Goal: Entertainment & Leisure: Consume media (video, audio)

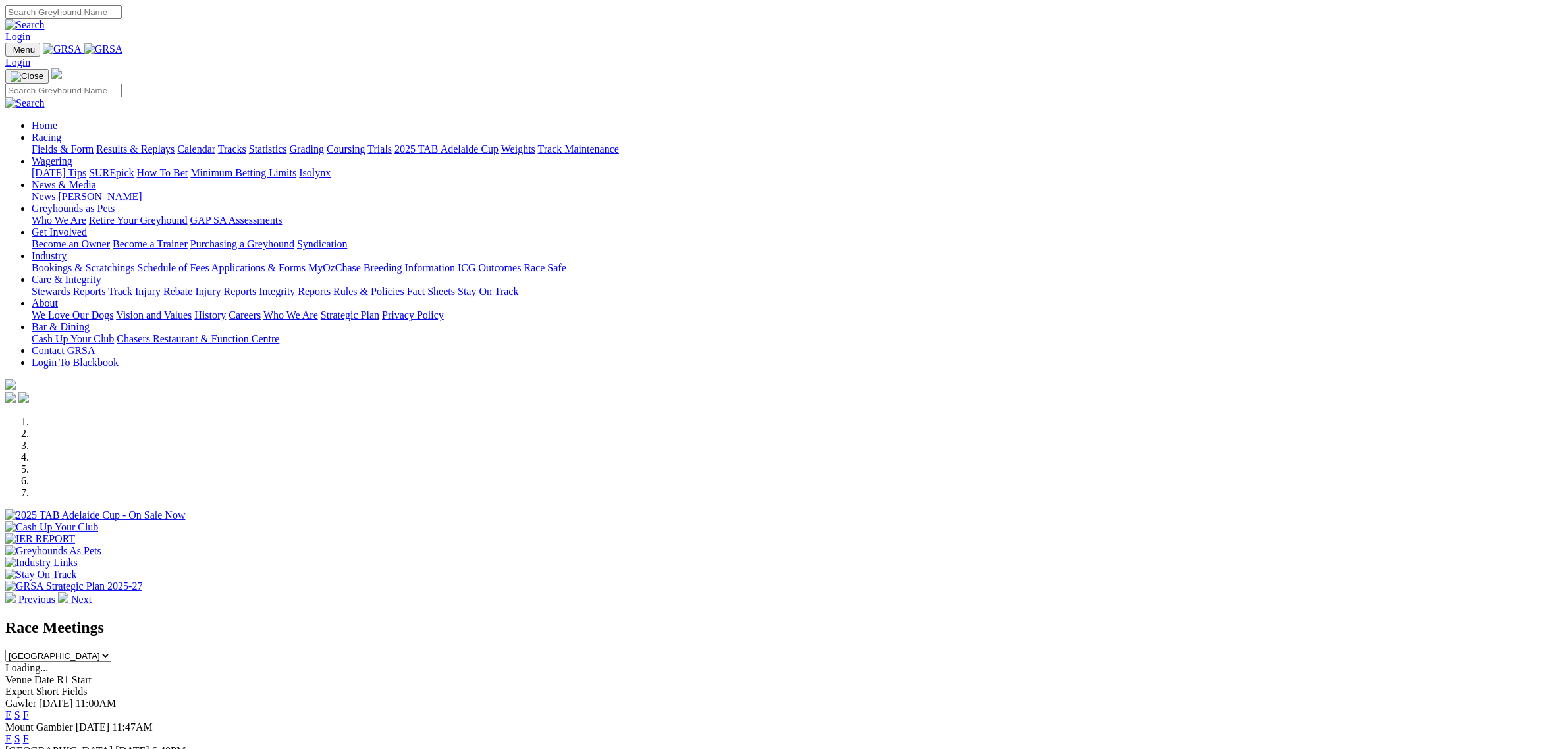
click at [61, 132] on link "Racing" at bounding box center [46, 137] width 30 height 11
click at [93, 144] on link "Fields & Form" at bounding box center [62, 149] width 62 height 11
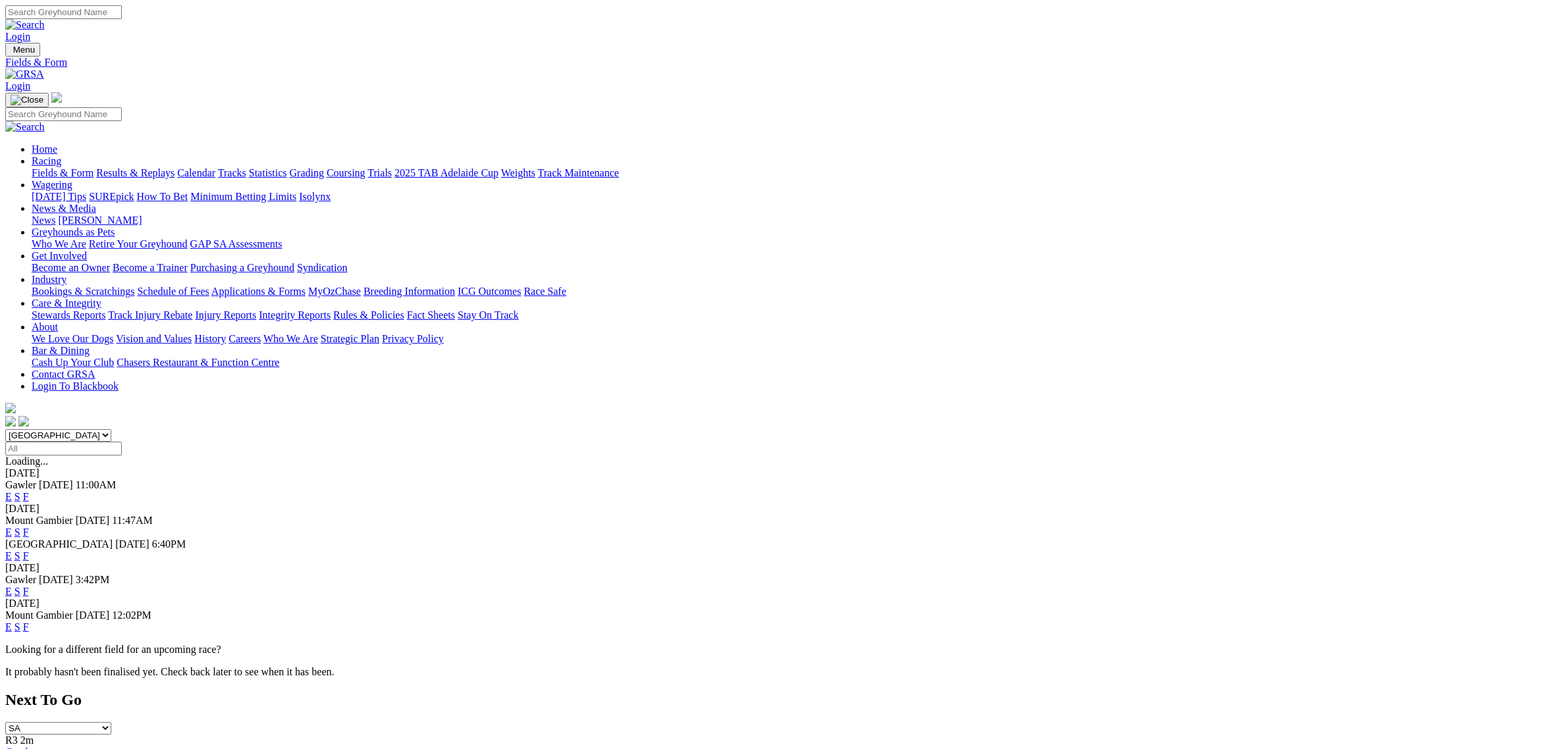
drag, startPoint x: 496, startPoint y: 160, endPoint x: 499, endPoint y: 168, distance: 8.5
click at [112, 429] on select "South Australia New South Wales Northern Territory Queensland Tasmania Victoria…" at bounding box center [58, 435] width 106 height 12
select select "QLD"
click at [112, 429] on select "South Australia New South Wales Northern Territory Queensland Tasmania Victoria…" at bounding box center [58, 435] width 106 height 12
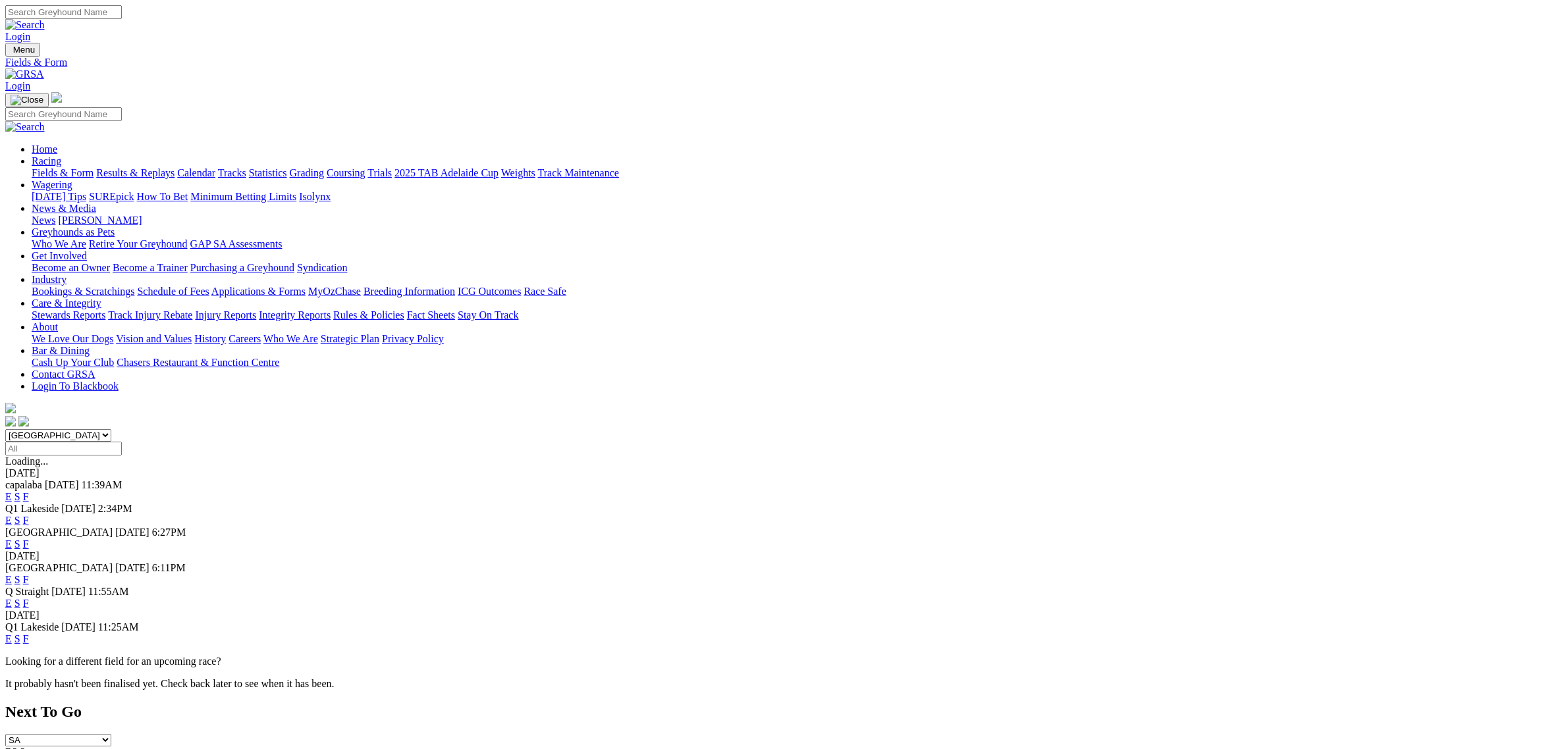
click at [564, 429] on div "South Australia New South Wales Northern Territory Queensland Tasmania Victoria…" at bounding box center [784, 442] width 1558 height 26
click at [112, 429] on select "South Australia New South Wales Northern Territory Queensland Tasmania Victoria…" at bounding box center [58, 435] width 106 height 12
click at [12, 491] on link "E" at bounding box center [8, 496] width 7 height 11
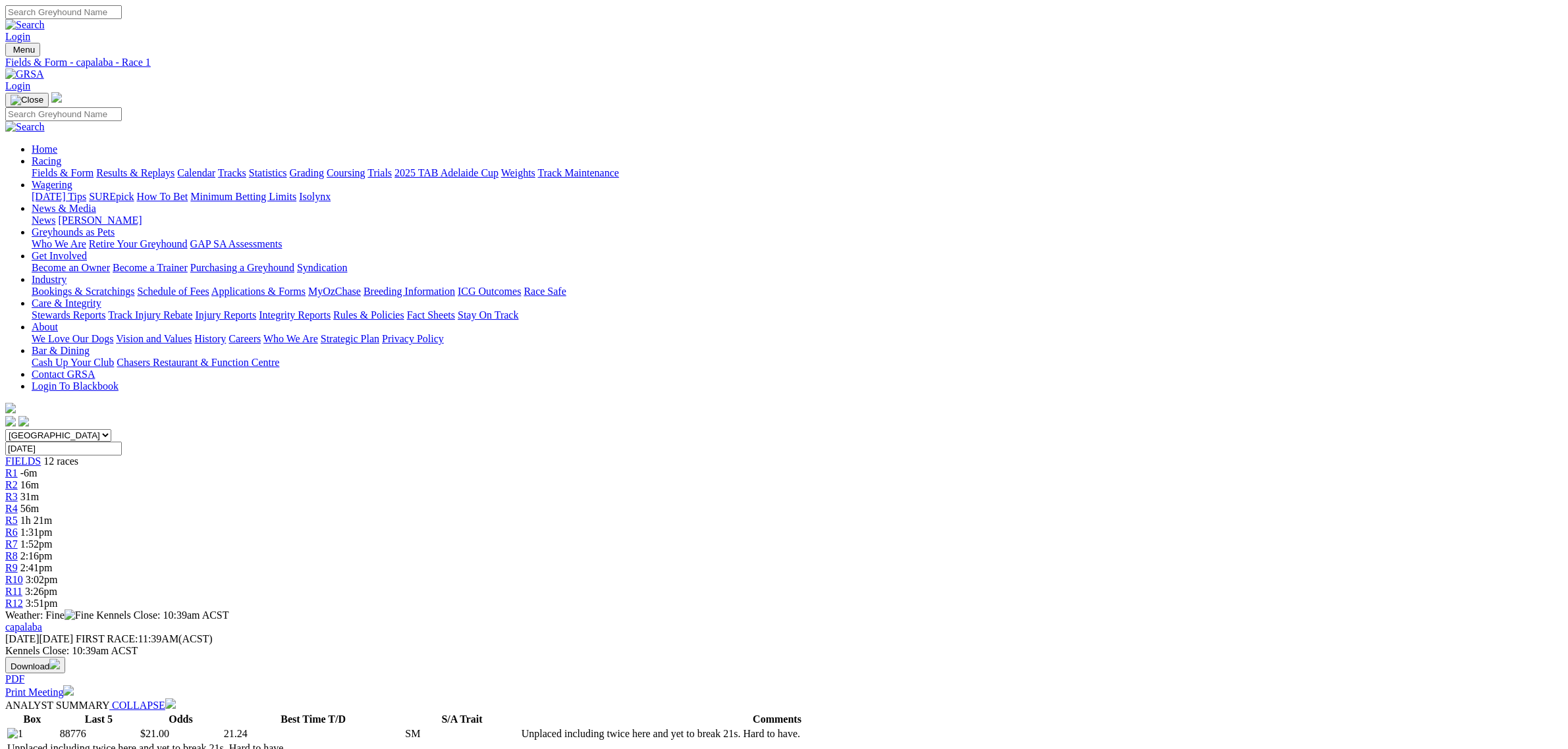
drag, startPoint x: 650, startPoint y: 205, endPoint x: 418, endPoint y: 24, distance: 294.3
click at [650, 503] on div "R4 56m" at bounding box center [784, 509] width 1558 height 12
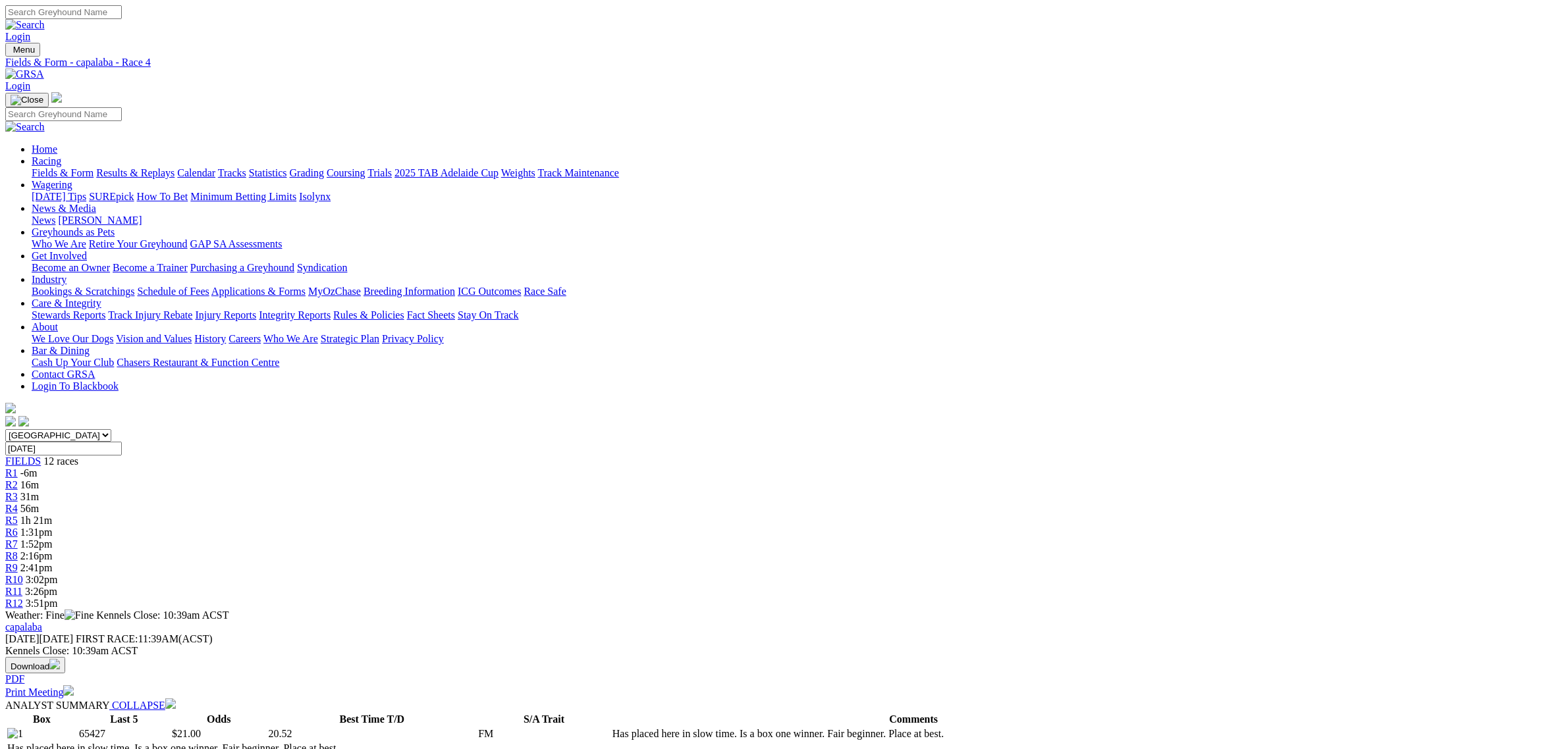
click at [17, 527] on link "R6" at bounding box center [11, 532] width 12 height 11
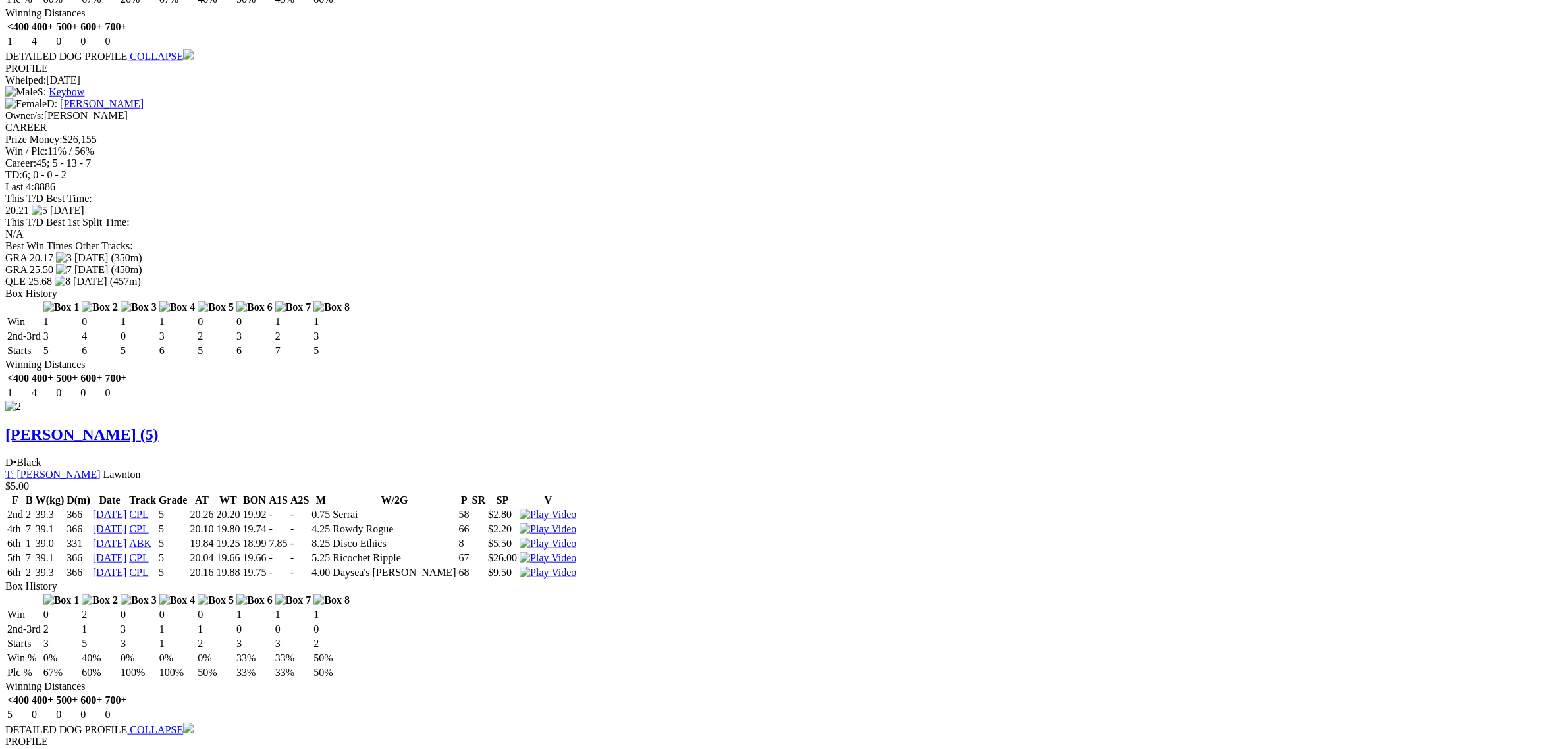
scroll to position [1728, 0]
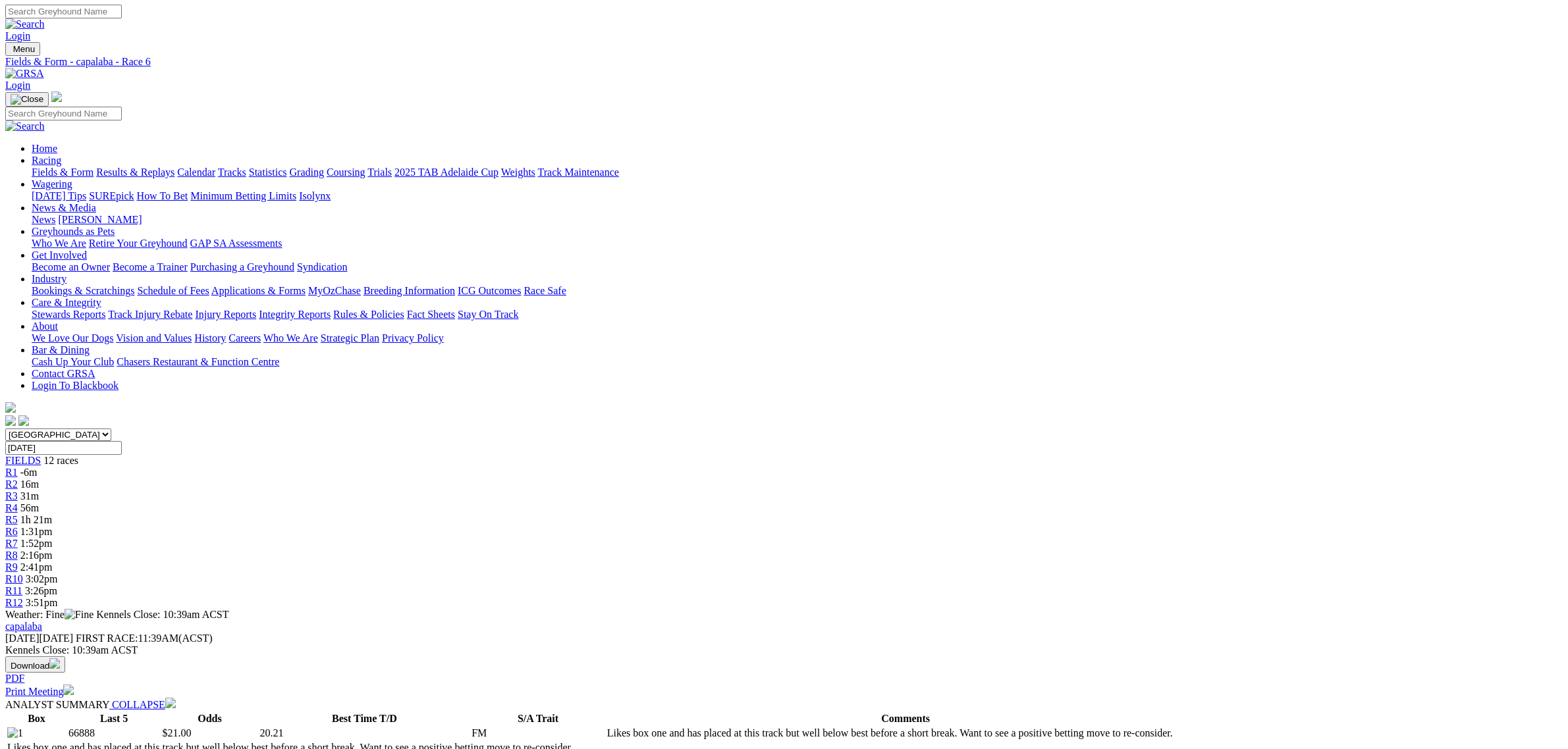
scroll to position [0, 0]
click at [93, 167] on link "Fields & Form" at bounding box center [62, 172] width 62 height 11
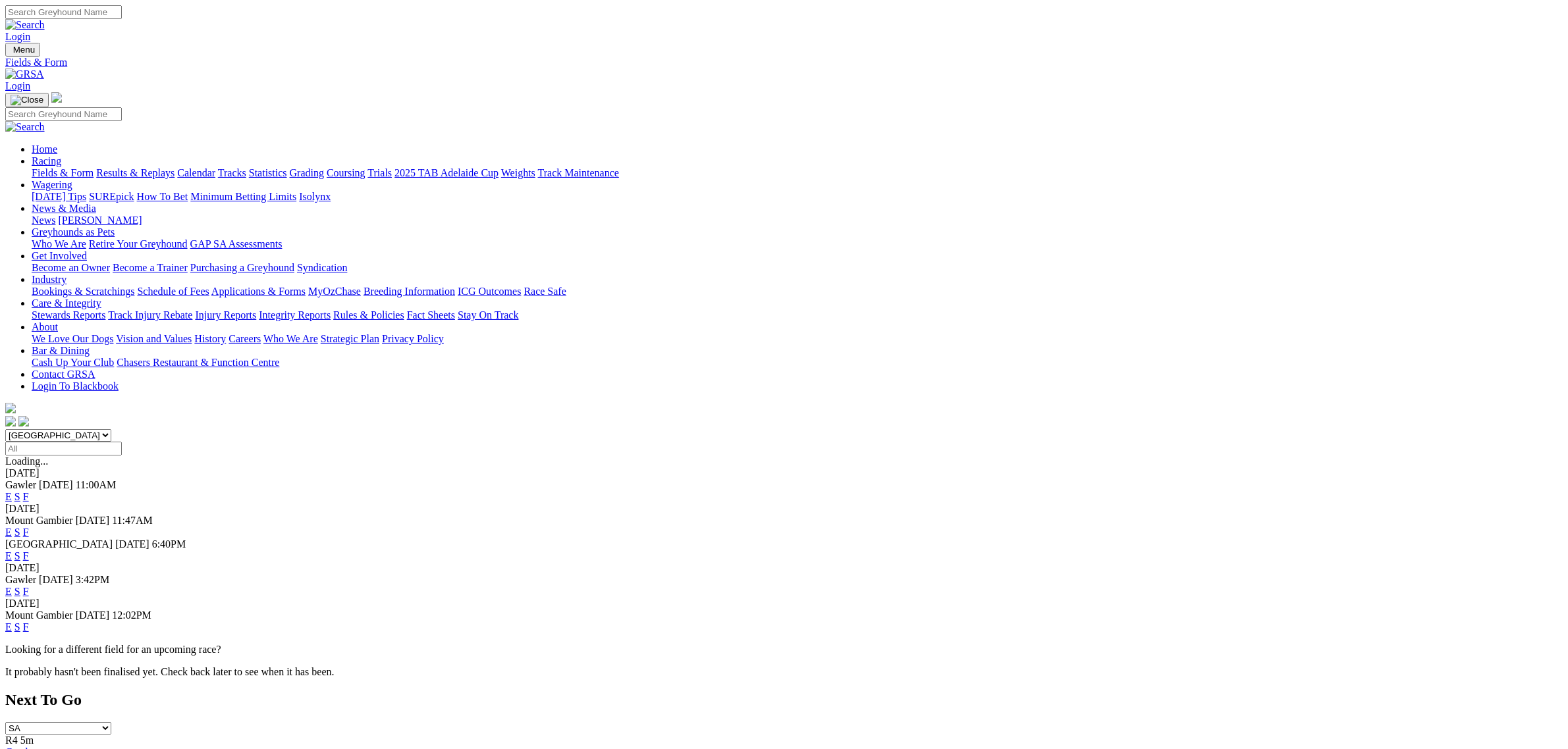
drag, startPoint x: 0, startPoint y: 0, endPoint x: 555, endPoint y: 165, distance: 579.0
click at [112, 429] on select "[GEOGRAPHIC_DATA] [GEOGRAPHIC_DATA] [GEOGRAPHIC_DATA] [GEOGRAPHIC_DATA] [GEOGRA…" at bounding box center [58, 435] width 106 height 12
select select "QLD"
click at [112, 429] on select "South Australia New South Wales Northern Territory Queensland Tasmania Victoria…" at bounding box center [58, 435] width 106 height 12
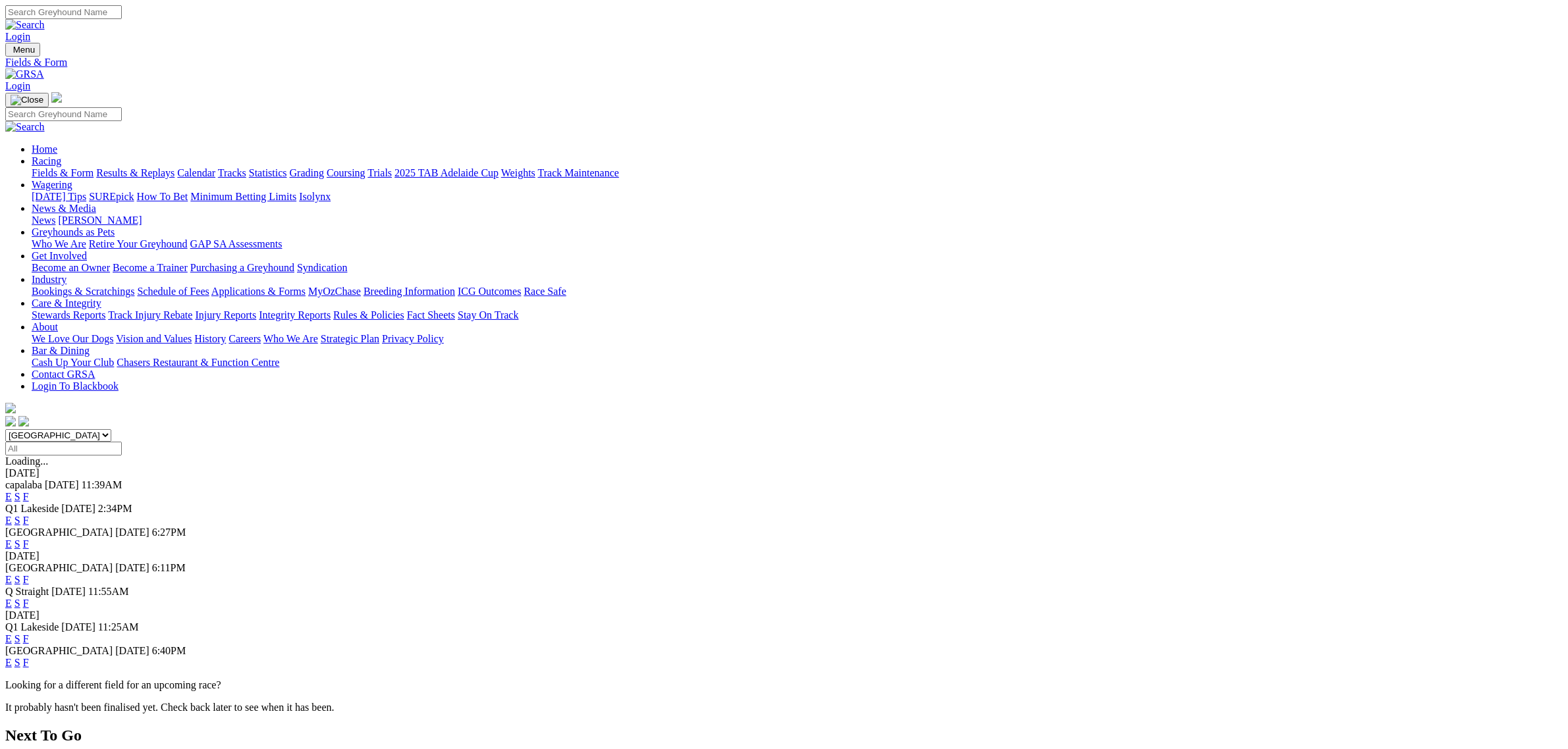
click at [12, 491] on link "E" at bounding box center [8, 496] width 7 height 11
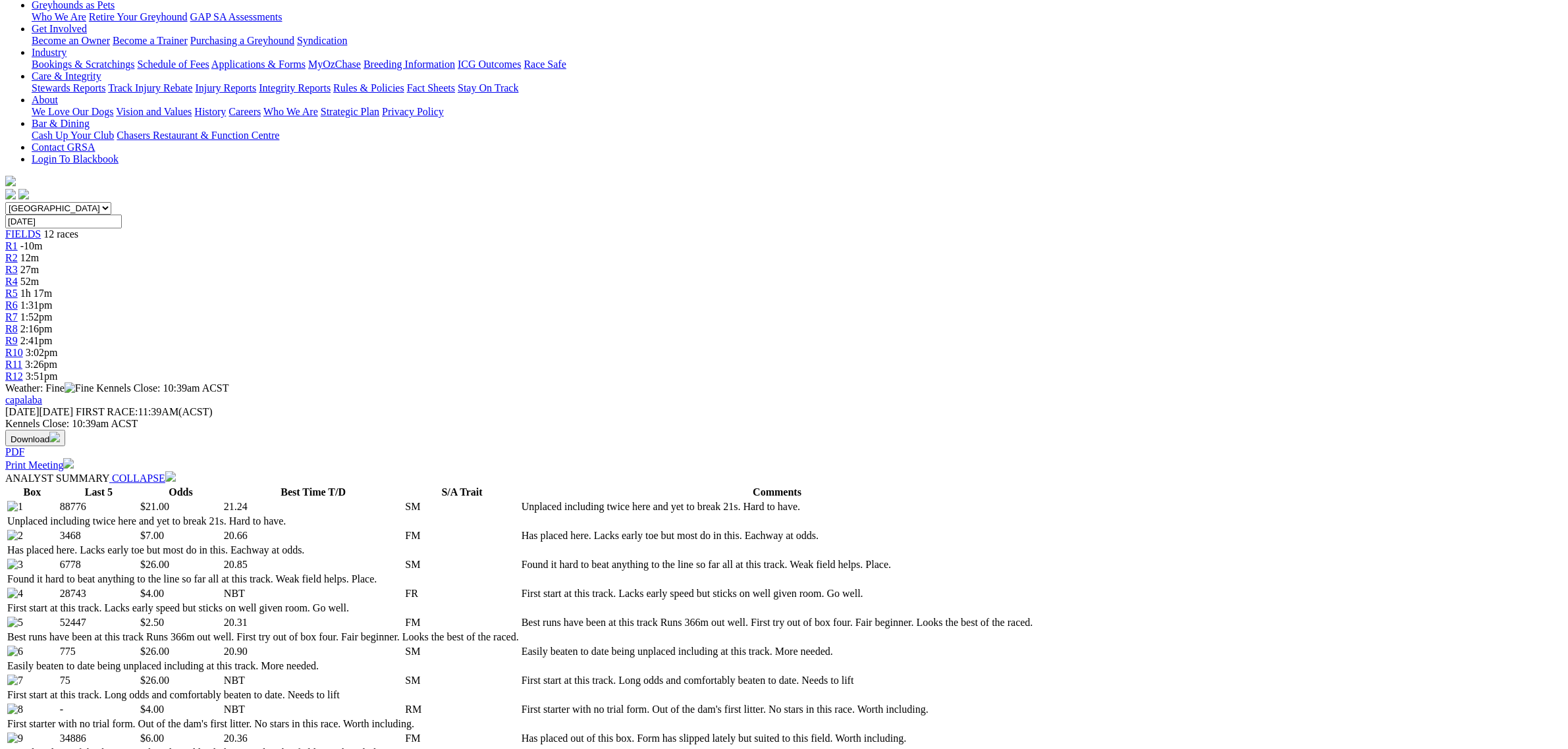
scroll to position [82, 0]
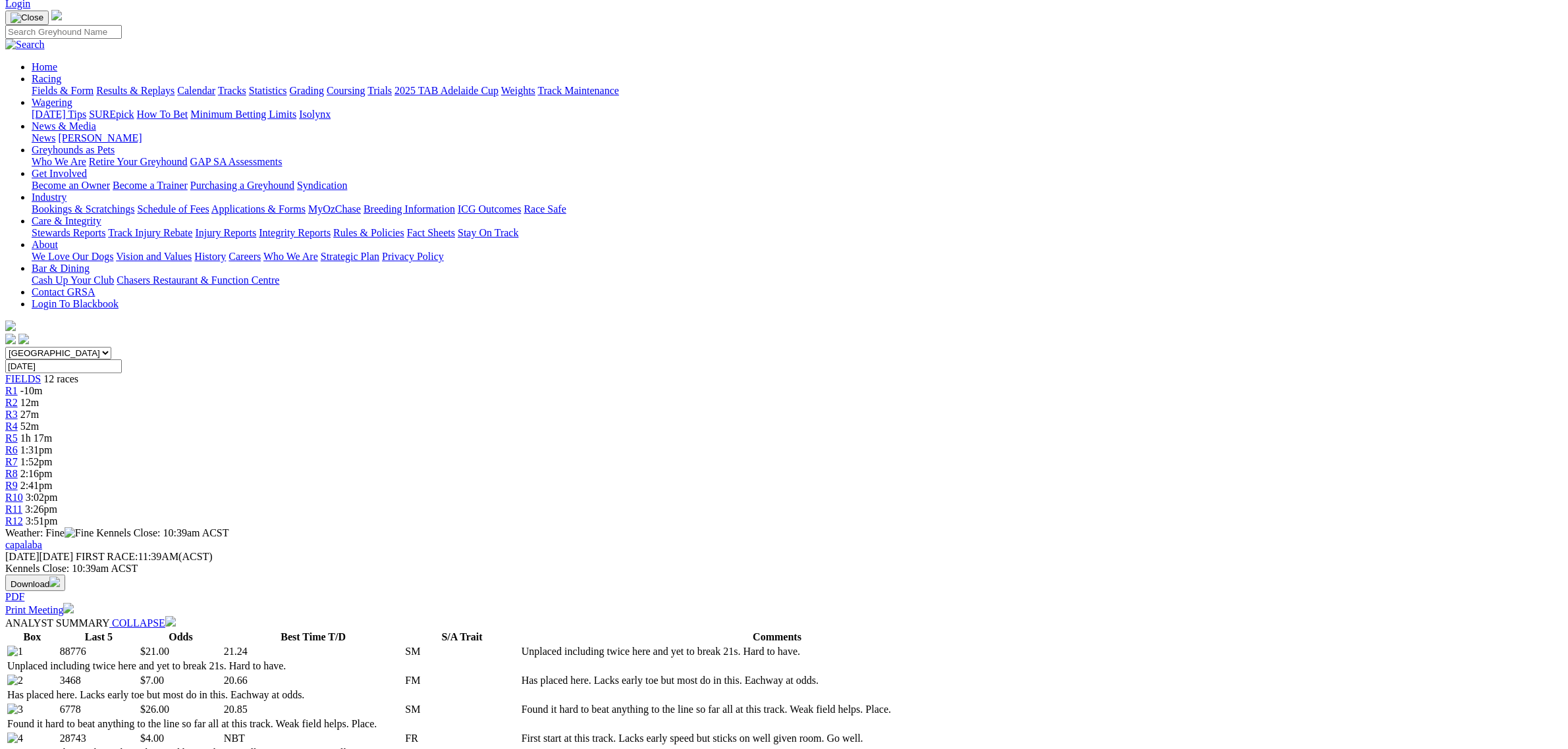
click at [39, 397] on span "12m" at bounding box center [29, 402] width 18 height 11
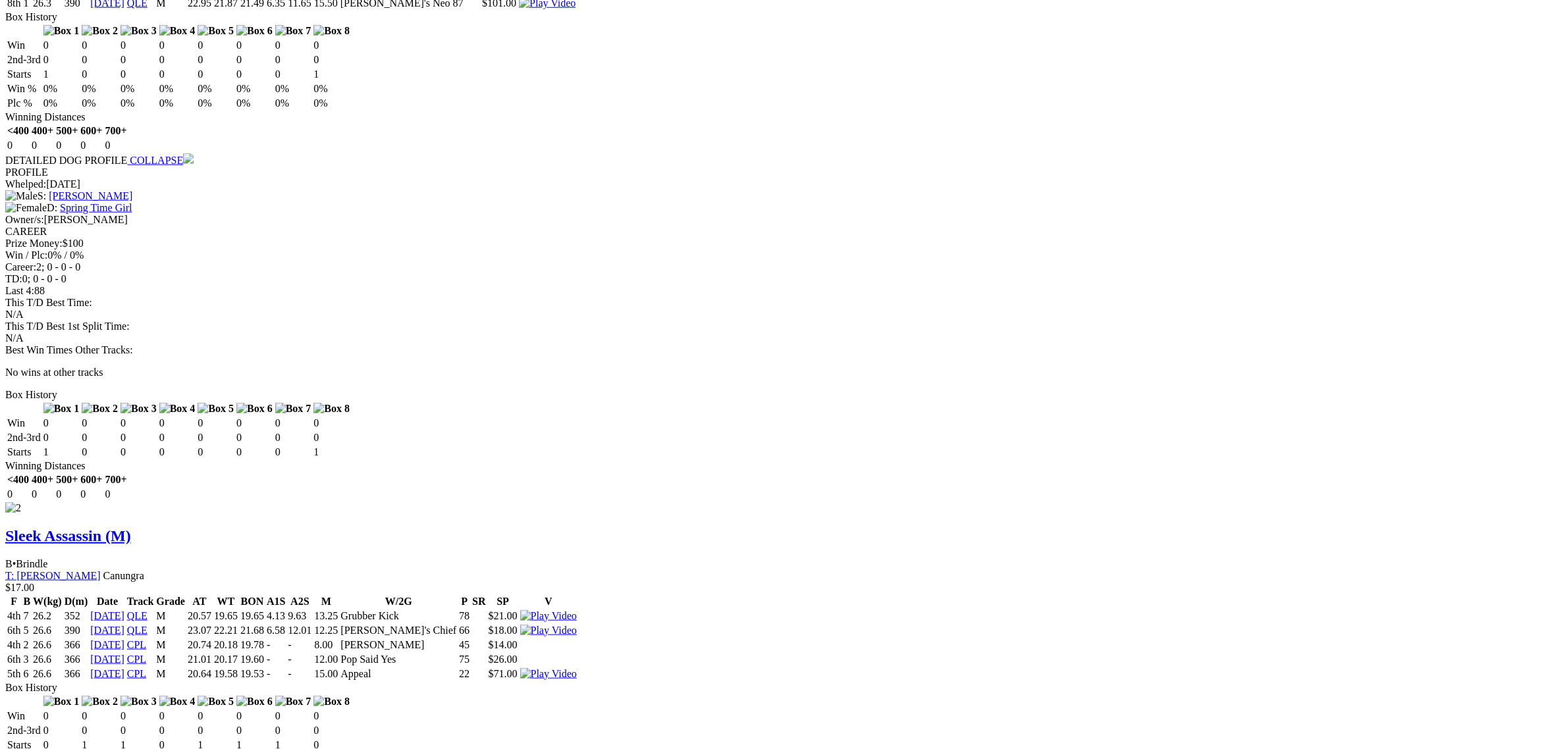
scroll to position [1564, 0]
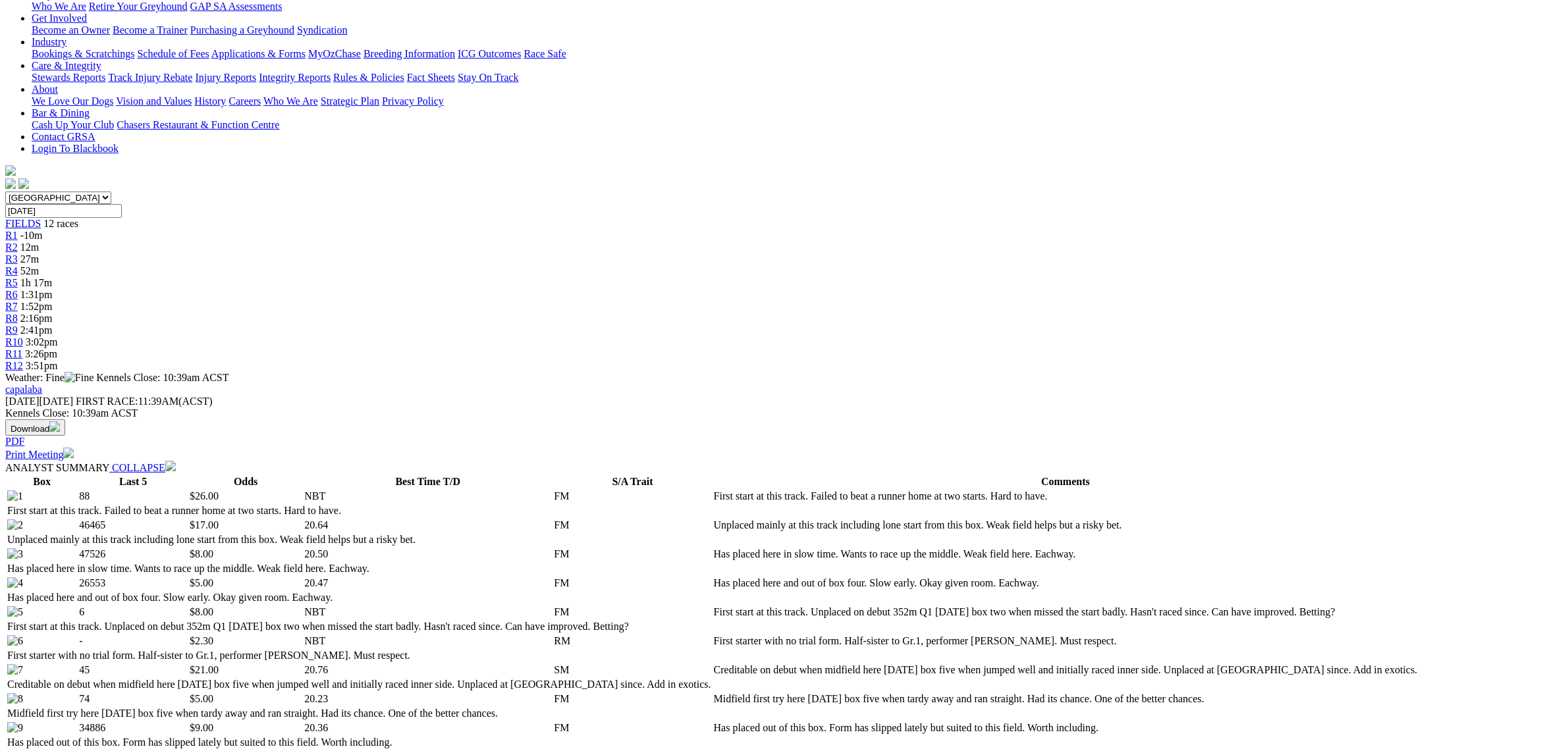
scroll to position [0, 0]
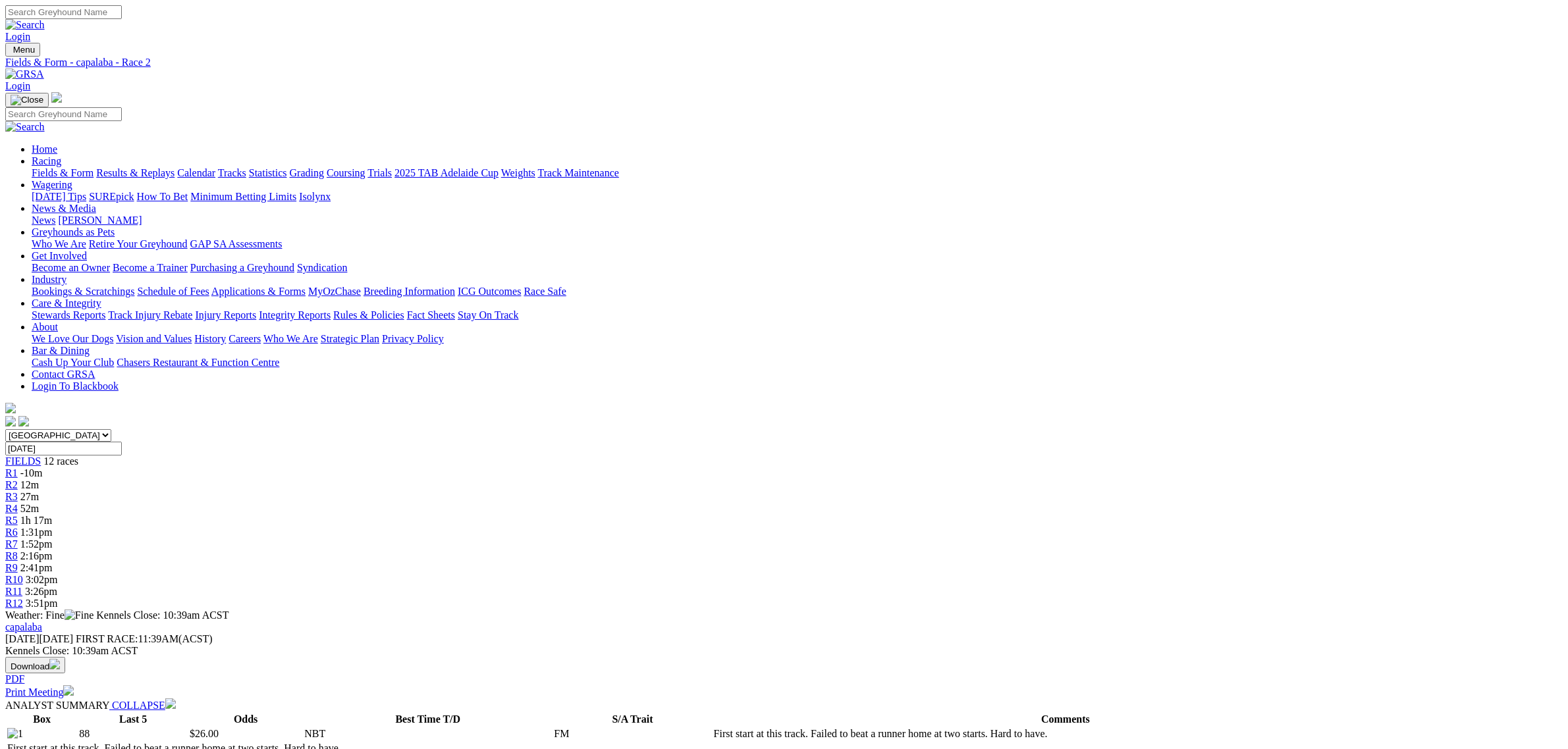
drag, startPoint x: 590, startPoint y: 205, endPoint x: 286, endPoint y: 264, distance: 309.7
click at [590, 491] on div "R3 27m" at bounding box center [784, 497] width 1558 height 12
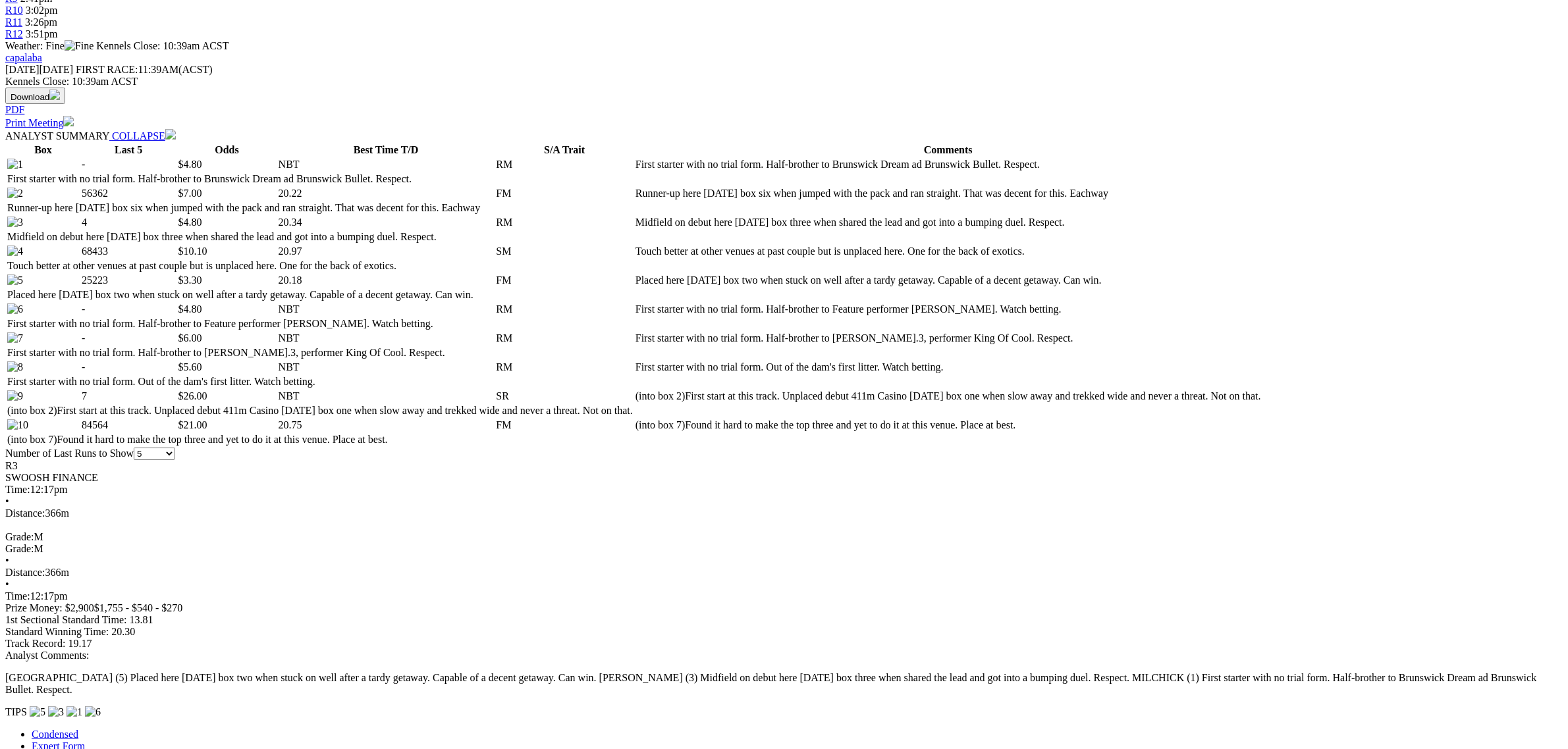
scroll to position [576, 0]
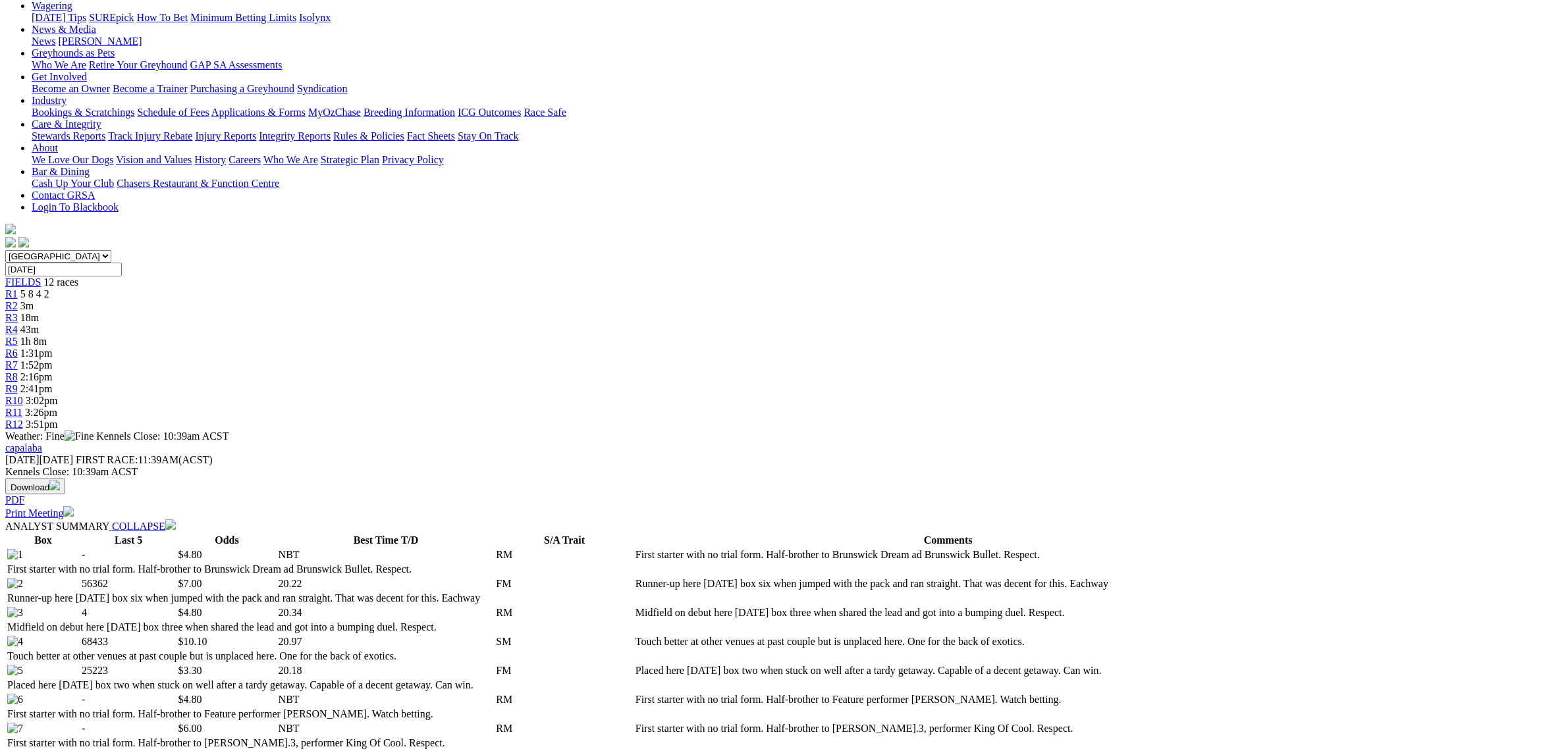
scroll to position [0, 0]
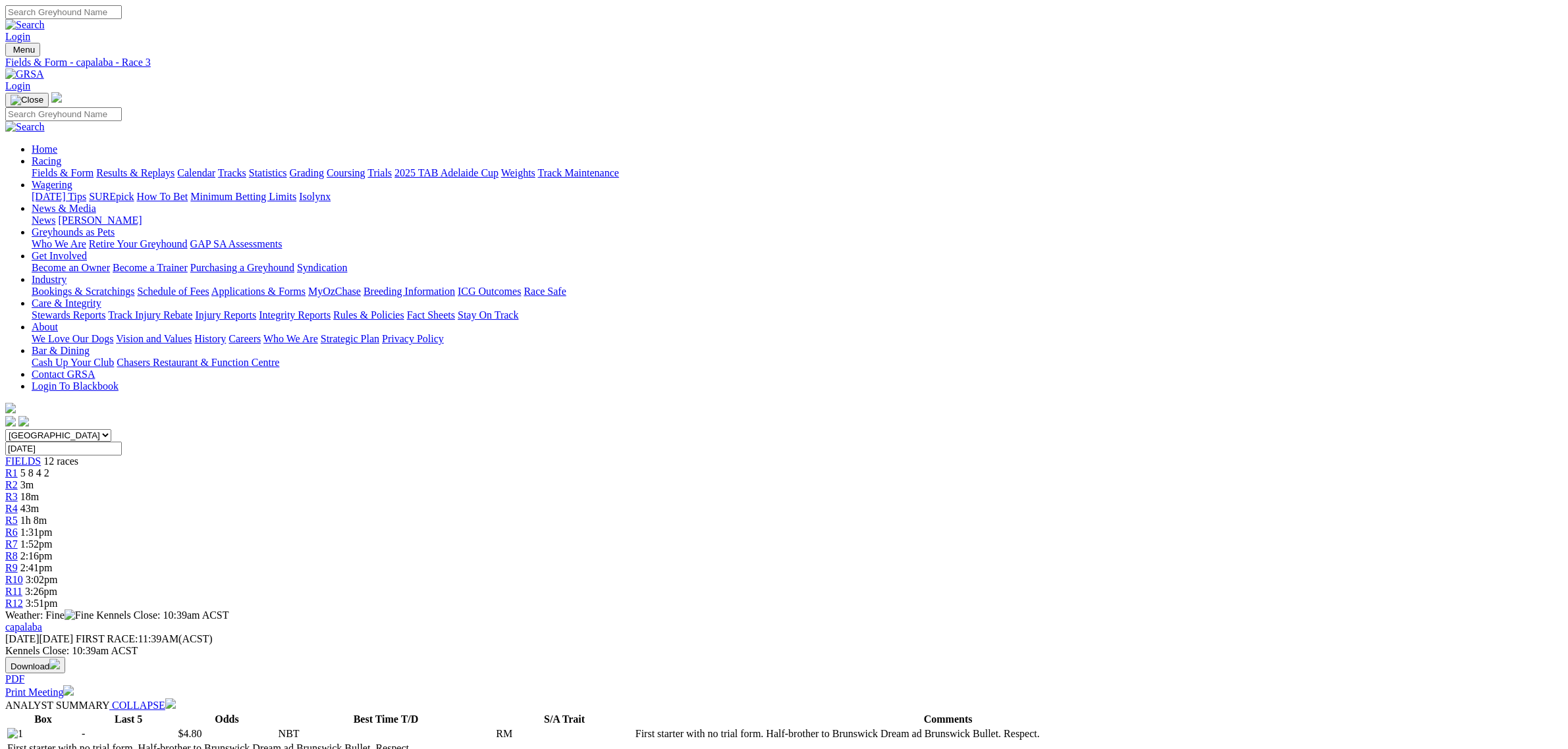
click at [666, 503] on div "R4 43m" at bounding box center [784, 509] width 1558 height 12
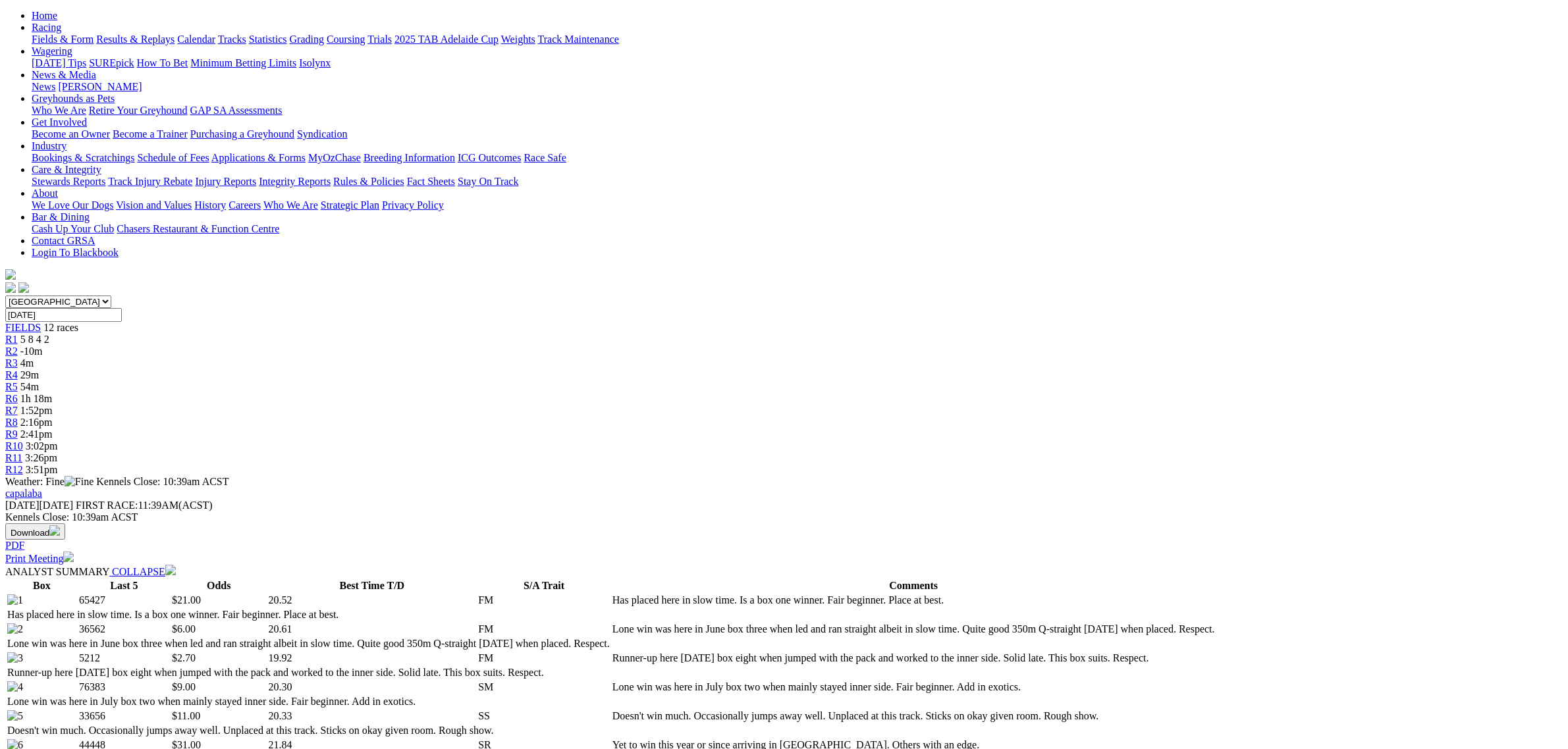
scroll to position [412, 0]
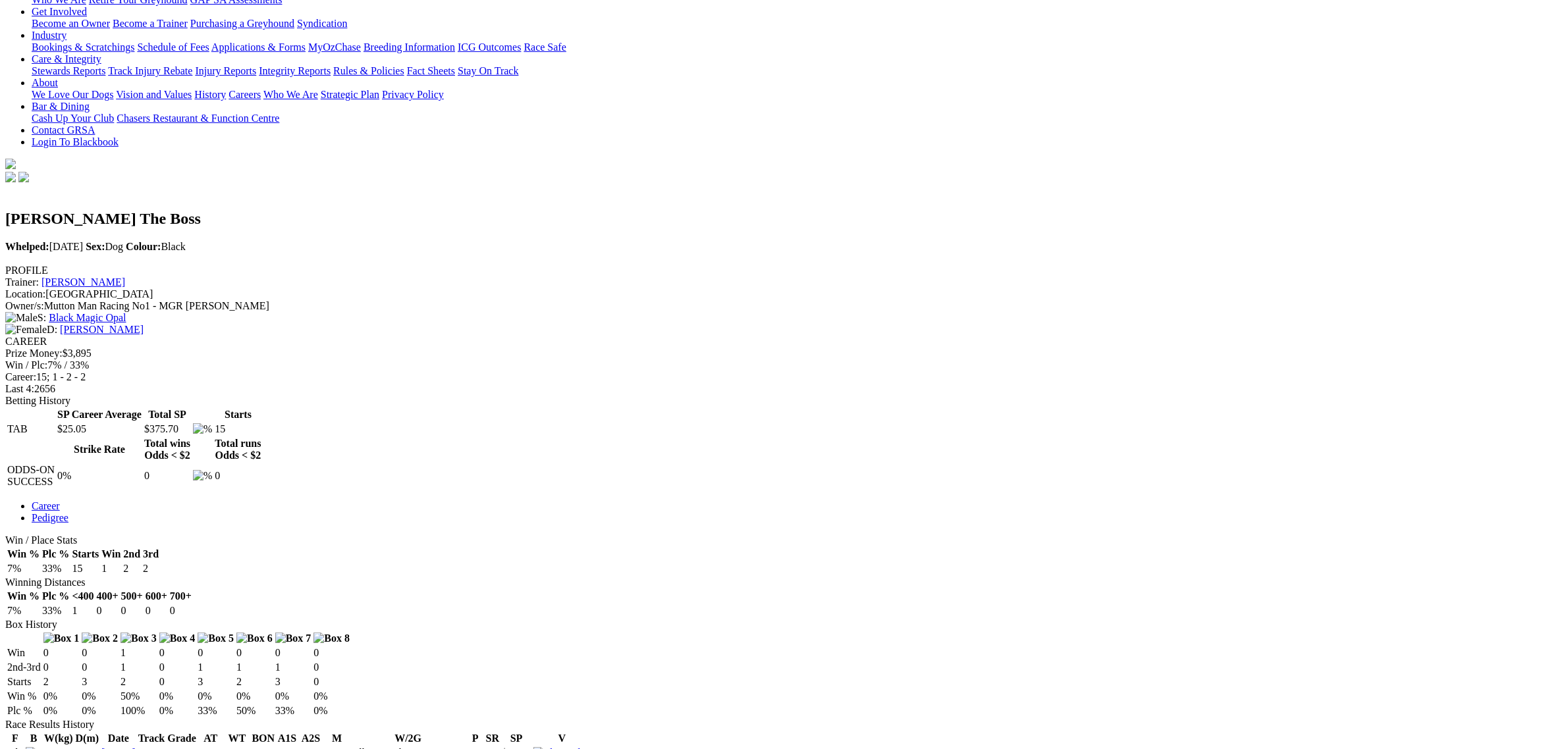
scroll to position [247, 0]
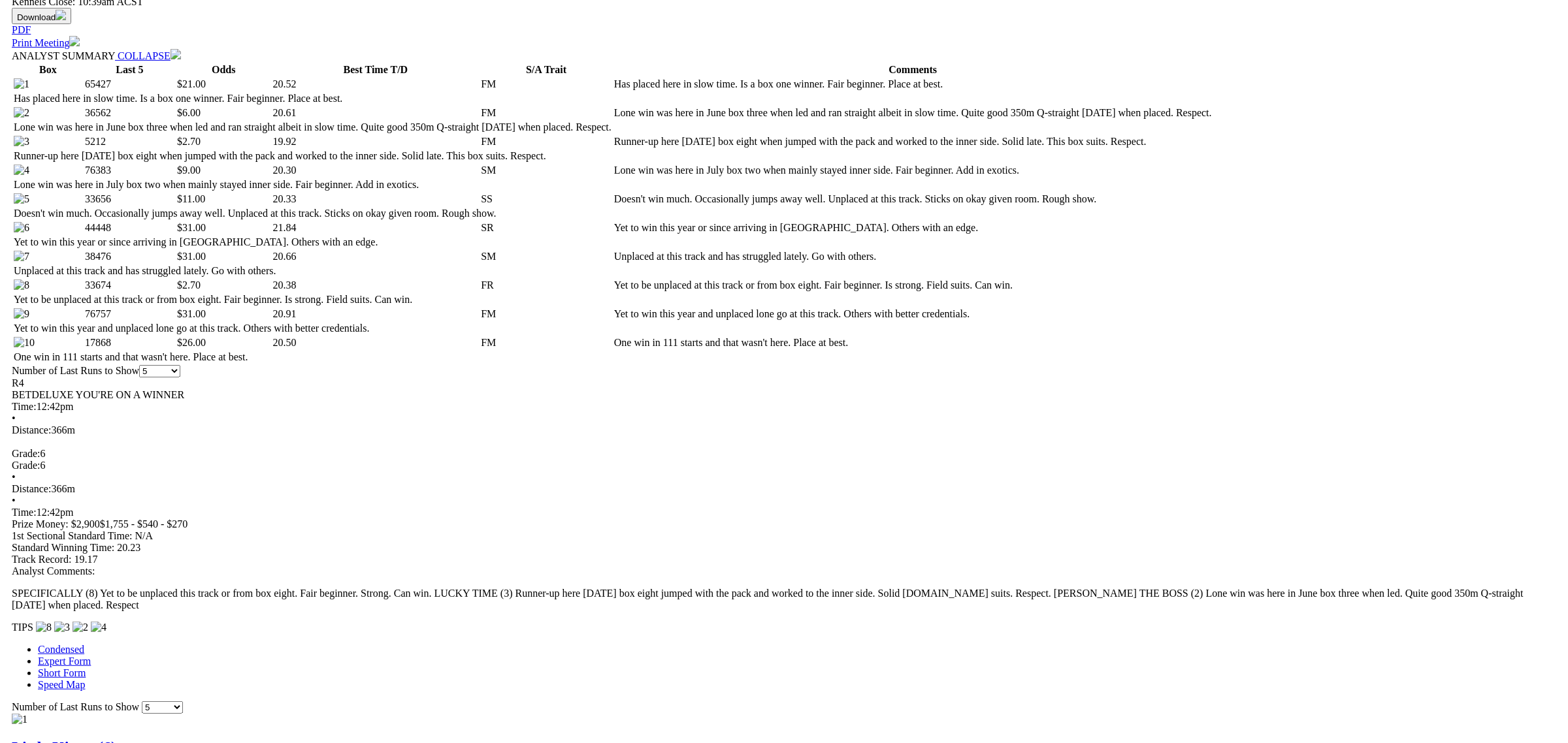
scroll to position [653, 0]
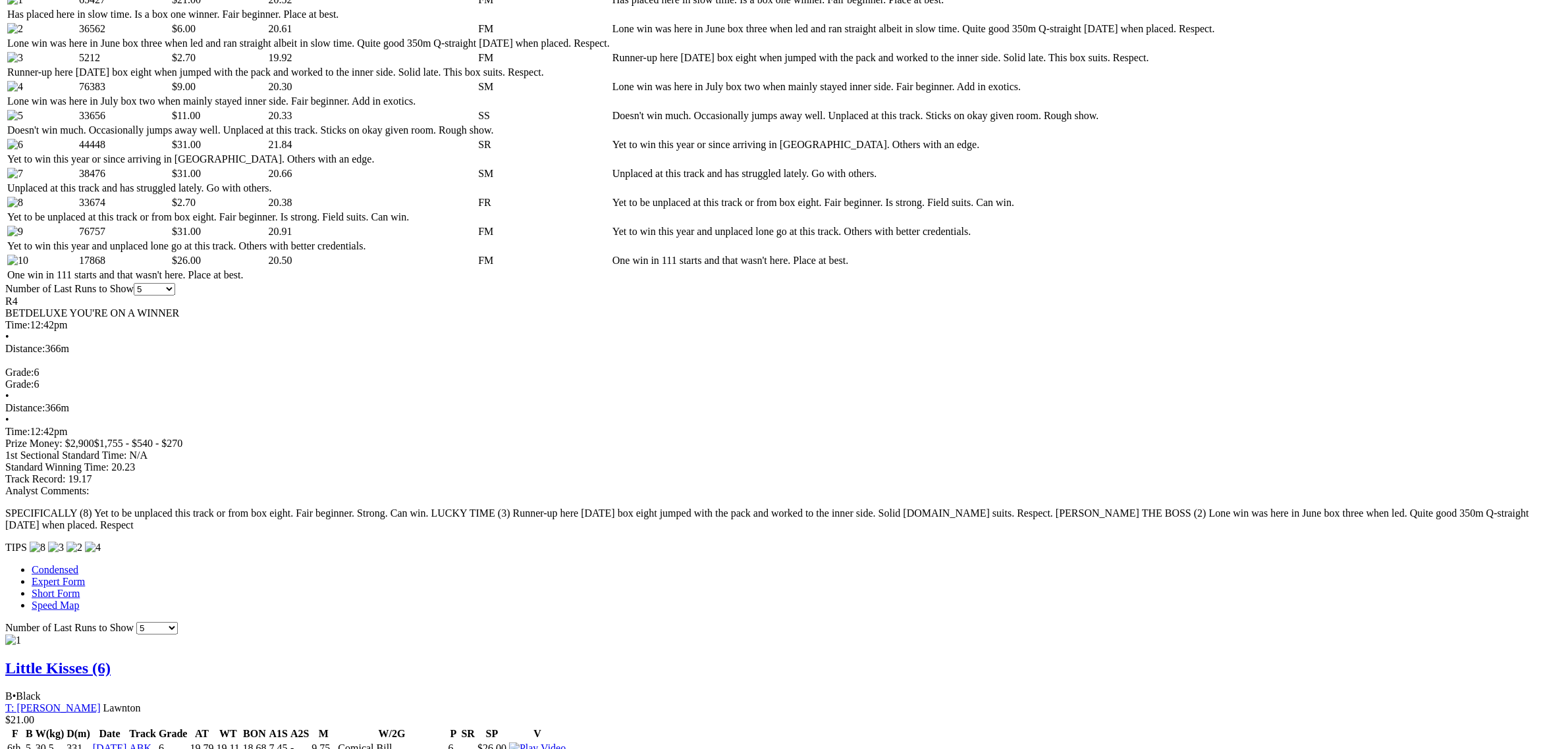
scroll to position [823, 0]
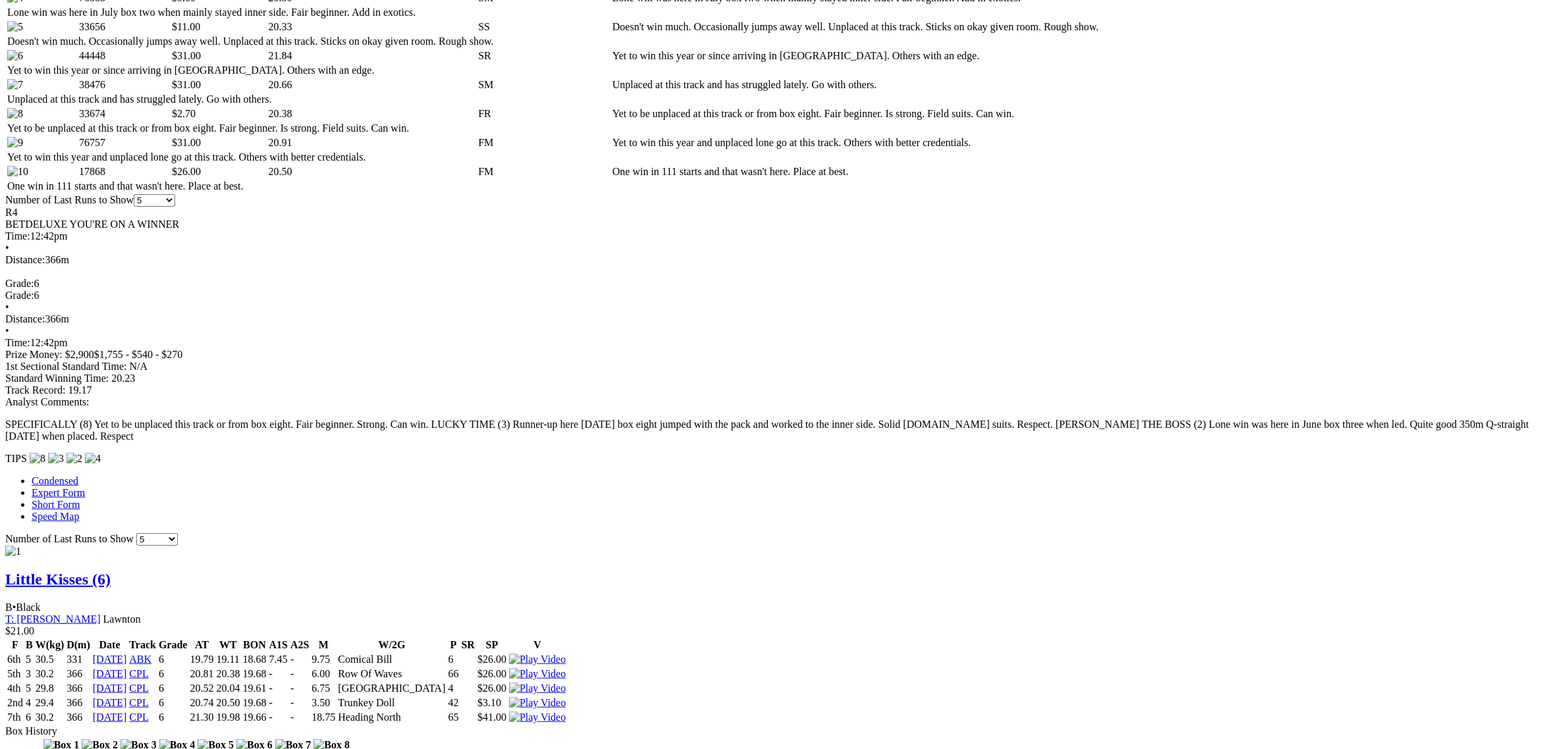
click link "Zabdon Justice (6)"
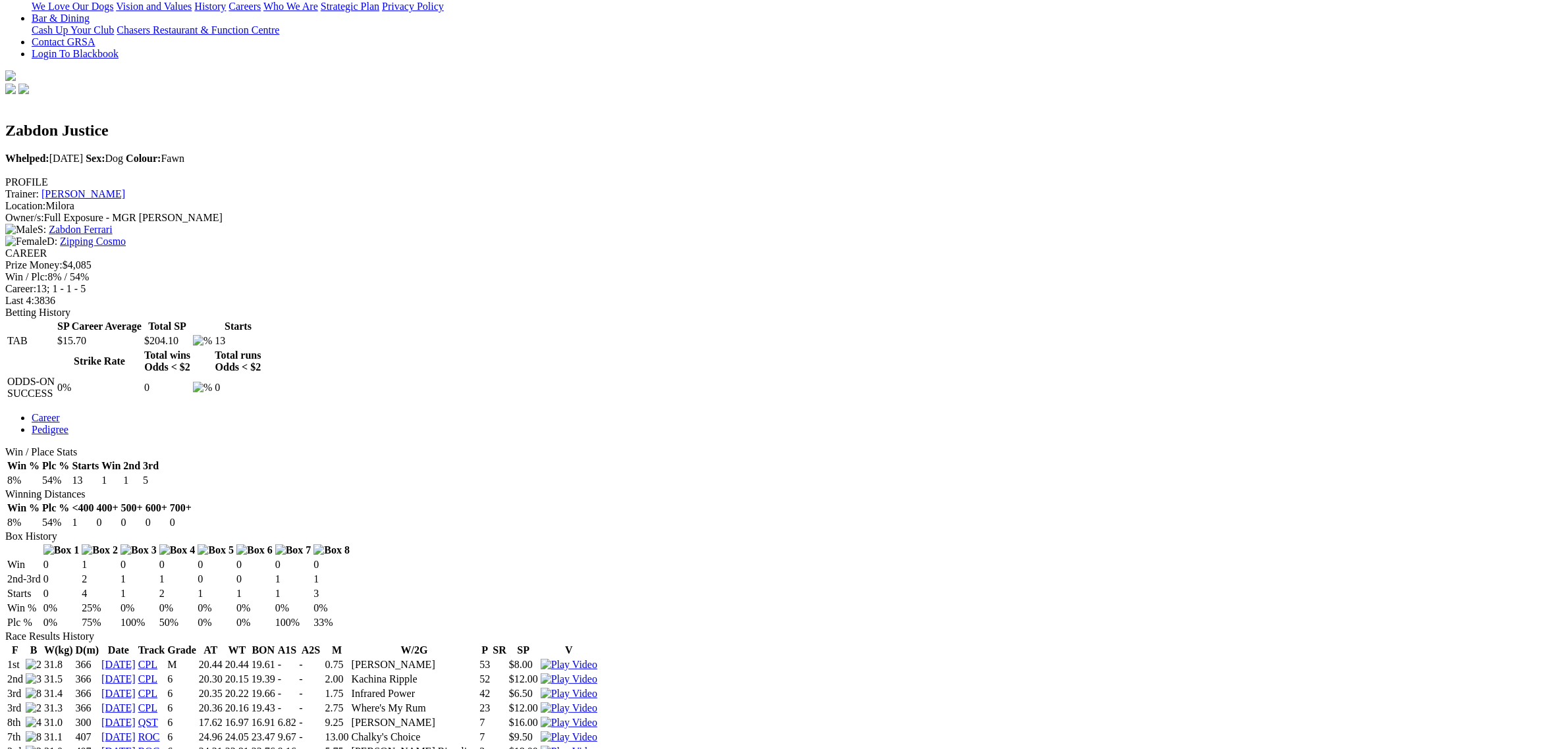
scroll to position [329, 0]
click at [597, 705] on img at bounding box center [569, 711] width 57 height 12
click at [597, 677] on img at bounding box center [569, 683] width 57 height 12
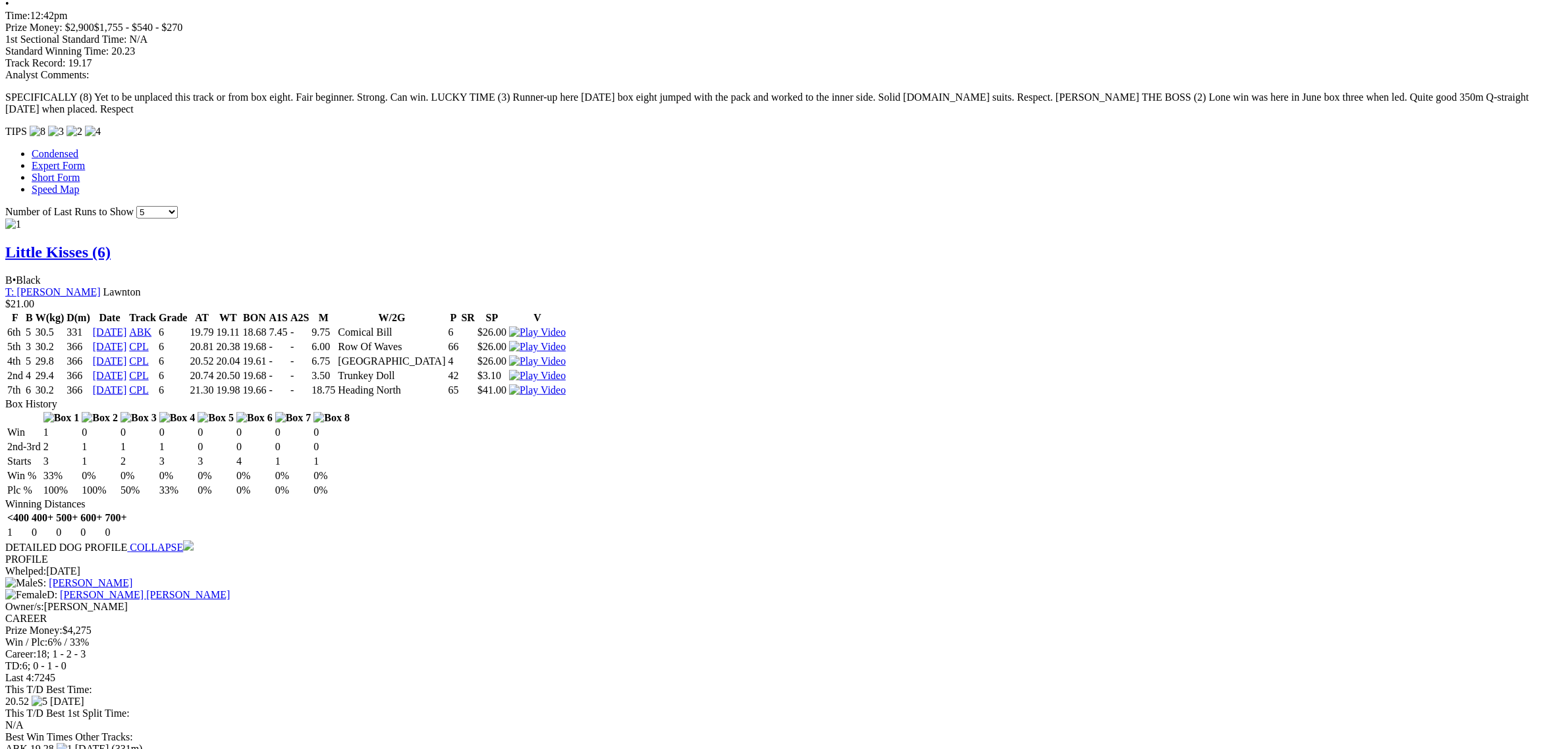
scroll to position [1152, 0]
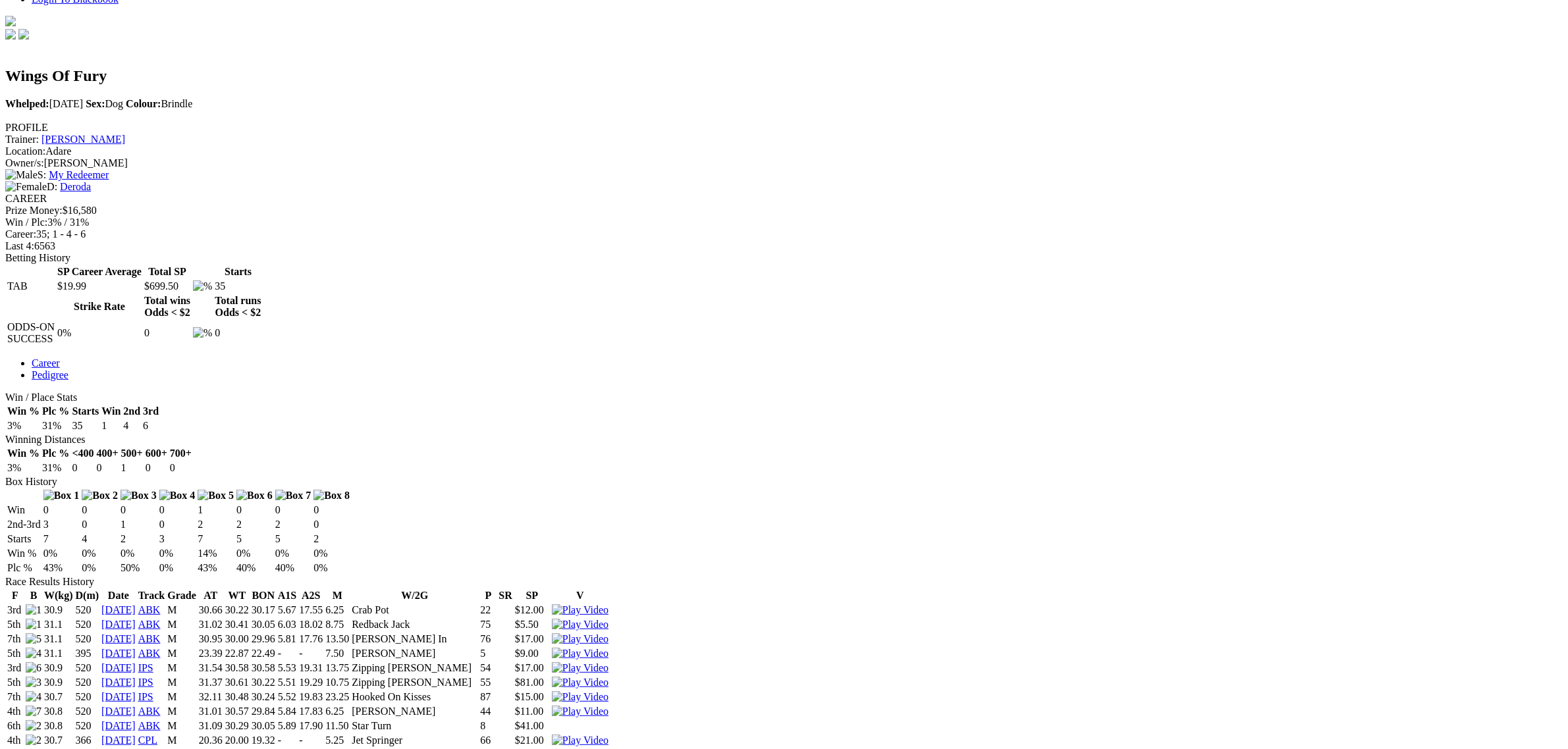
scroll to position [412, 0]
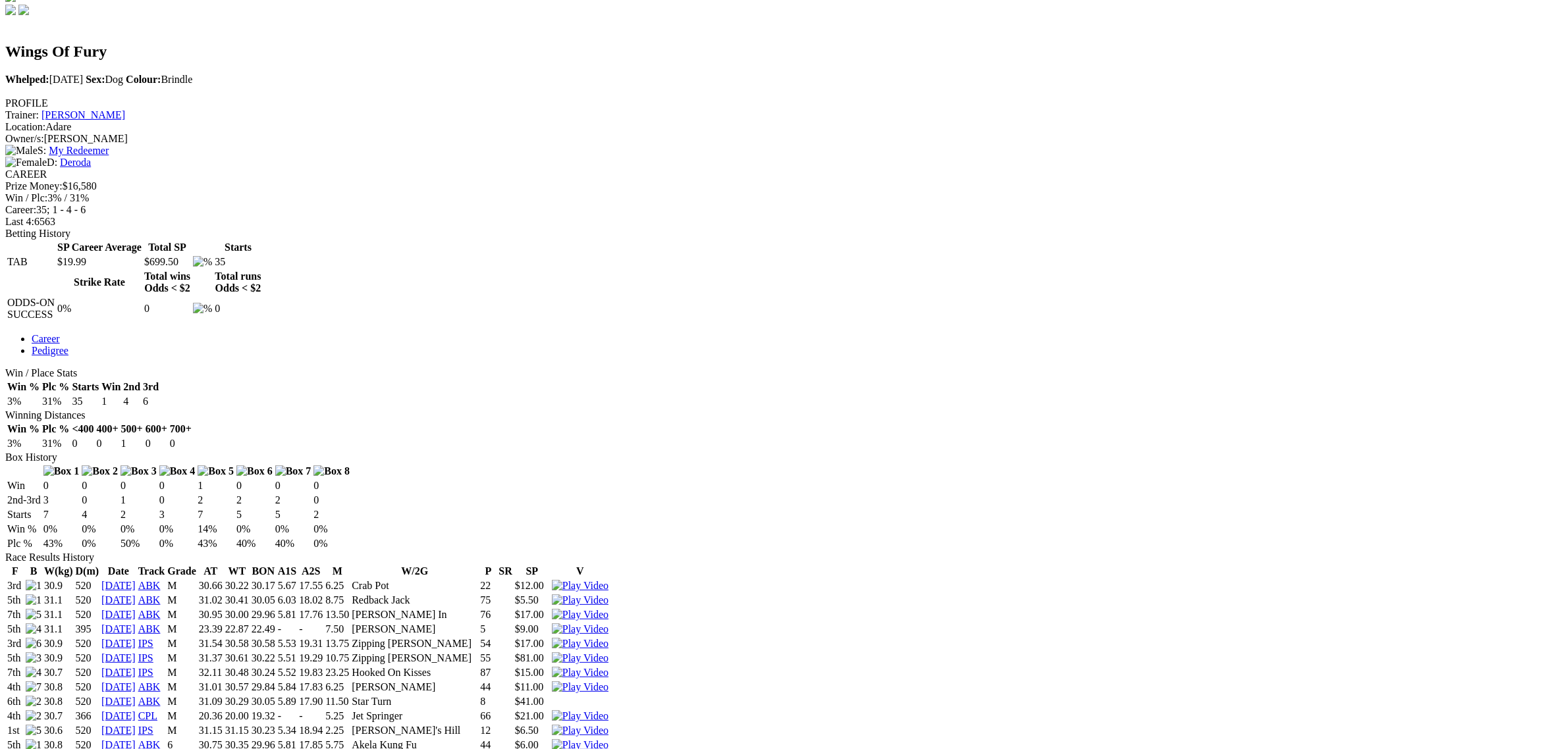
click at [609, 710] on img at bounding box center [580, 716] width 57 height 12
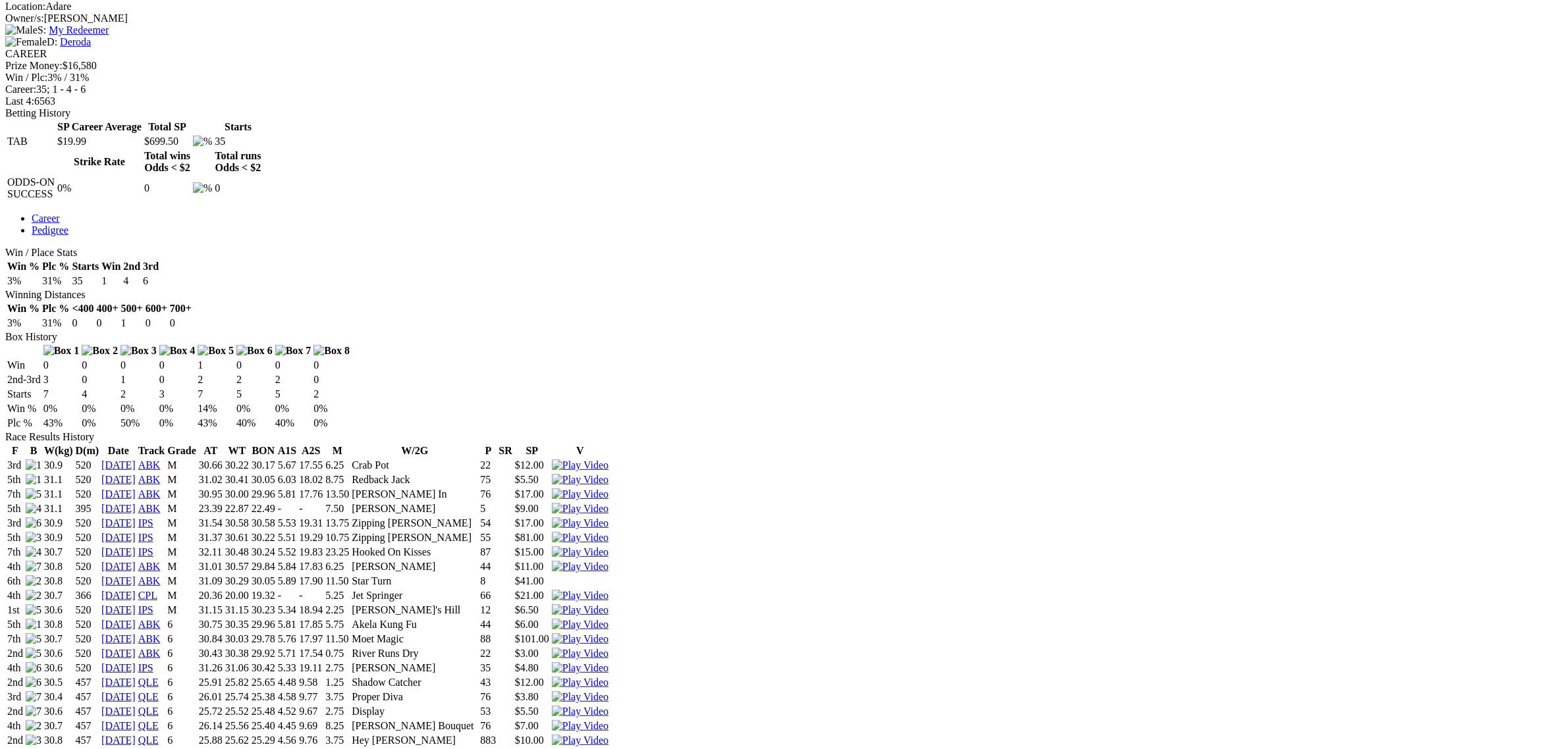
scroll to position [576, 0]
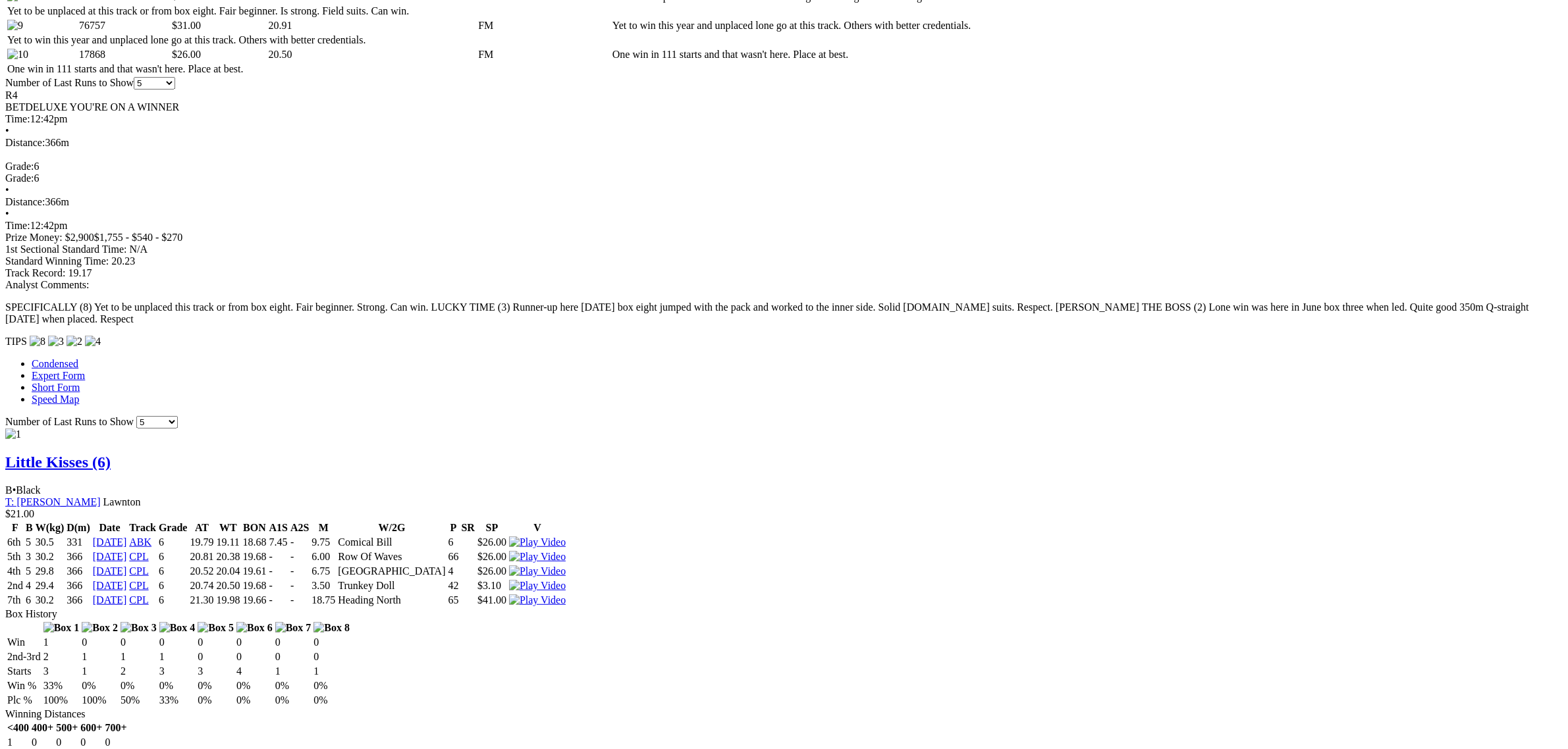
scroll to position [1234, 0]
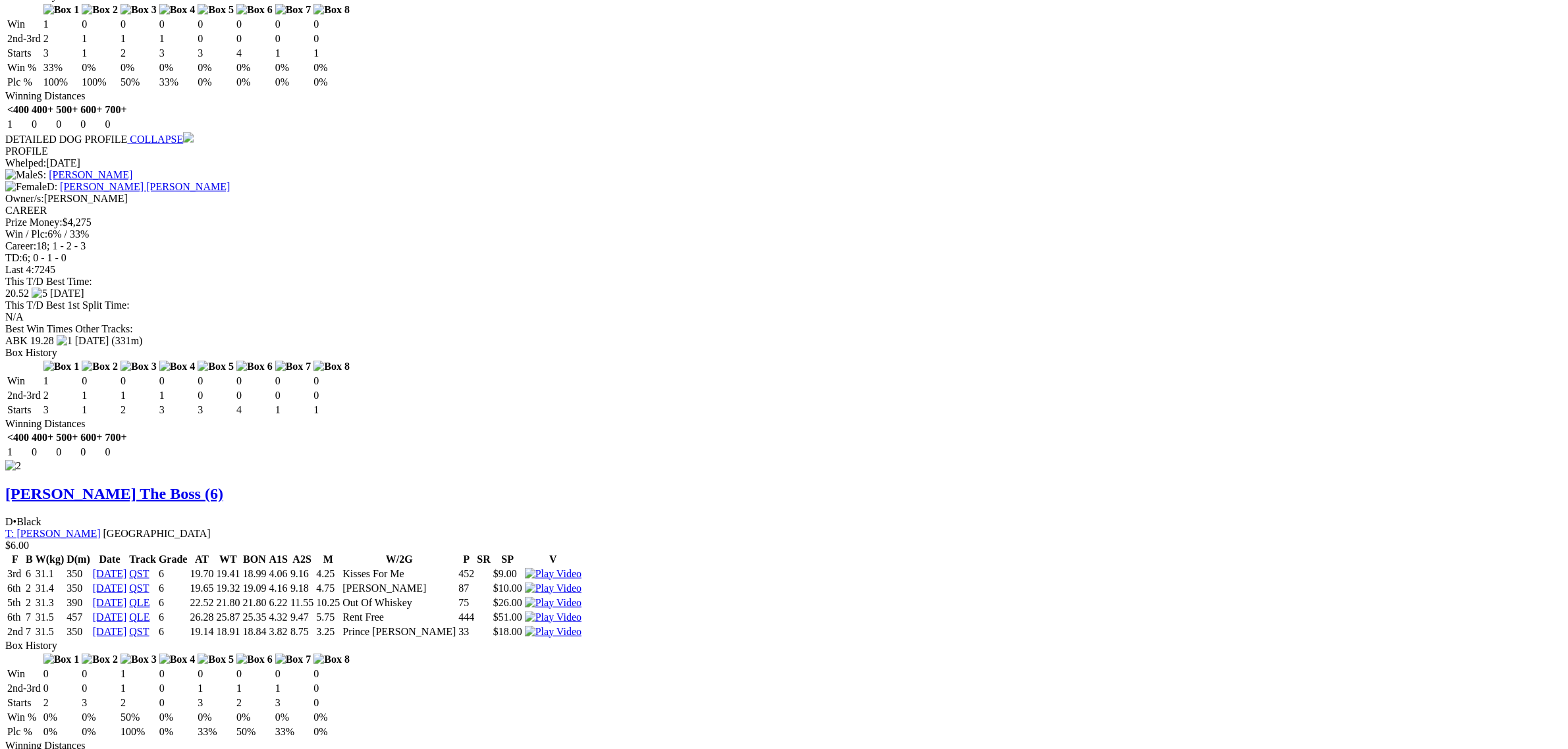
scroll to position [1564, 0]
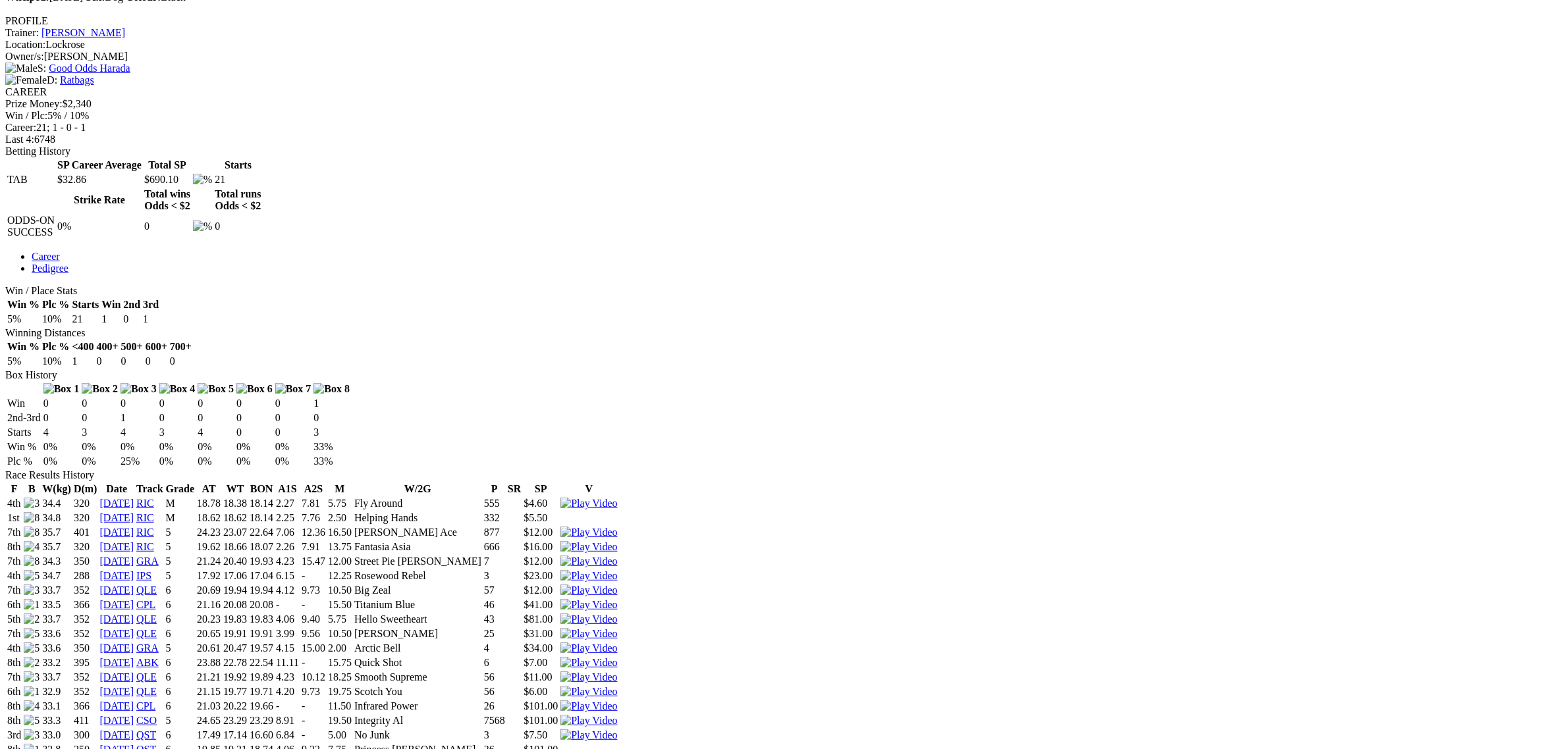
scroll to position [412, 0]
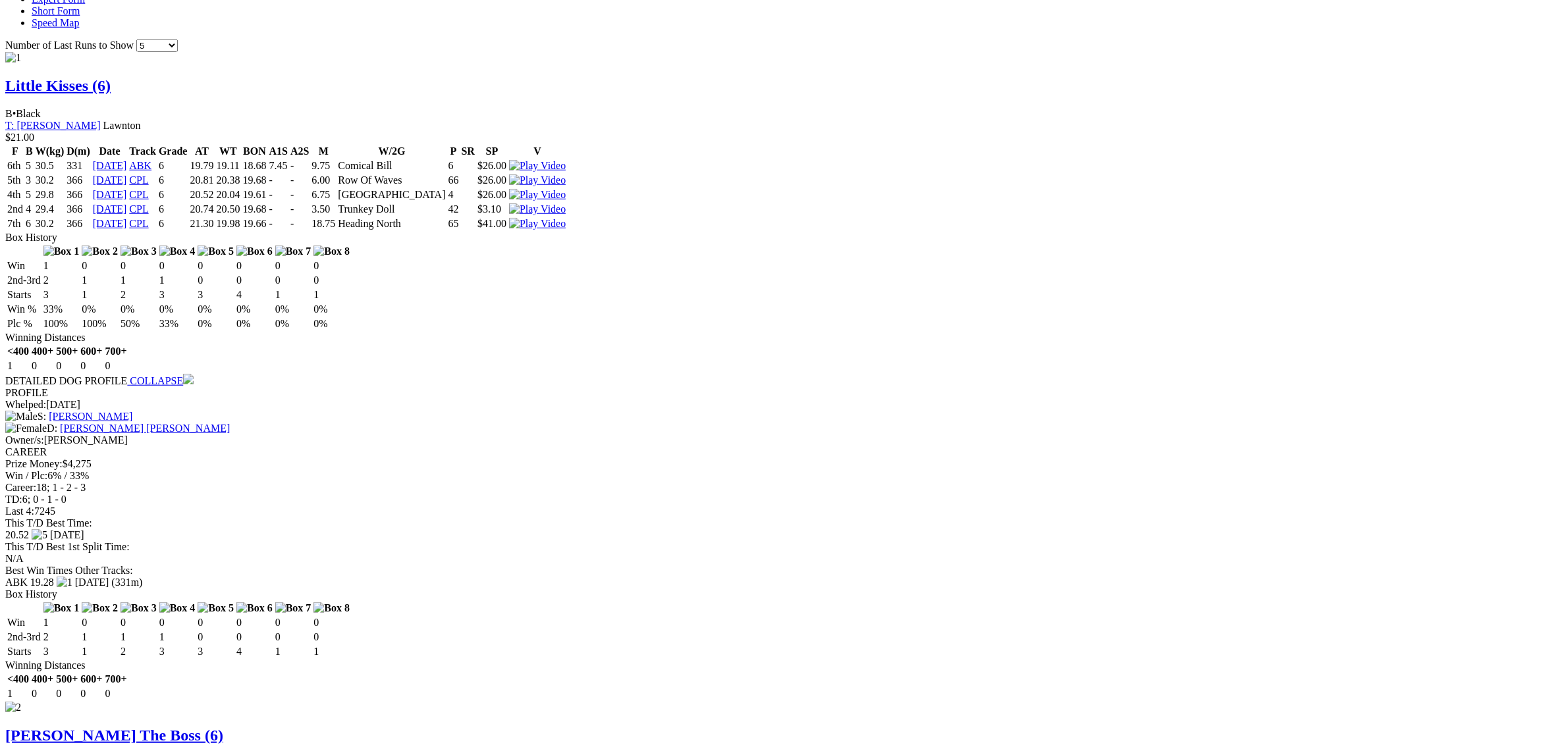
scroll to position [1975, 0]
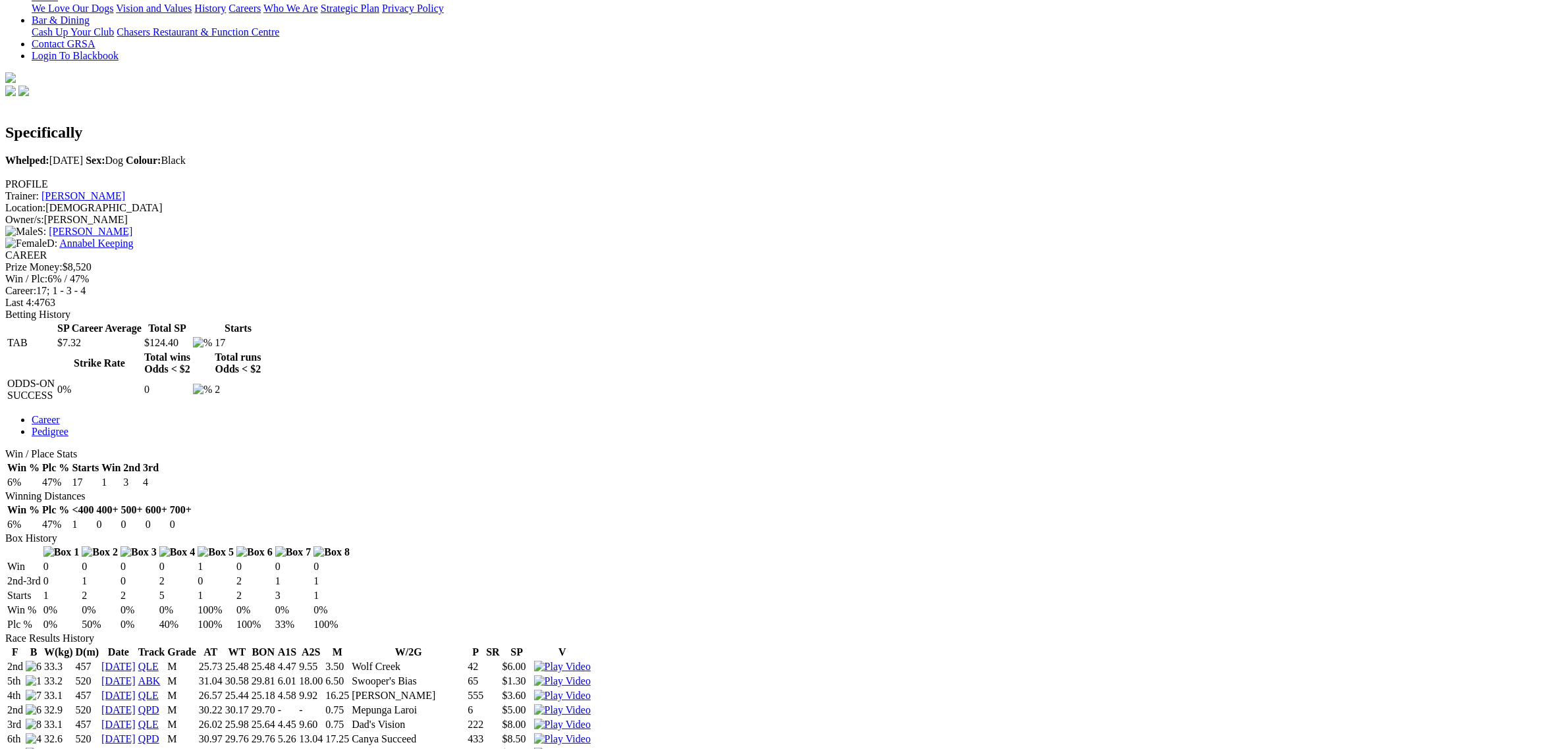
scroll to position [329, 0]
click at [590, 748] on img at bounding box center [563, 755] width 57 height 12
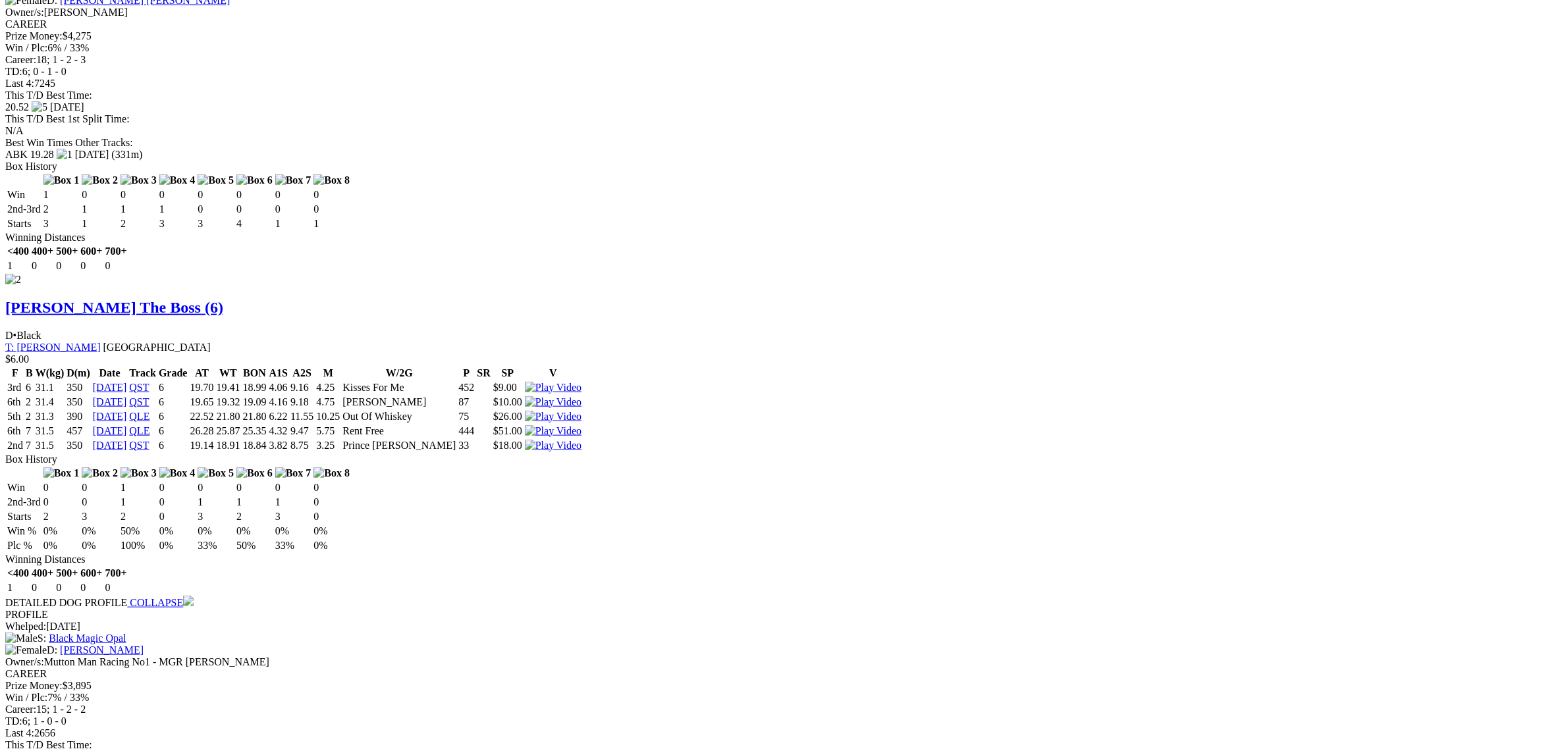
scroll to position [1646, 0]
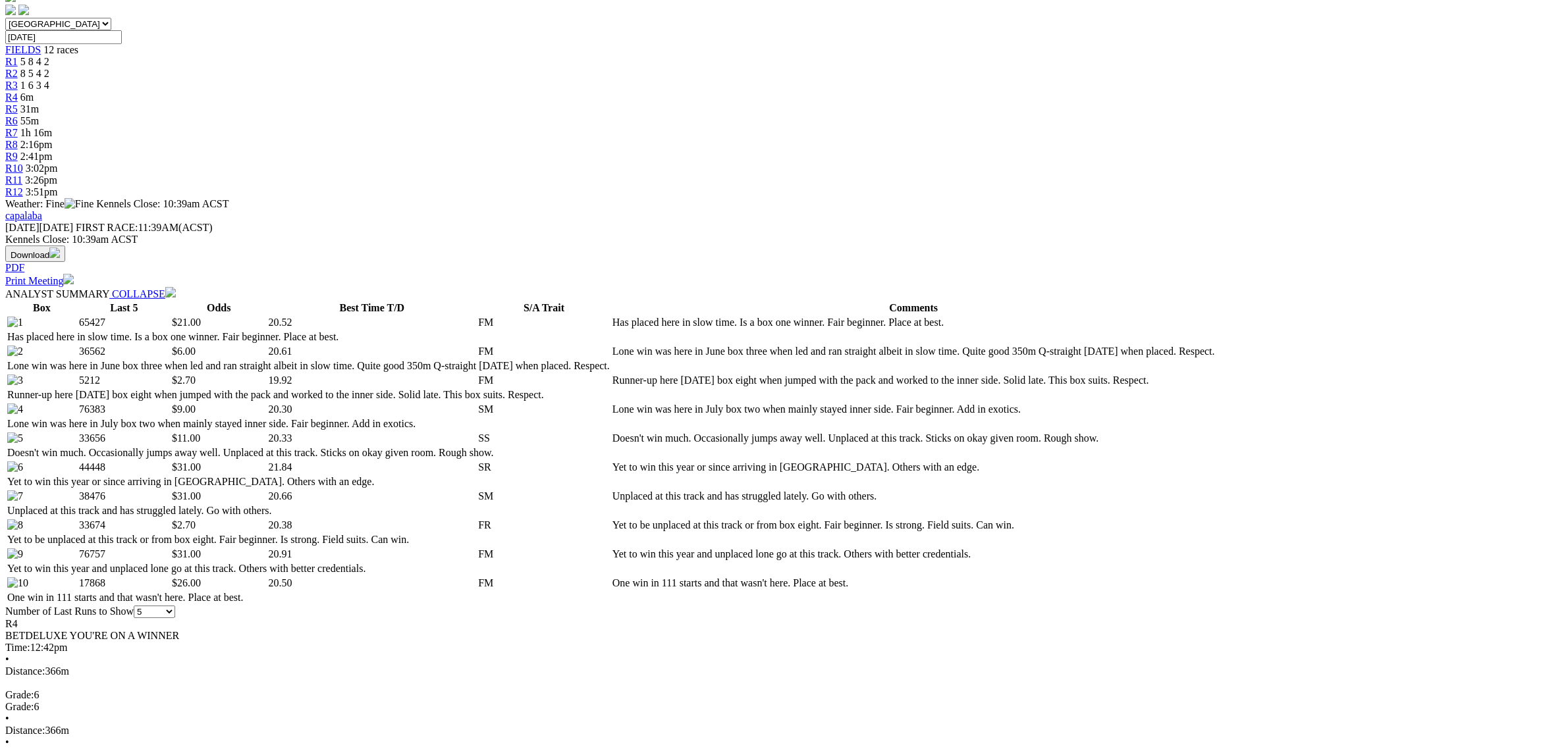
scroll to position [0, 0]
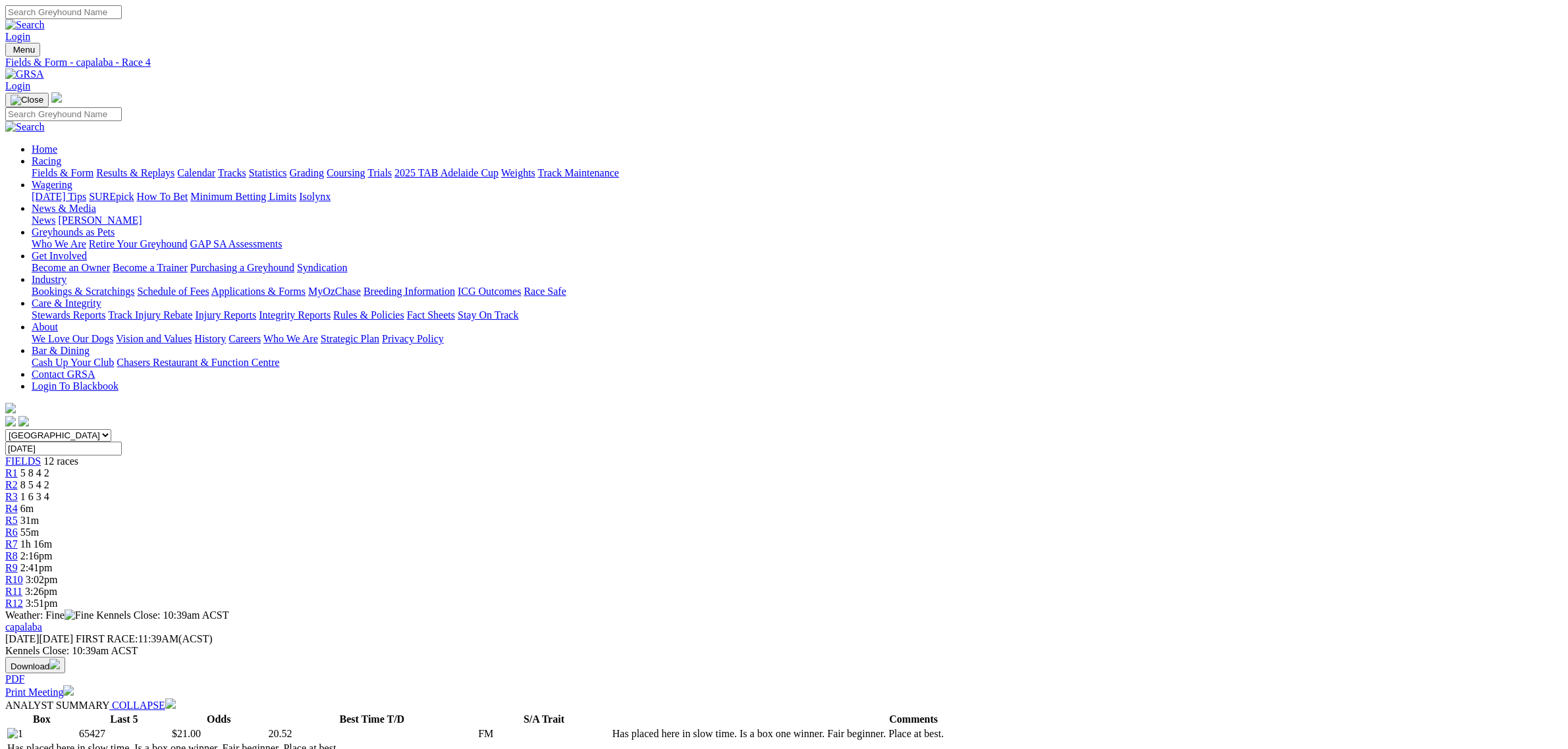
click at [17, 527] on link "R6" at bounding box center [11, 532] width 12 height 11
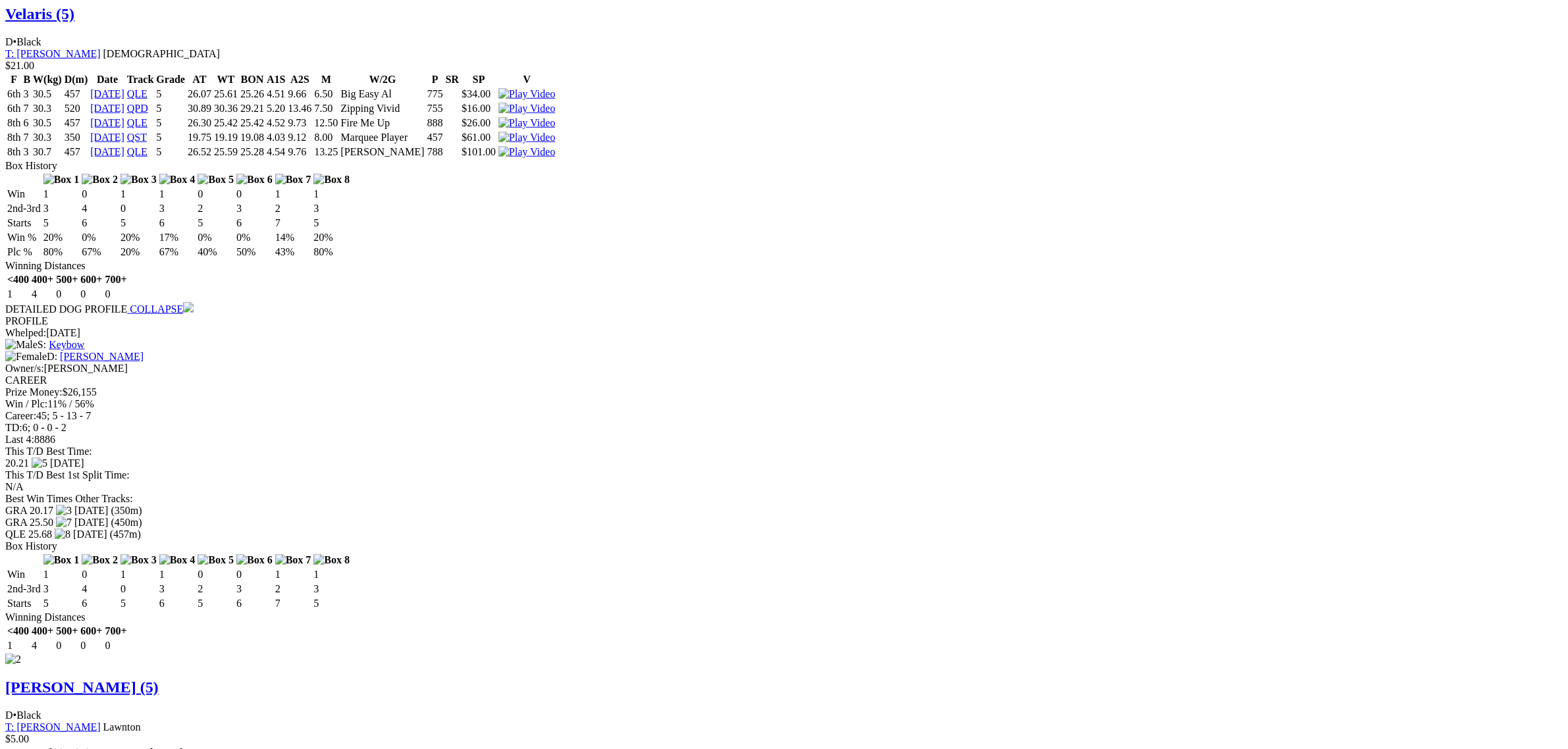
scroll to position [1564, 0]
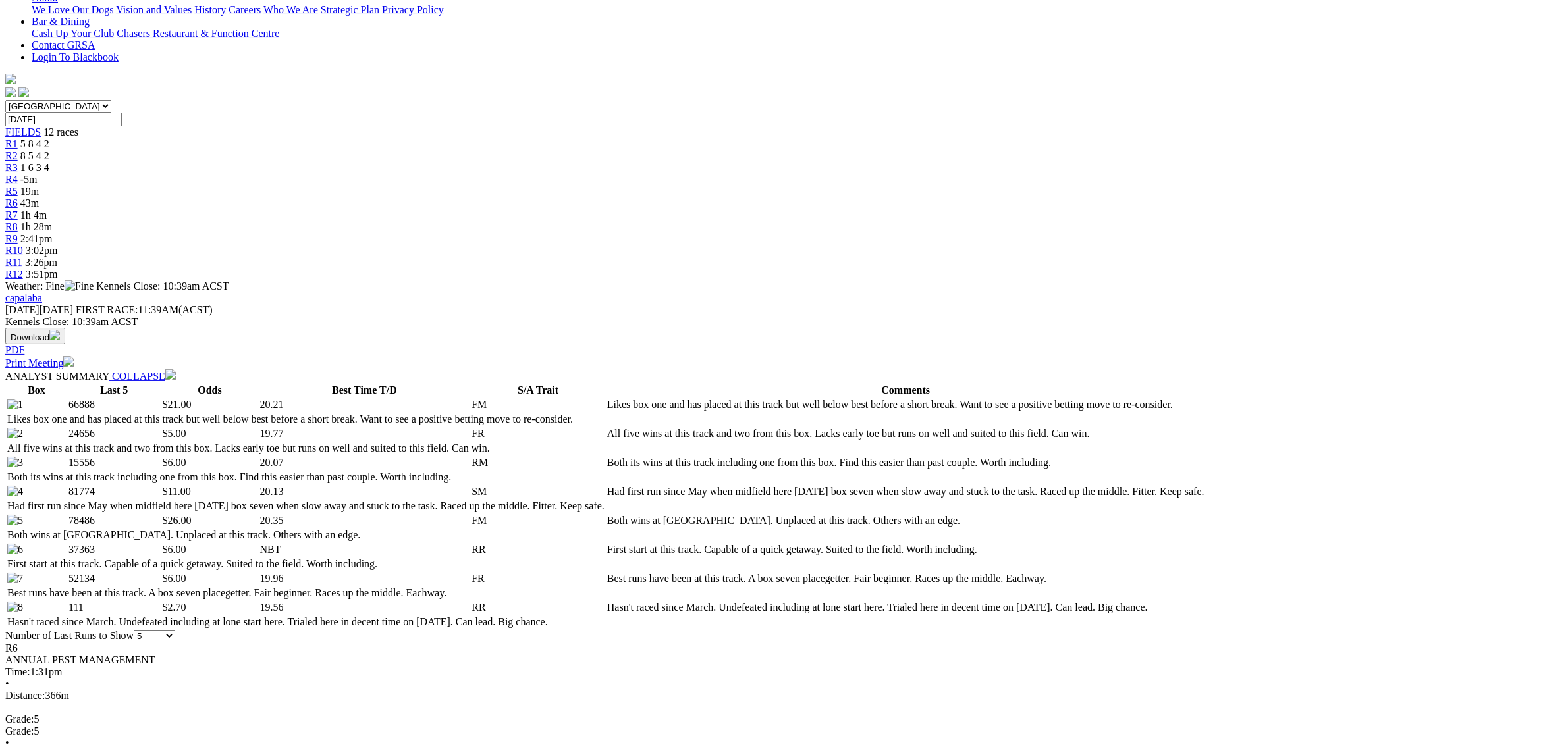
scroll to position [0, 0]
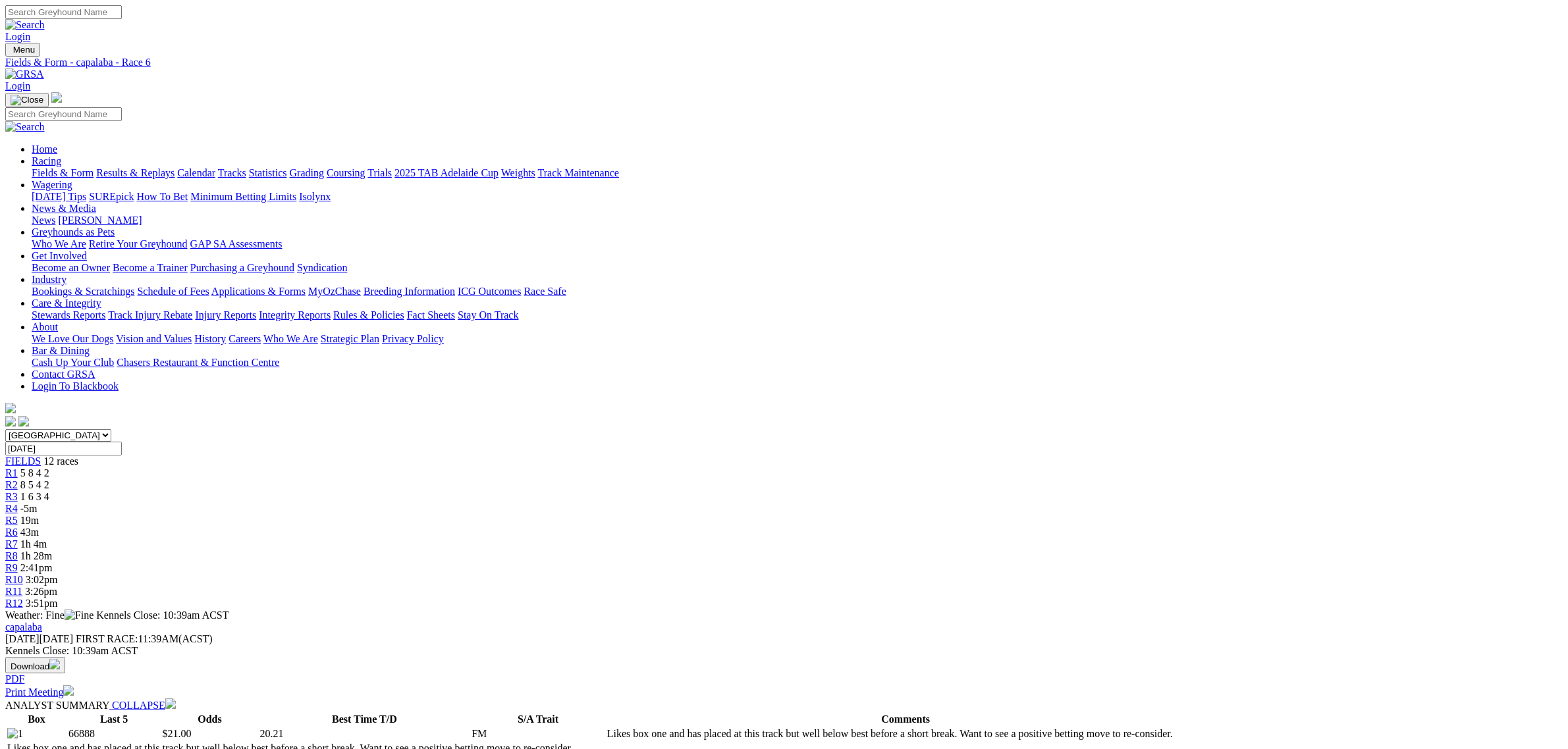
click at [93, 167] on link "Fields & Form" at bounding box center [62, 172] width 62 height 11
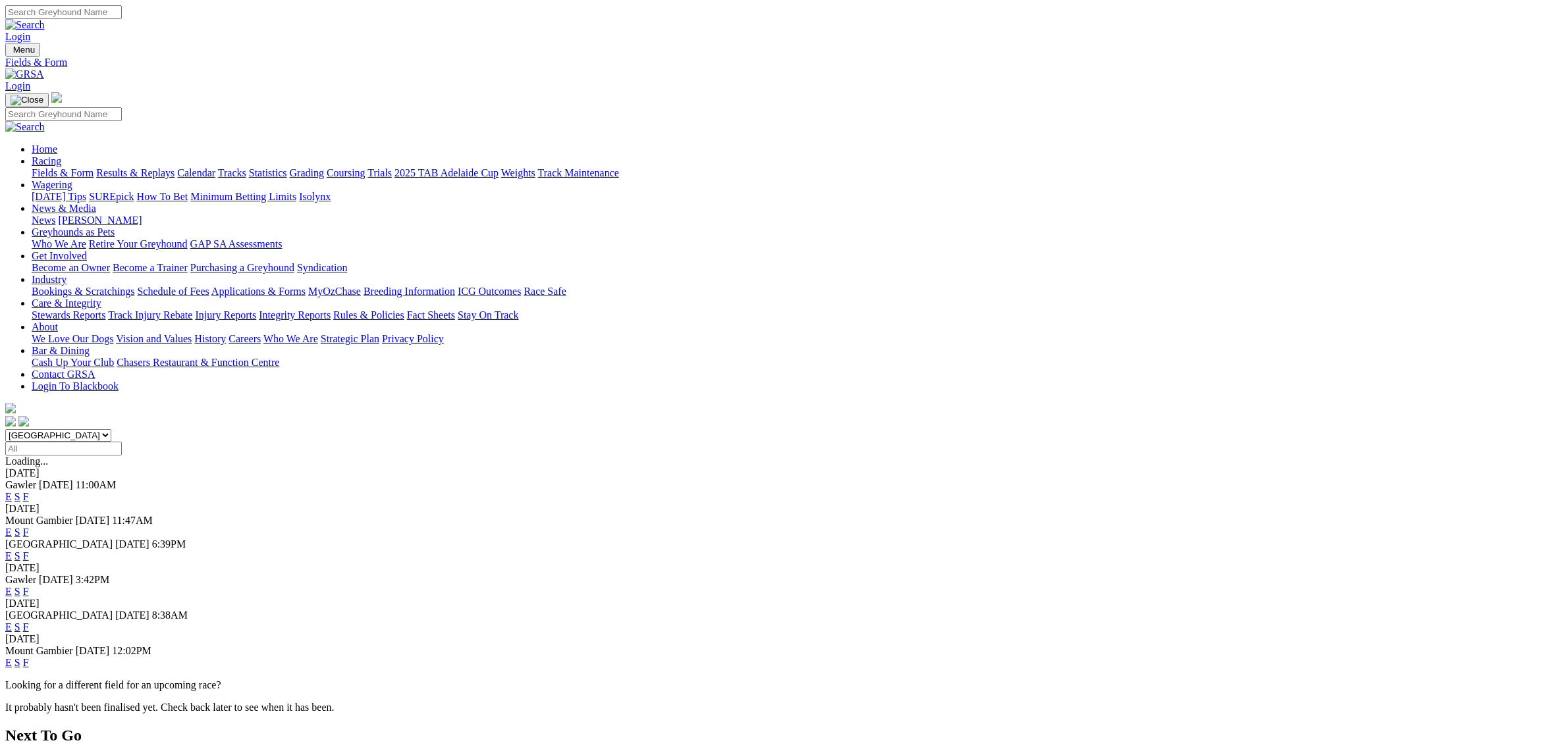
select select "QLD"
click at [112, 429] on select "South Australia New South Wales Northern Territory Queensland Tasmania Victoria…" at bounding box center [58, 435] width 106 height 12
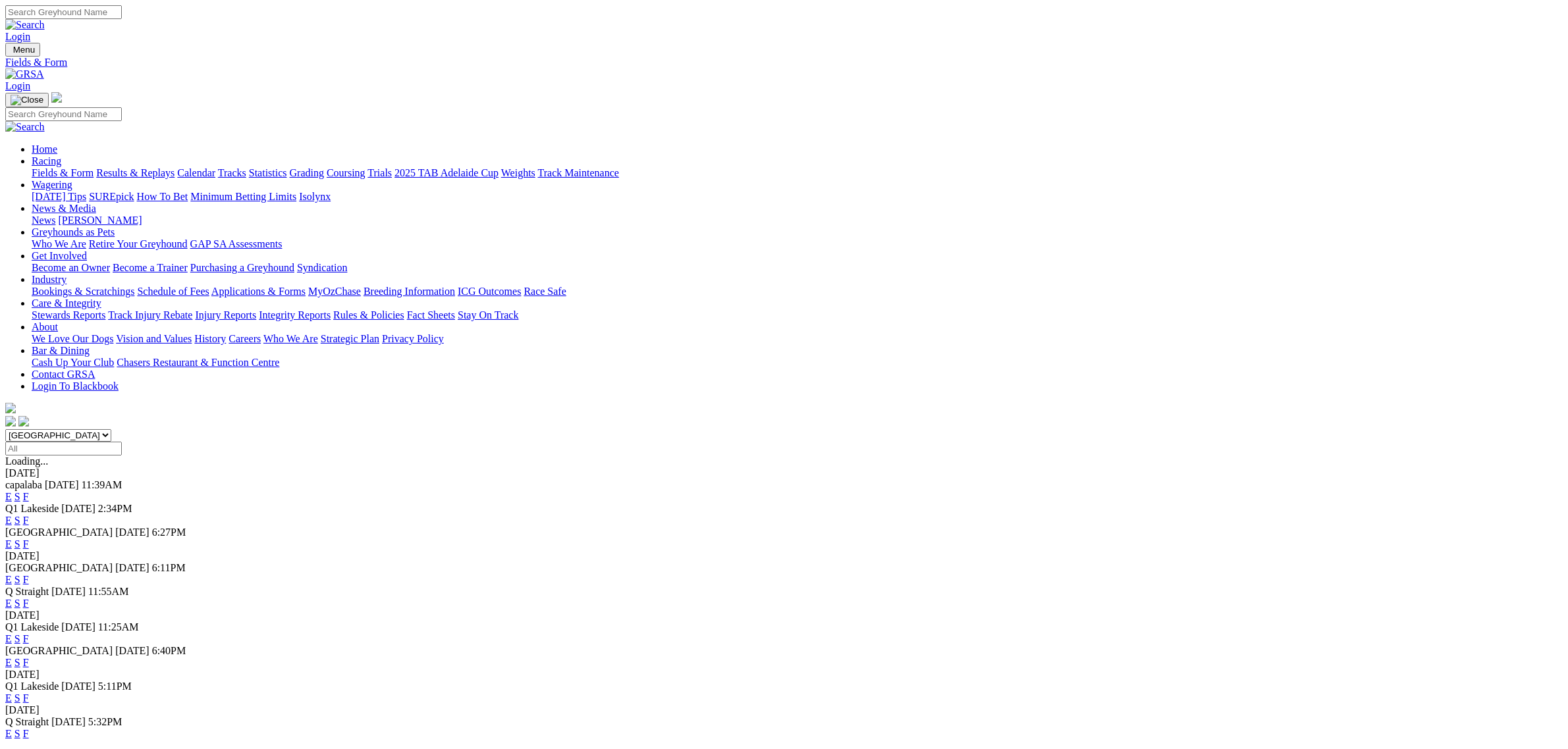
drag, startPoint x: 849, startPoint y: 310, endPoint x: 781, endPoint y: 230, distance: 105.0
click at [12, 514] on link "E" at bounding box center [8, 519] width 7 height 11
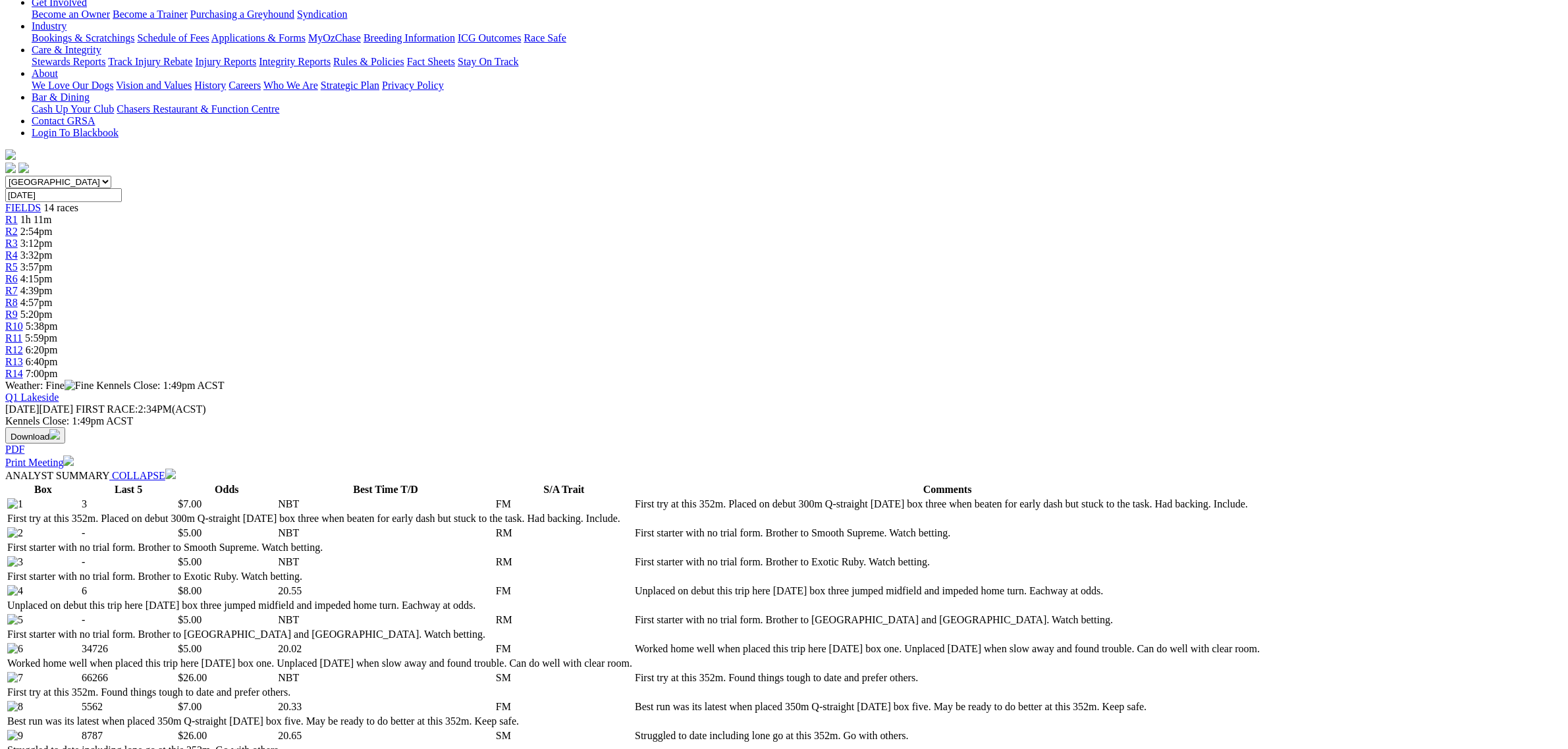
scroll to position [658, 0]
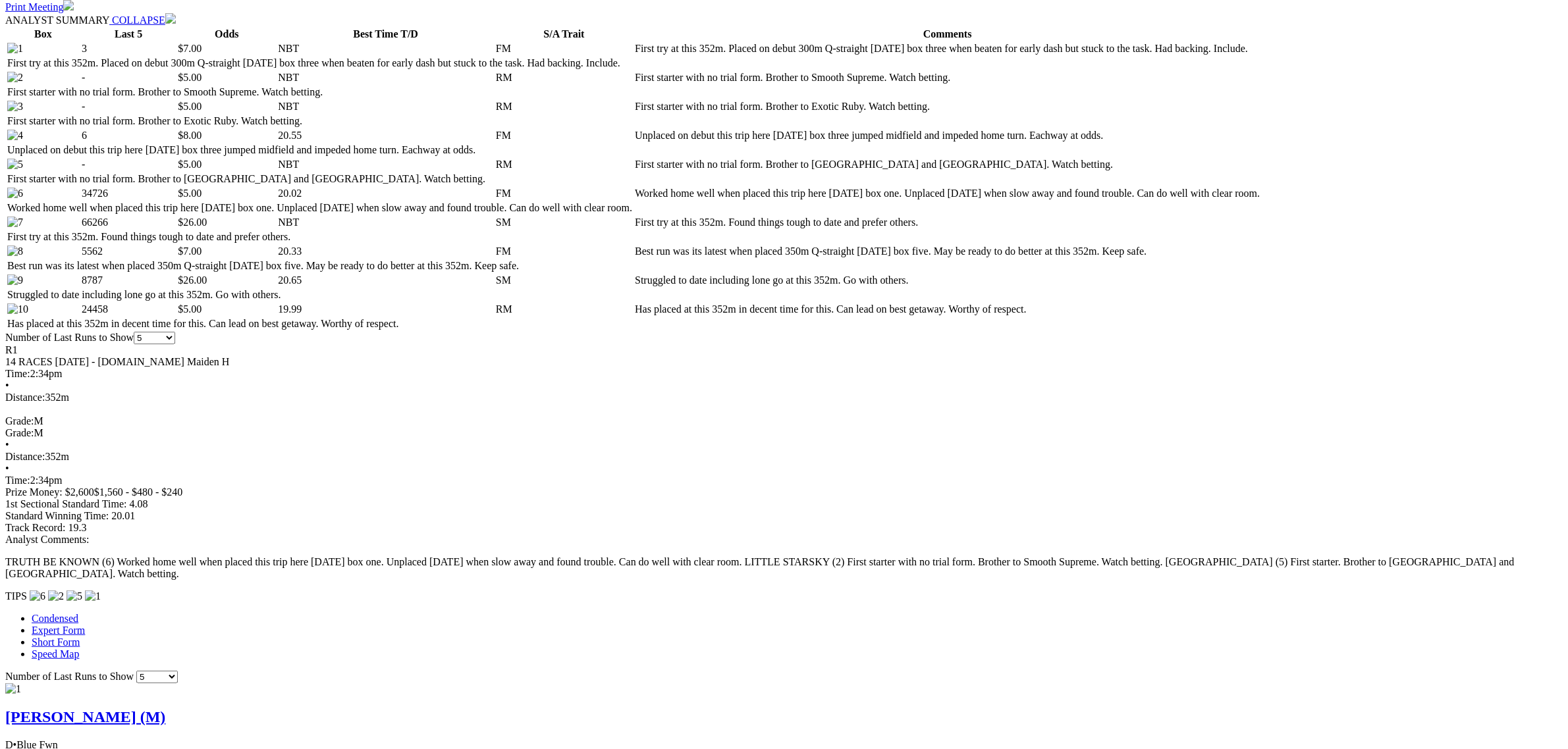
scroll to position [823, 0]
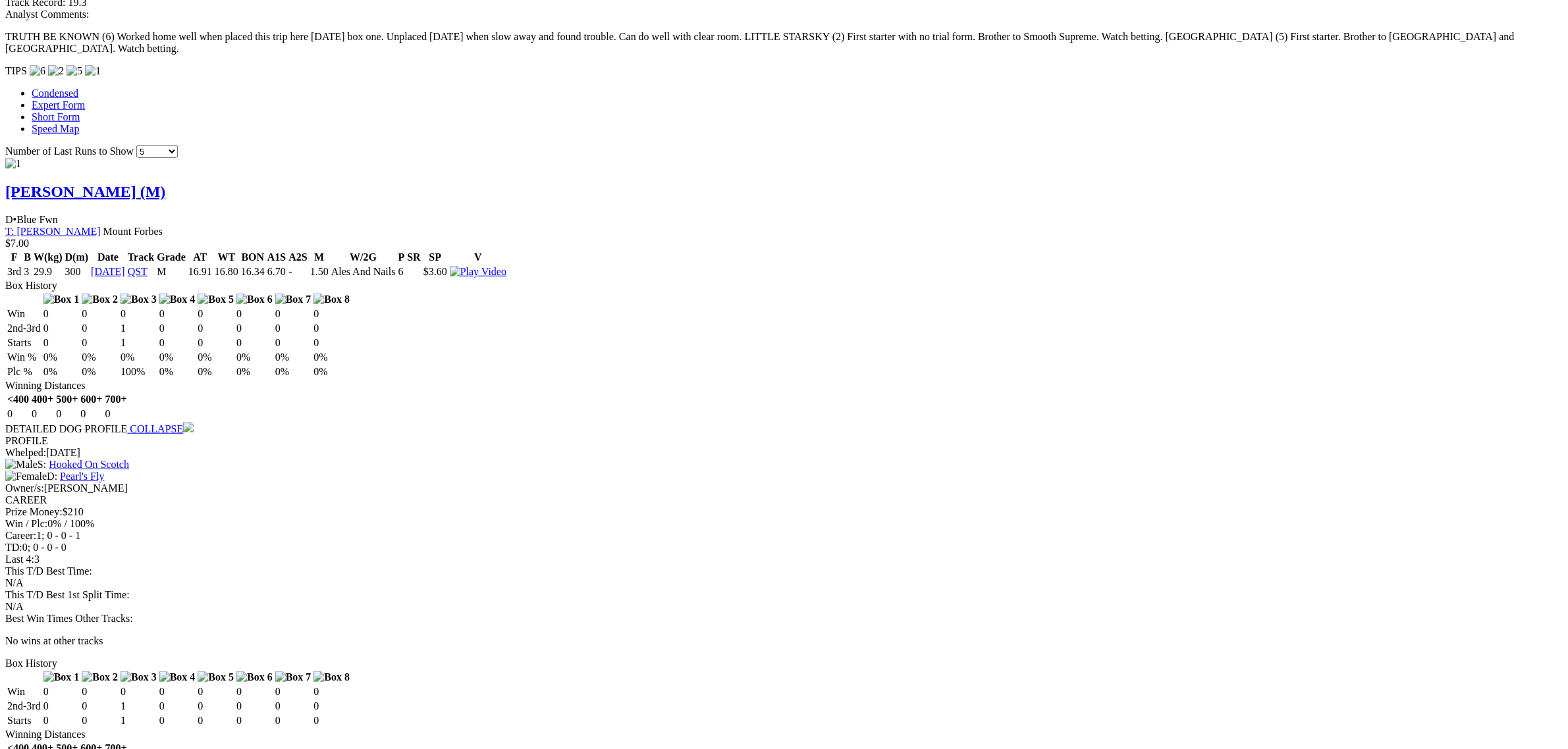
scroll to position [1399, 0]
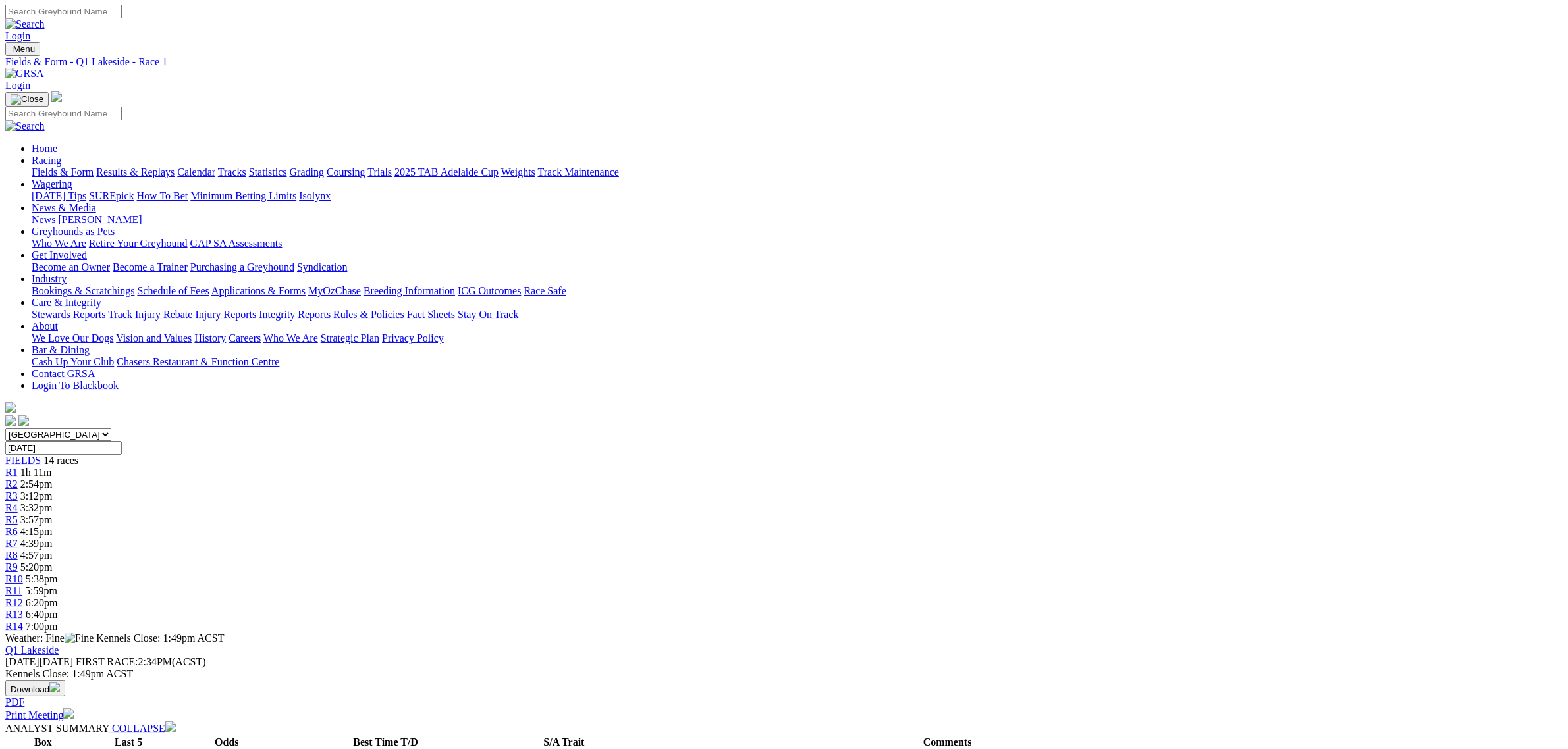
scroll to position [0, 0]
click at [17, 479] on span "R2" at bounding box center [11, 485] width 12 height 11
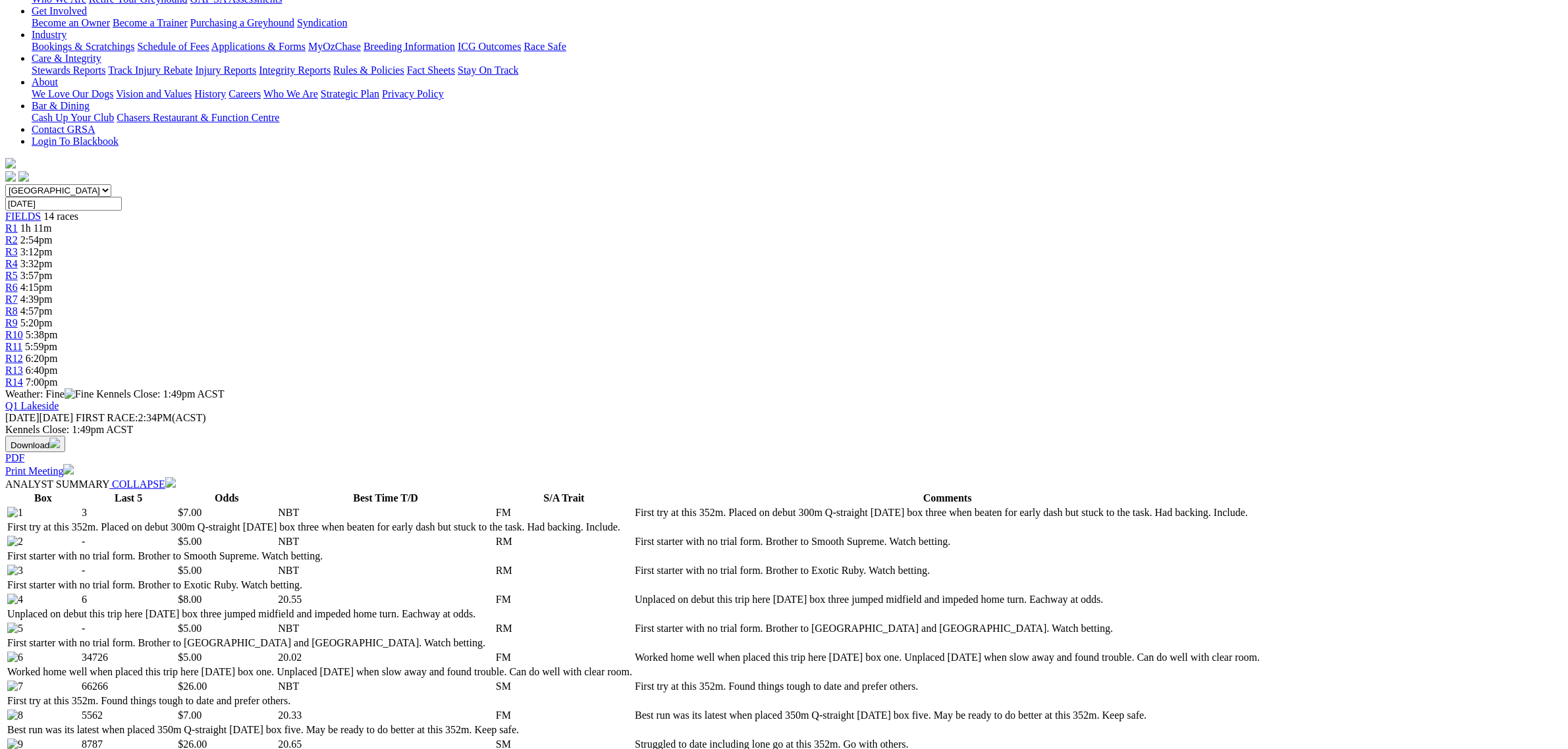
scroll to position [247, 0]
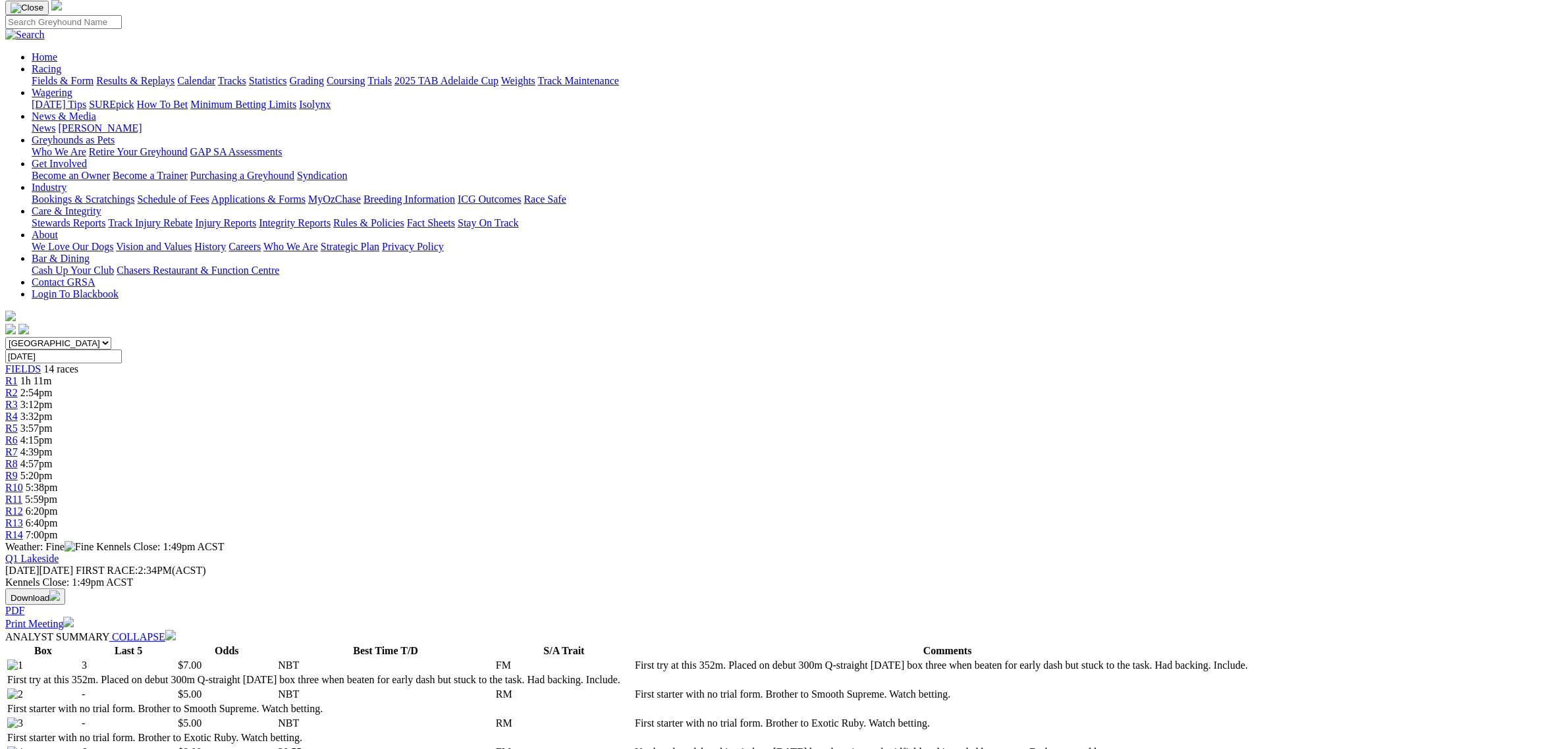
scroll to position [0, 0]
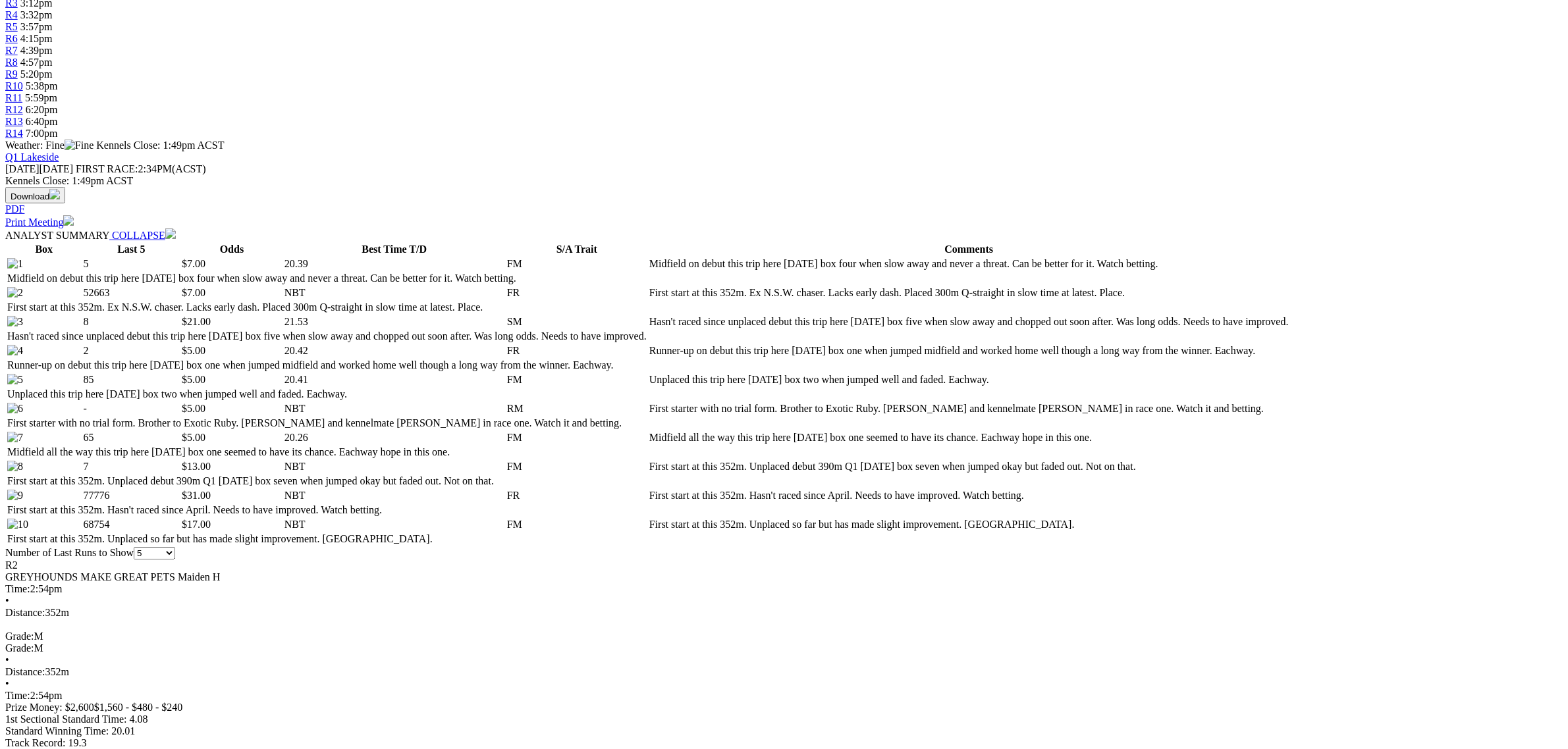
scroll to position [494, 0]
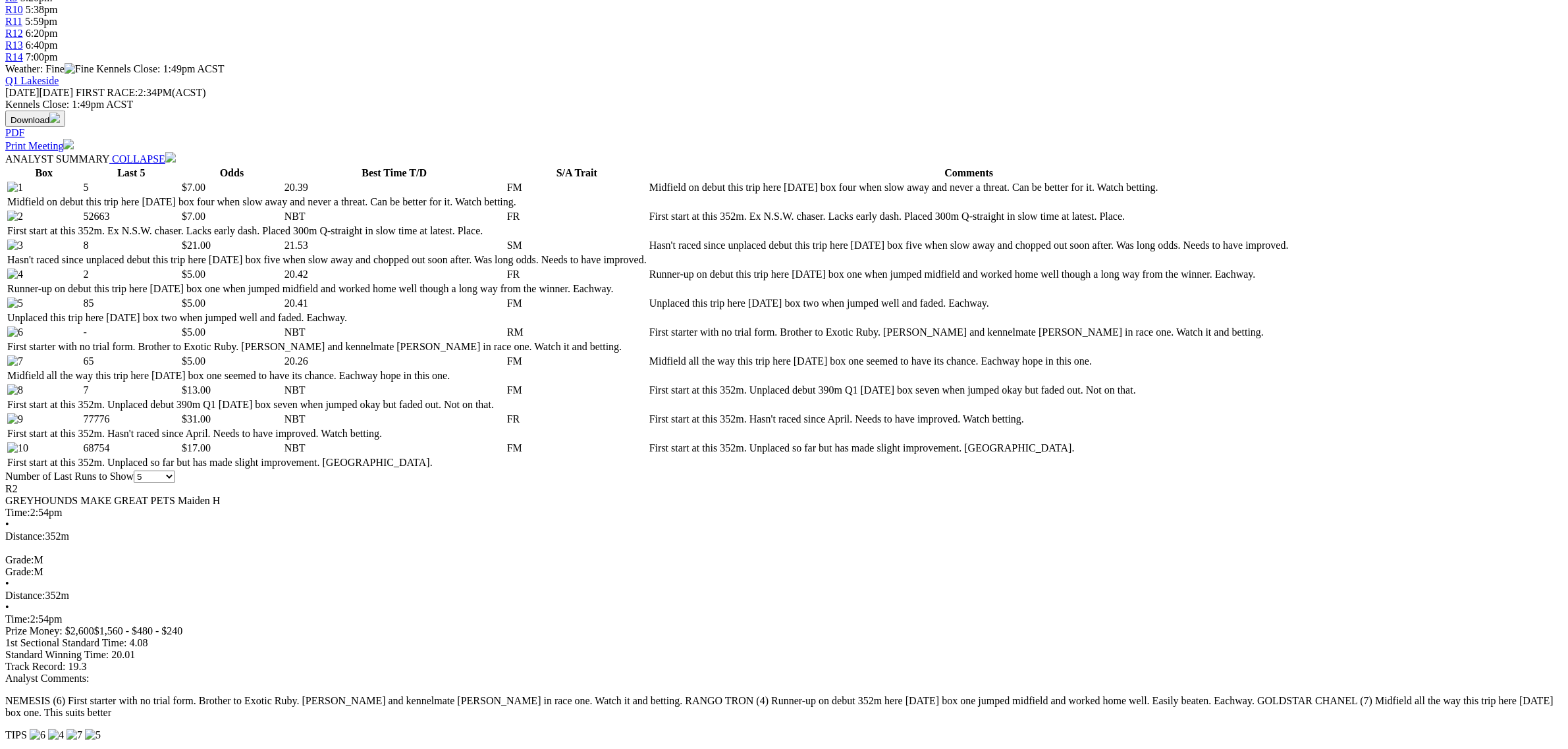
scroll to position [658, 0]
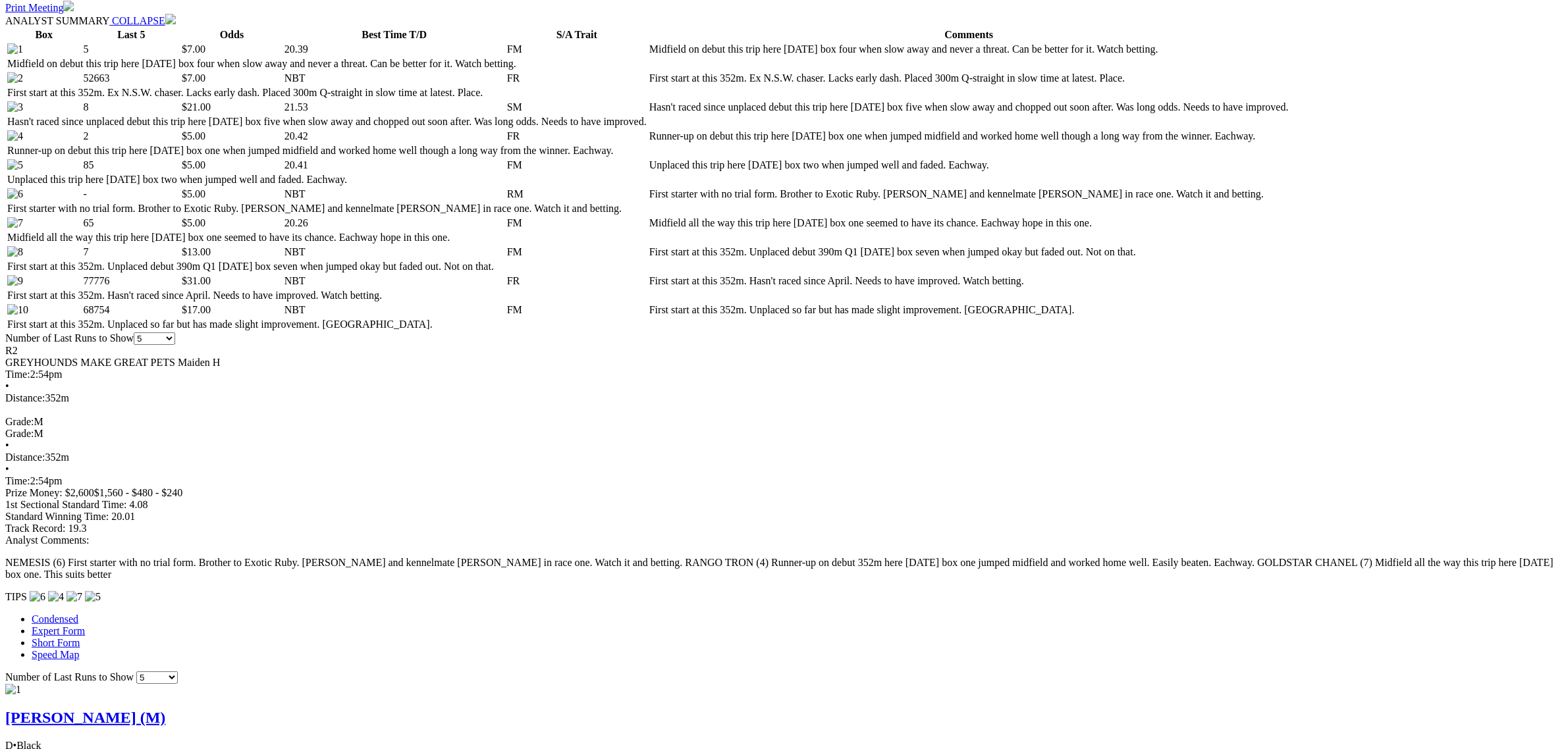
scroll to position [740, 0]
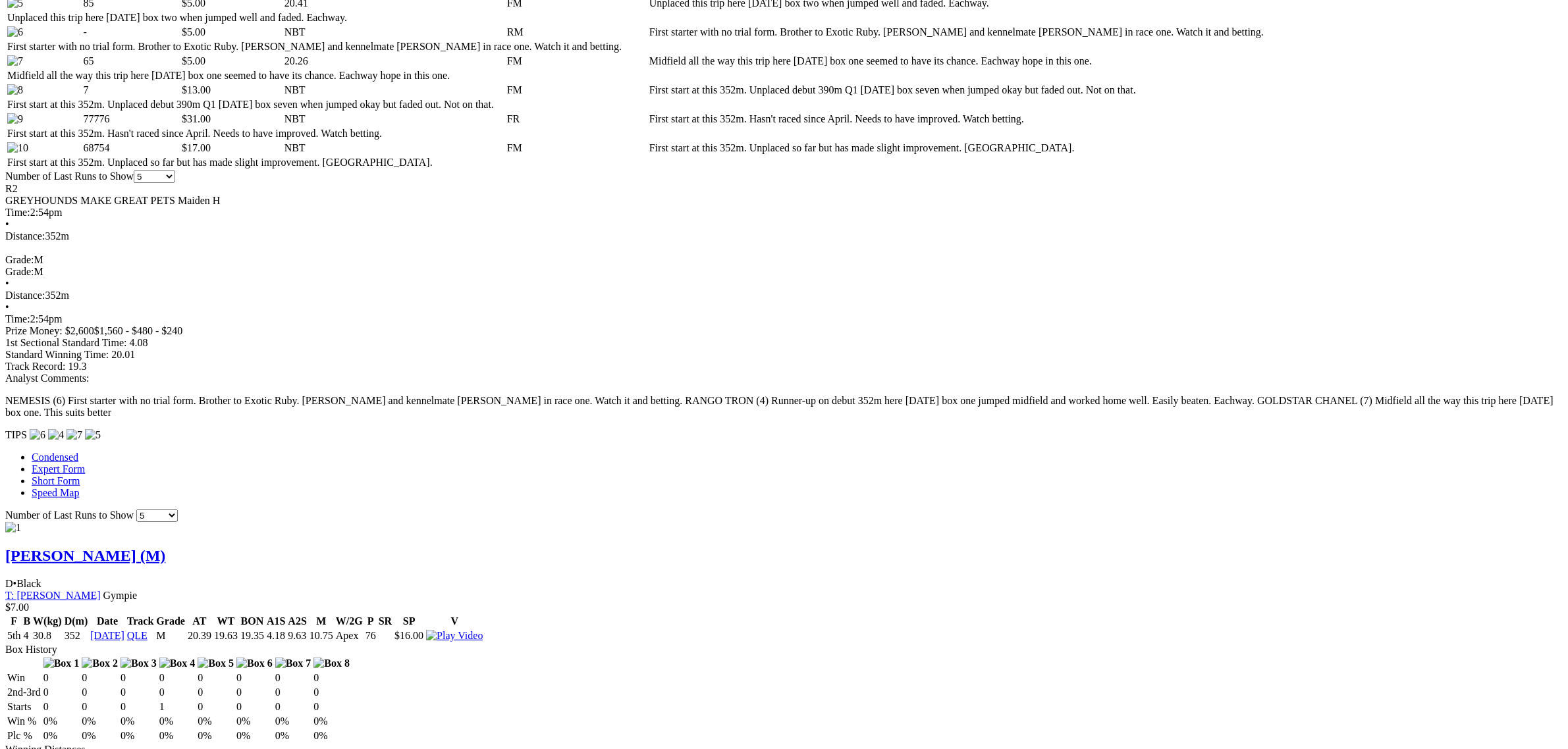
scroll to position [905, 0]
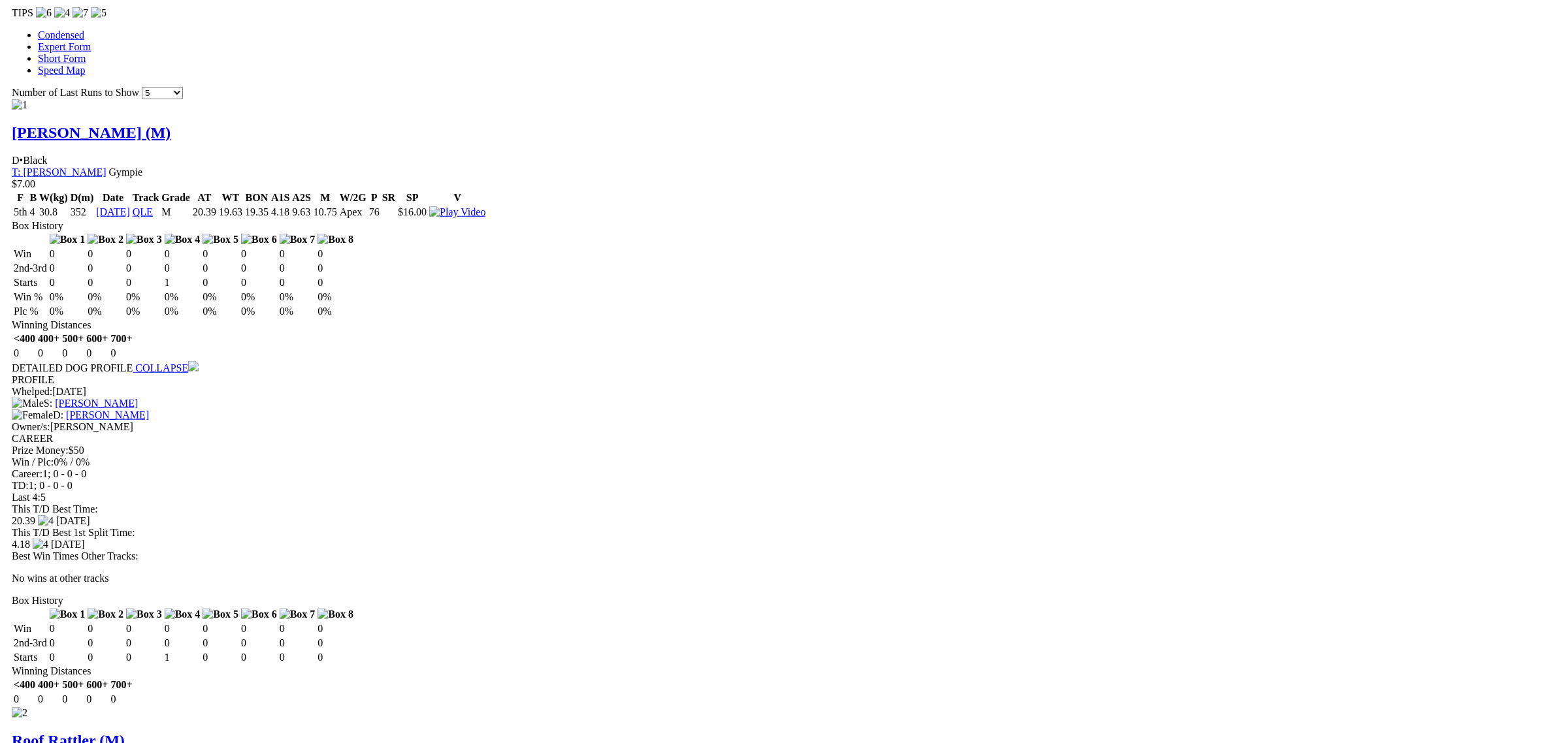
scroll to position [1306, 0]
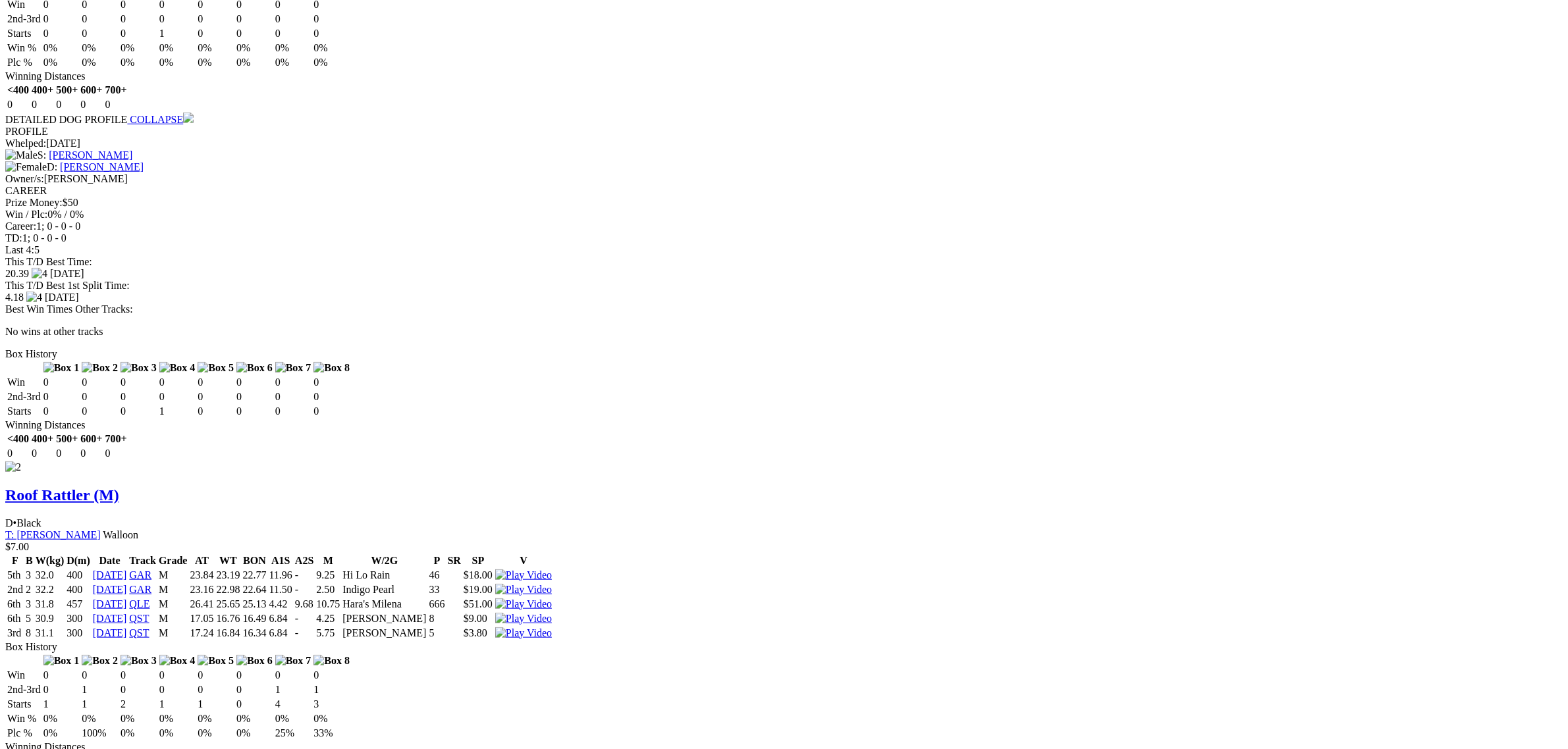
scroll to position [1564, 0]
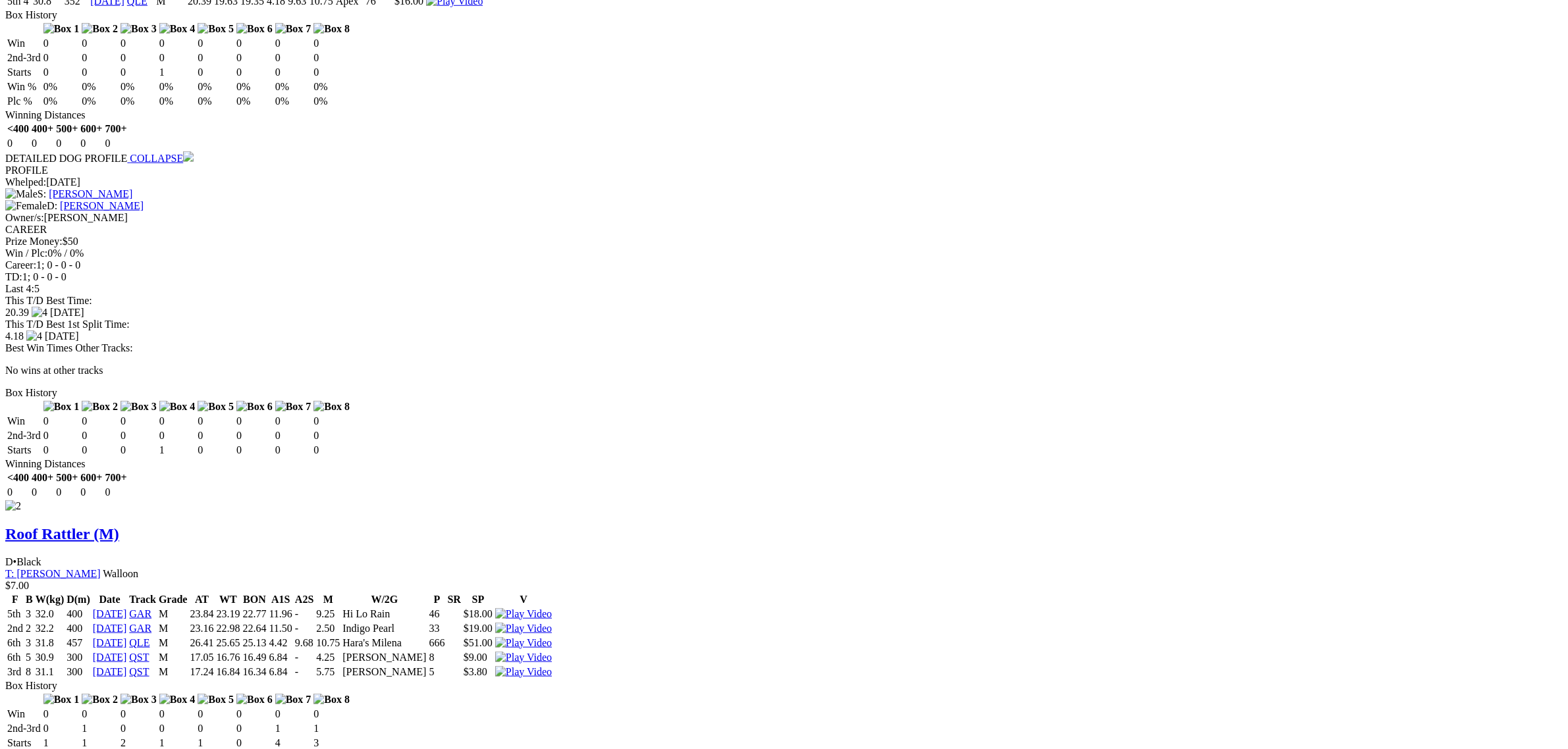
scroll to position [1481, 0]
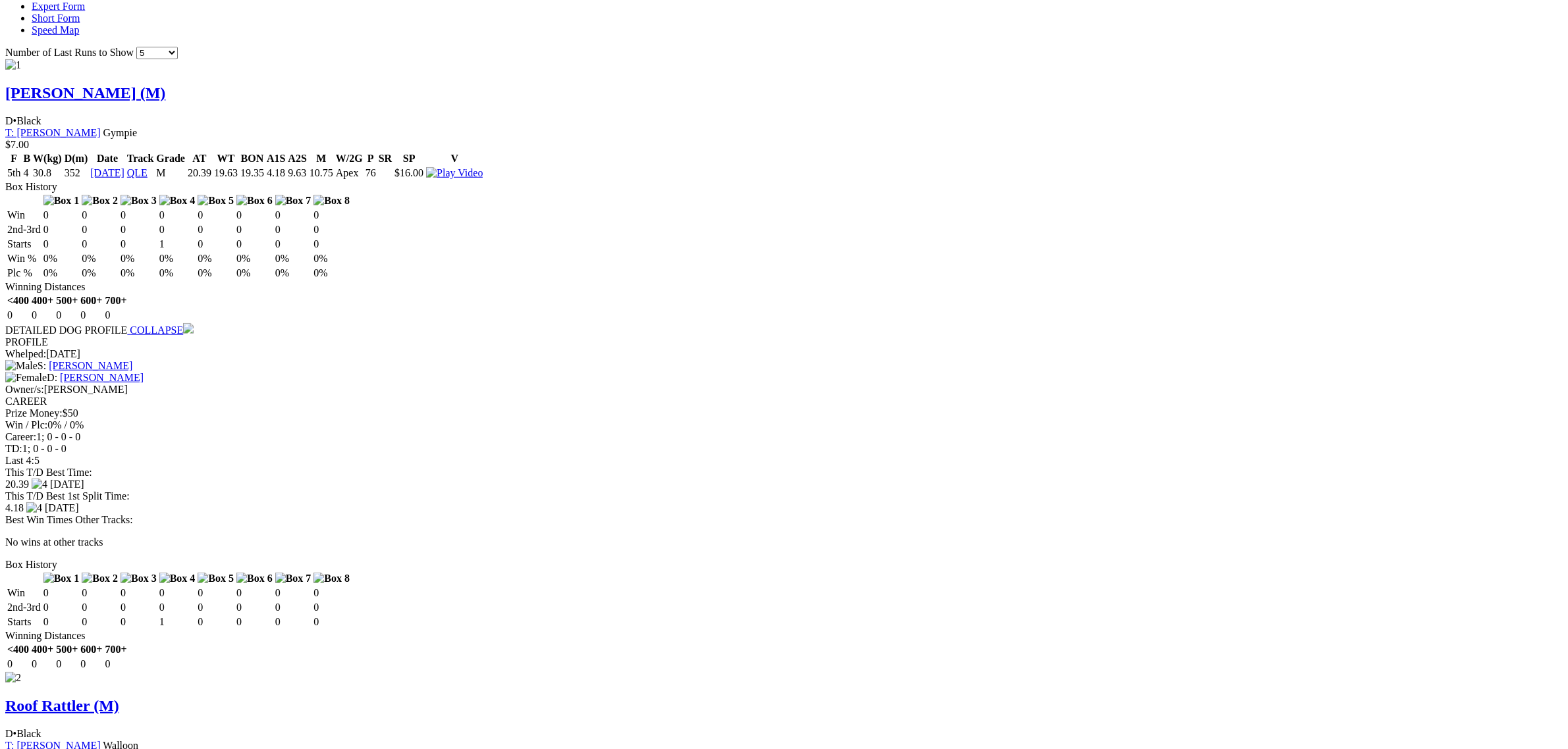
scroll to position [1564, 0]
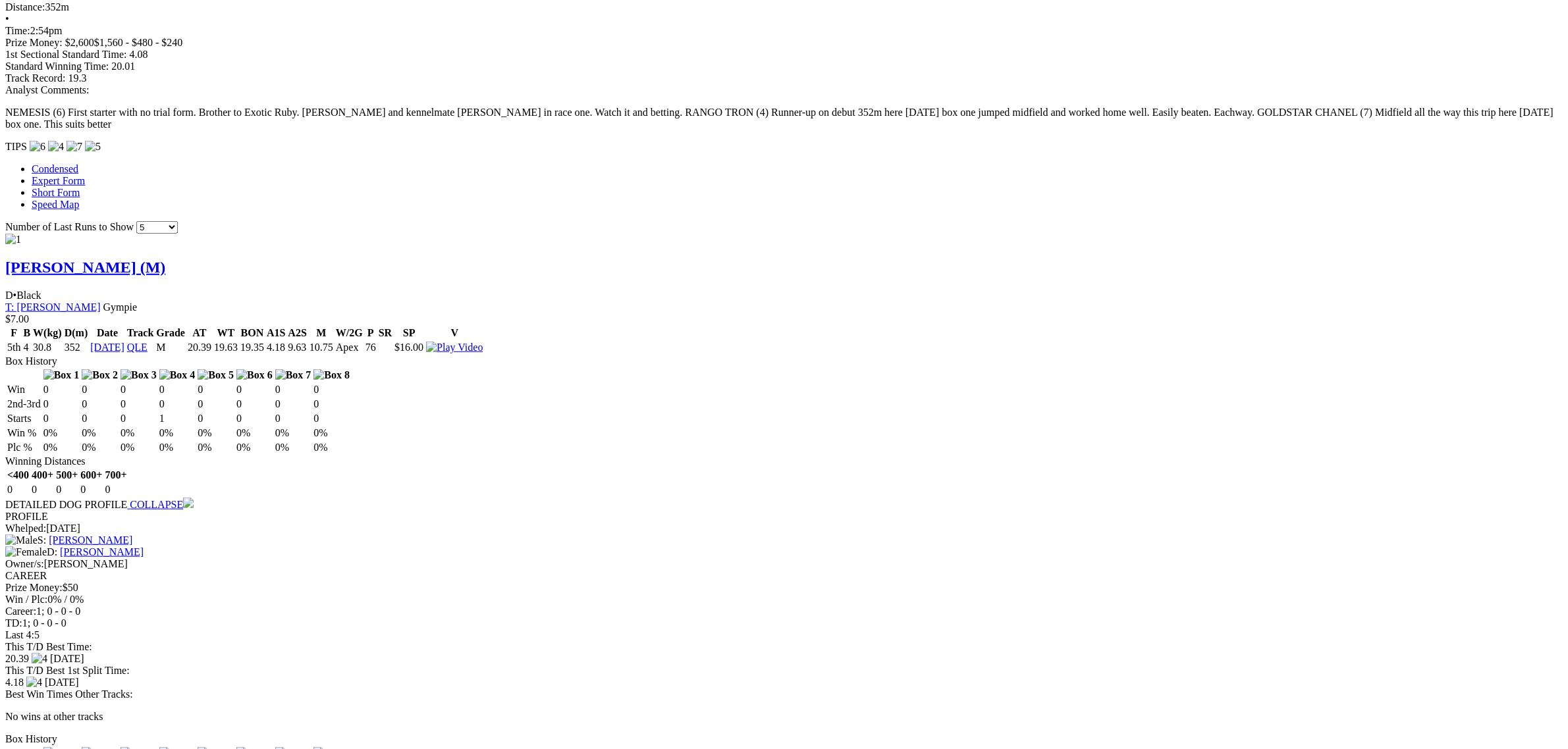
scroll to position [1152, 0]
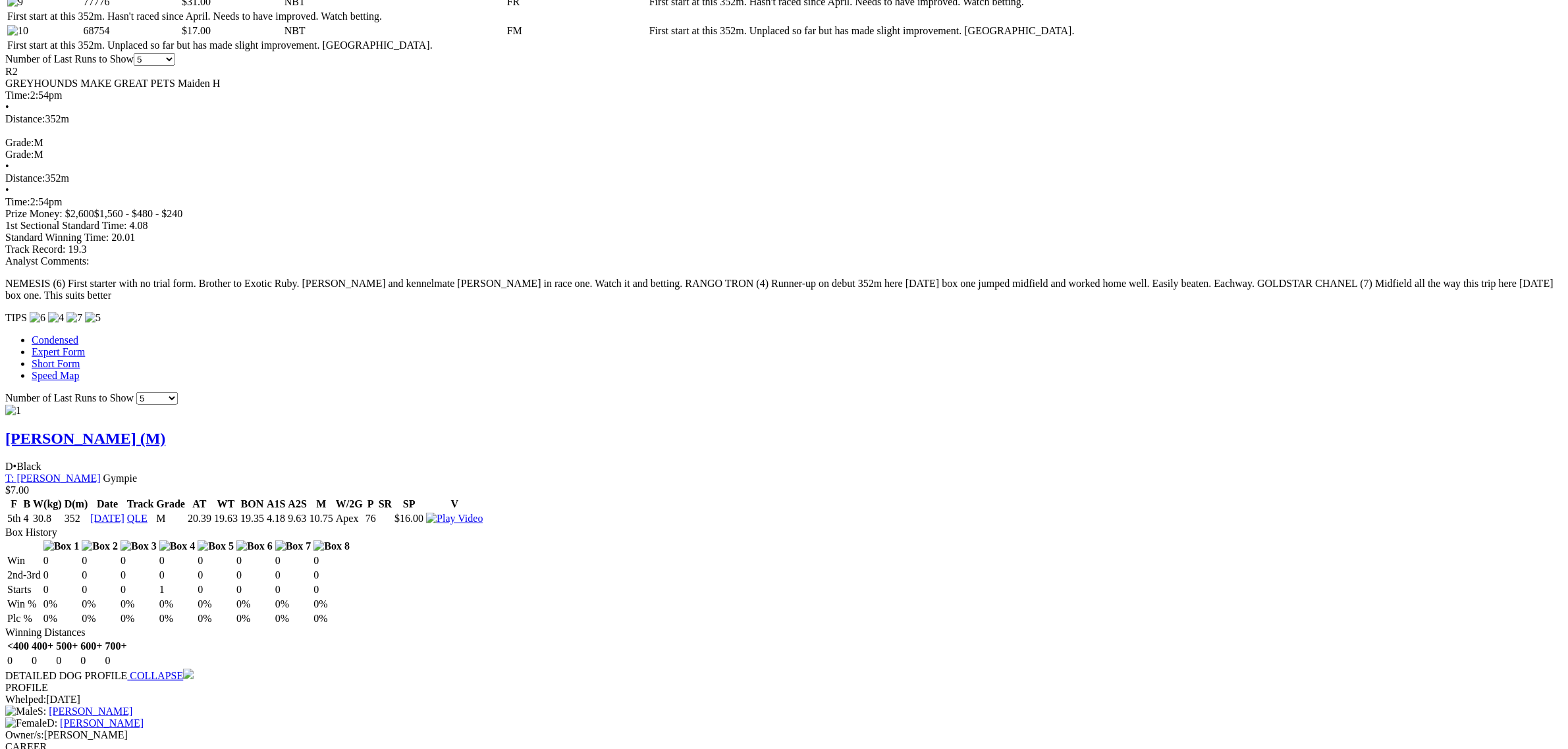
scroll to position [494, 0]
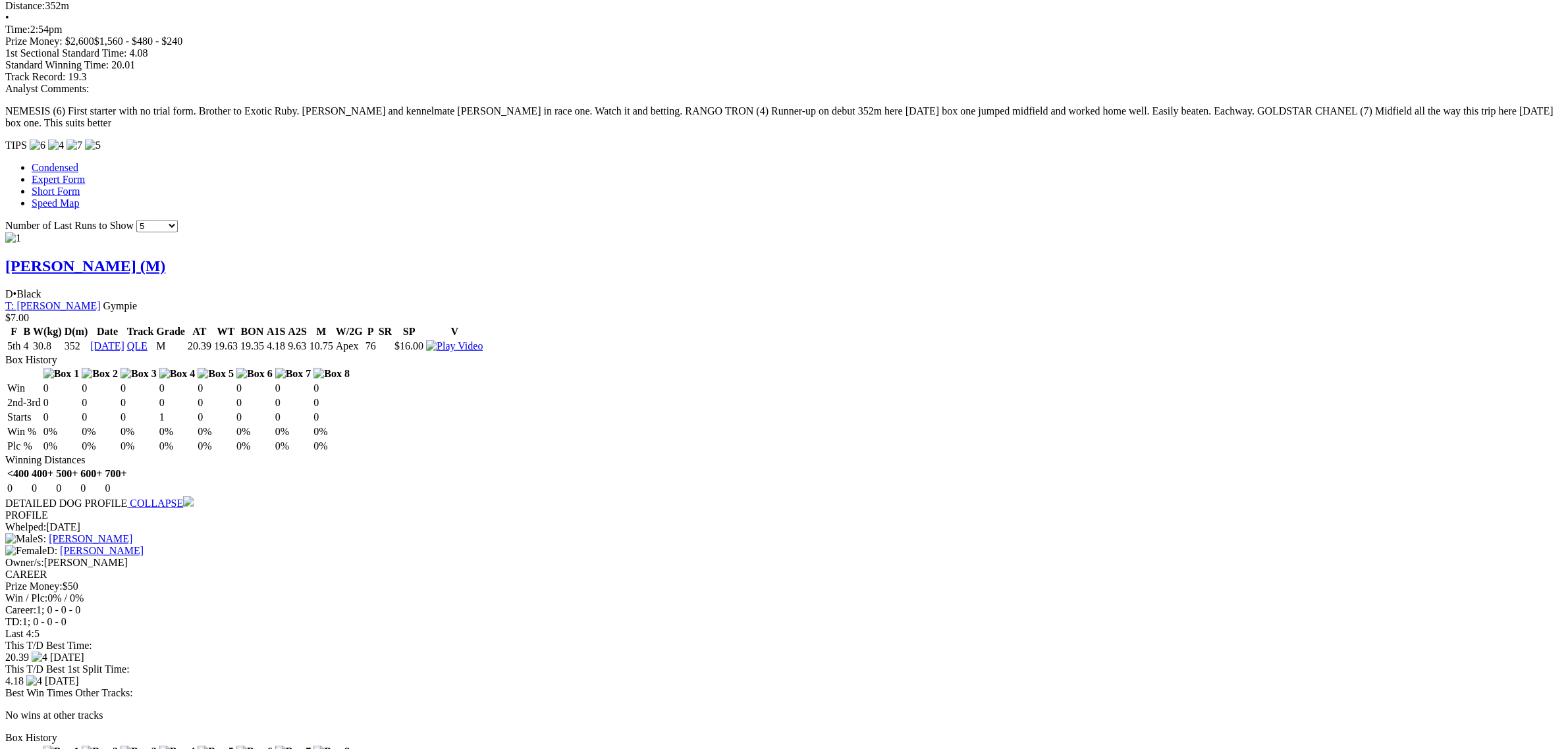
scroll to position [1234, 0]
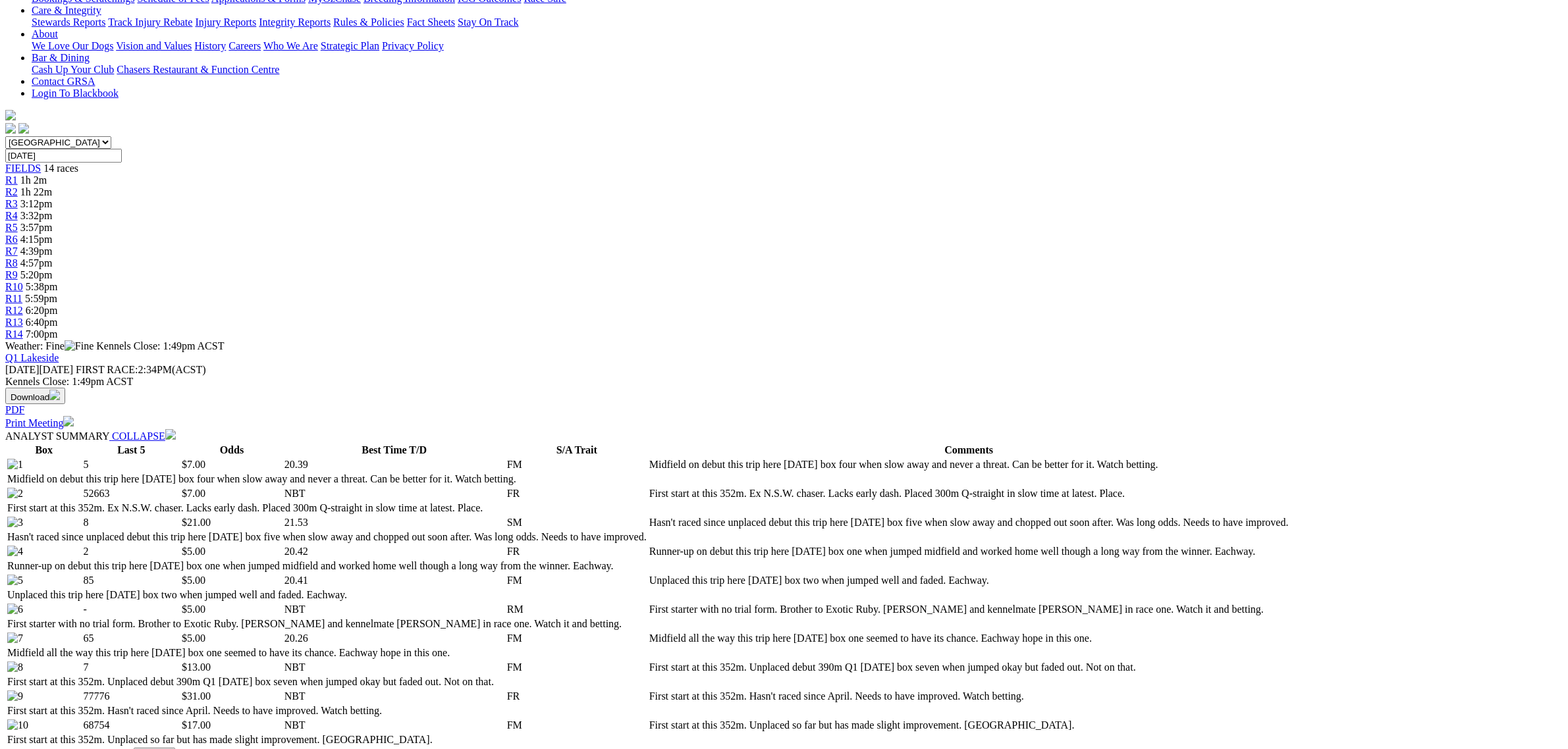
scroll to position [165, 0]
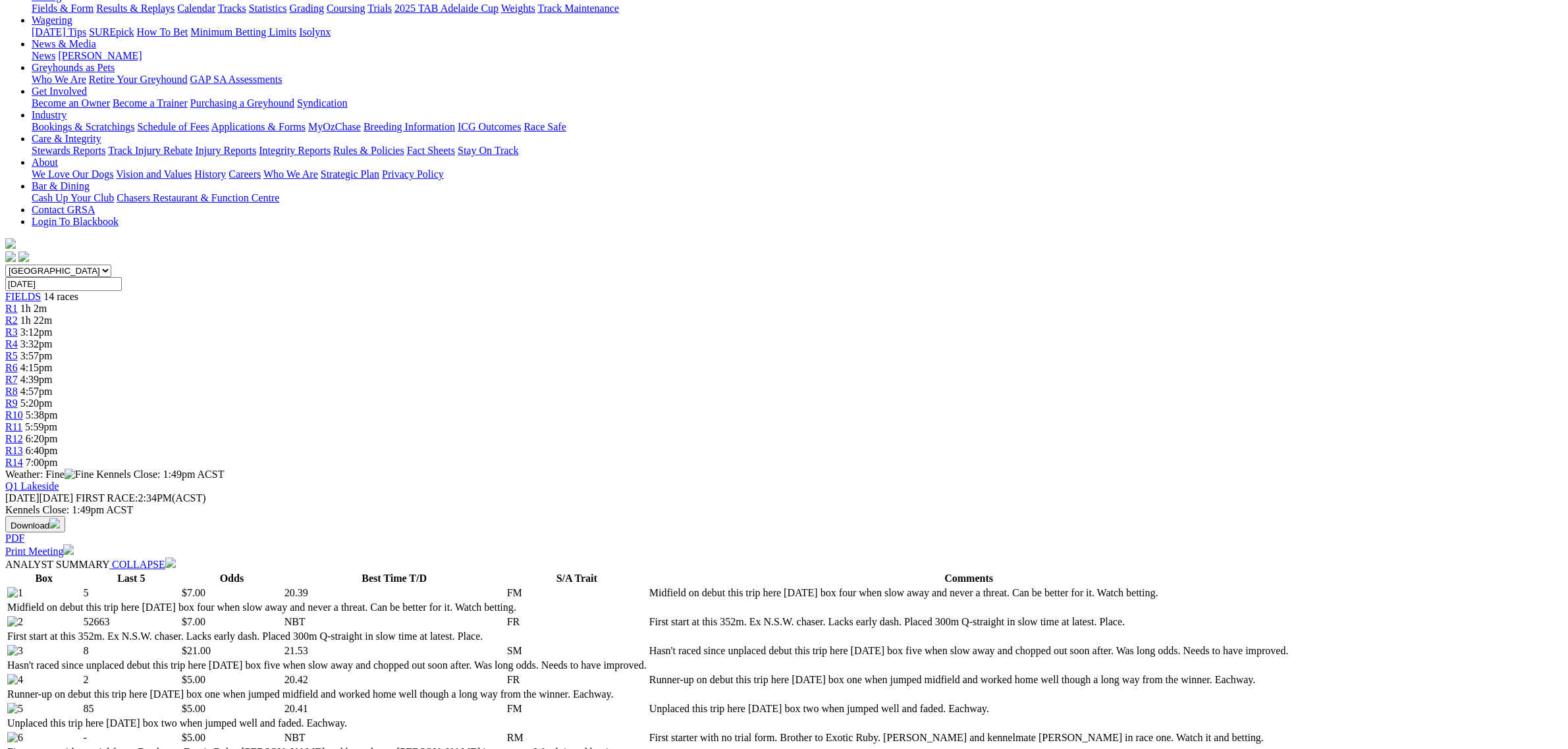
click at [52, 338] on span "3:32pm" at bounding box center [36, 343] width 32 height 11
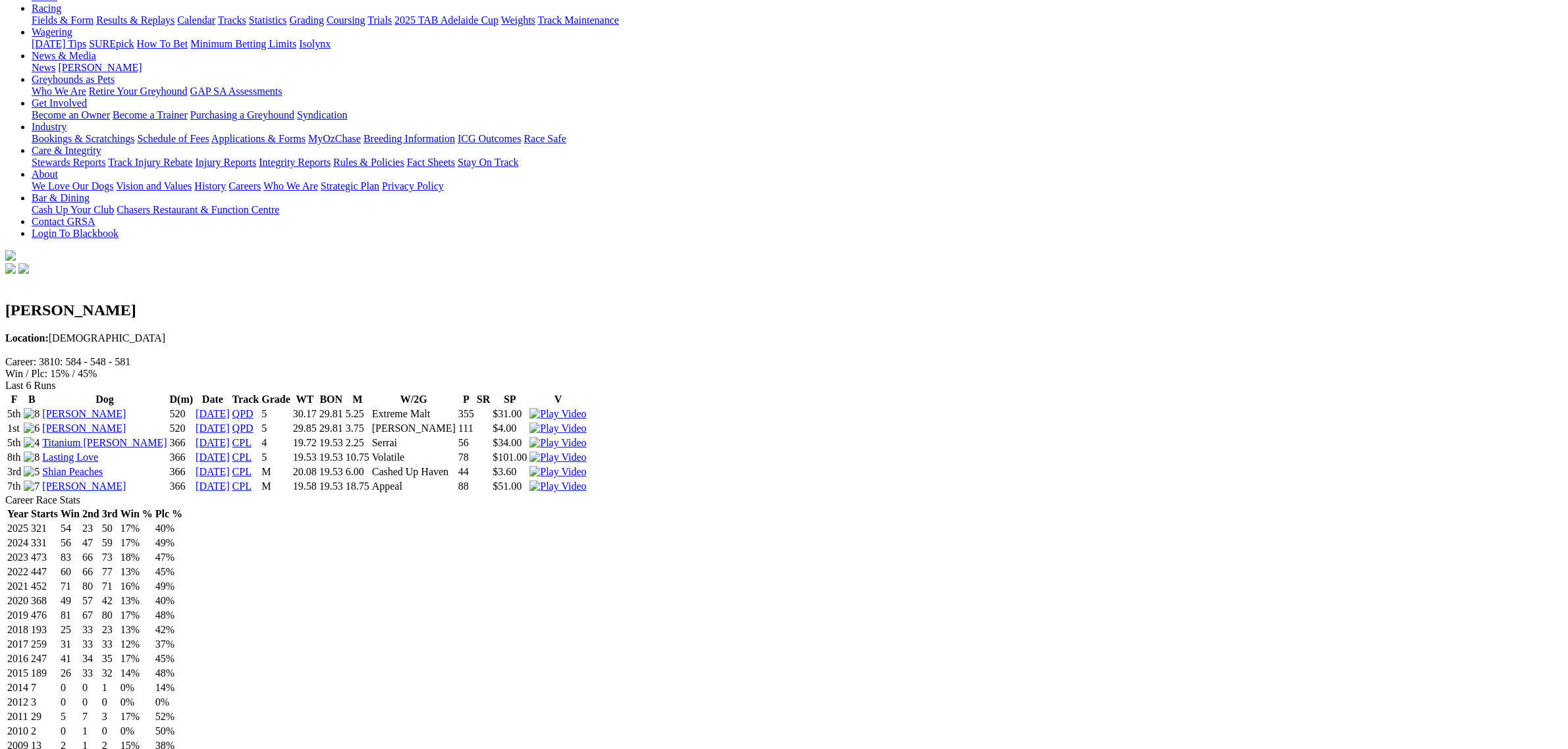
scroll to position [329, 0]
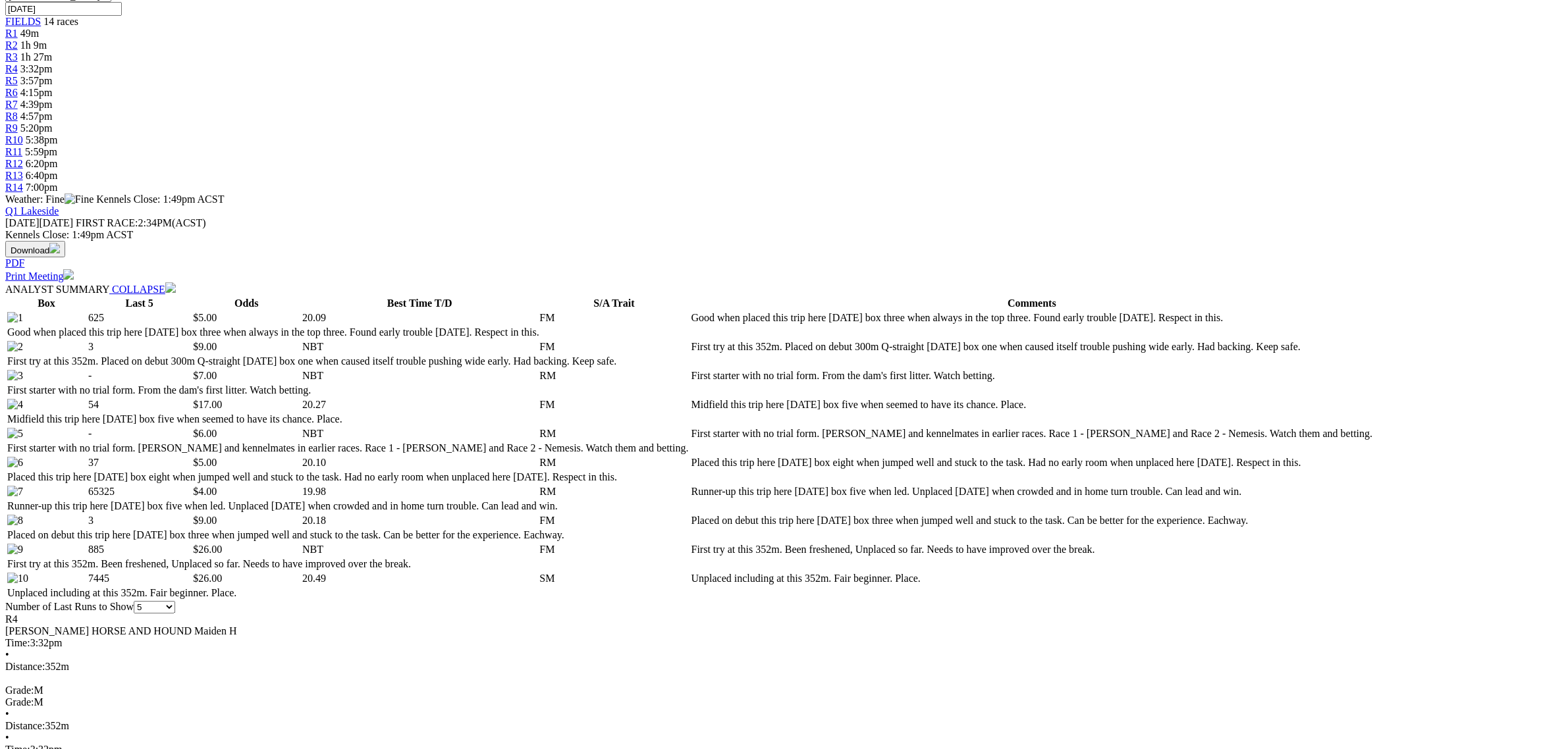
scroll to position [494, 0]
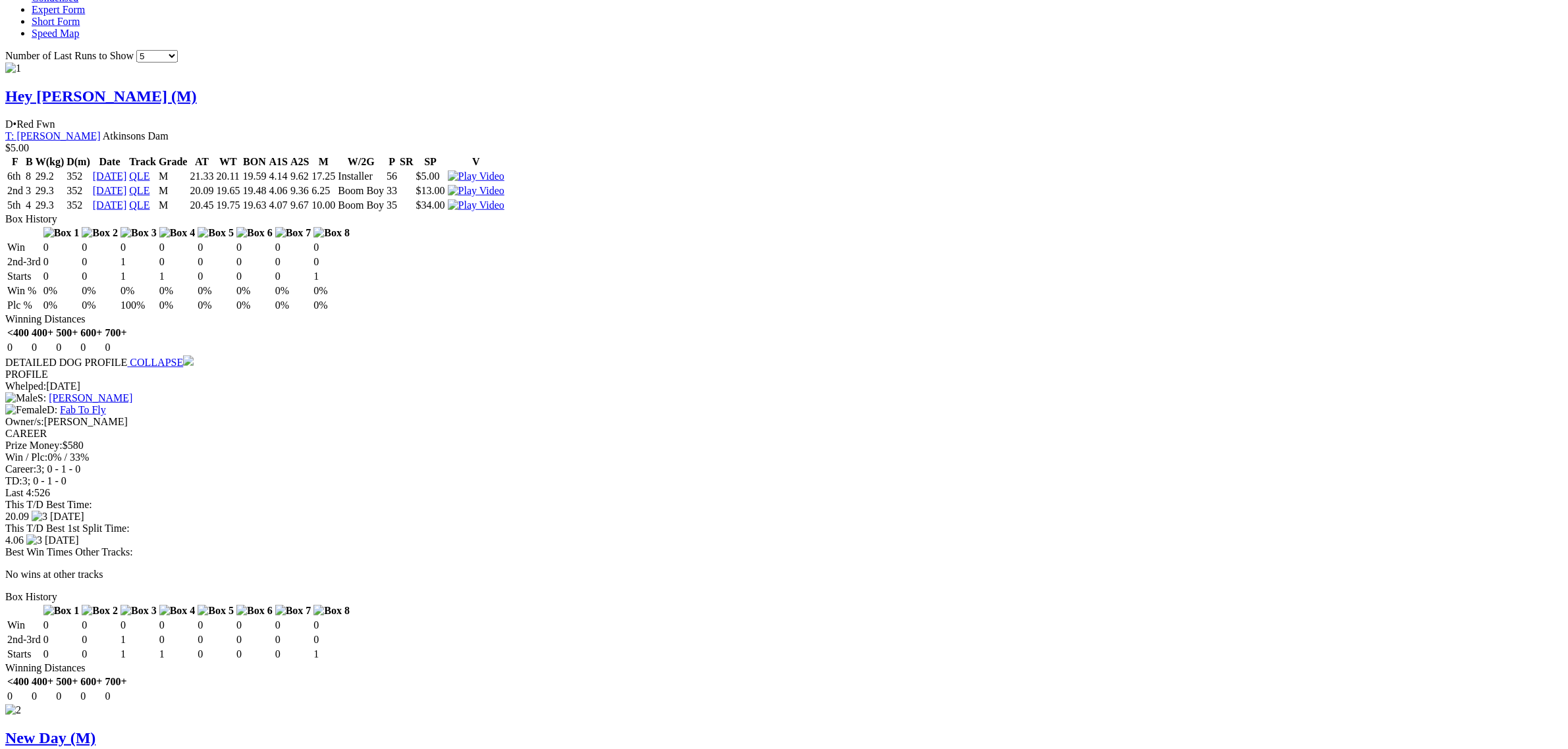
scroll to position [1481, 0]
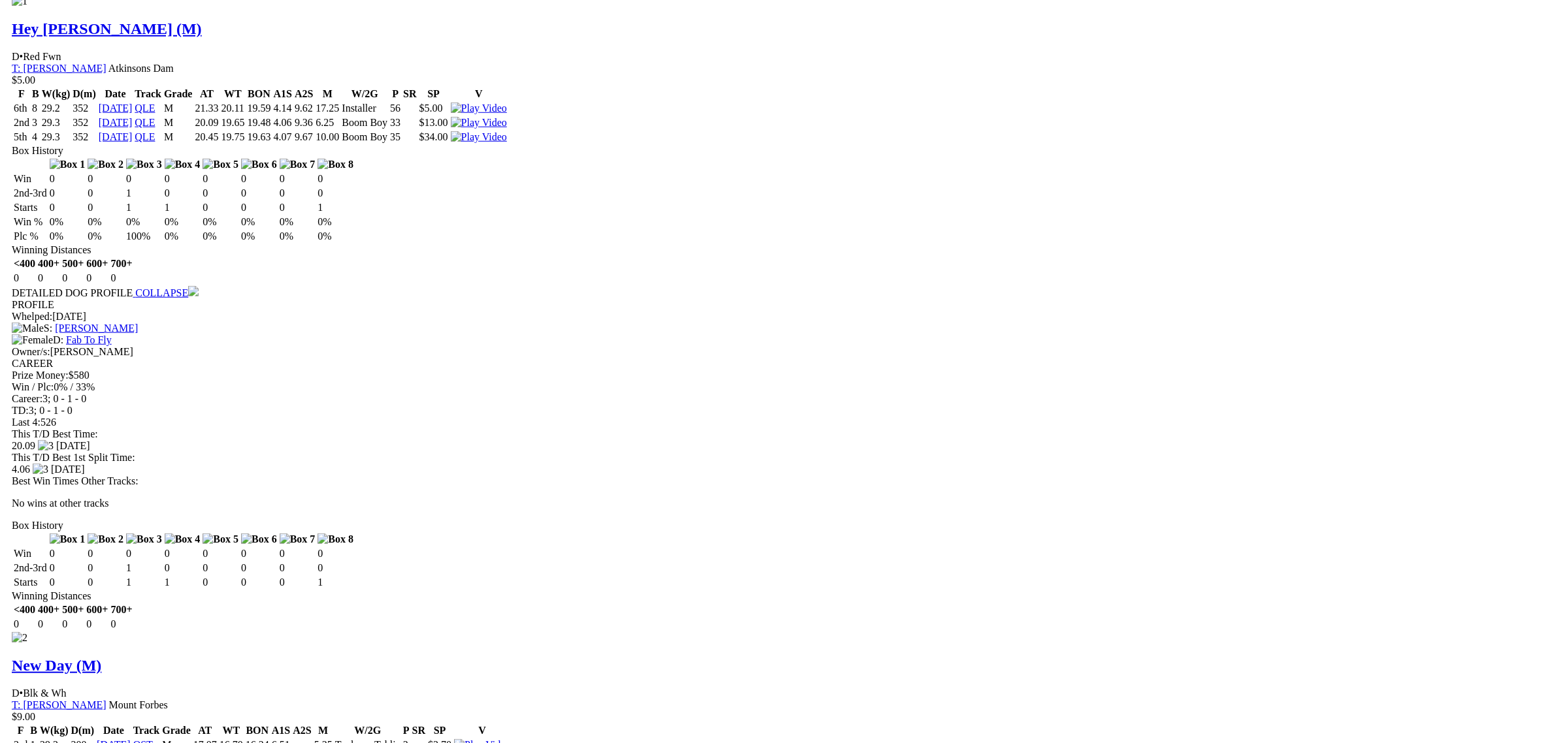
scroll to position [1388, 0]
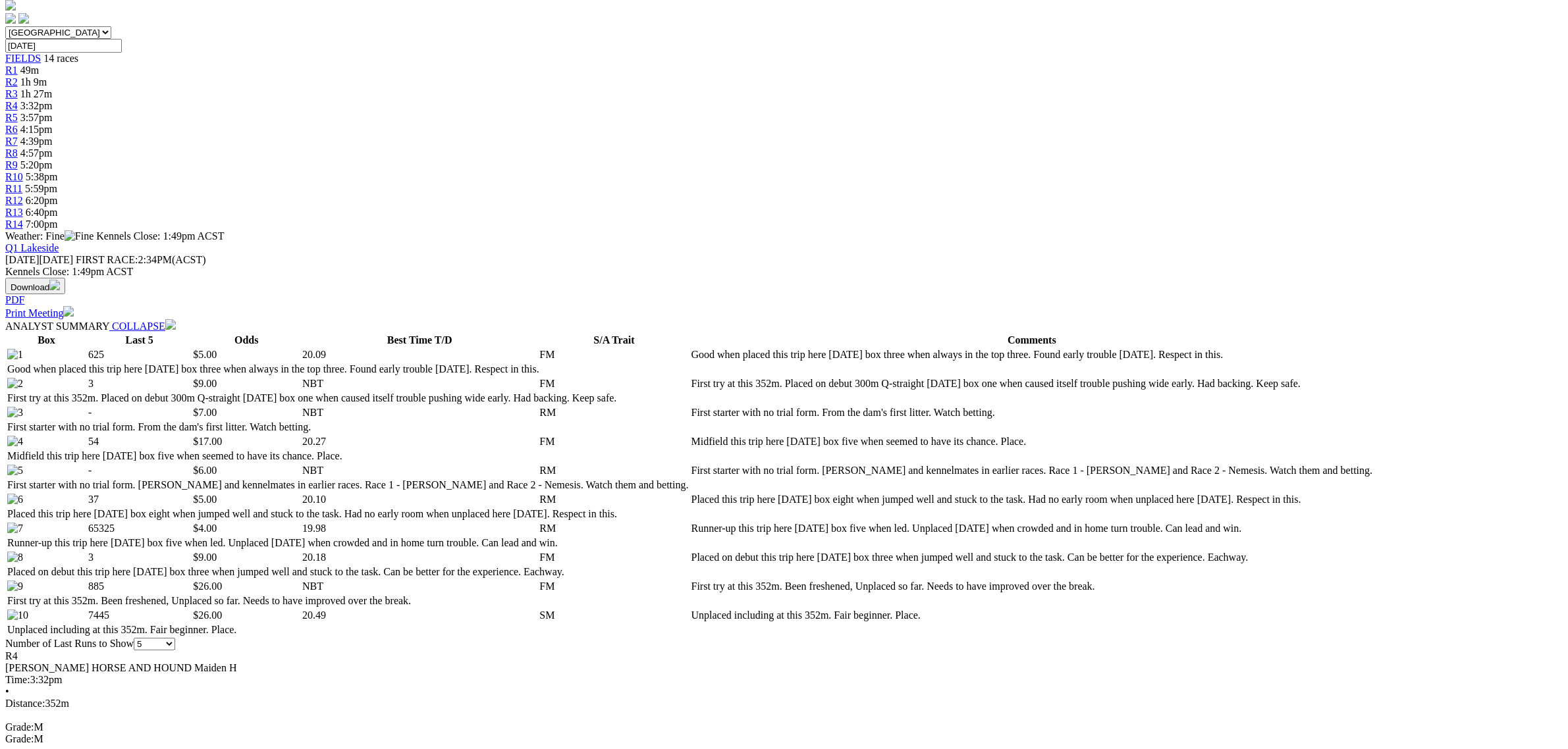
scroll to position [82, 0]
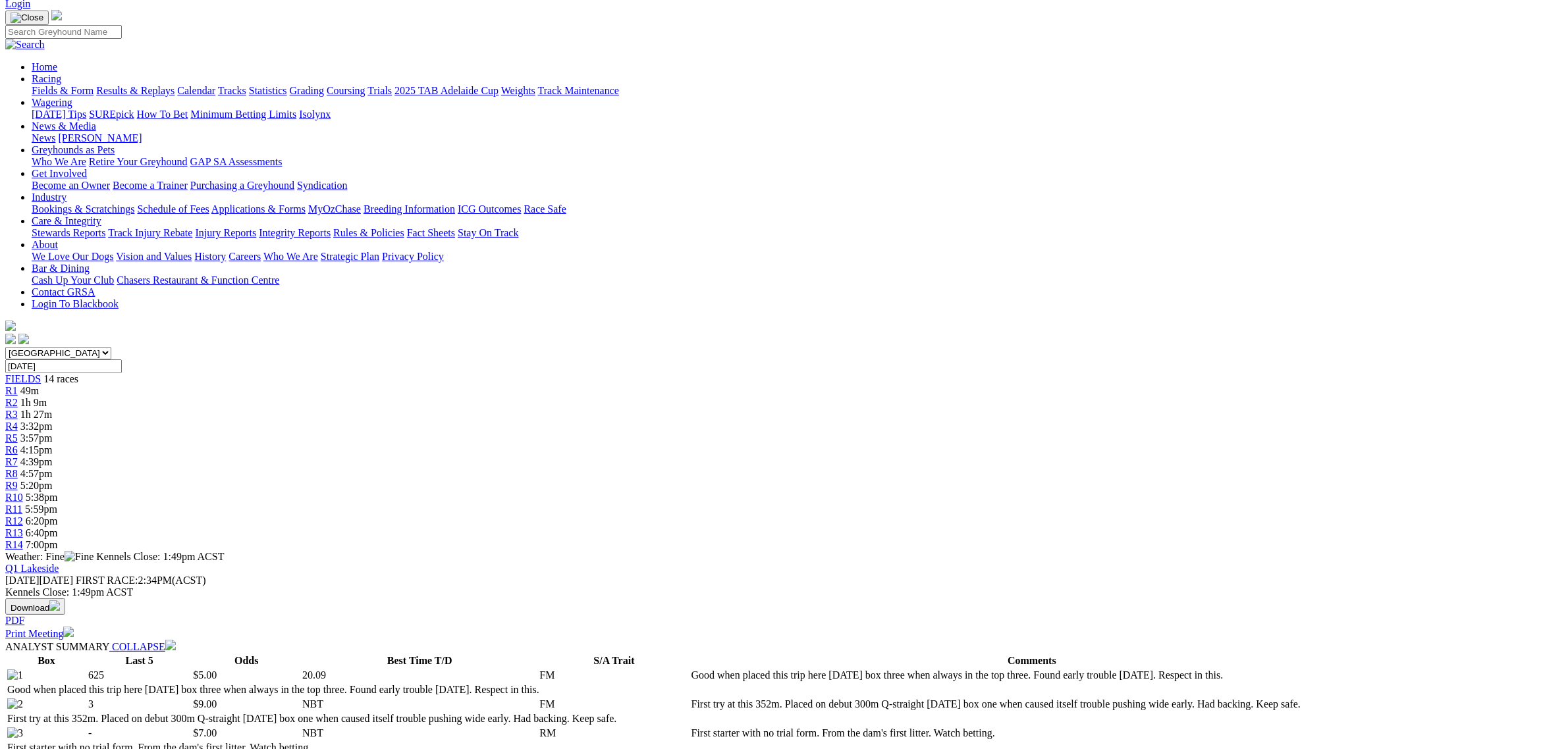
click at [684, 433] on div "R5 3:57pm" at bounding box center [784, 439] width 1558 height 12
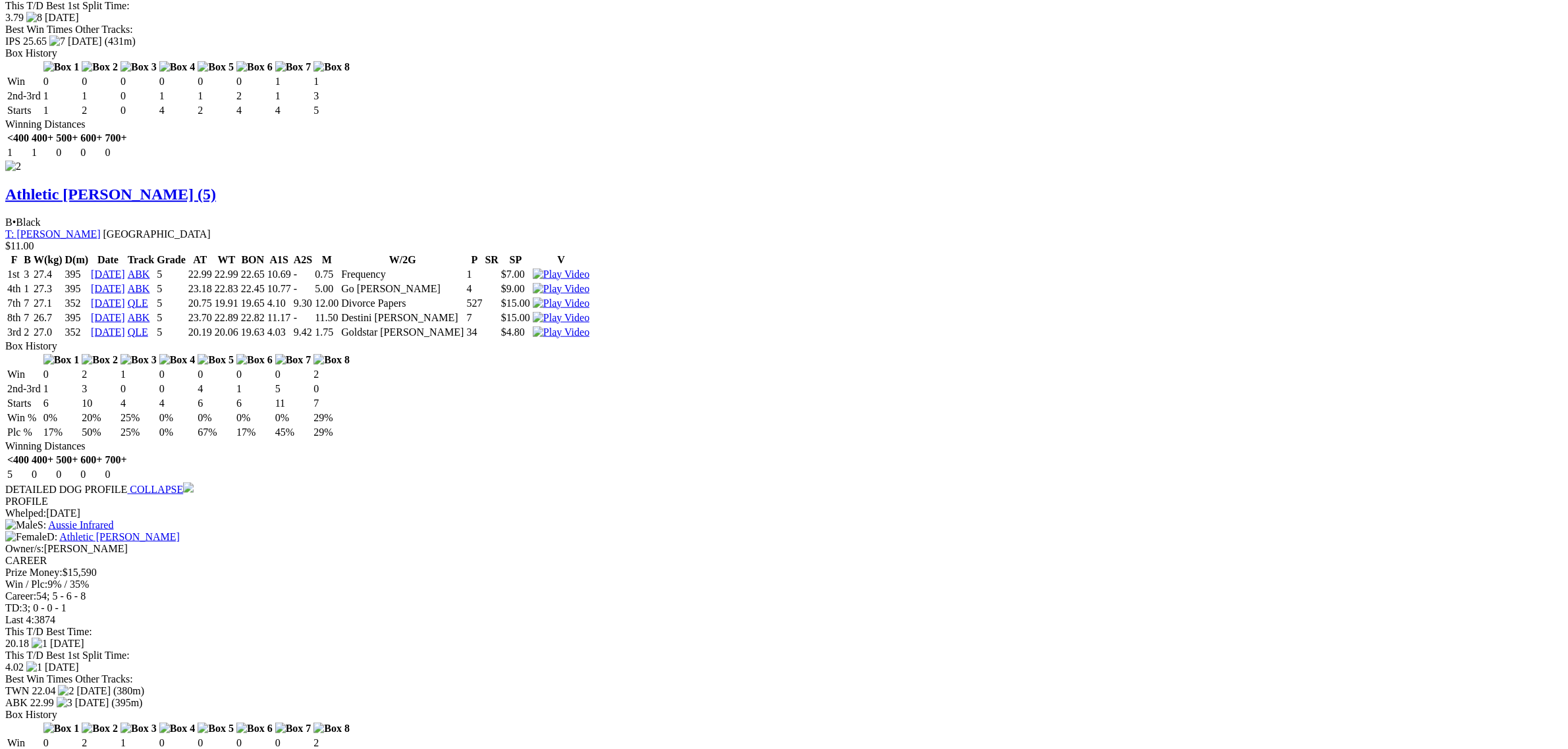
scroll to position [2057, 0]
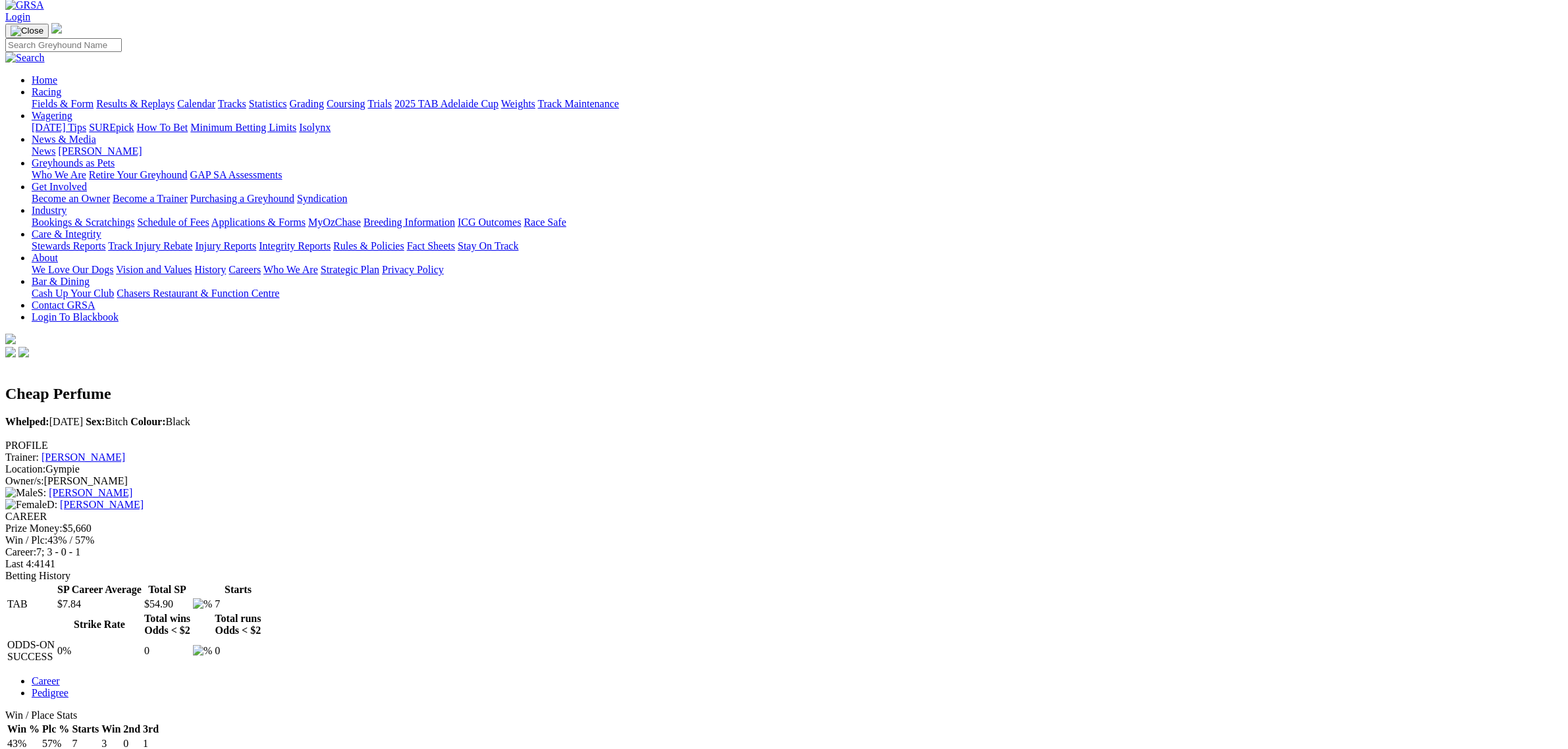
scroll to position [82, 0]
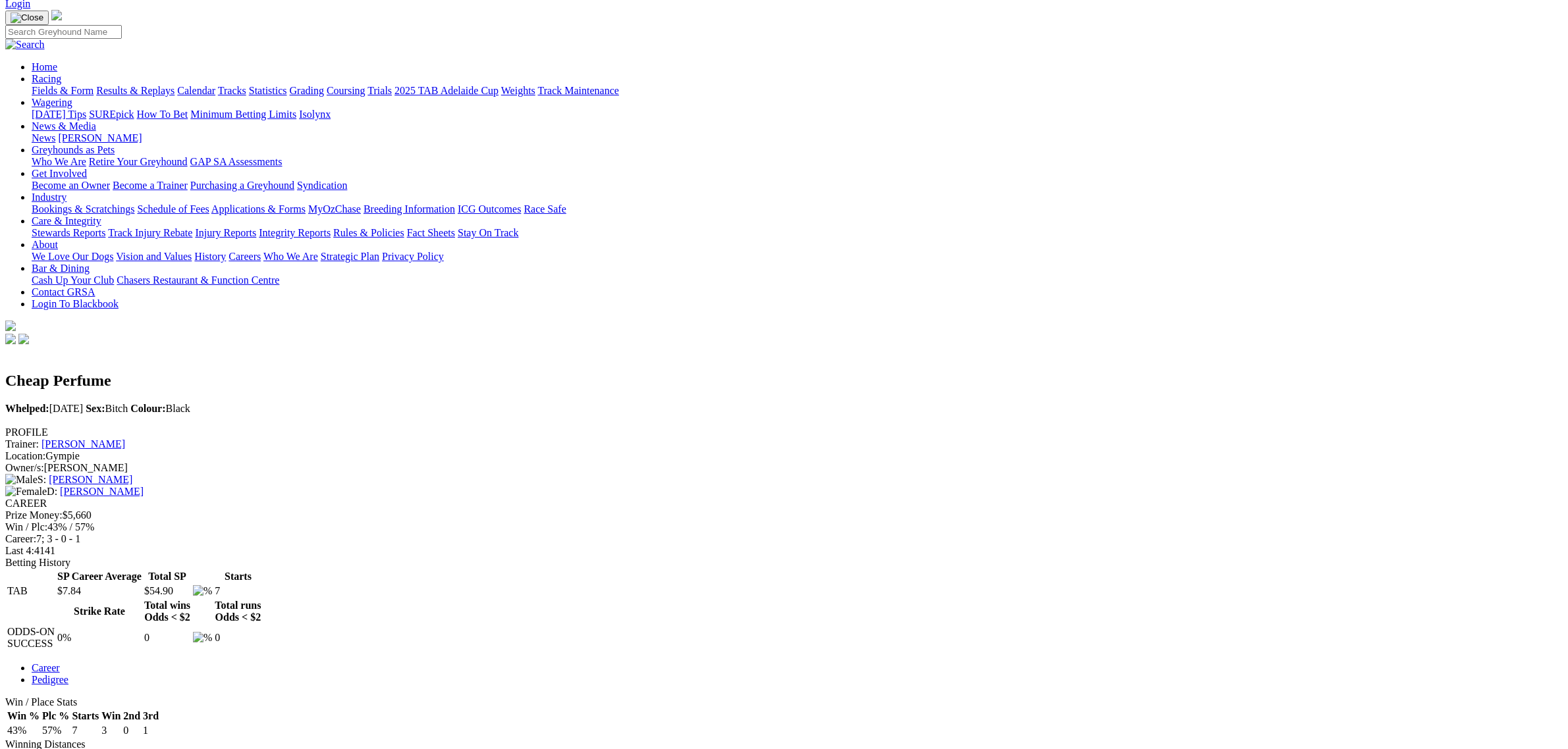
drag, startPoint x: 670, startPoint y: 626, endPoint x: 1003, endPoint y: 535, distance: 345.2
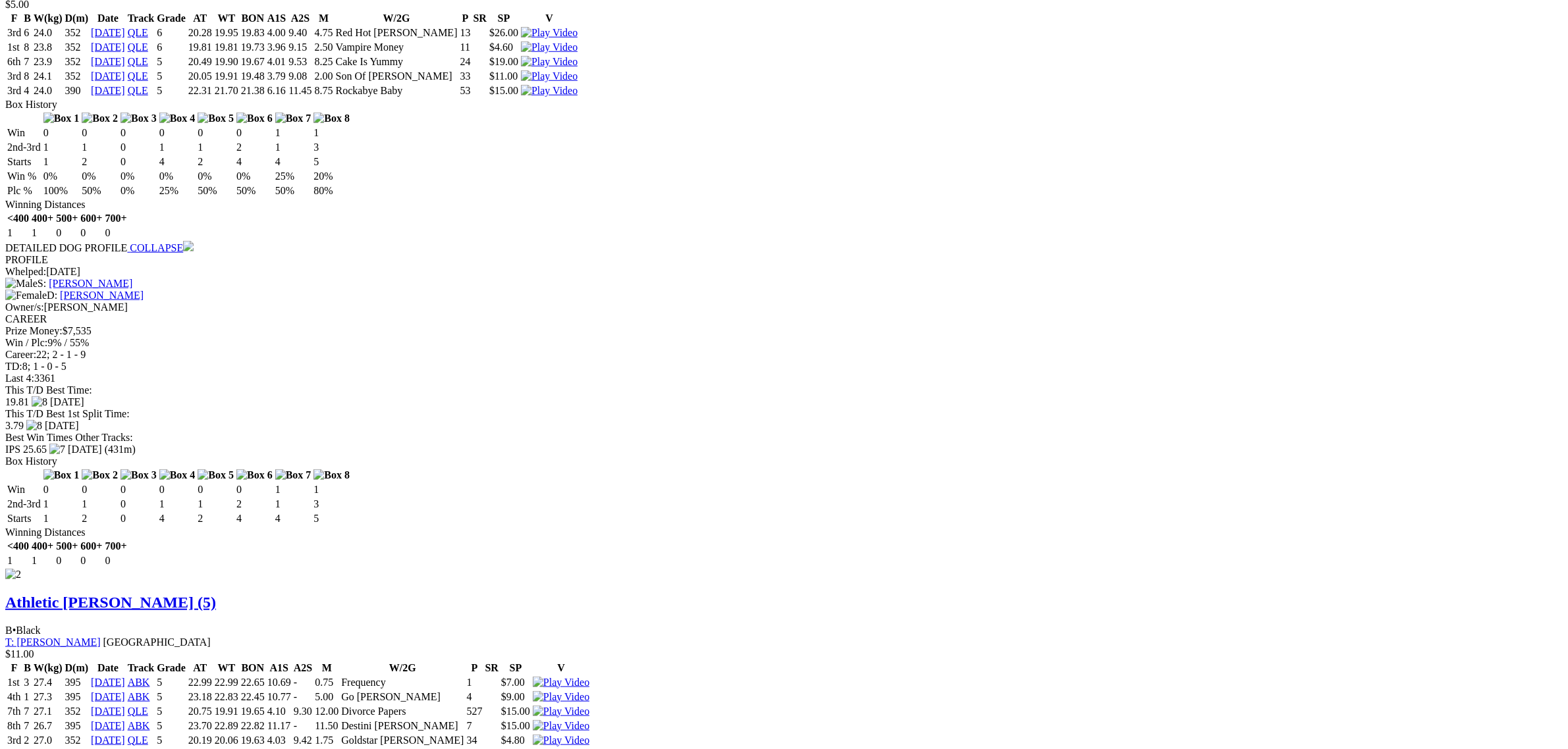
scroll to position [1564, 0]
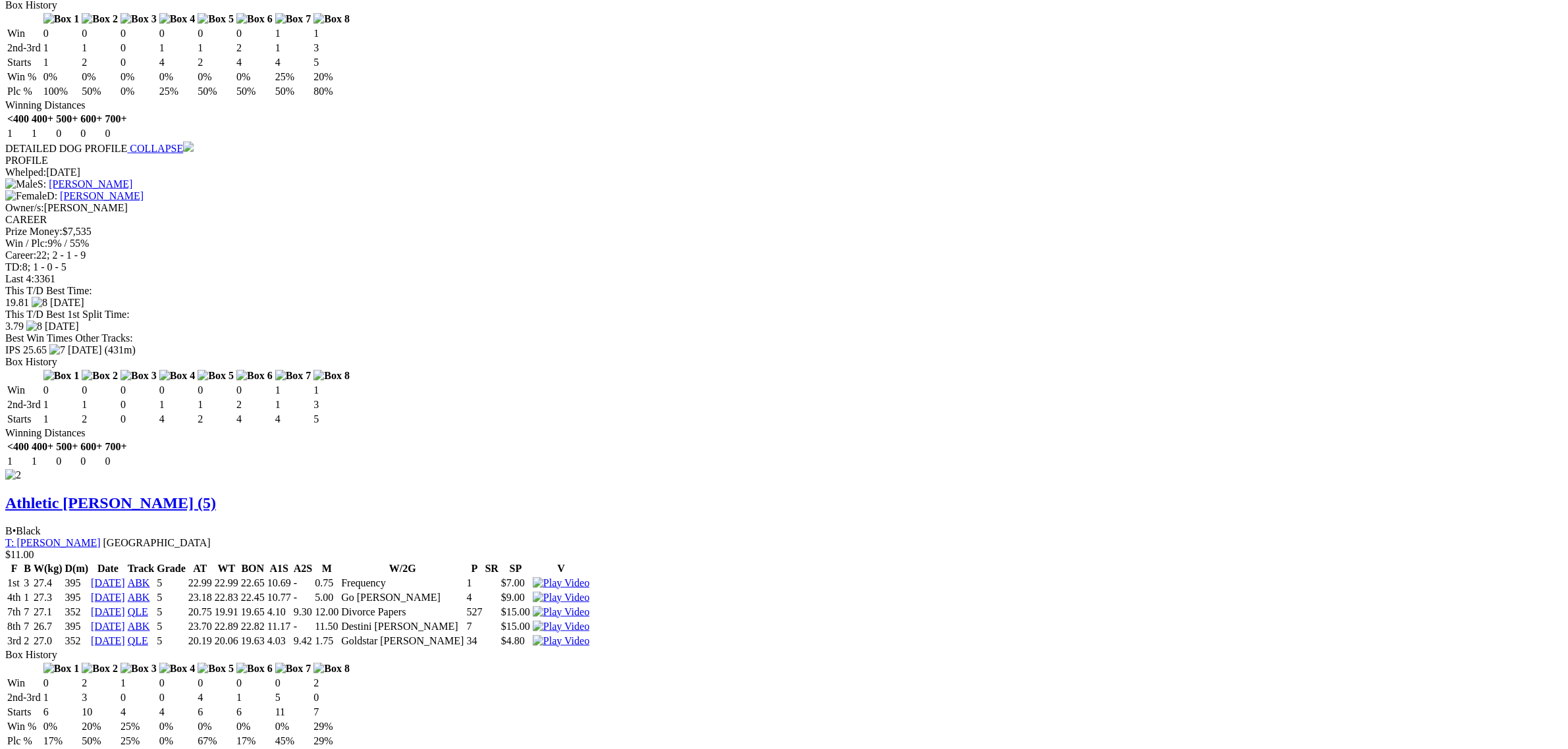
scroll to position [1564, 0]
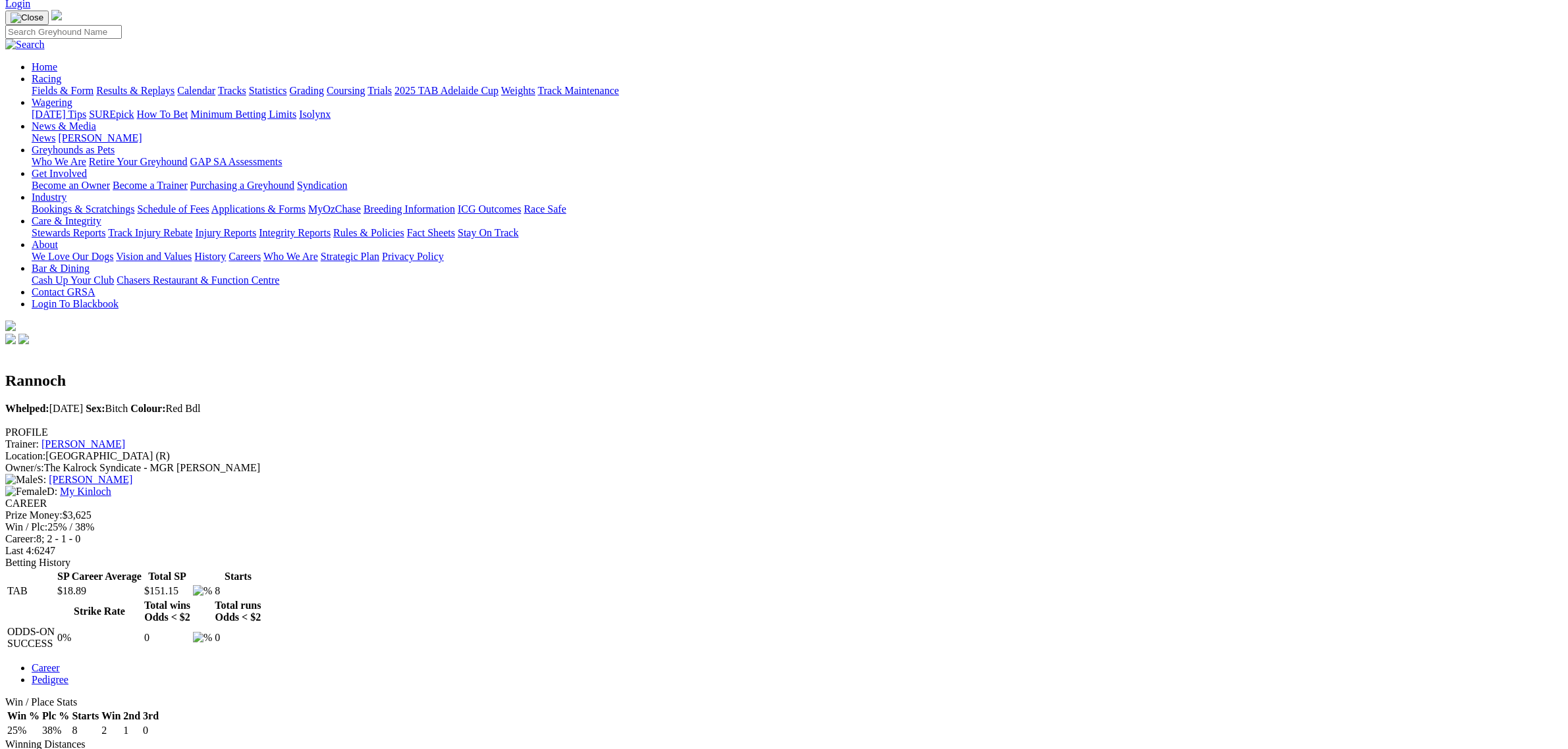
scroll to position [165, 0]
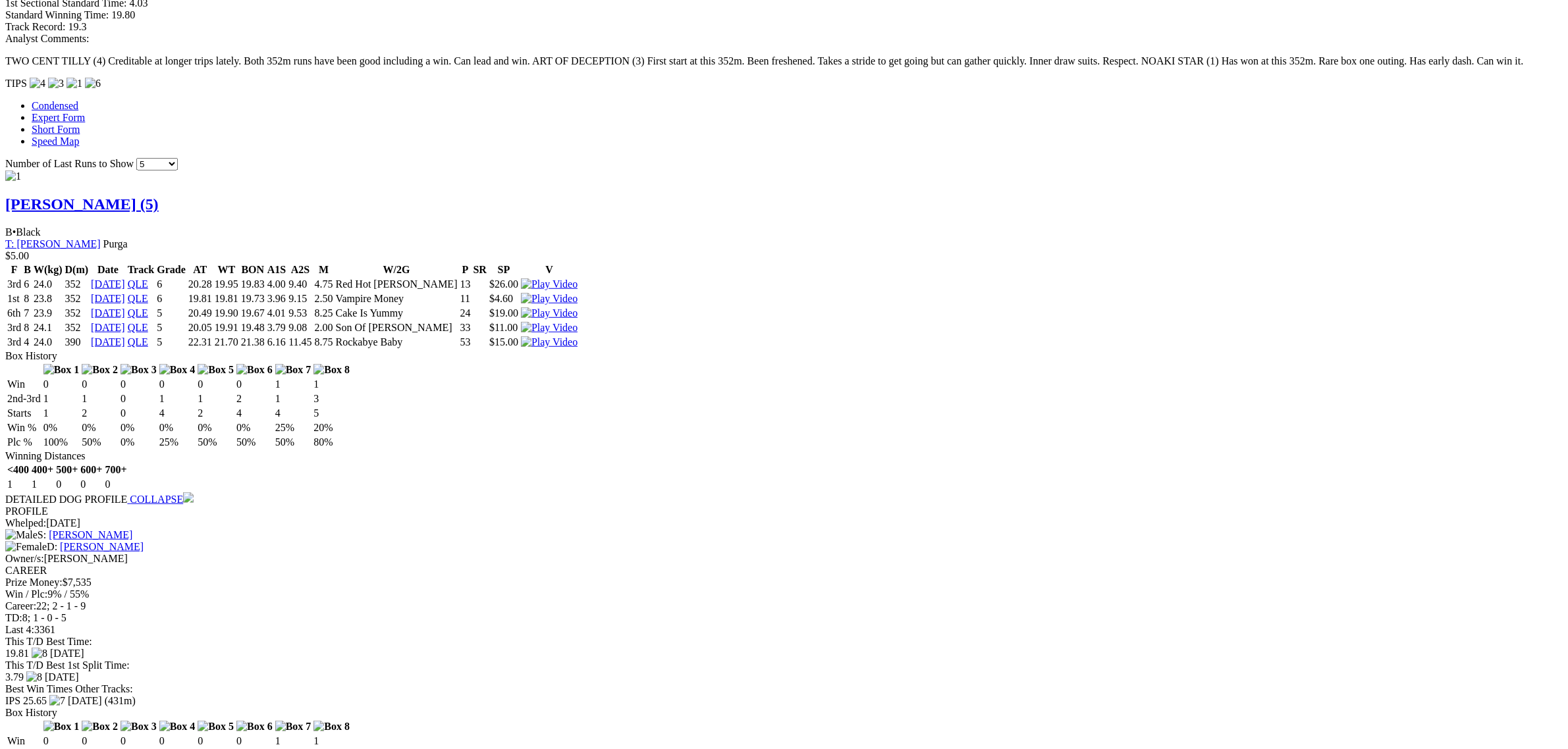
scroll to position [1234, 0]
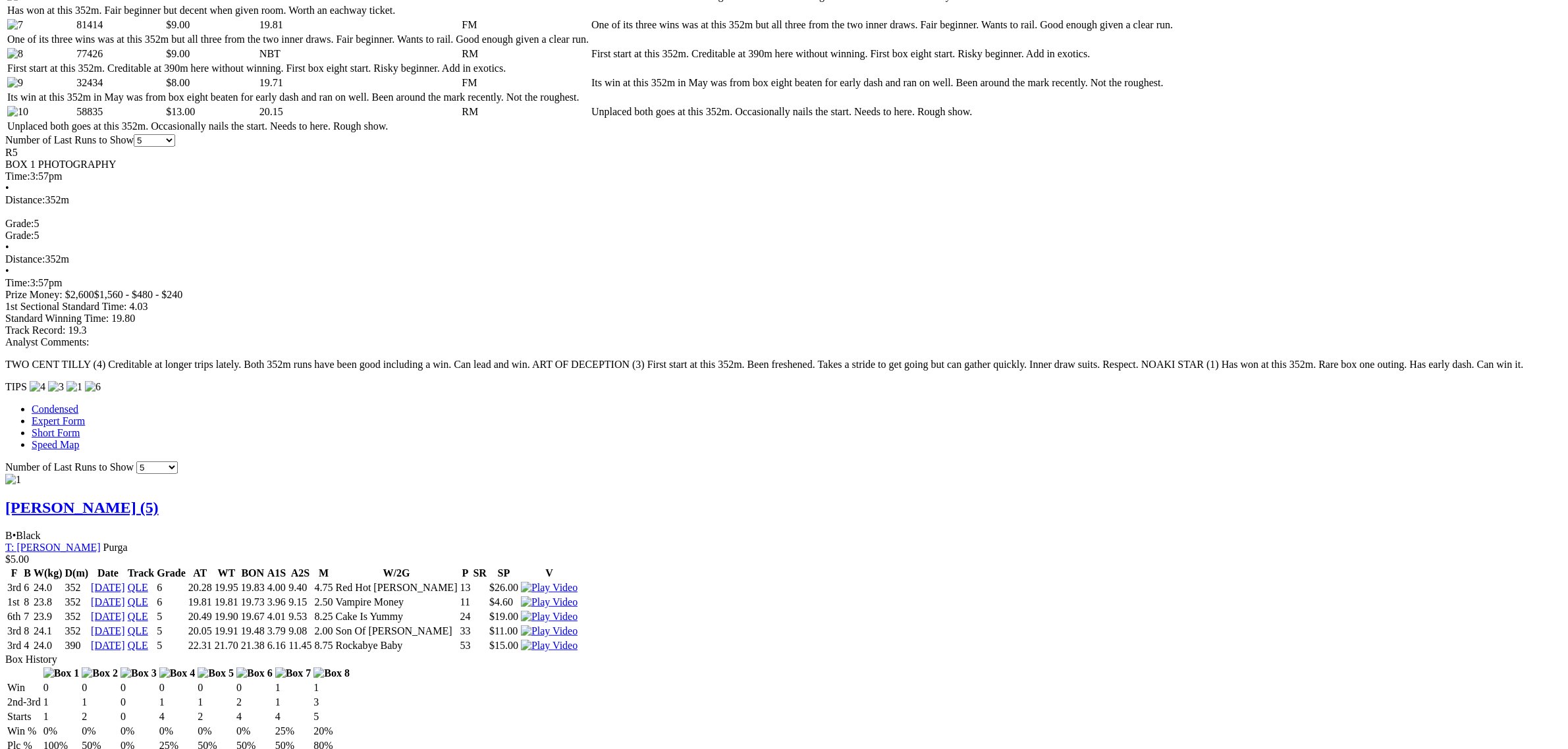
scroll to position [905, 0]
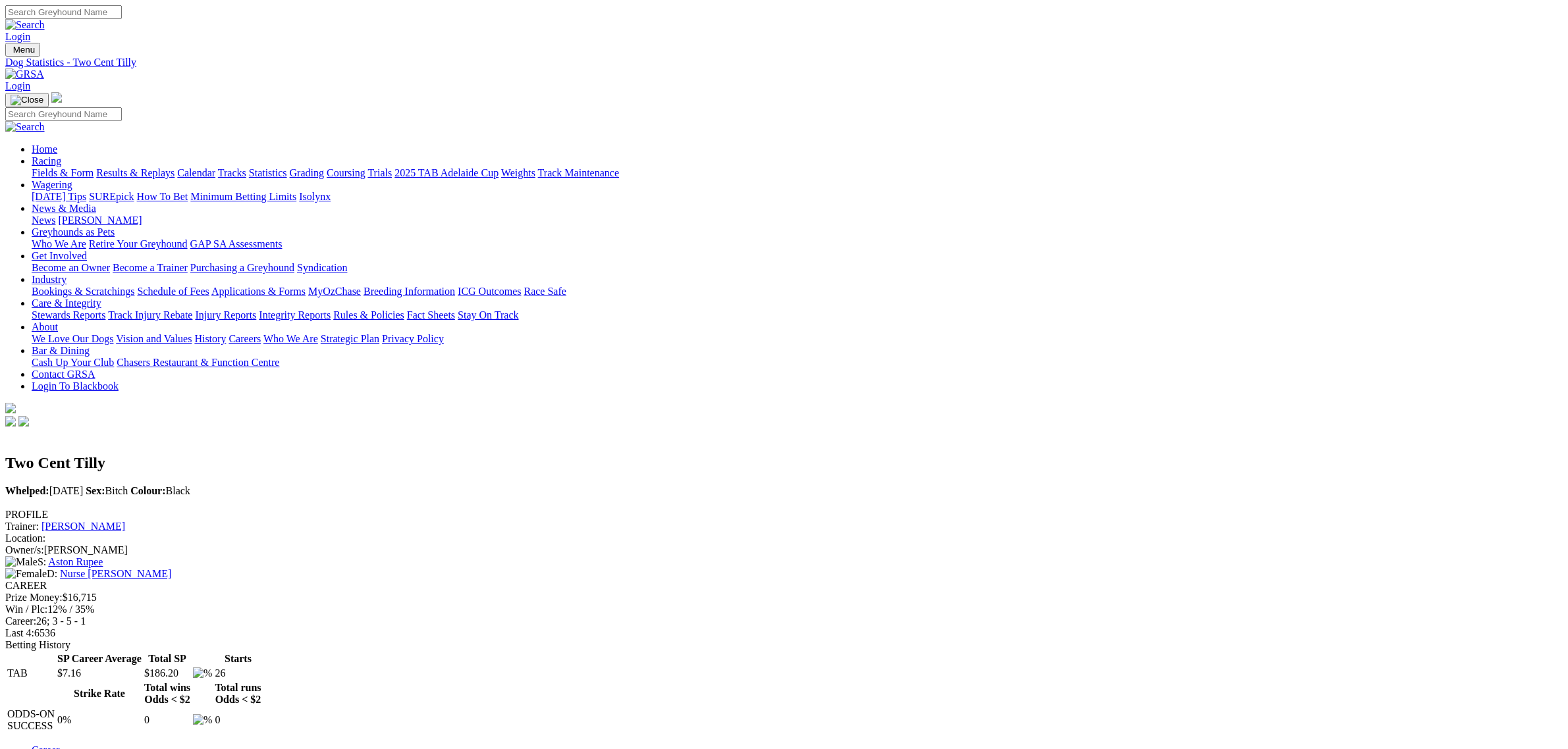
scroll to position [494, 0]
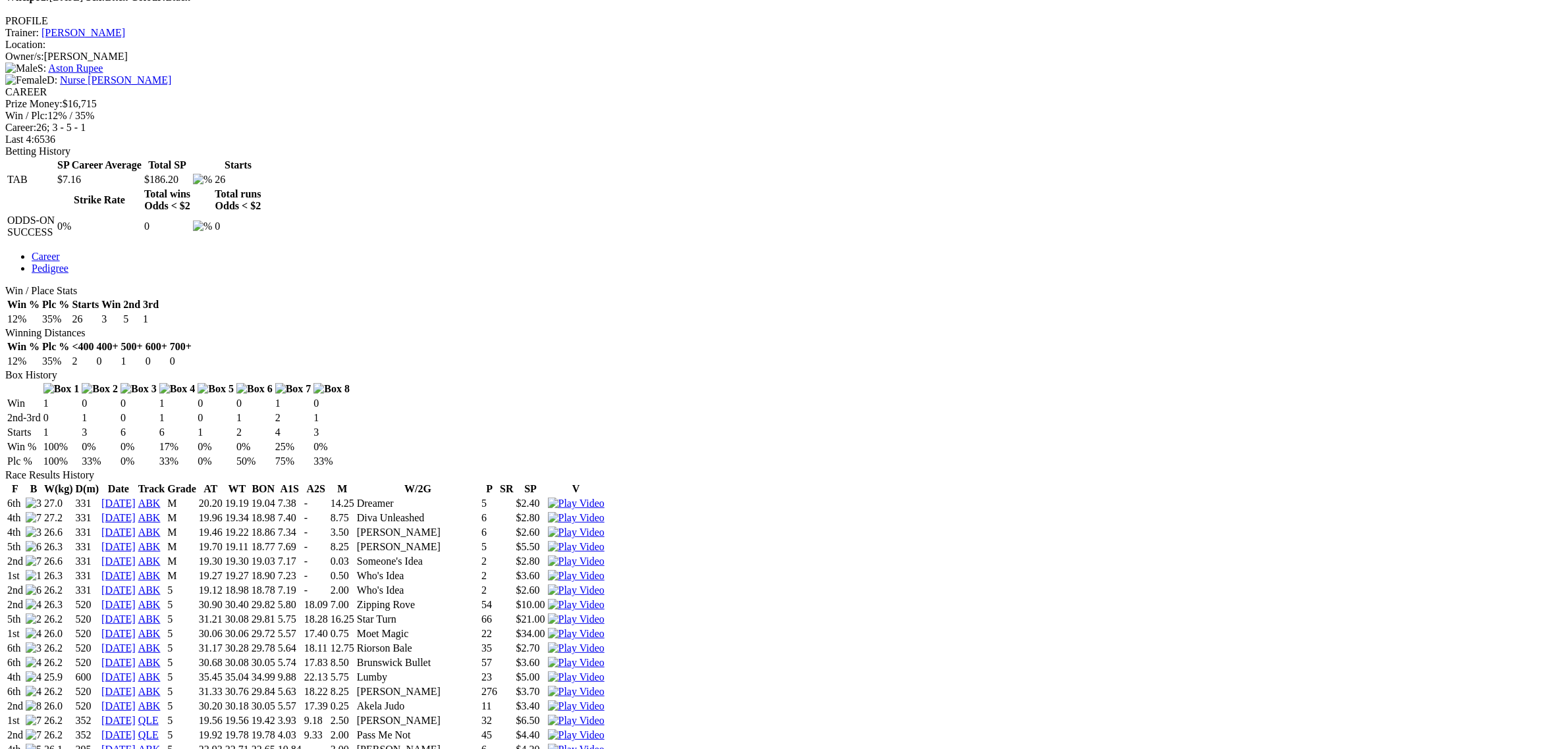
click at [604, 715] on img at bounding box center [577, 721] width 57 height 12
click at [604, 729] on img at bounding box center [577, 735] width 57 height 12
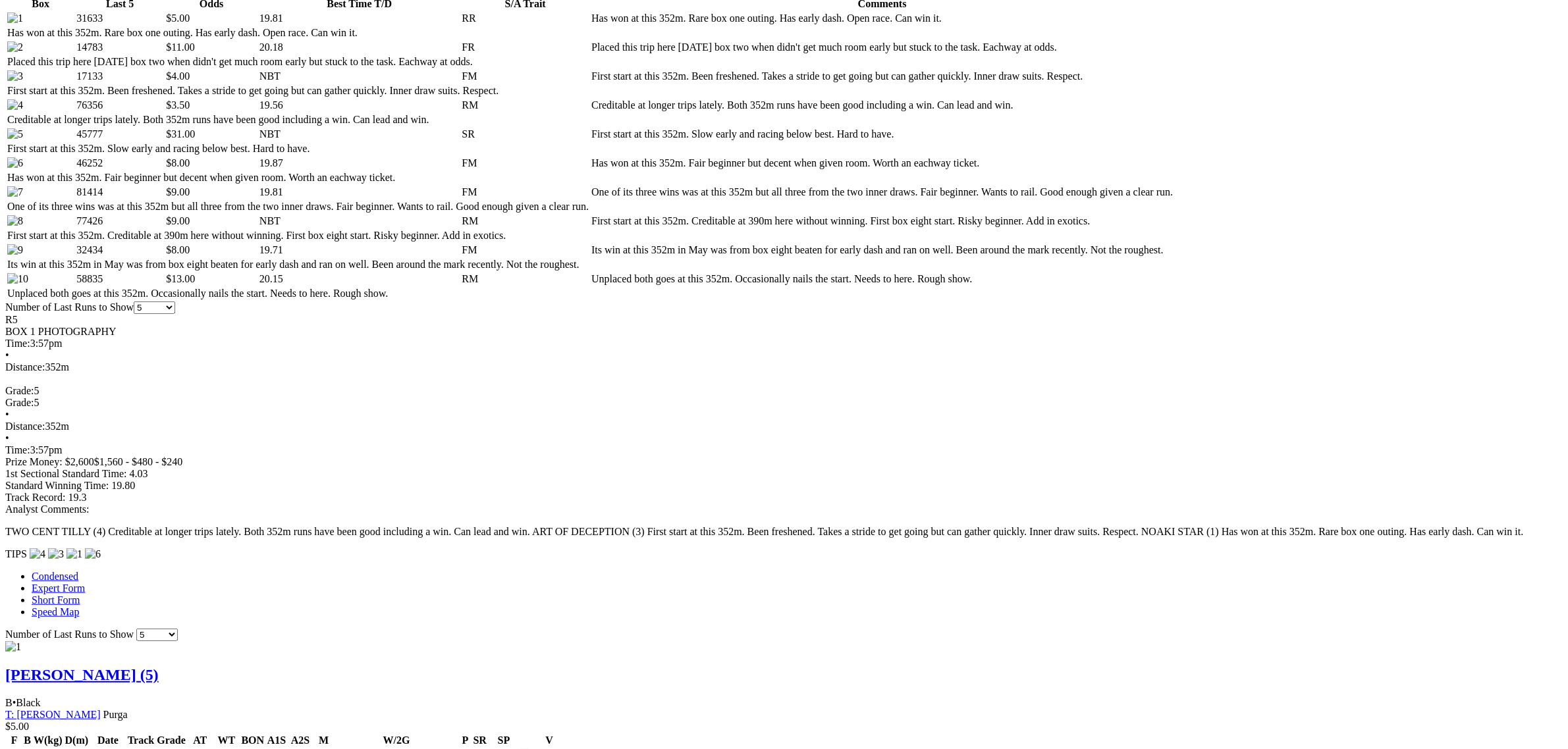
scroll to position [740, 0]
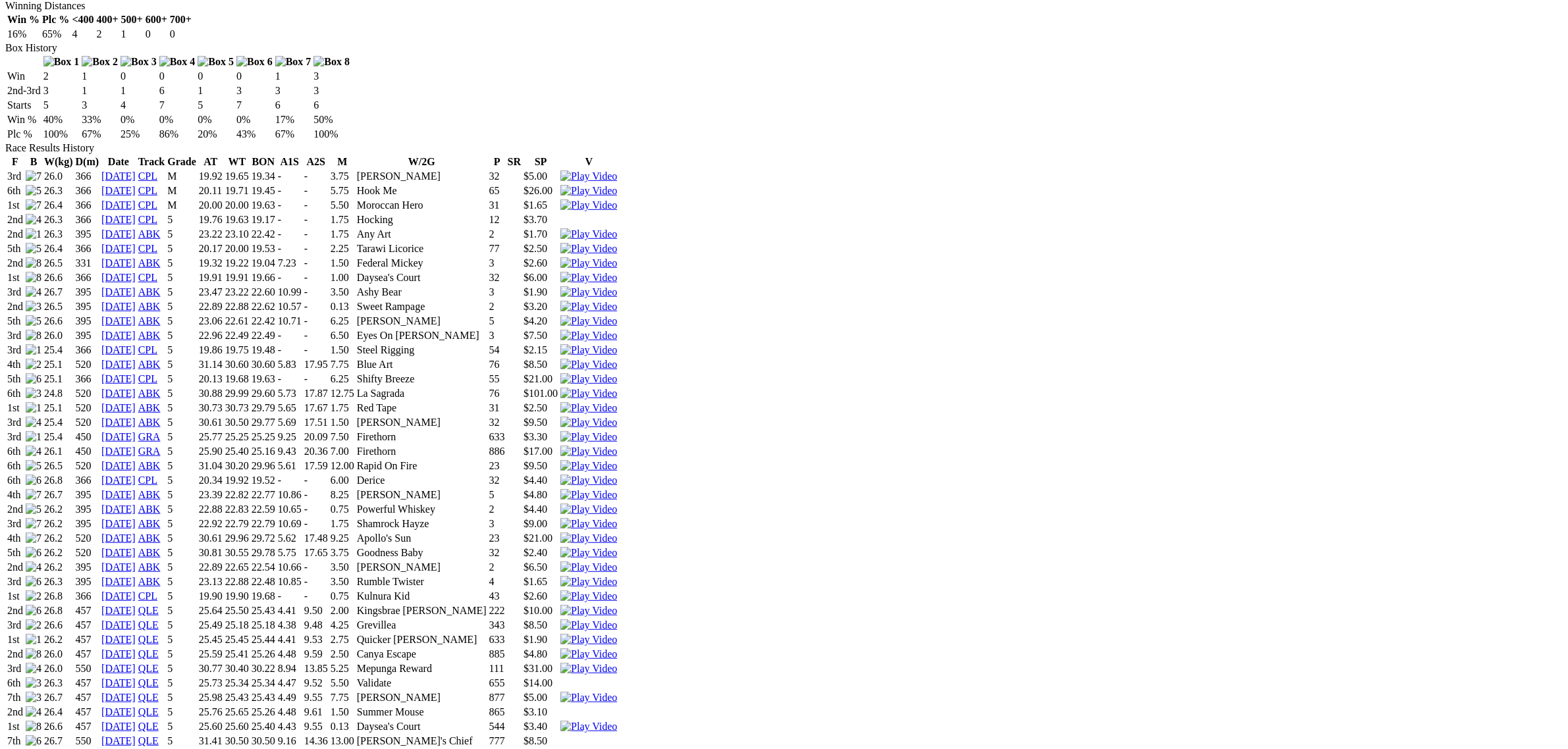
scroll to position [823, 0]
click at [617, 690] on img at bounding box center [589, 696] width 57 height 12
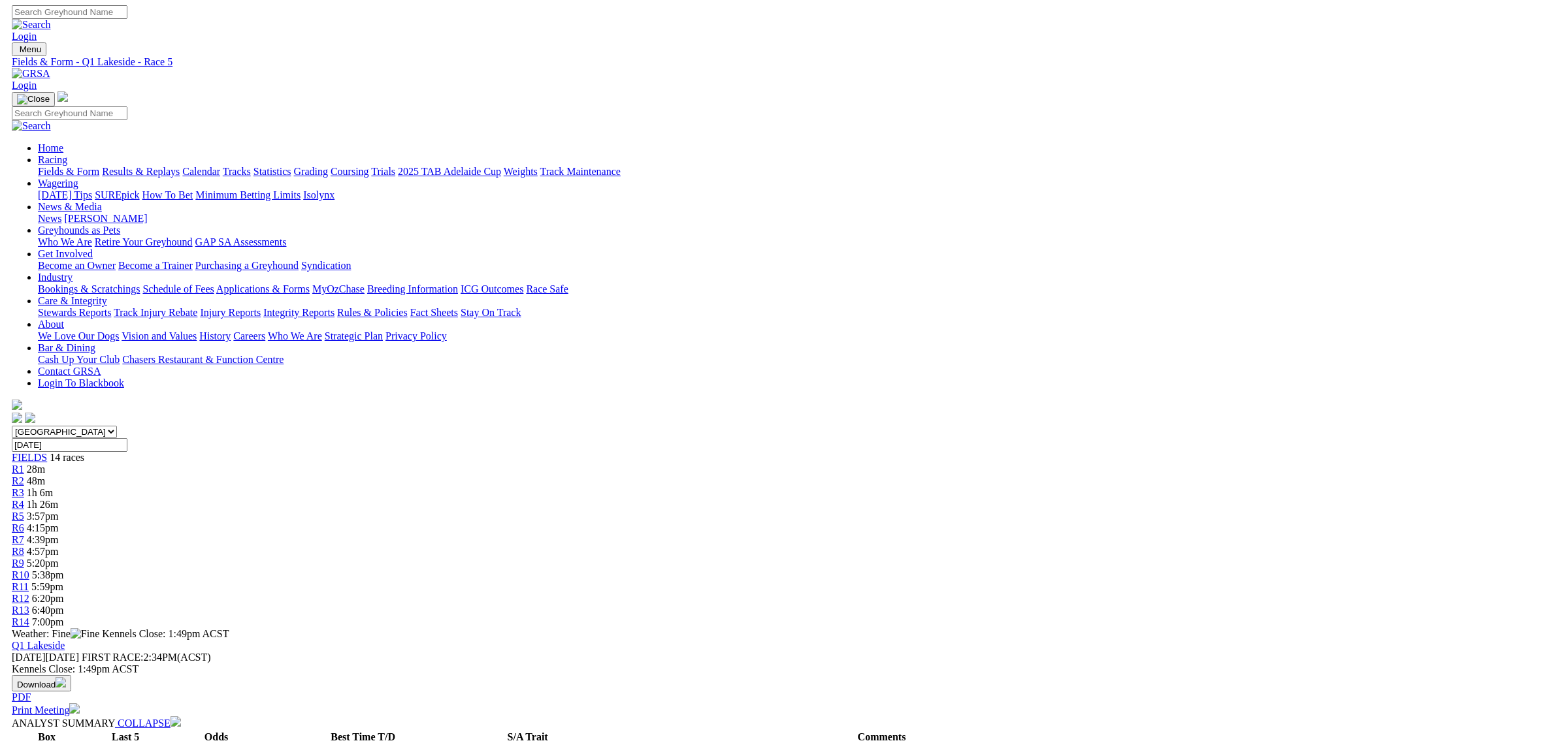
scroll to position [571, 0]
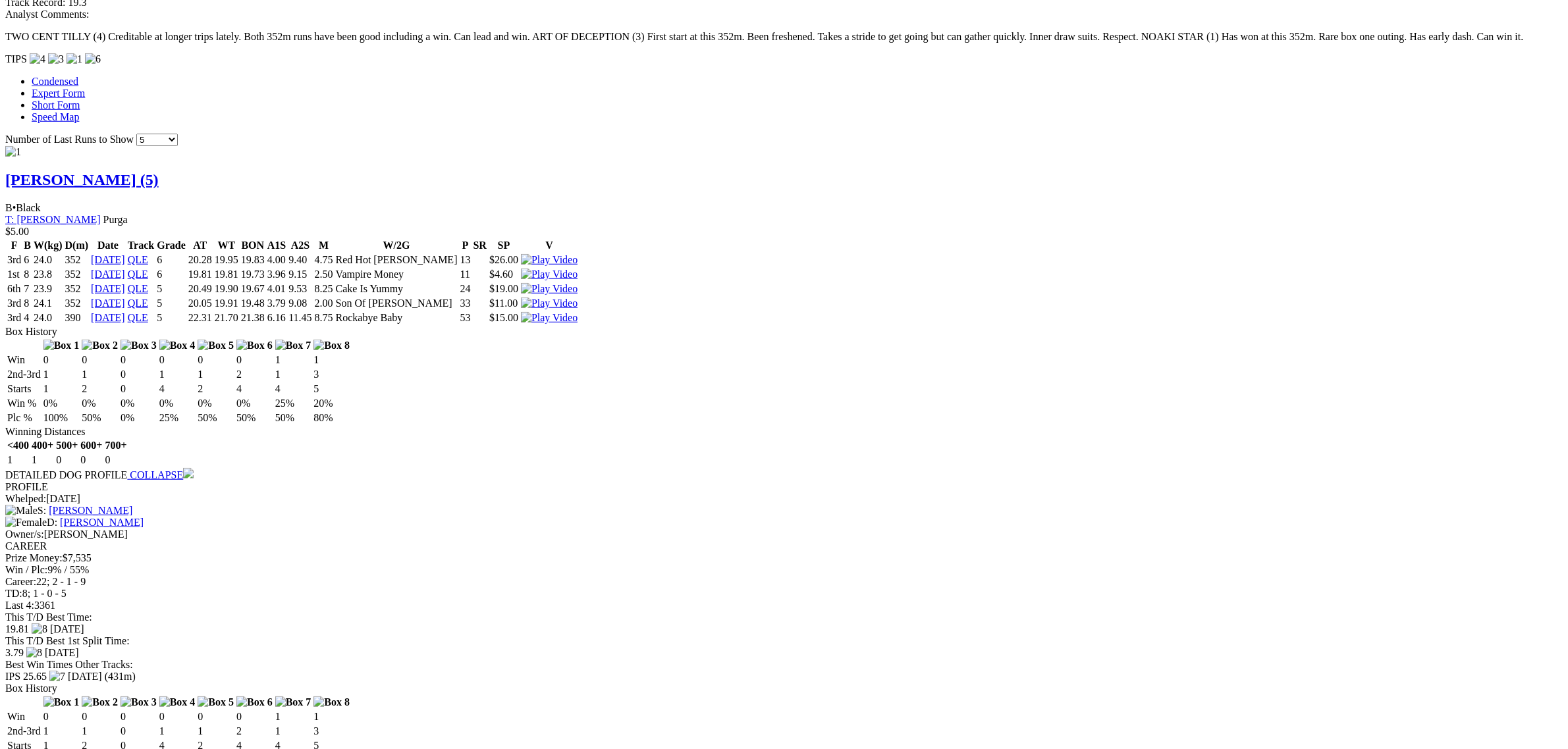
scroll to position [1481, 0]
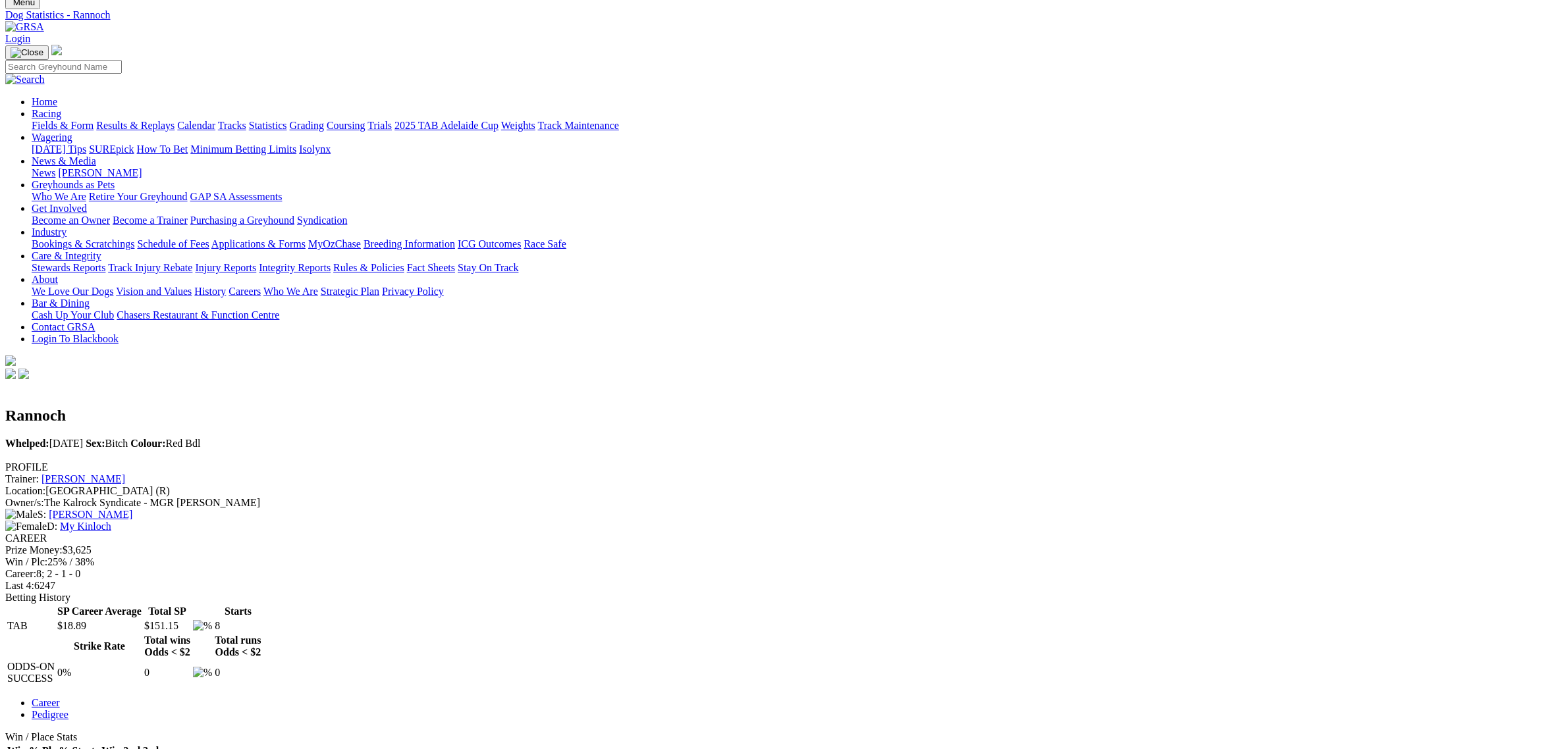
scroll to position [82, 0]
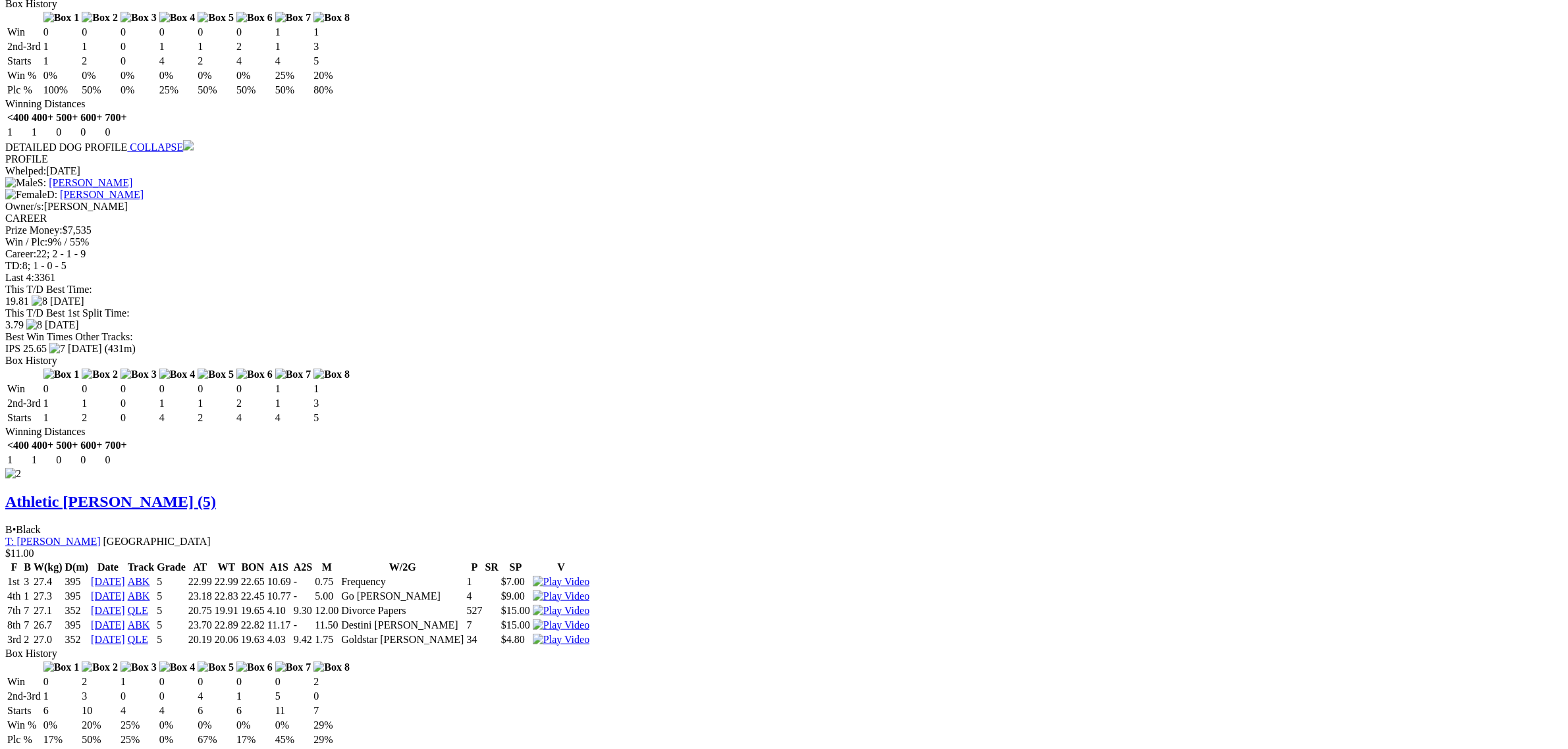
scroll to position [1564, 0]
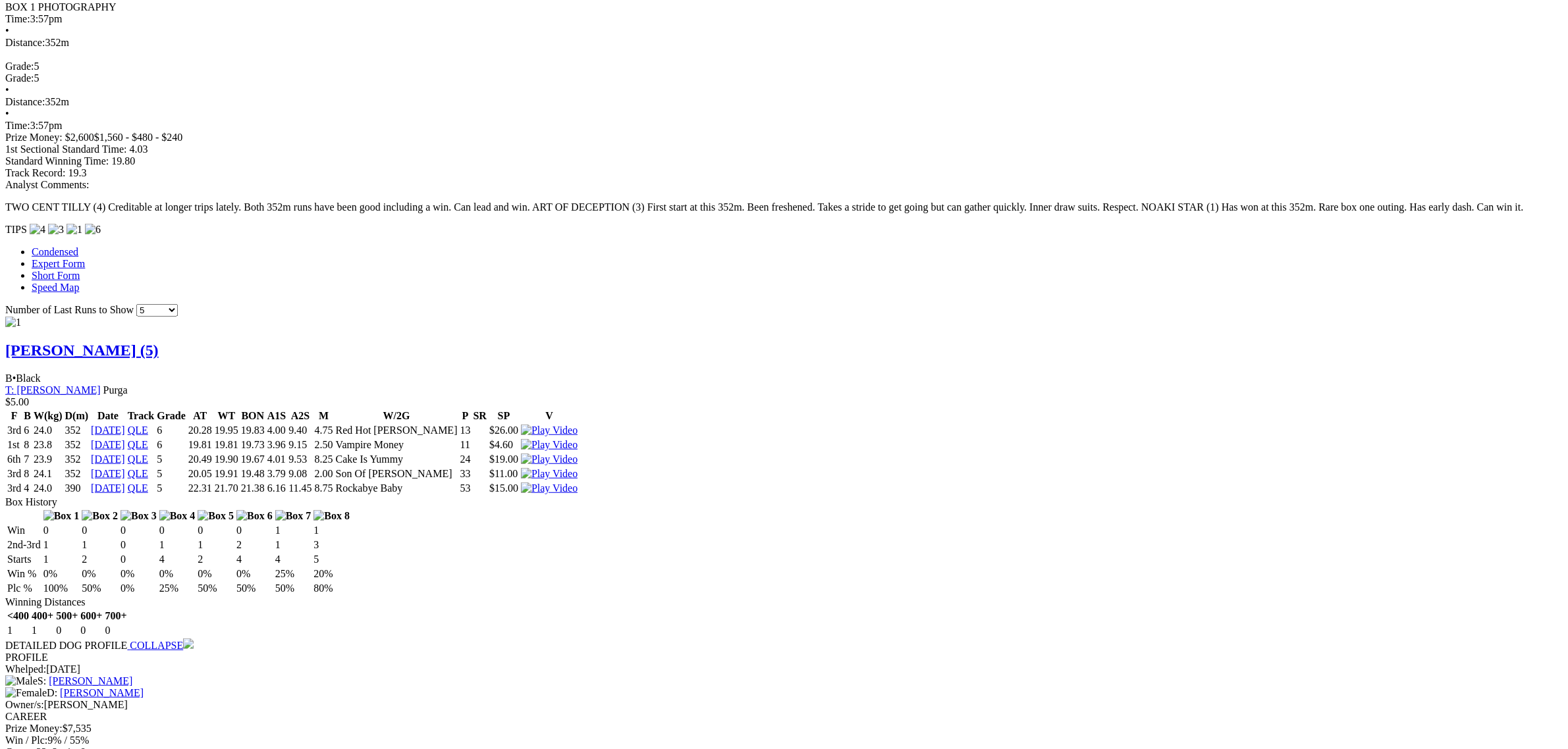
scroll to position [1234, 0]
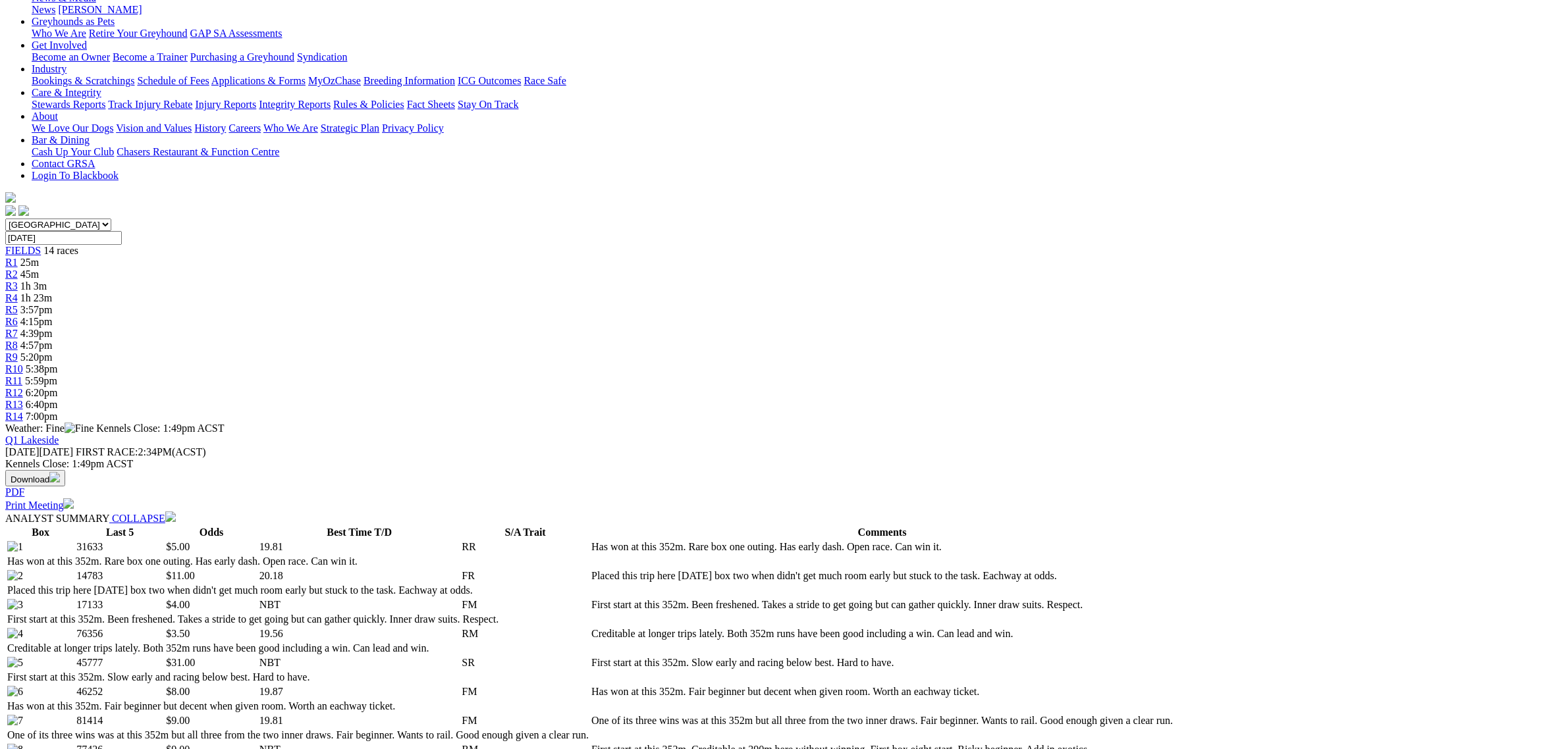
scroll to position [0, 0]
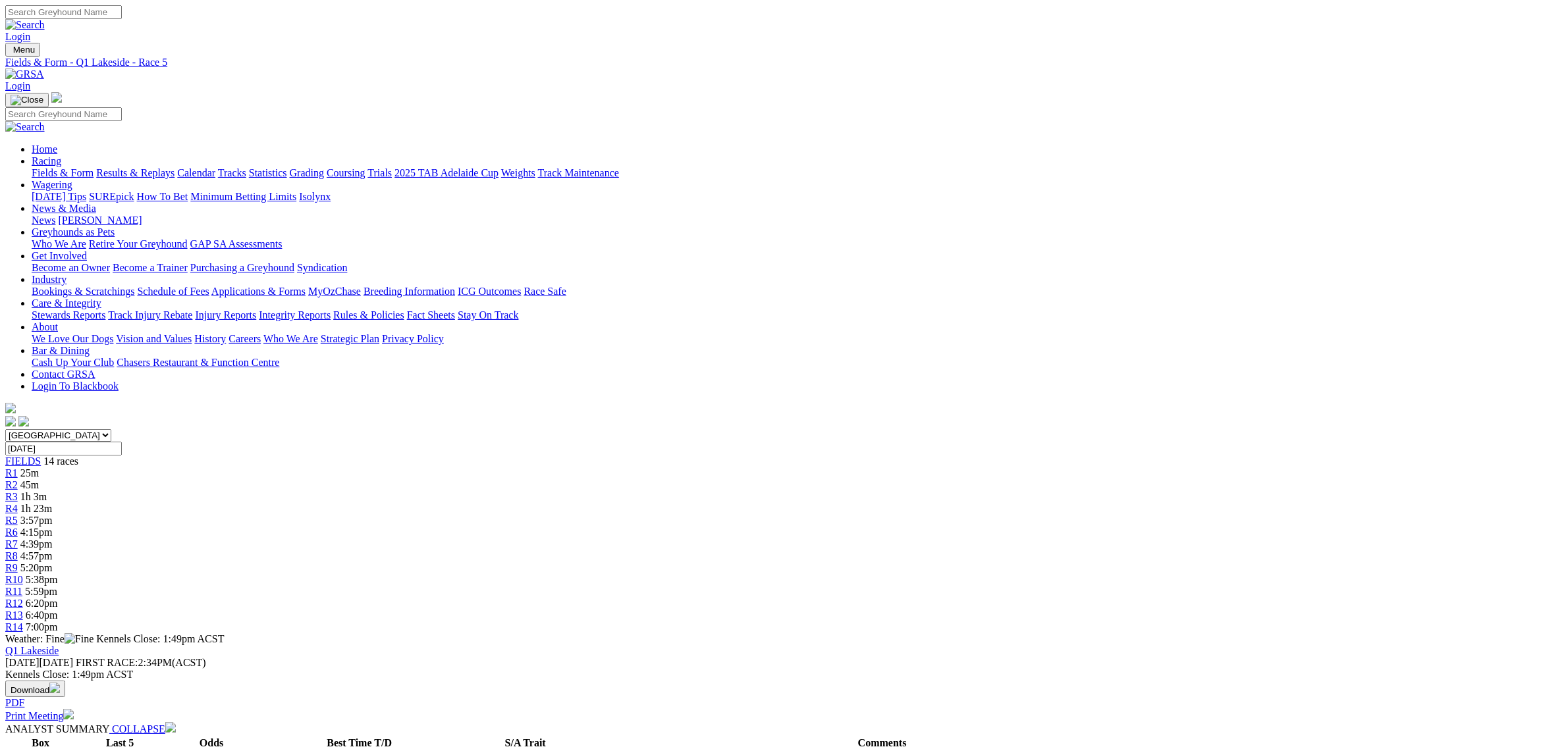
drag, startPoint x: 721, startPoint y: 203, endPoint x: 571, endPoint y: 263, distance: 161.6
click at [17, 527] on span "R6" at bounding box center [11, 532] width 12 height 11
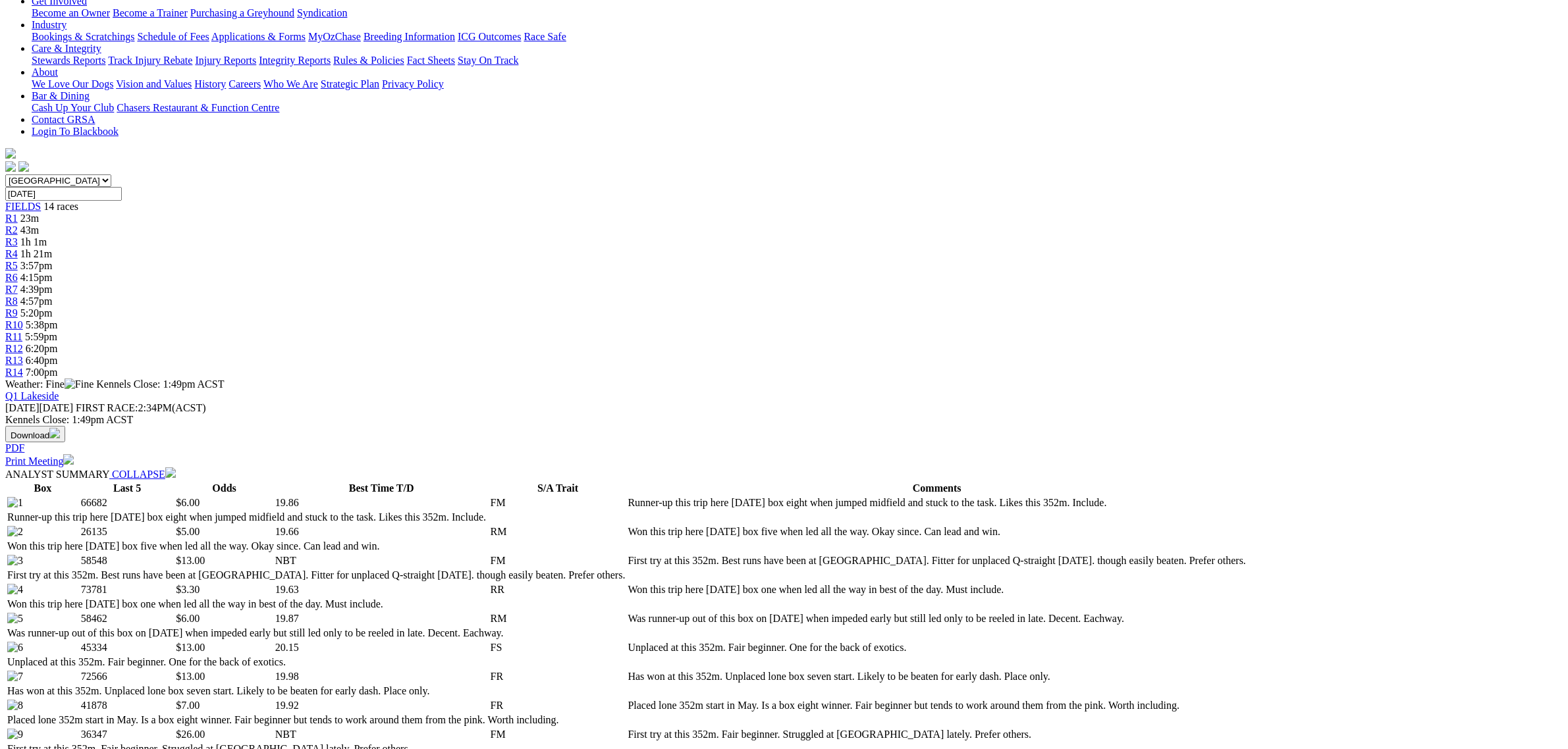
scroll to position [329, 0]
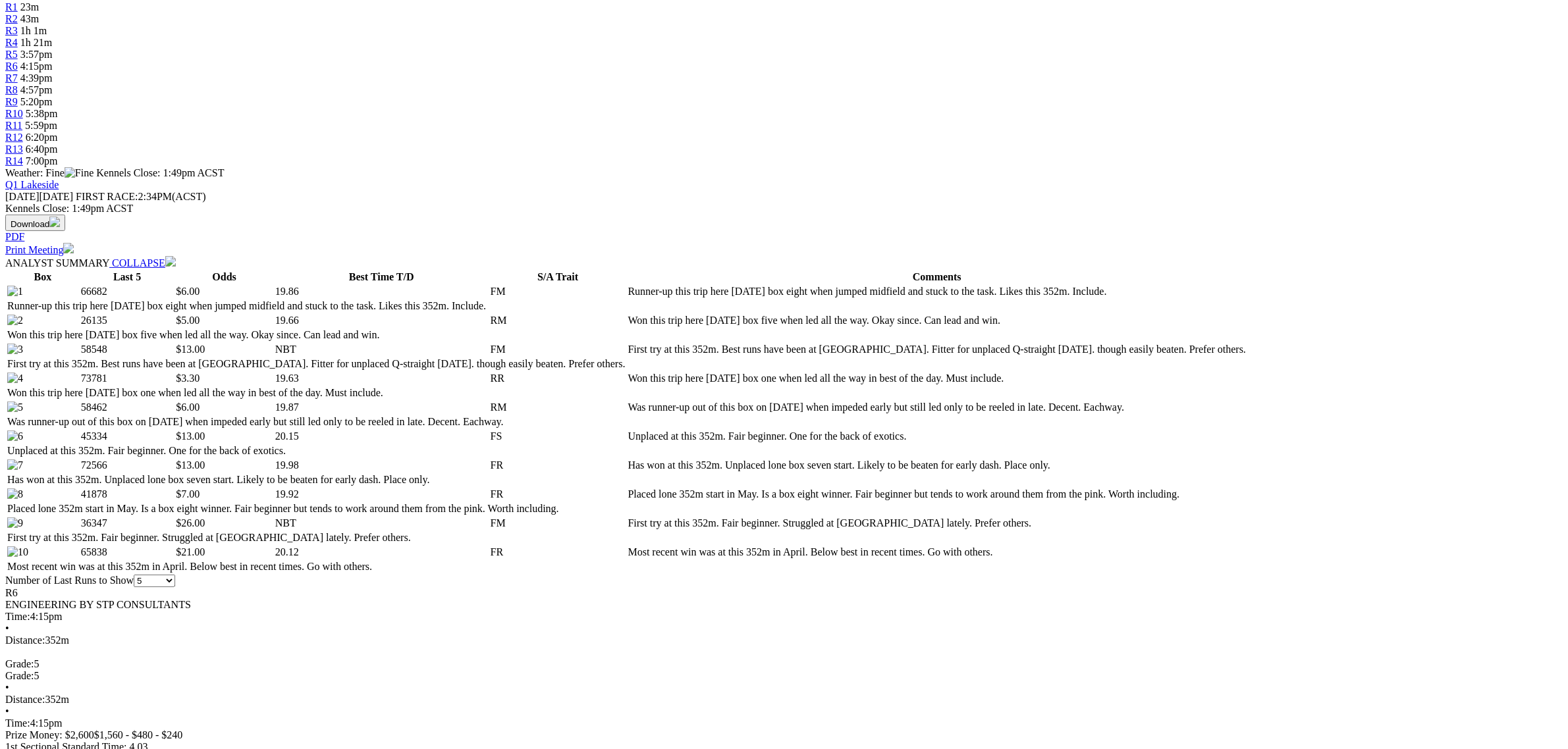
scroll to position [412, 0]
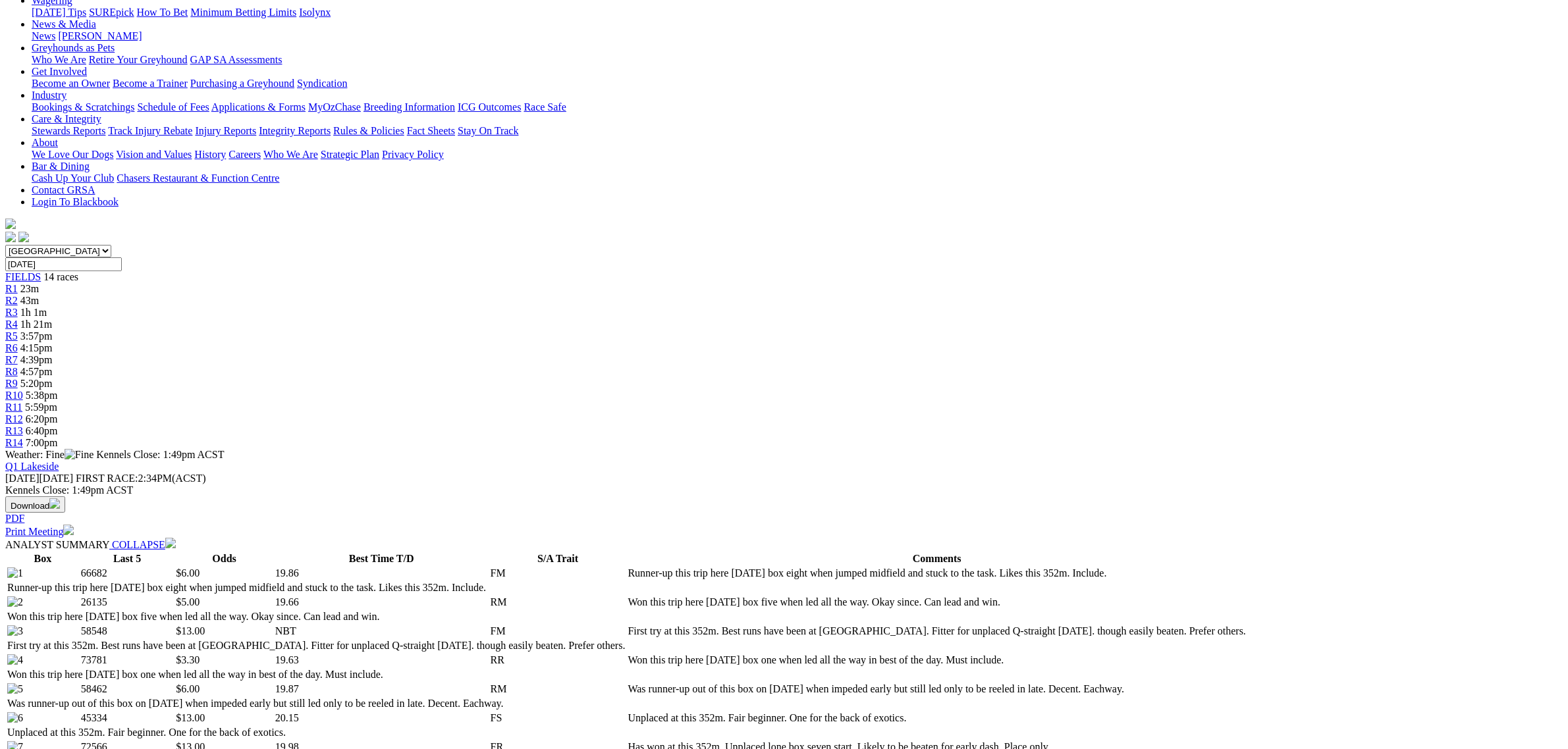
scroll to position [0, 0]
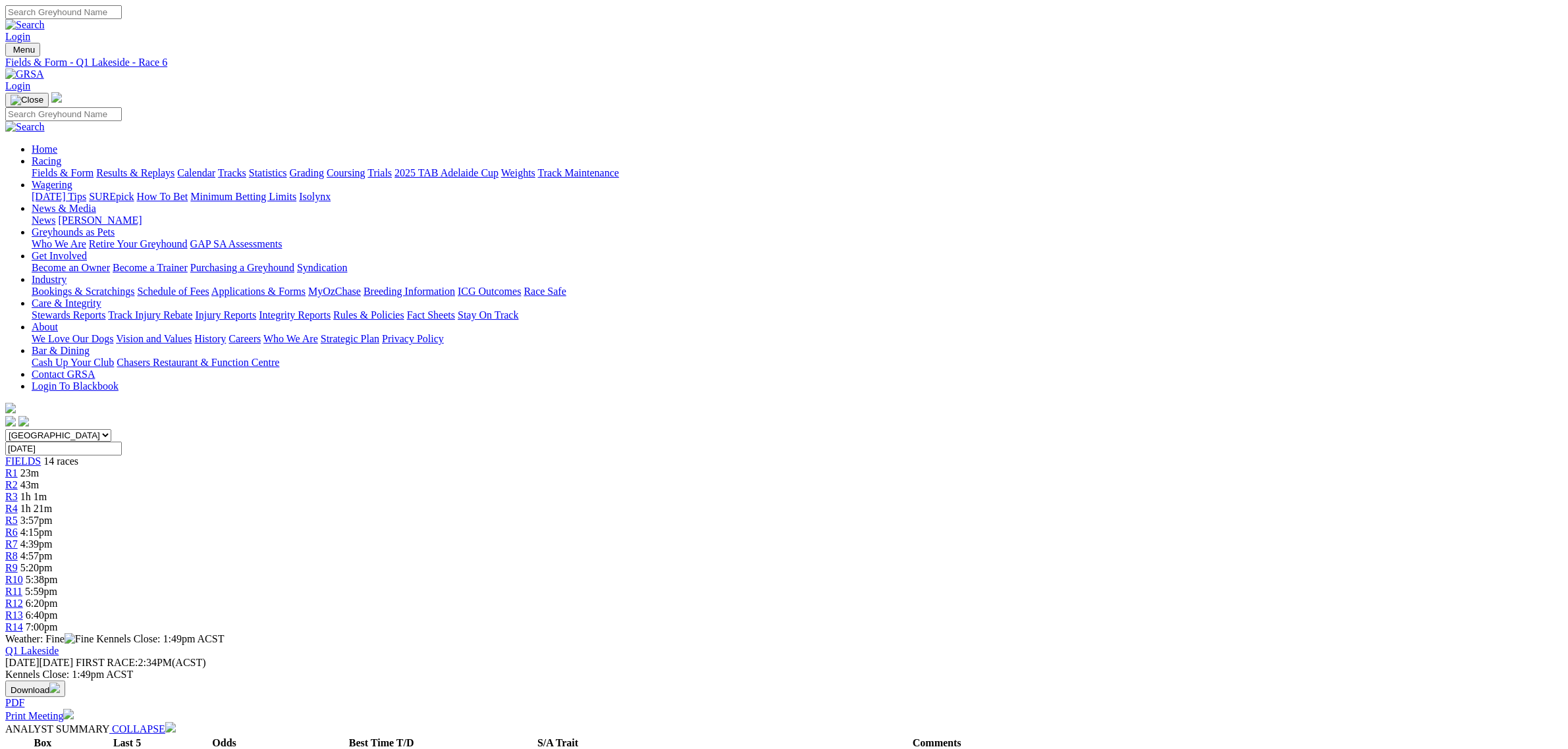
click at [17, 538] on link "R7" at bounding box center [11, 544] width 12 height 11
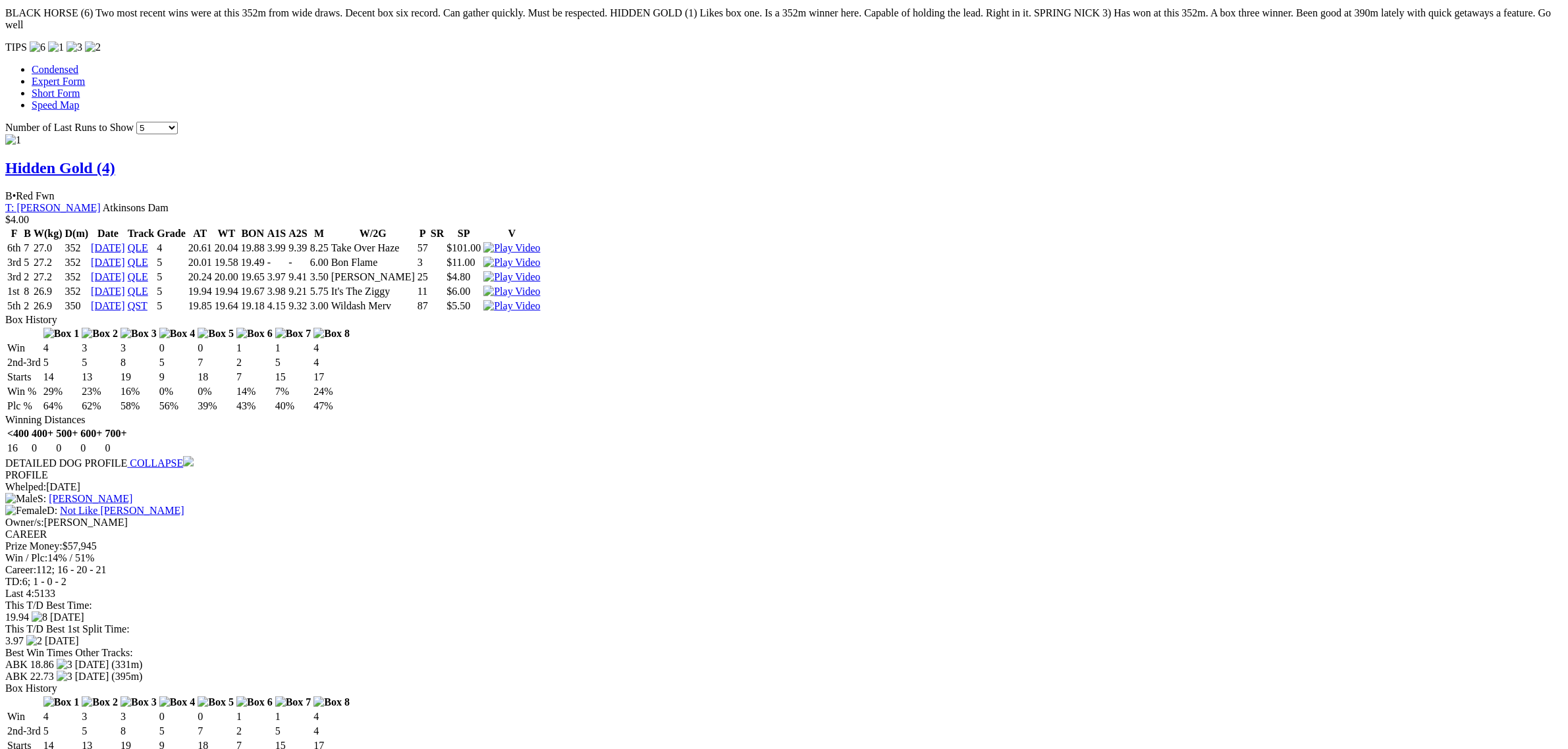
scroll to position [1234, 0]
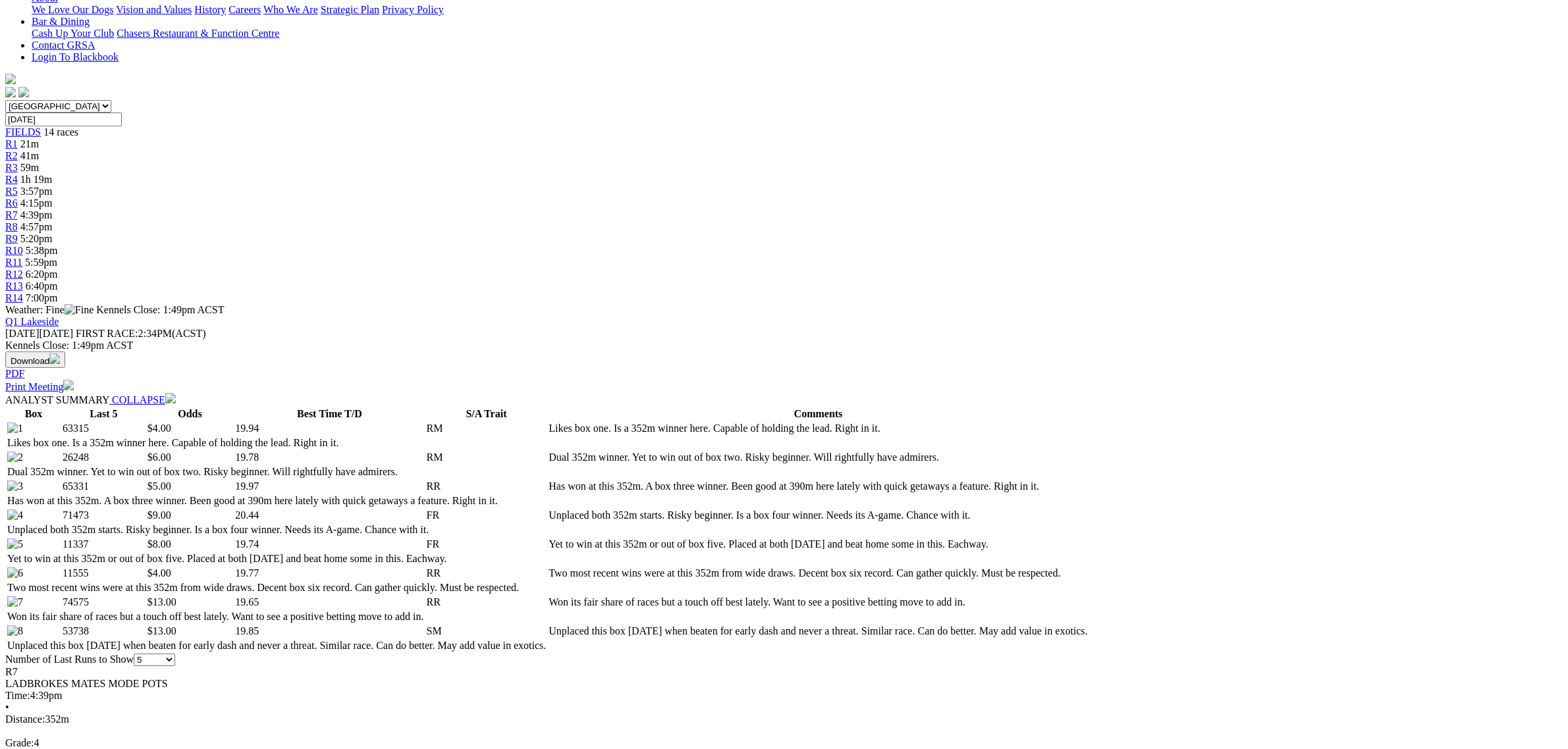
scroll to position [0, 0]
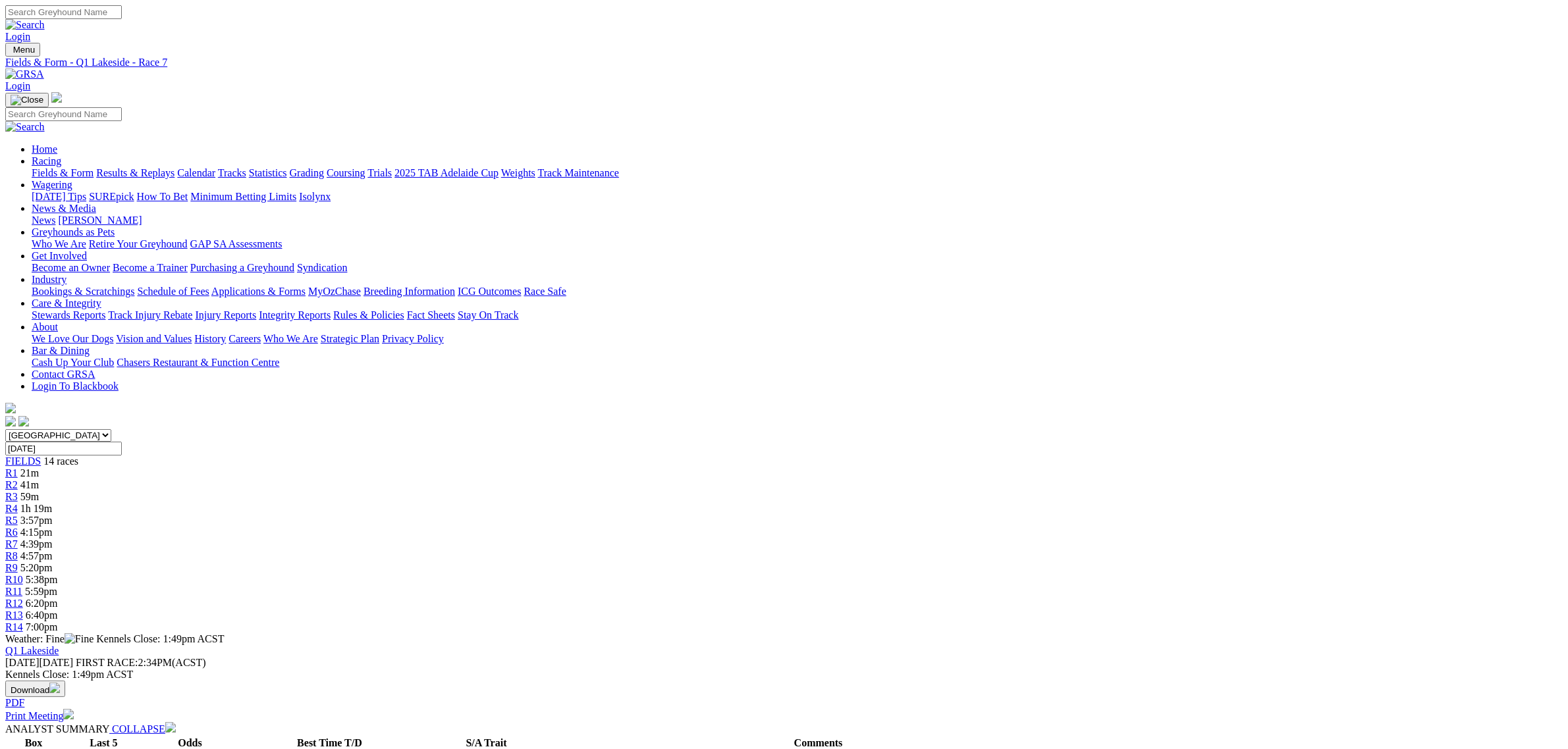
click at [17, 550] on link "R8" at bounding box center [11, 555] width 12 height 11
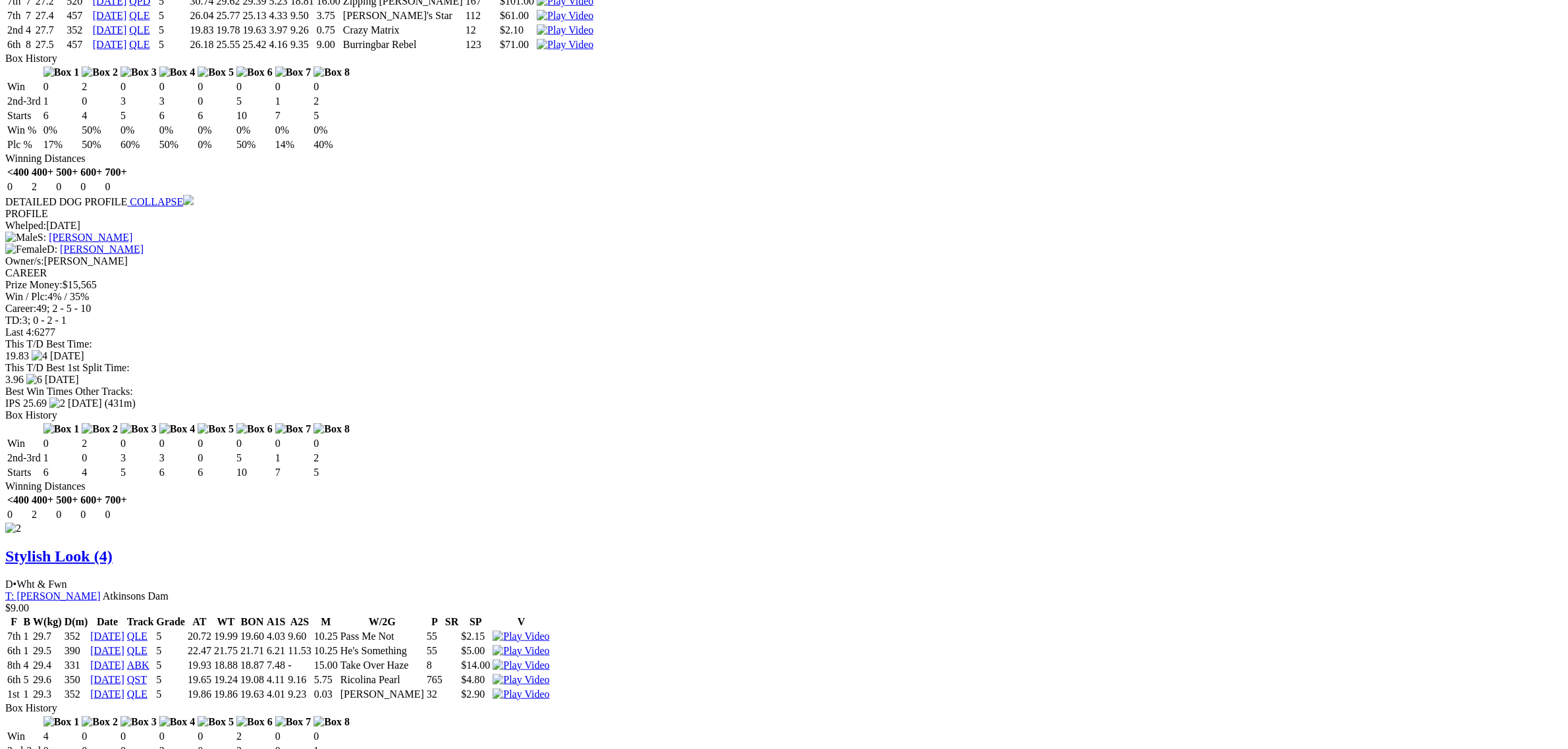
scroll to position [1646, 0]
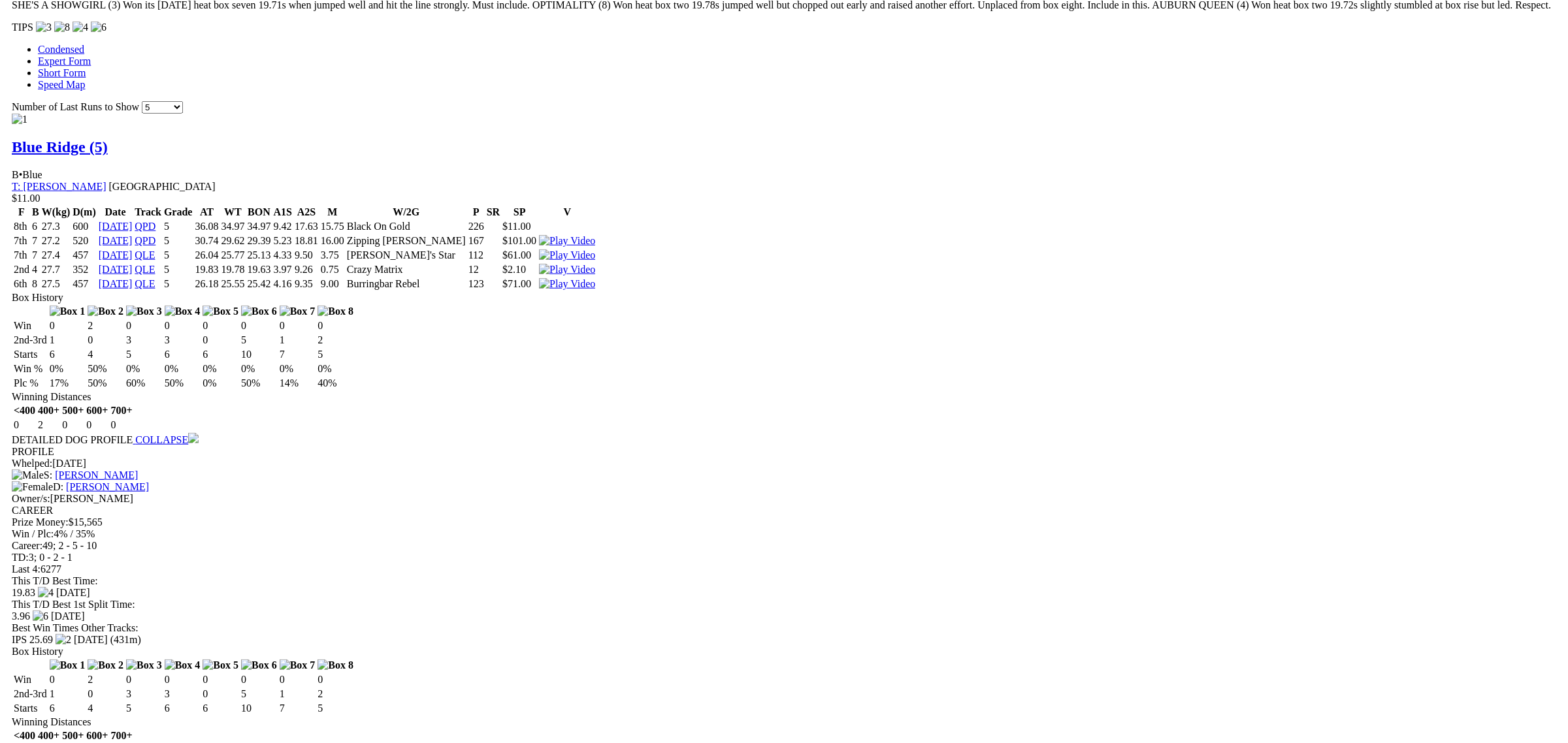
scroll to position [1224, 0]
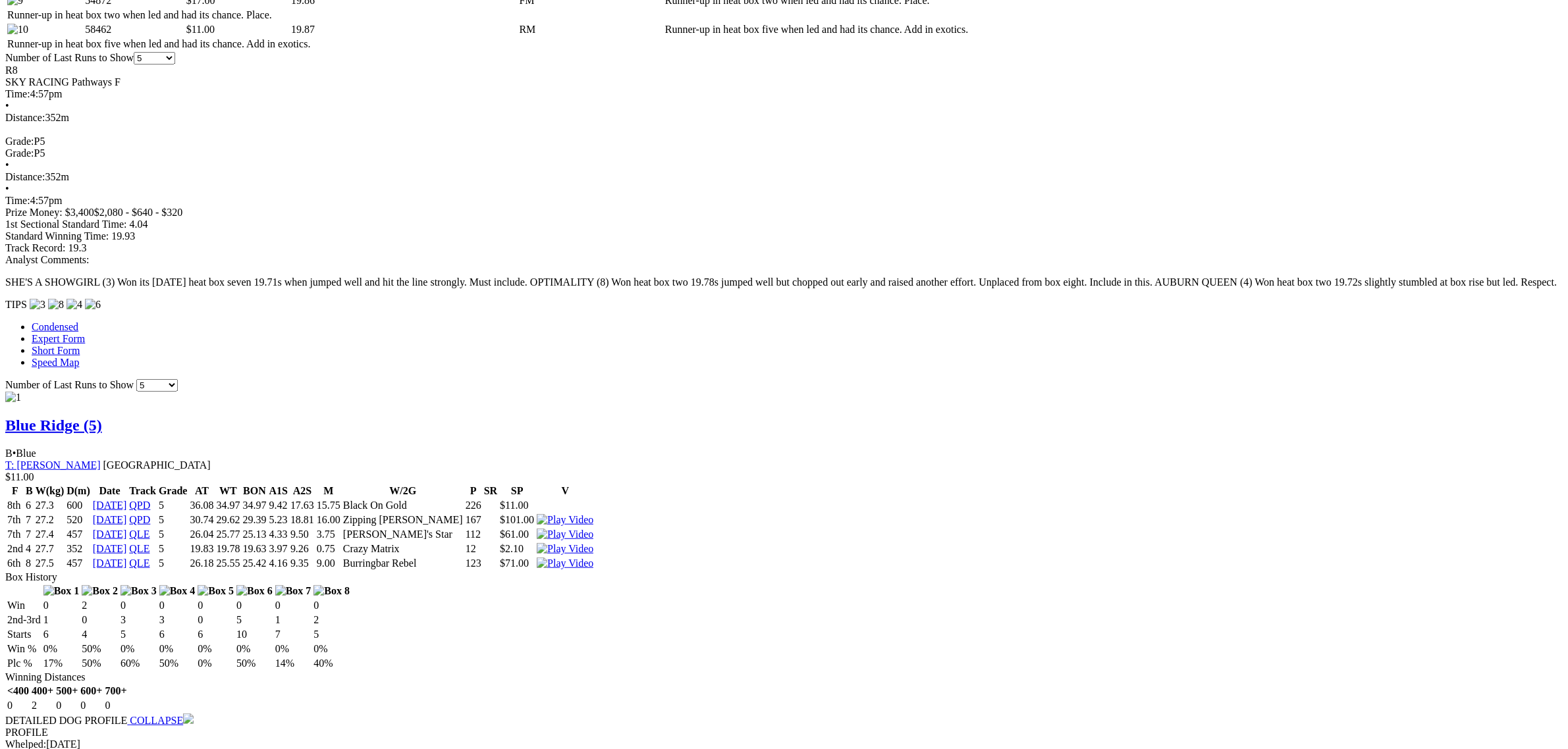
scroll to position [987, 0]
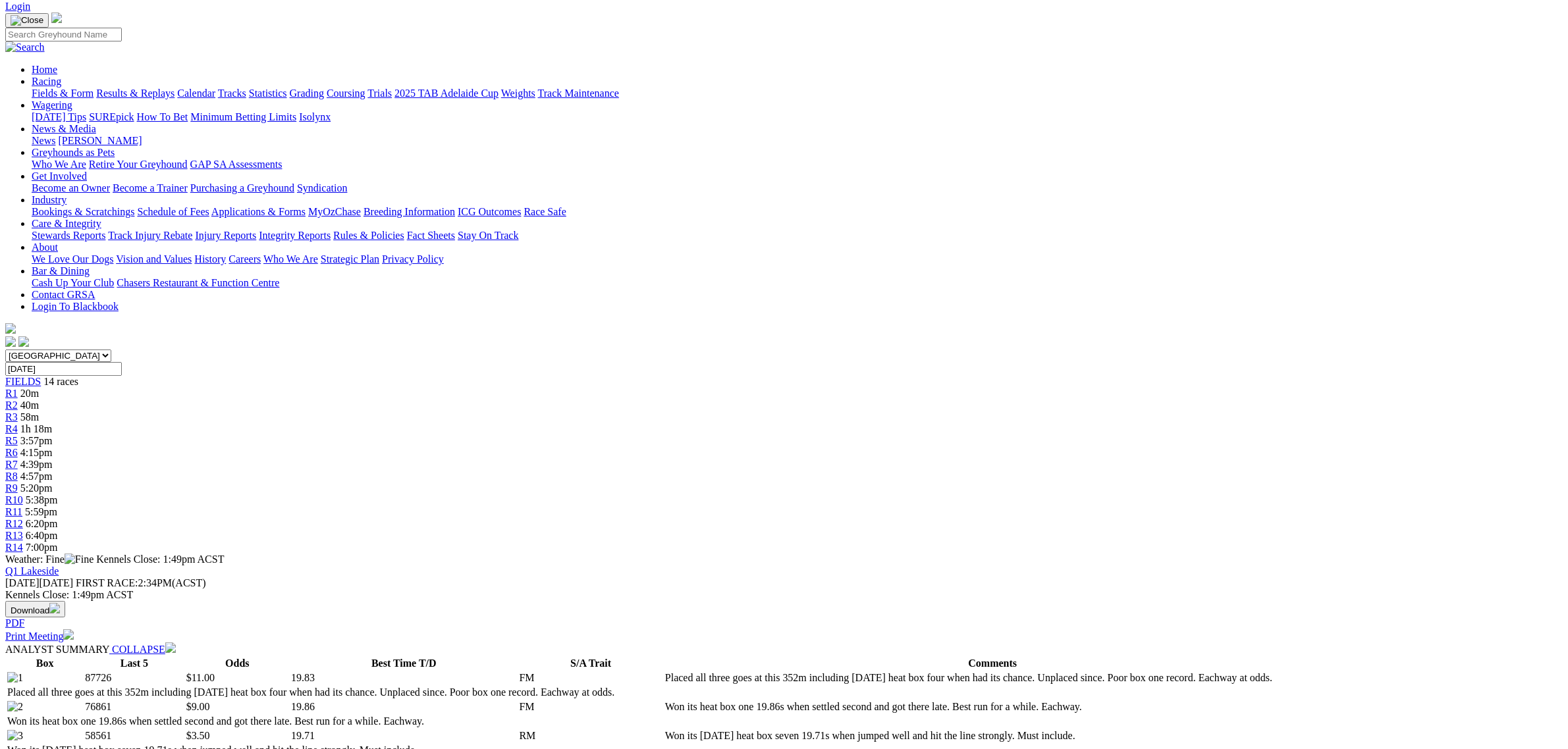
scroll to position [0, 0]
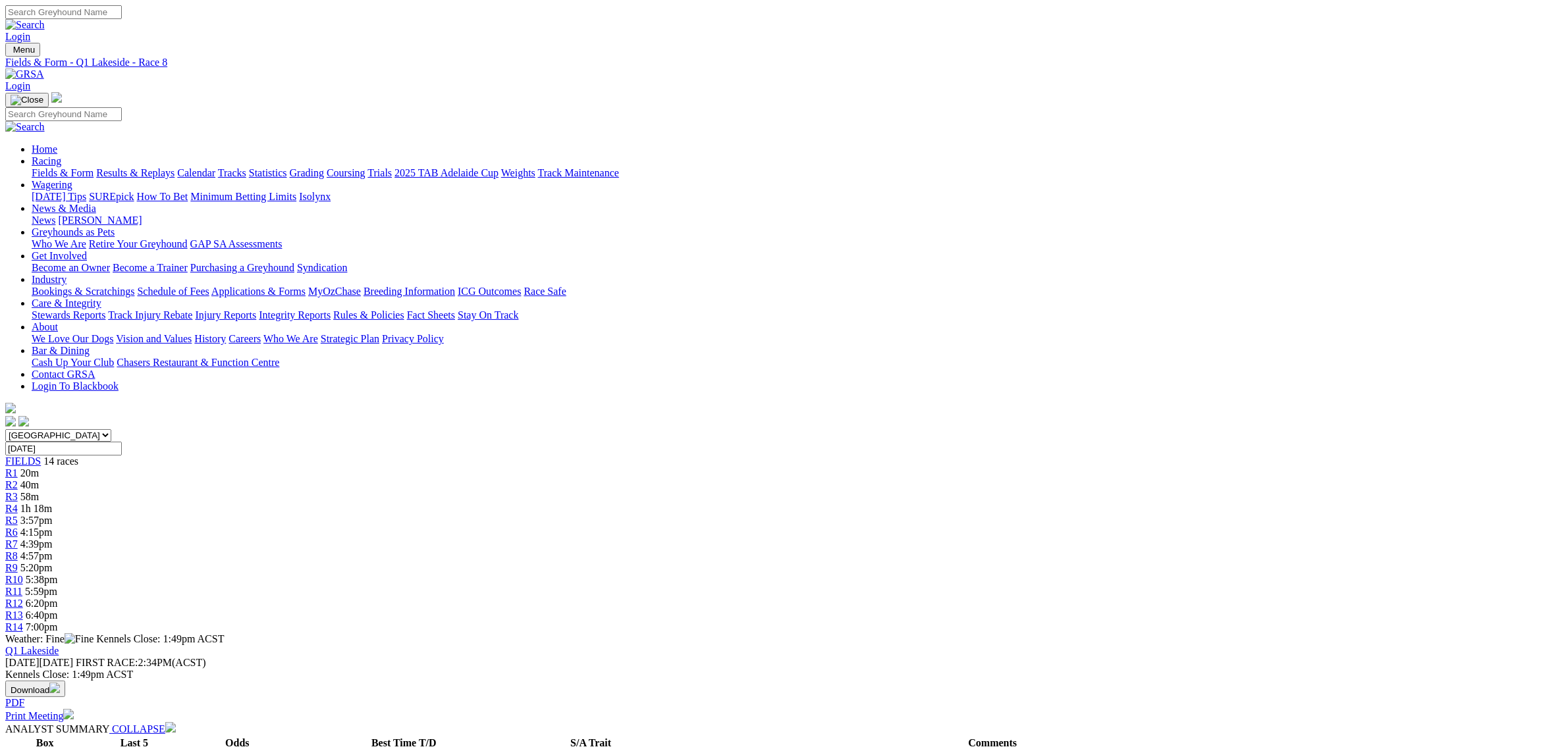
click at [52, 562] on span "5:20pm" at bounding box center [36, 568] width 32 height 11
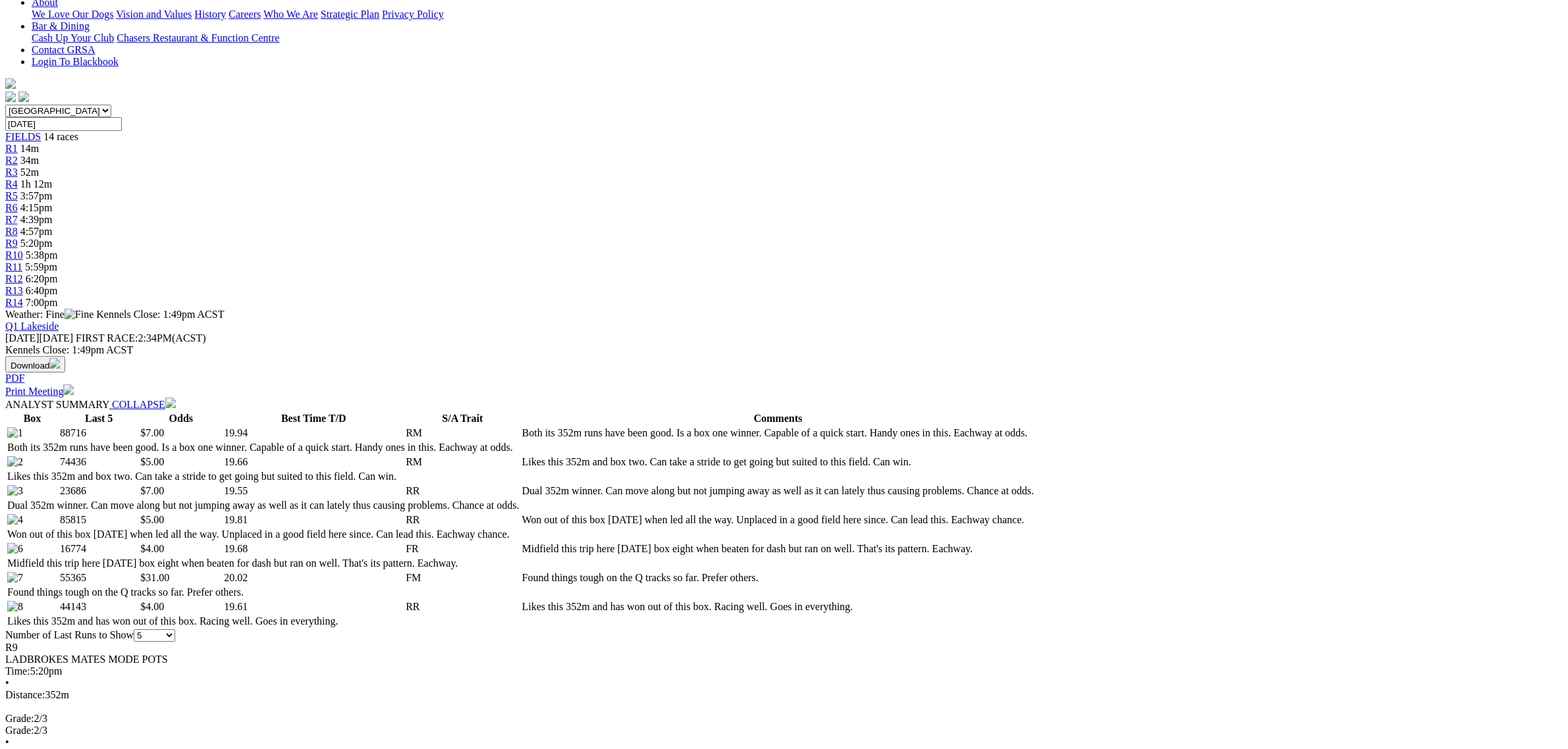
scroll to position [329, 0]
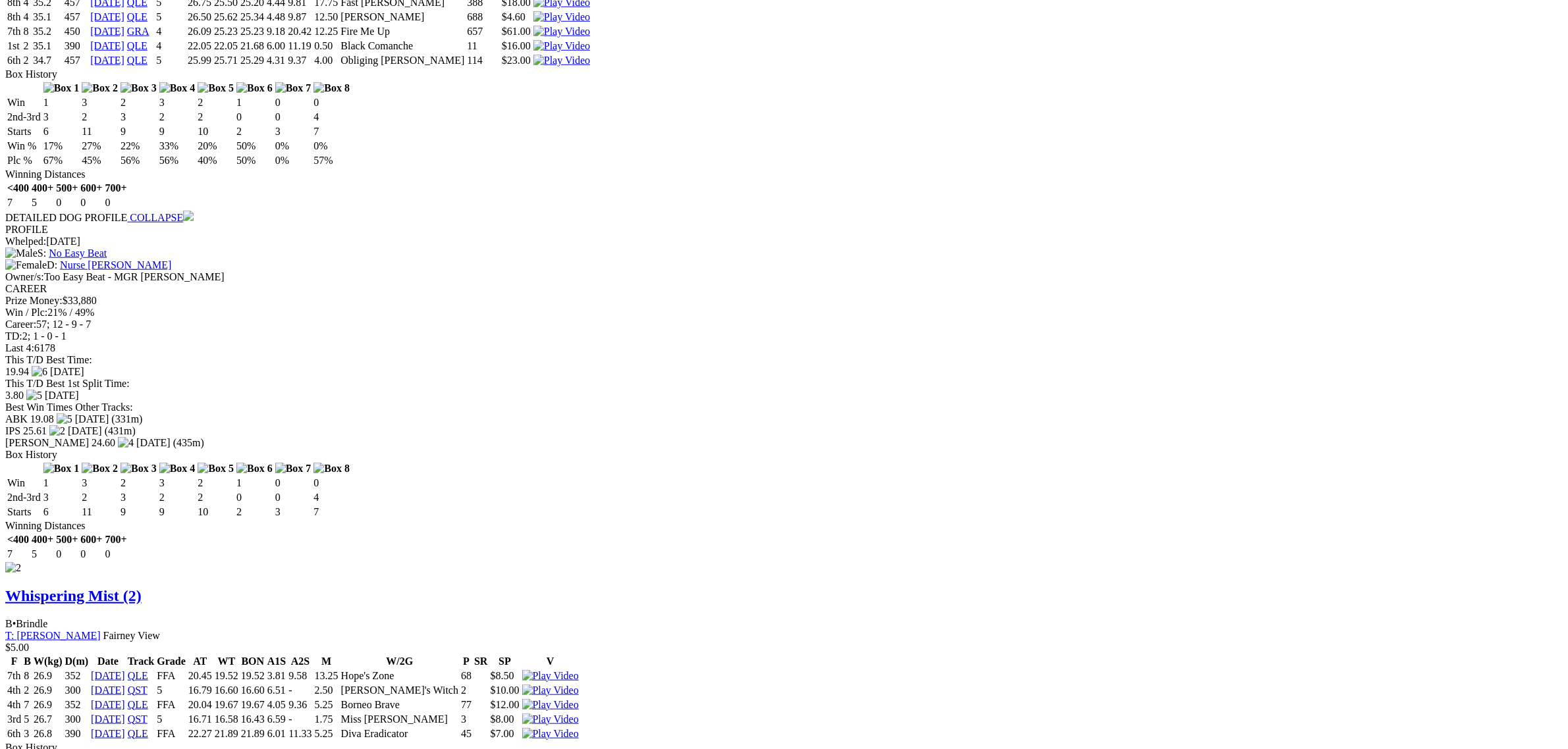
scroll to position [1481, 0]
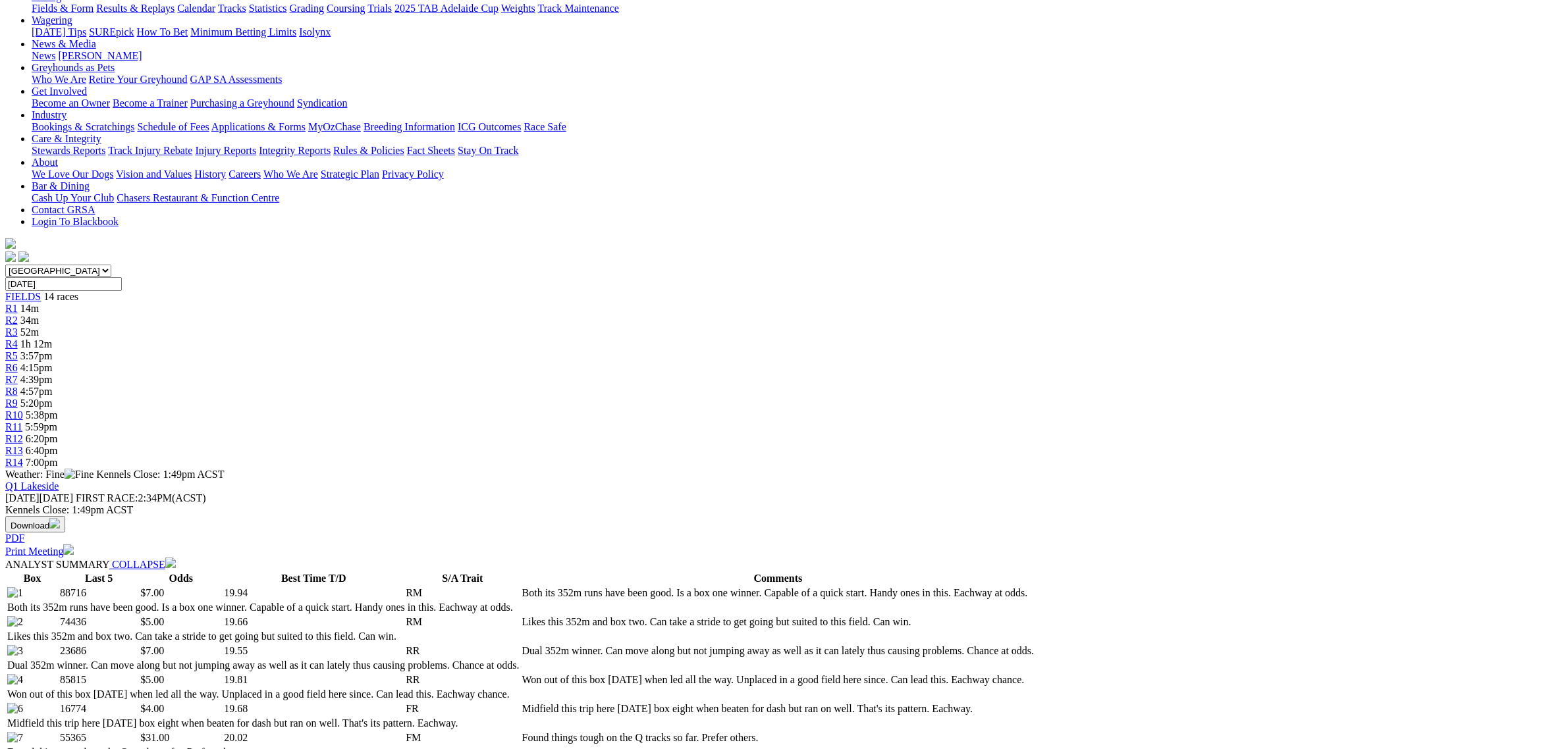
scroll to position [0, 0]
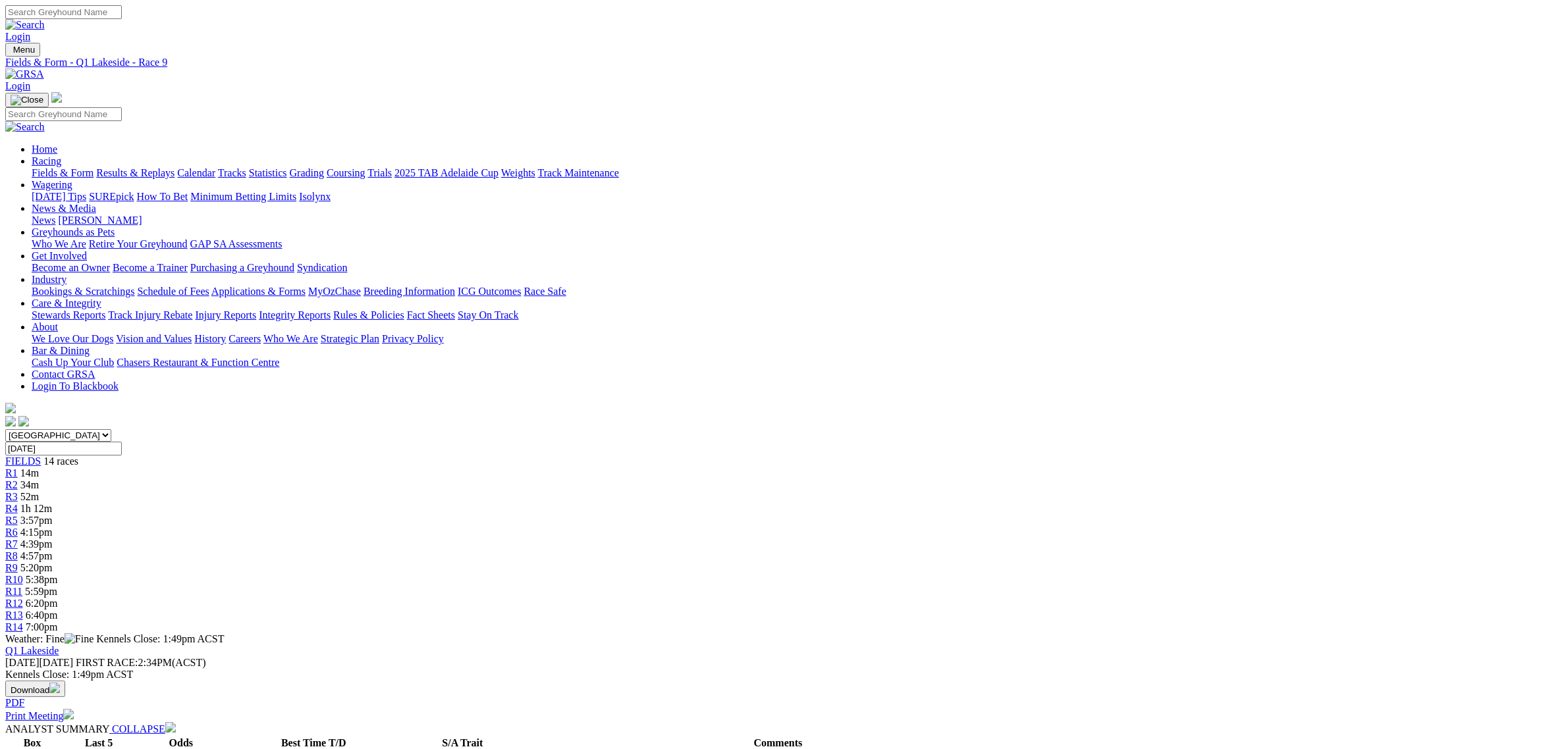
click at [58, 574] on span "5:38pm" at bounding box center [42, 579] width 32 height 11
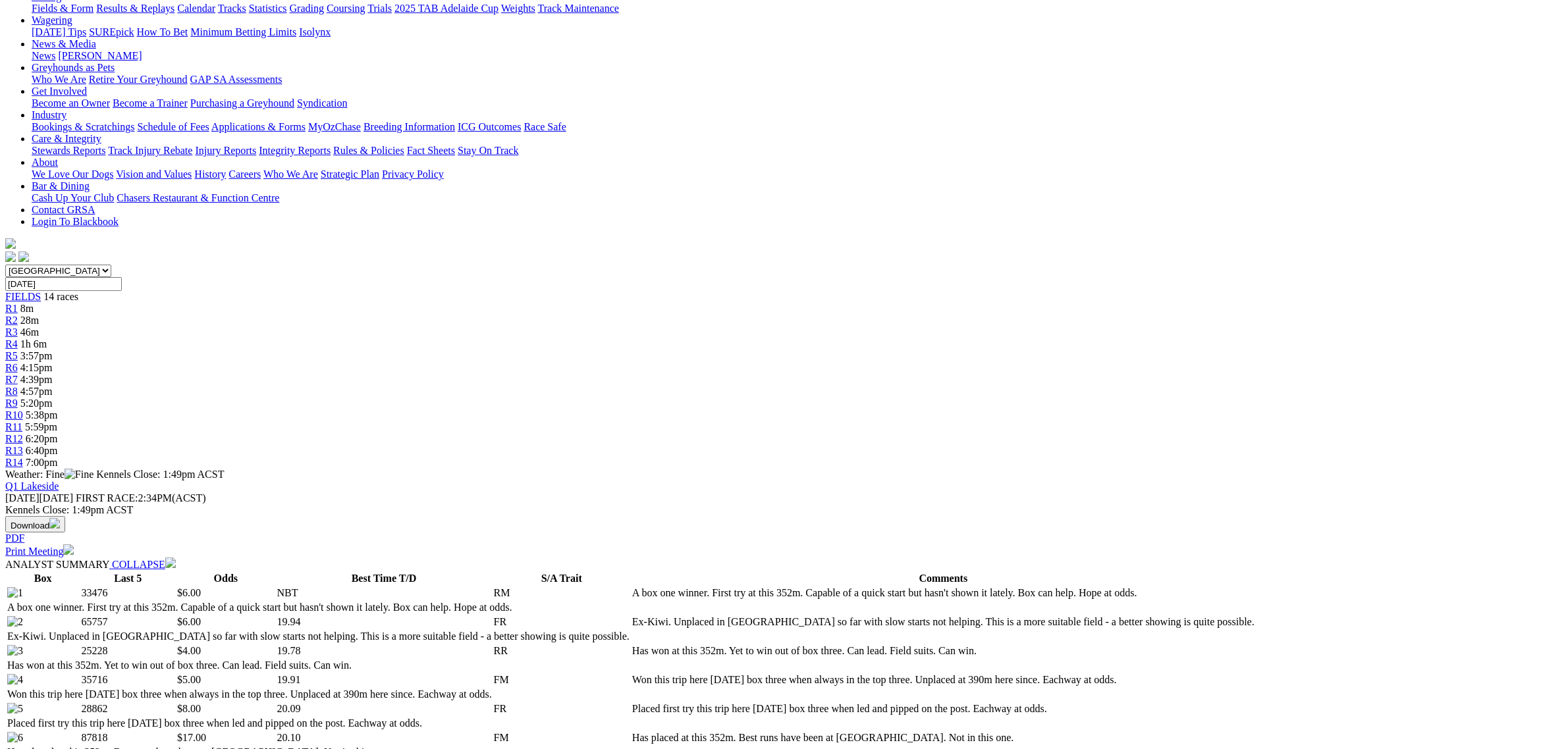
scroll to position [247, 0]
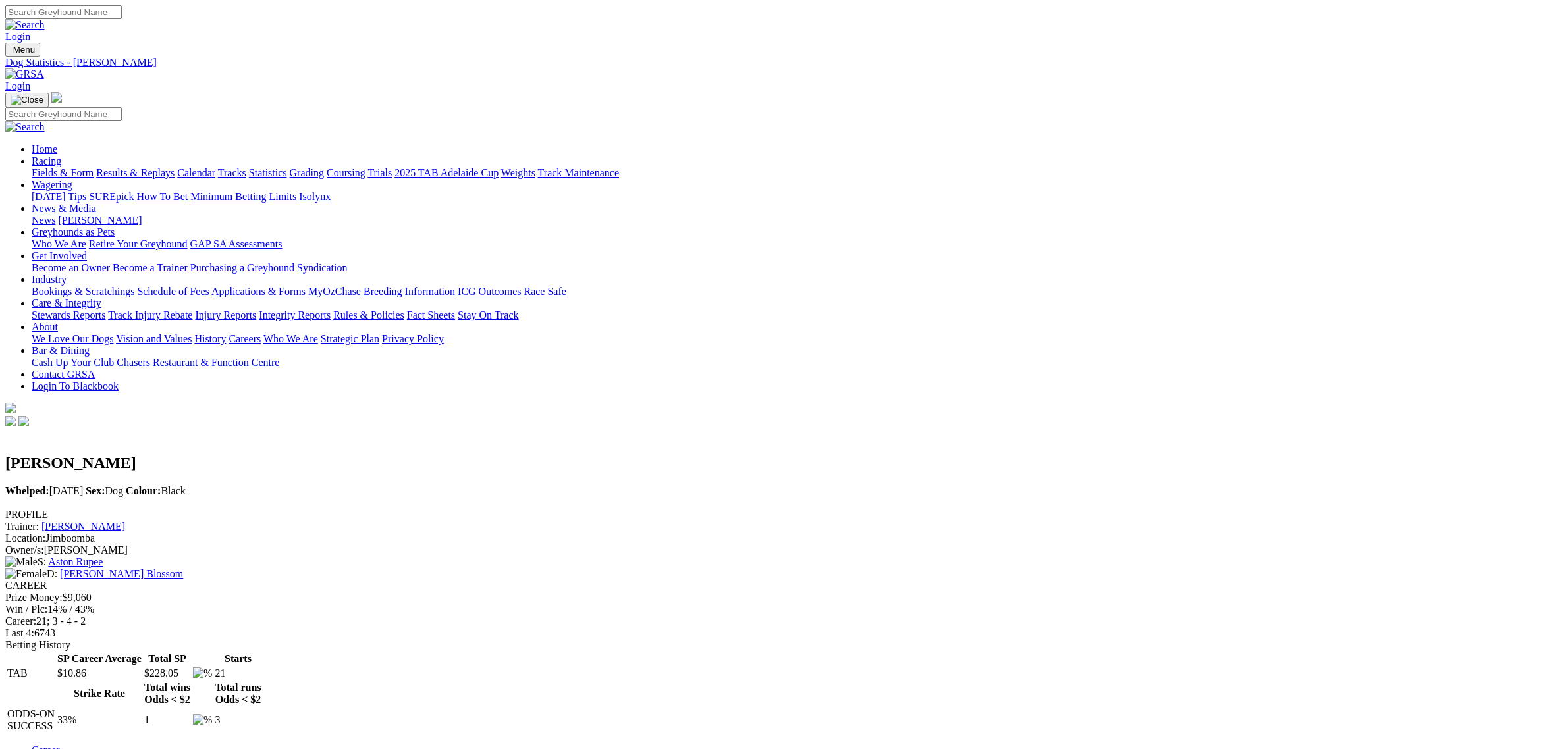
scroll to position [329, 0]
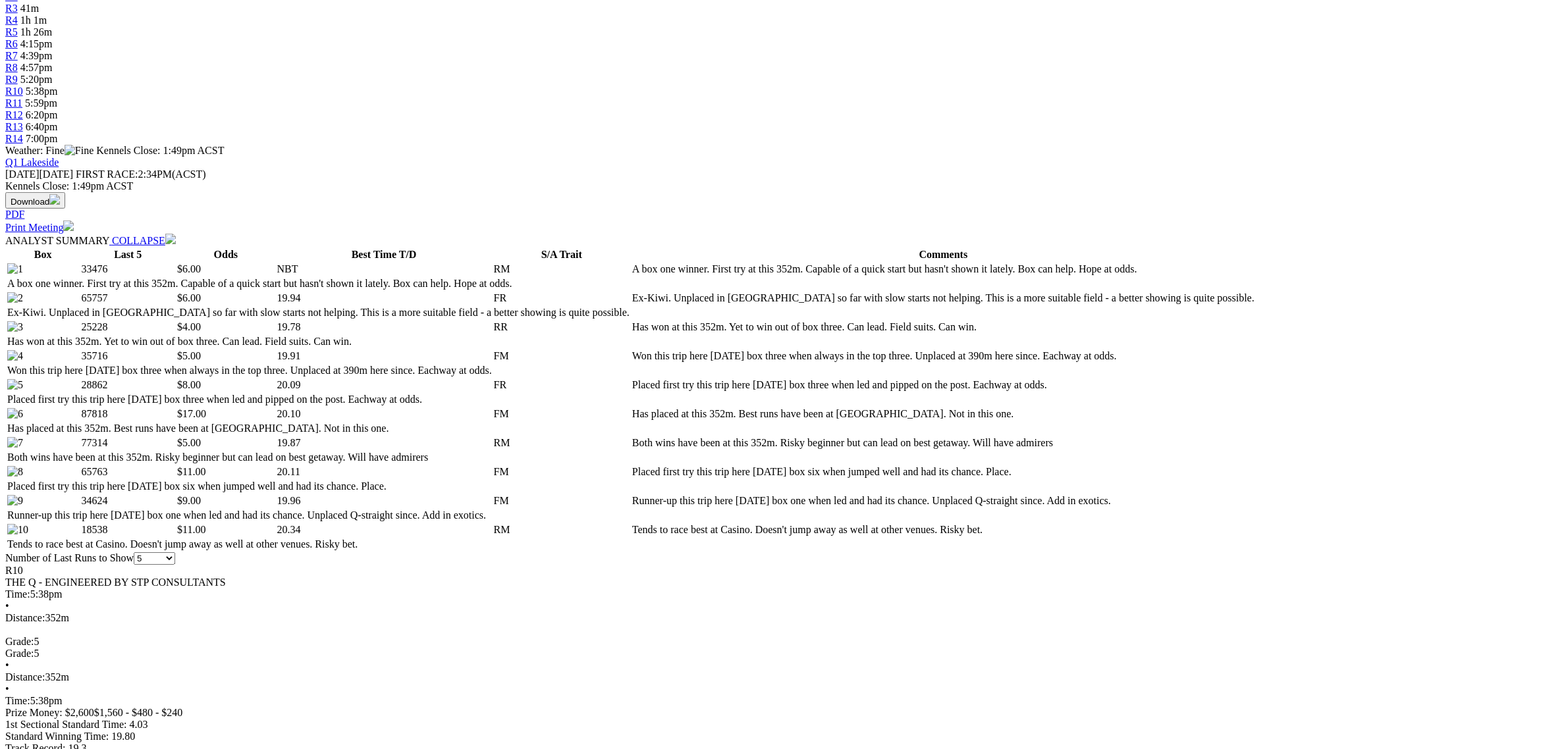
scroll to position [494, 0]
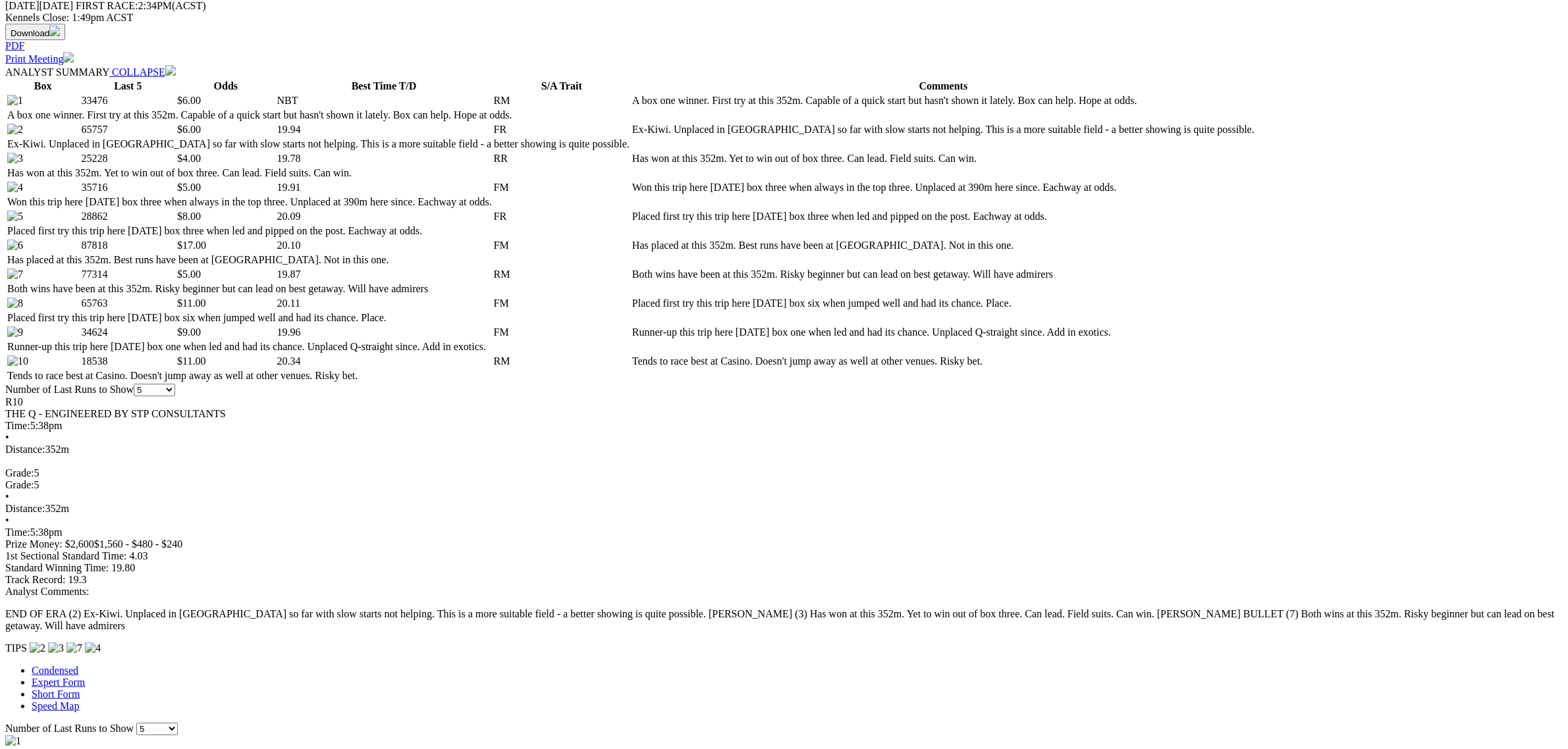
scroll to position [658, 0]
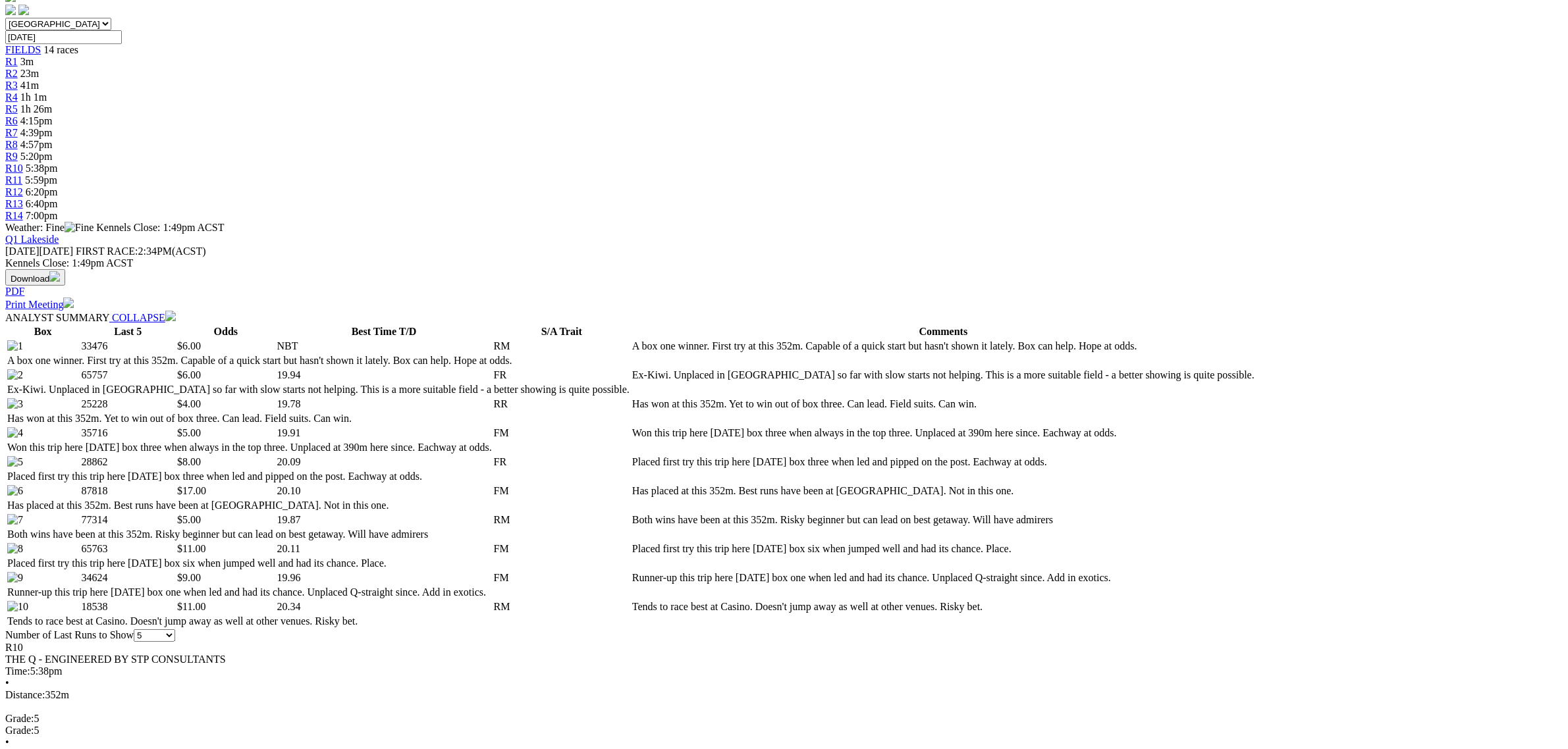
scroll to position [0, 0]
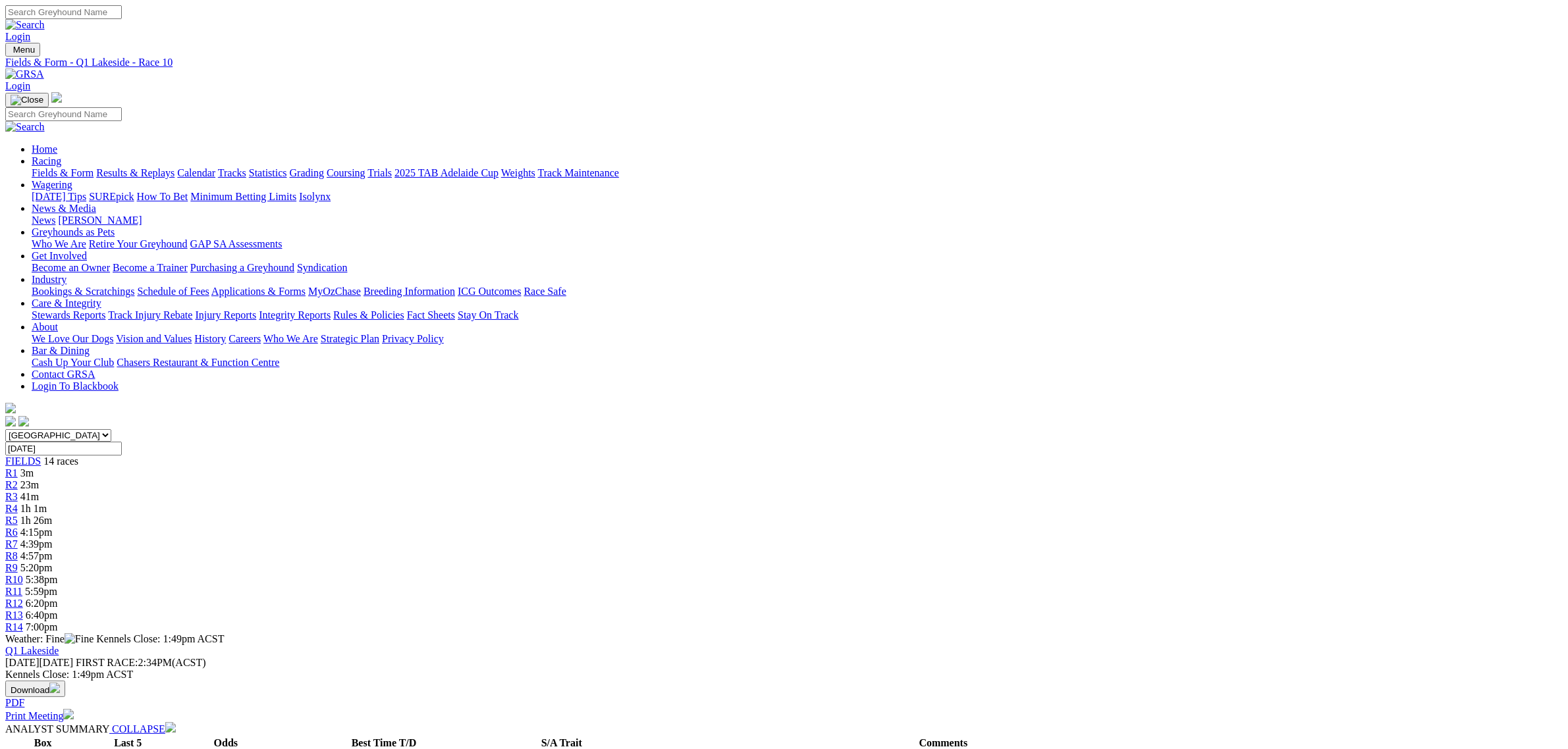
click at [58, 586] on span "5:59pm" at bounding box center [41, 591] width 32 height 11
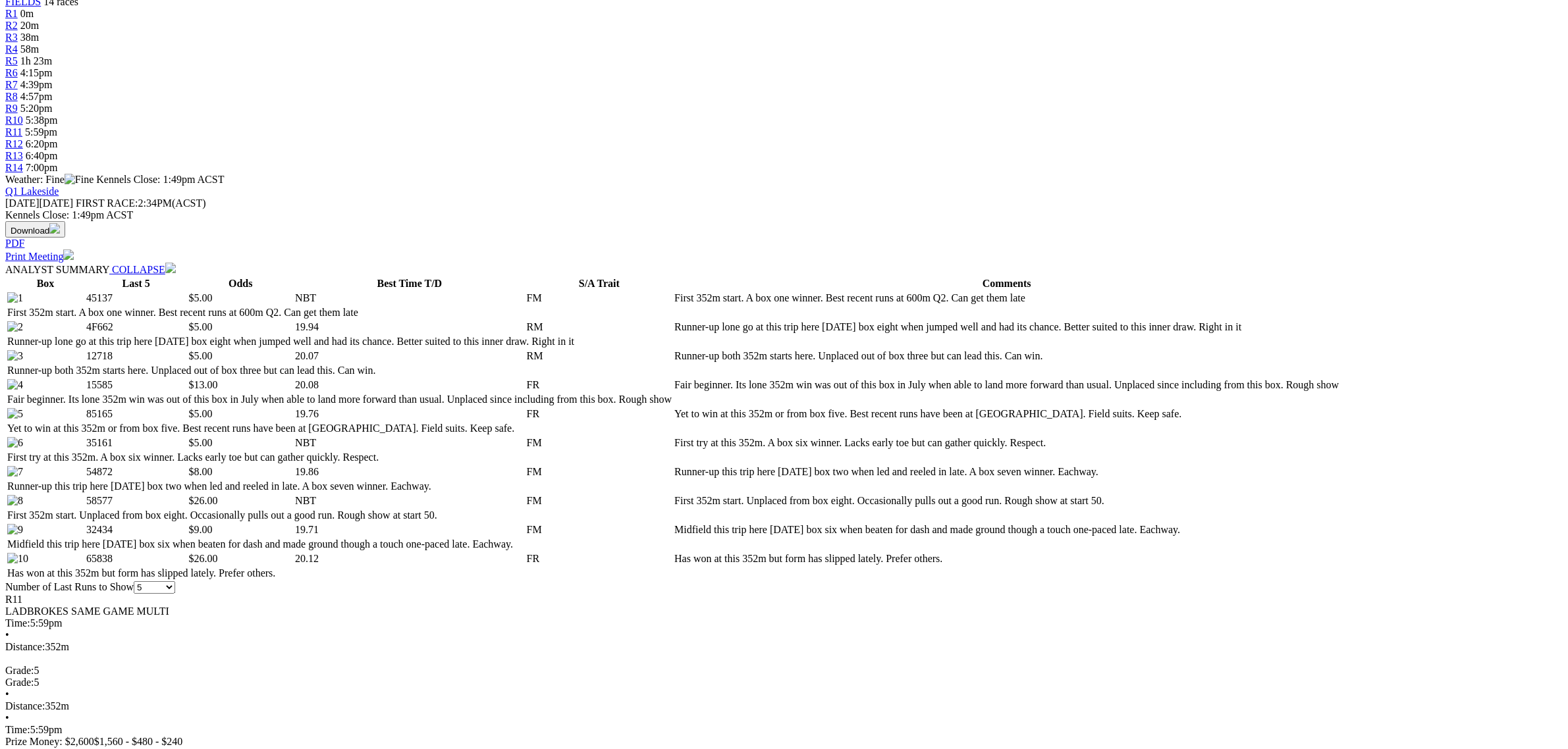
scroll to position [494, 0]
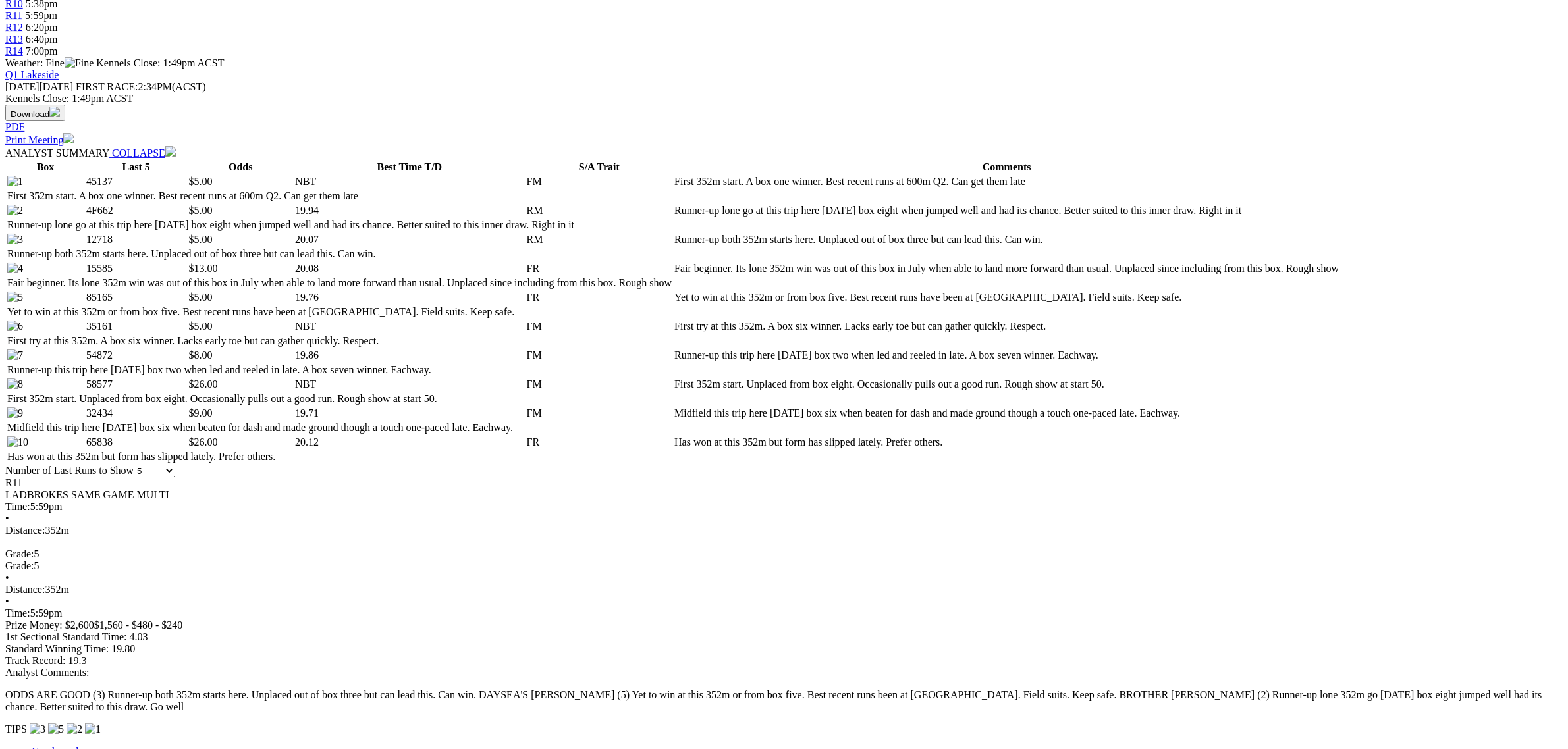
scroll to position [0, 0]
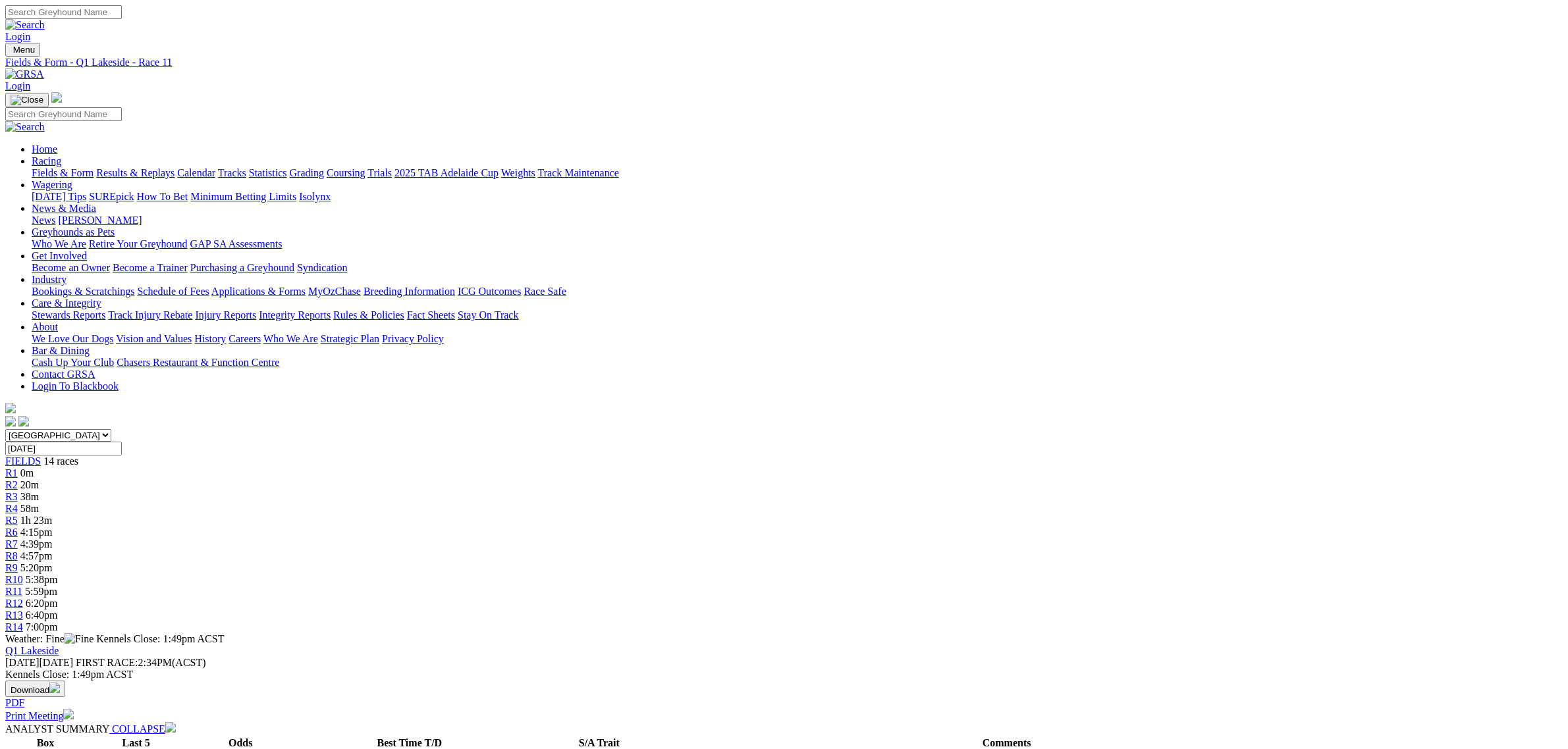
click at [93, 167] on link "Fields & Form" at bounding box center [62, 172] width 62 height 11
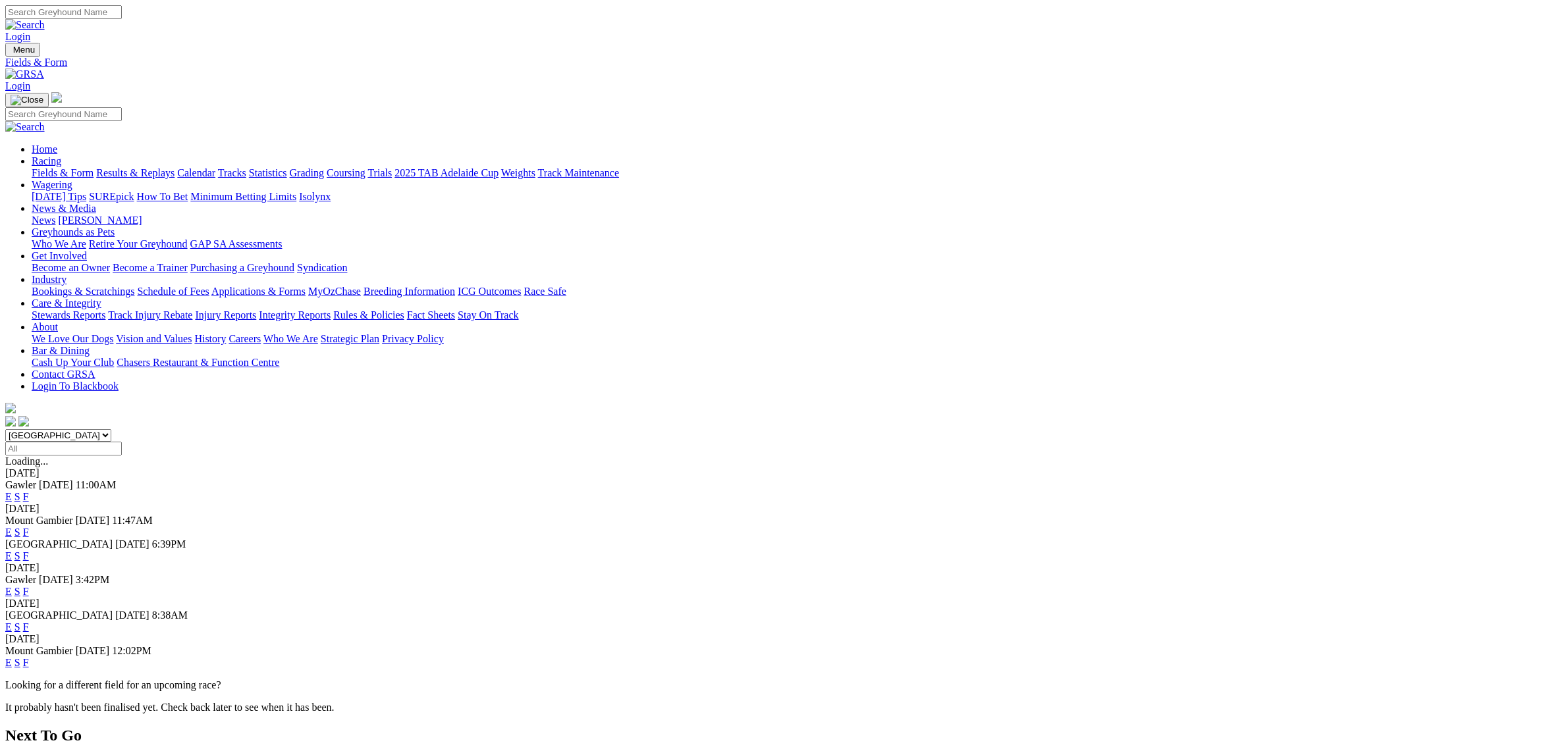
click at [112, 429] on select "[GEOGRAPHIC_DATA] [GEOGRAPHIC_DATA] [GEOGRAPHIC_DATA] [GEOGRAPHIC_DATA] [GEOGRA…" at bounding box center [58, 435] width 106 height 12
select select "QLD"
click at [112, 429] on select "[GEOGRAPHIC_DATA] [GEOGRAPHIC_DATA] [GEOGRAPHIC_DATA] [GEOGRAPHIC_DATA] [GEOGRA…" at bounding box center [58, 435] width 106 height 12
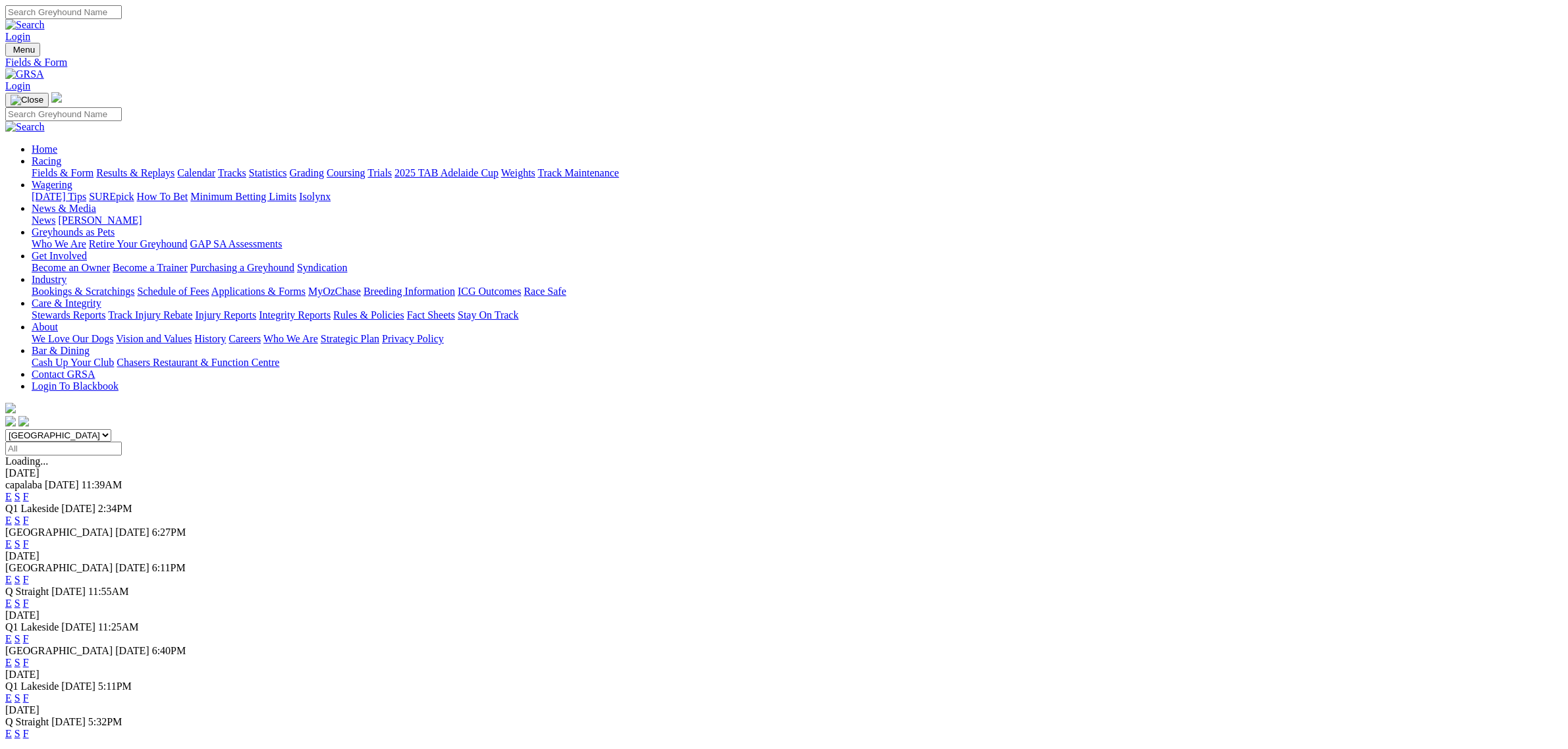
click at [12, 491] on link "E" at bounding box center [8, 496] width 7 height 11
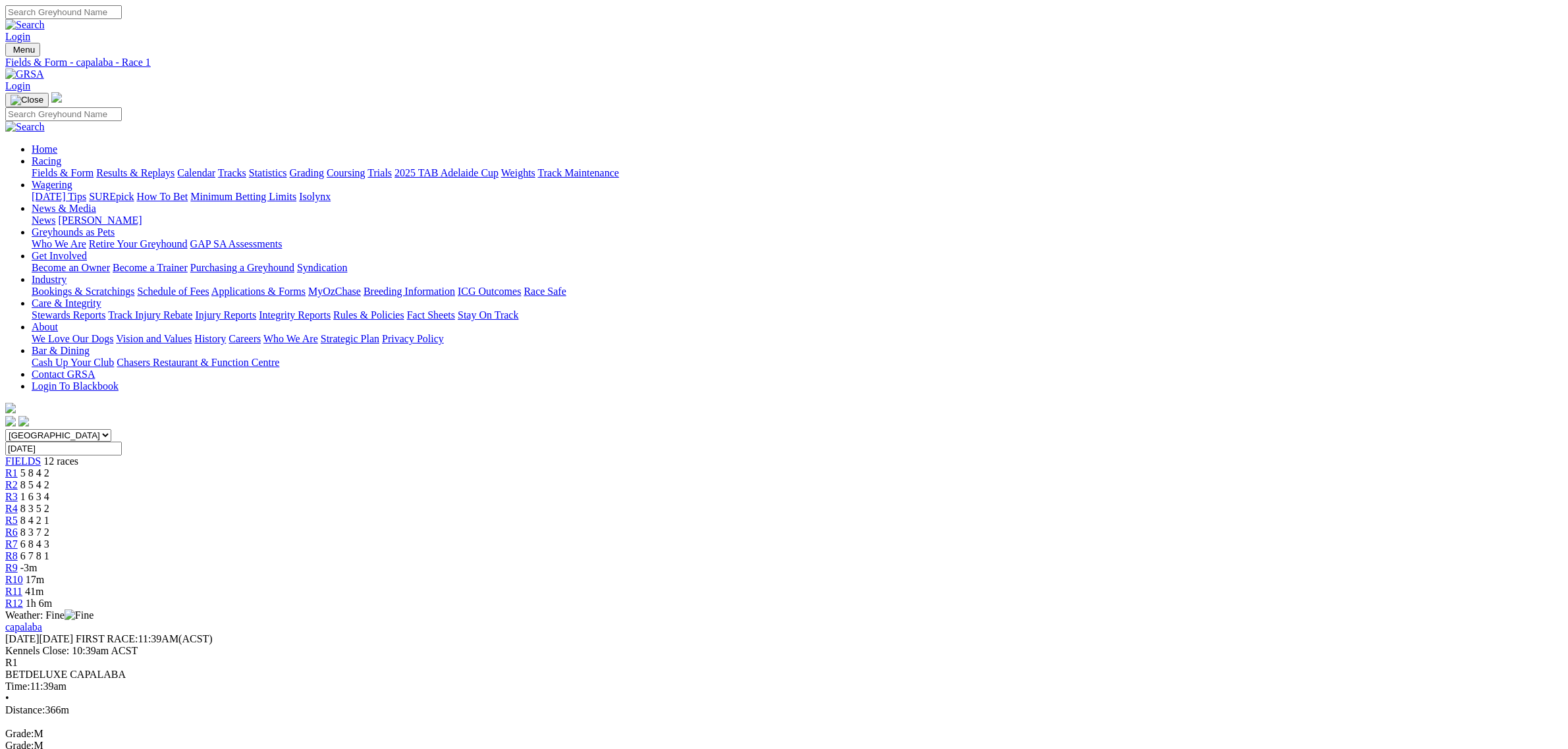
click at [23, 586] on span "R11" at bounding box center [13, 591] width 17 height 11
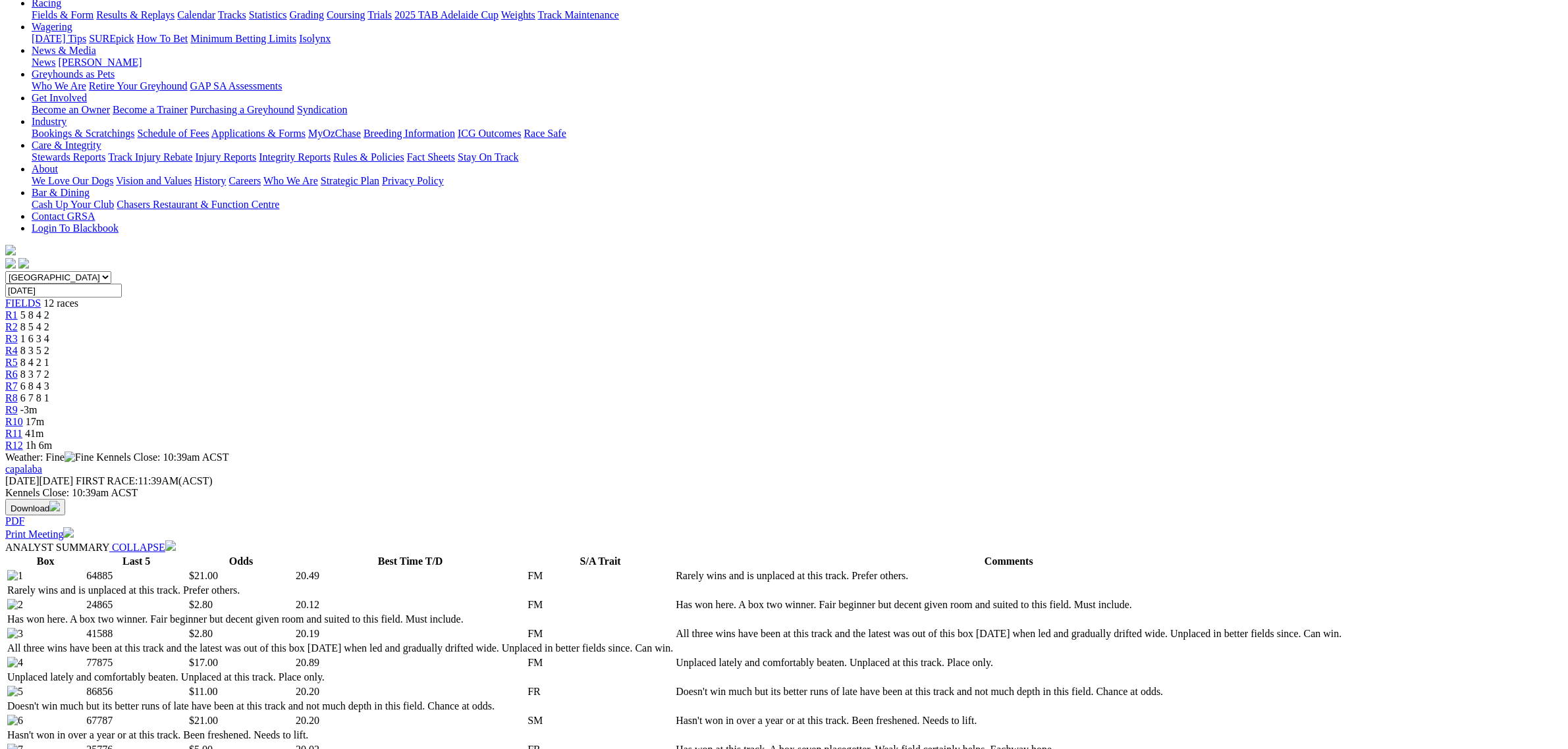
scroll to position [412, 0]
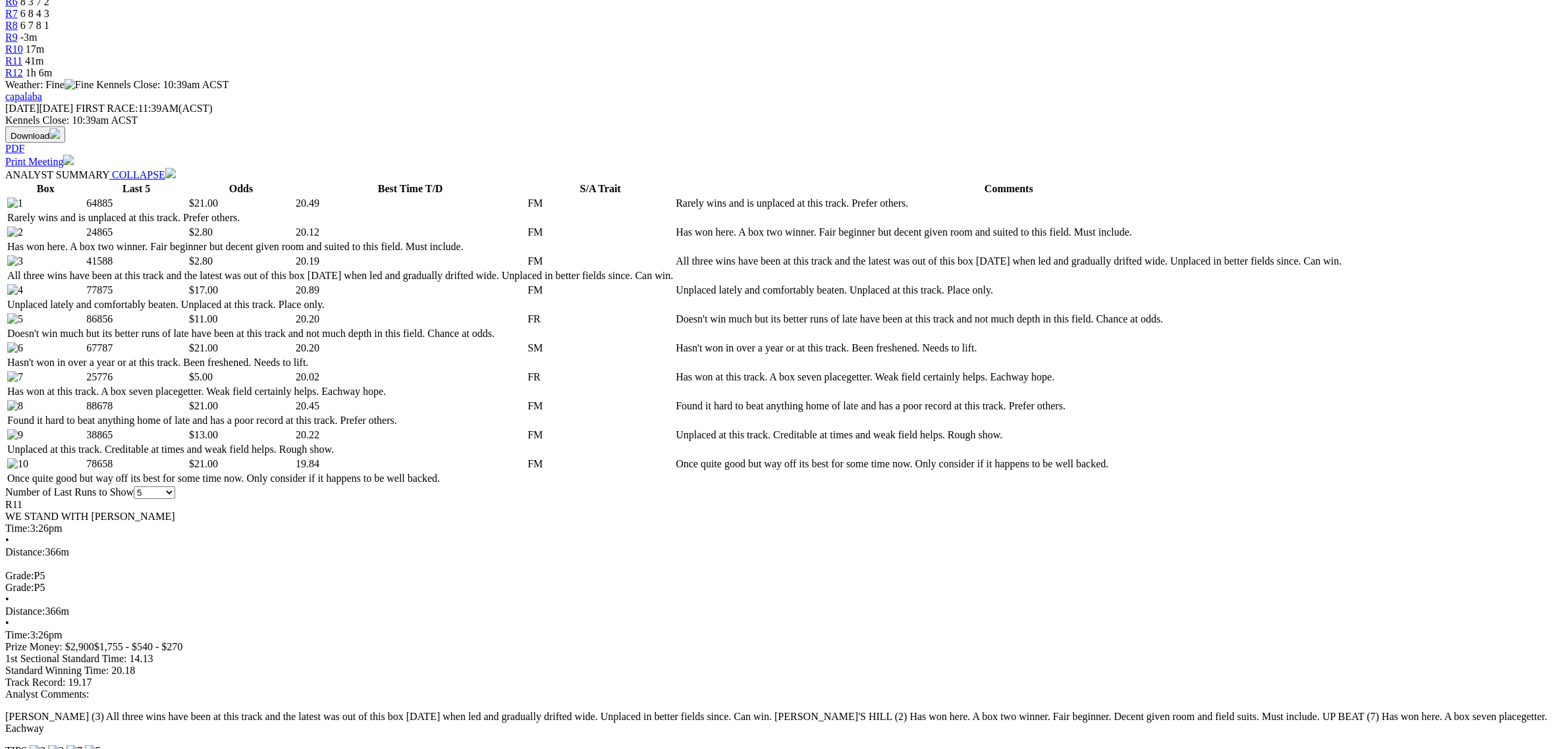
scroll to position [823, 0]
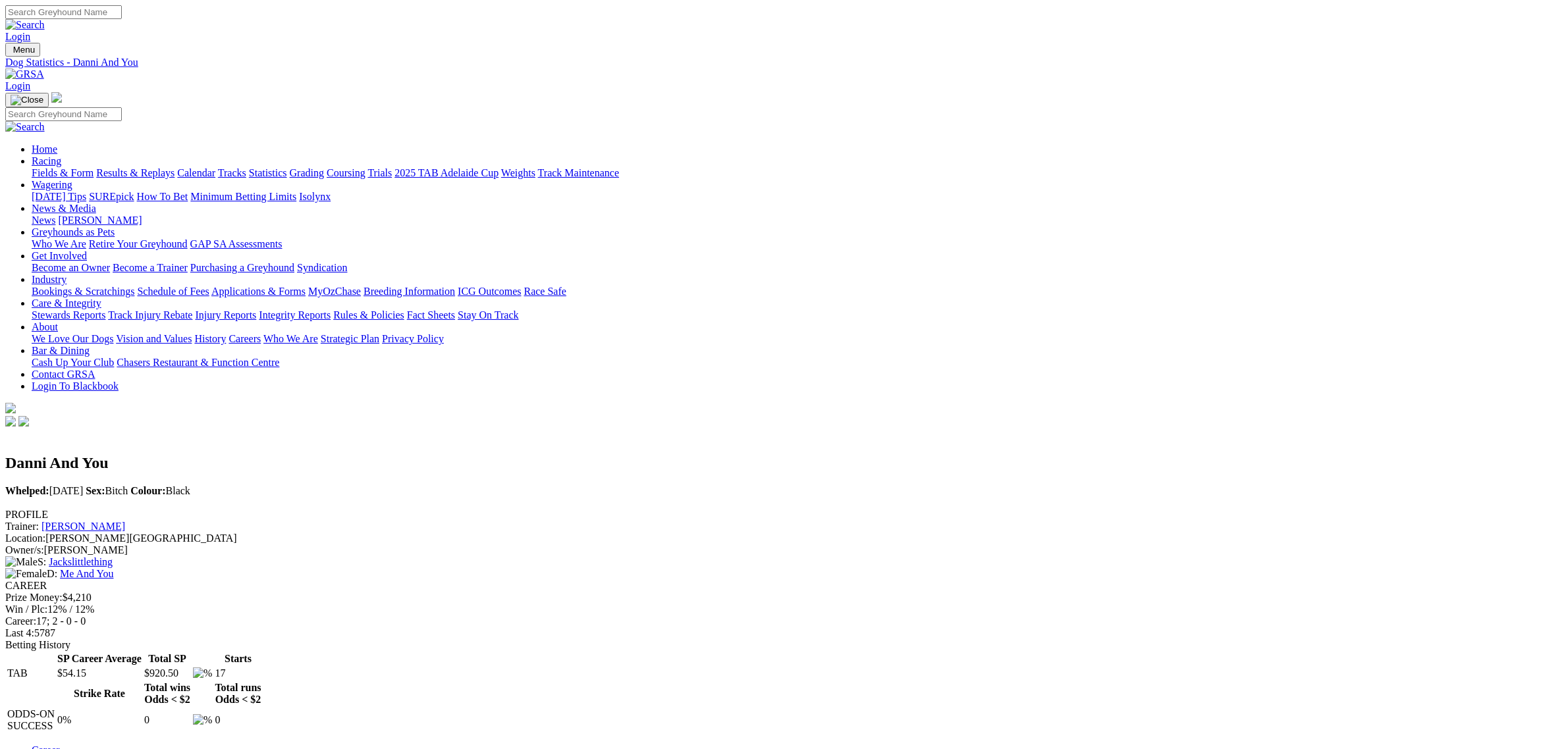
scroll to position [273, 0]
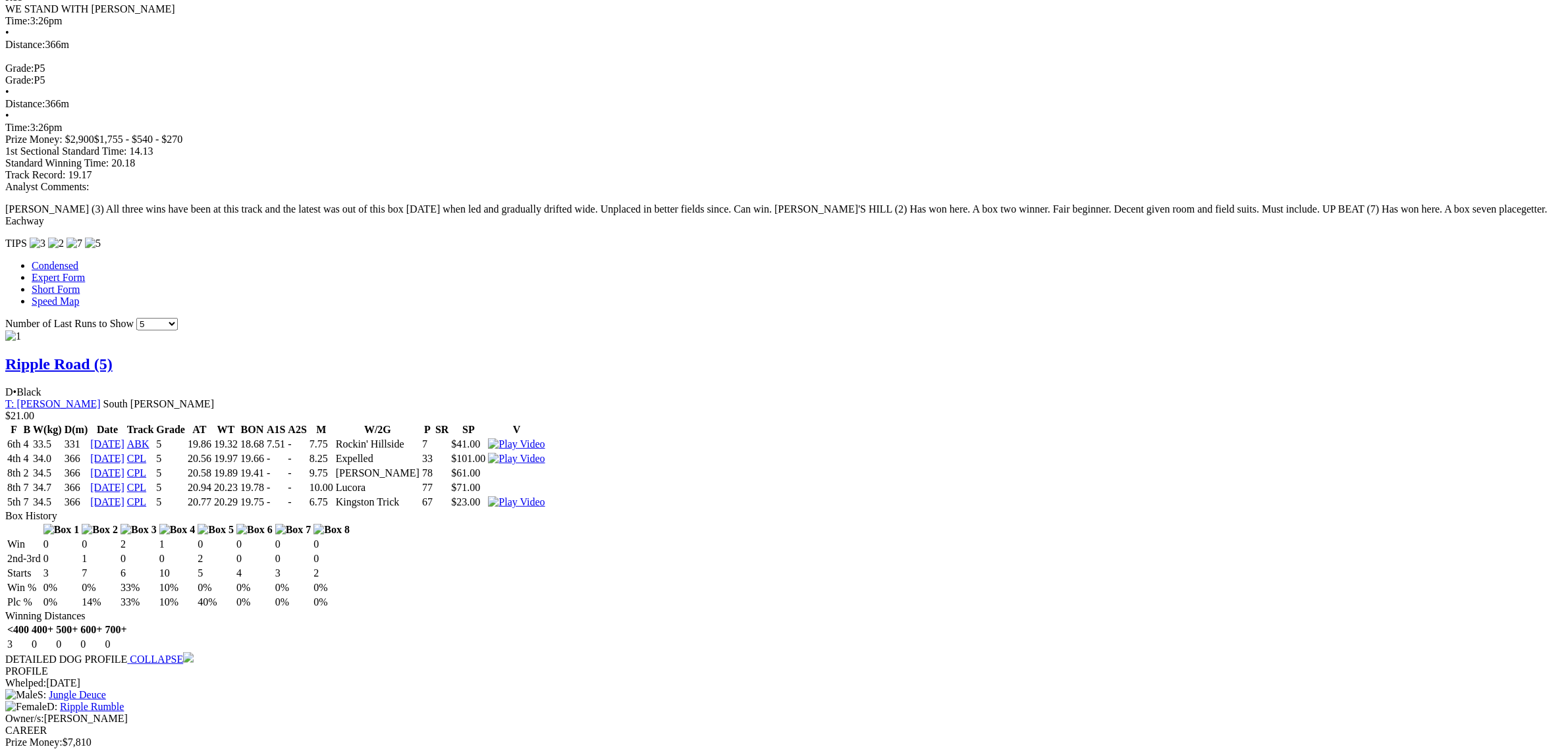
scroll to position [1070, 0]
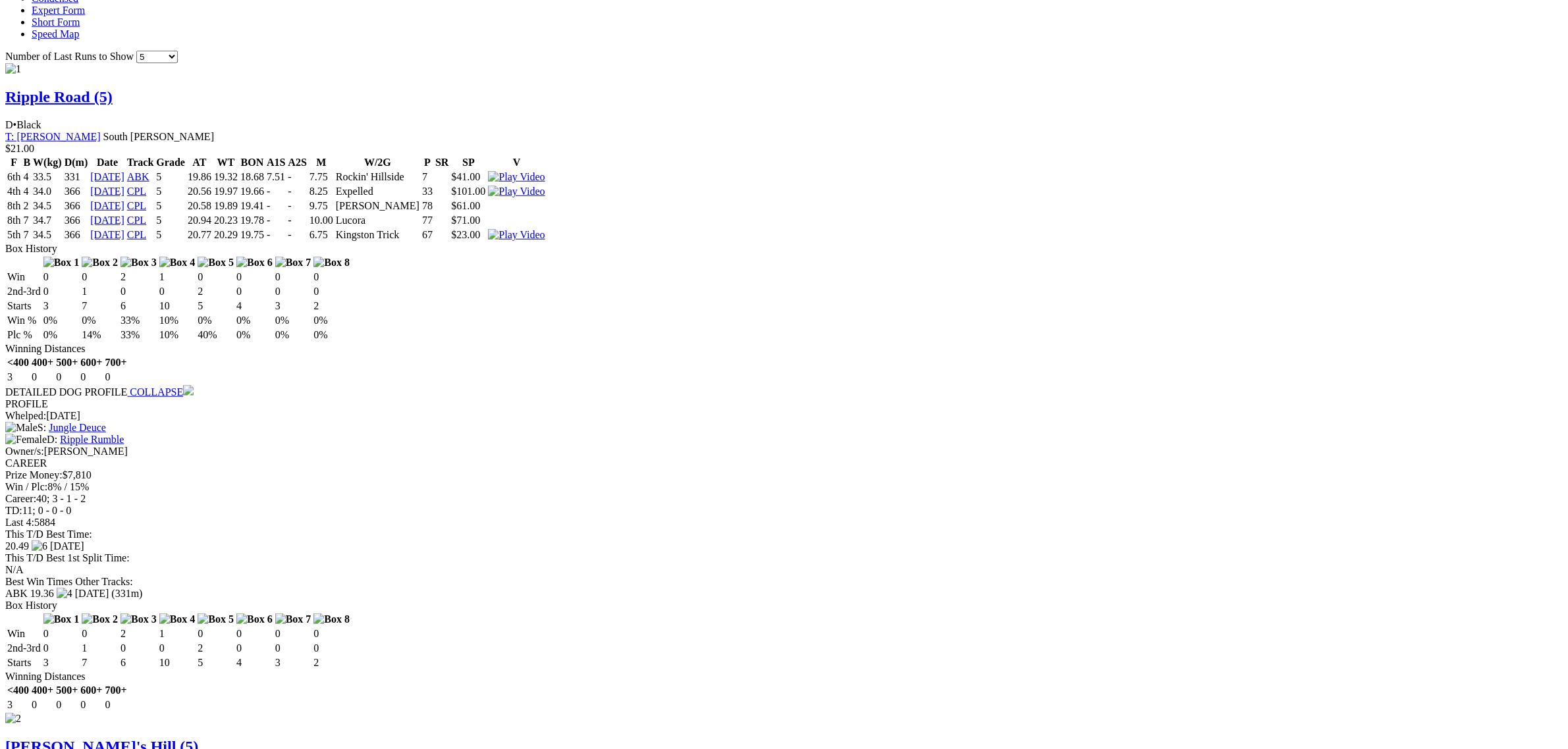
scroll to position [1317, 0]
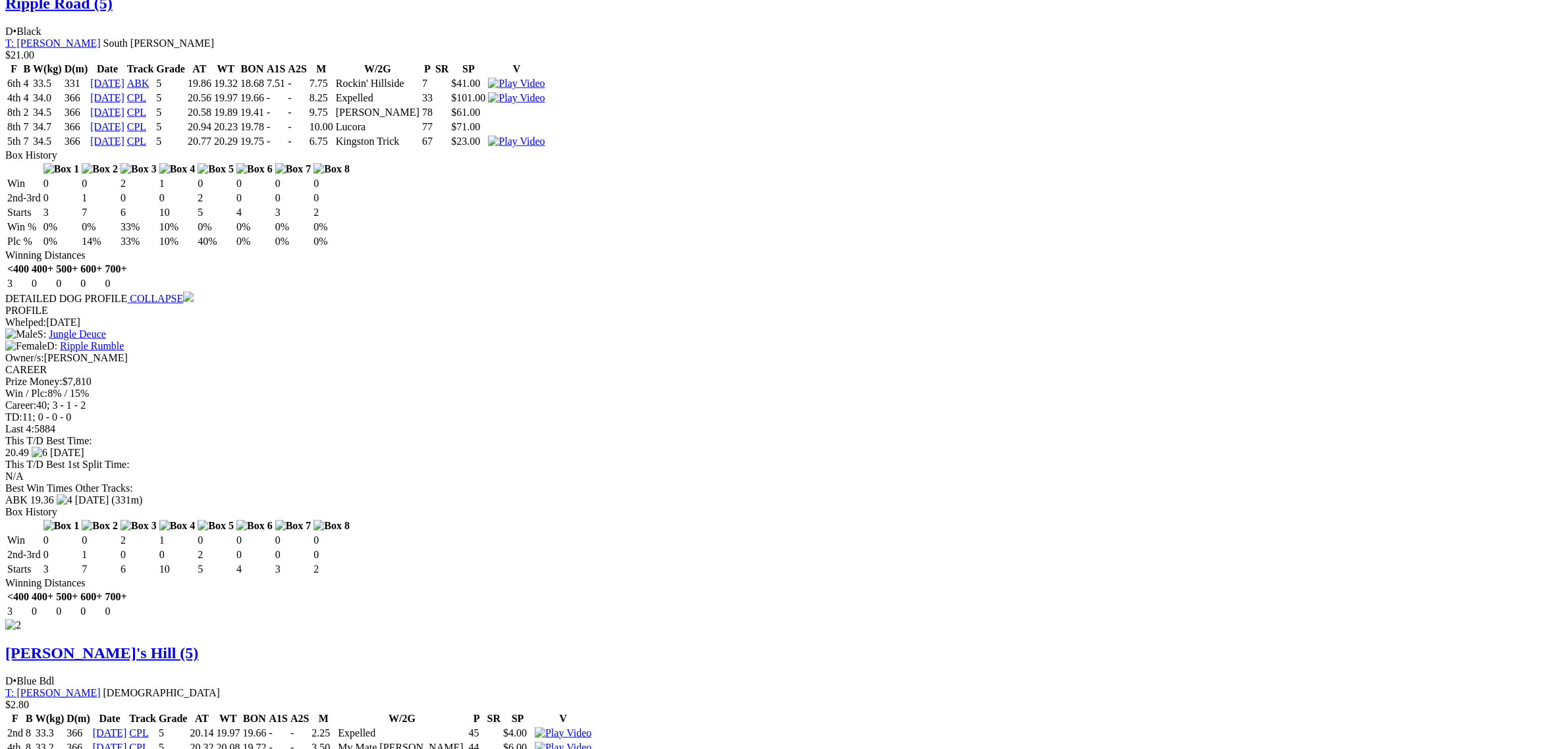
click img
click div "capalaba - Race 10"
click td
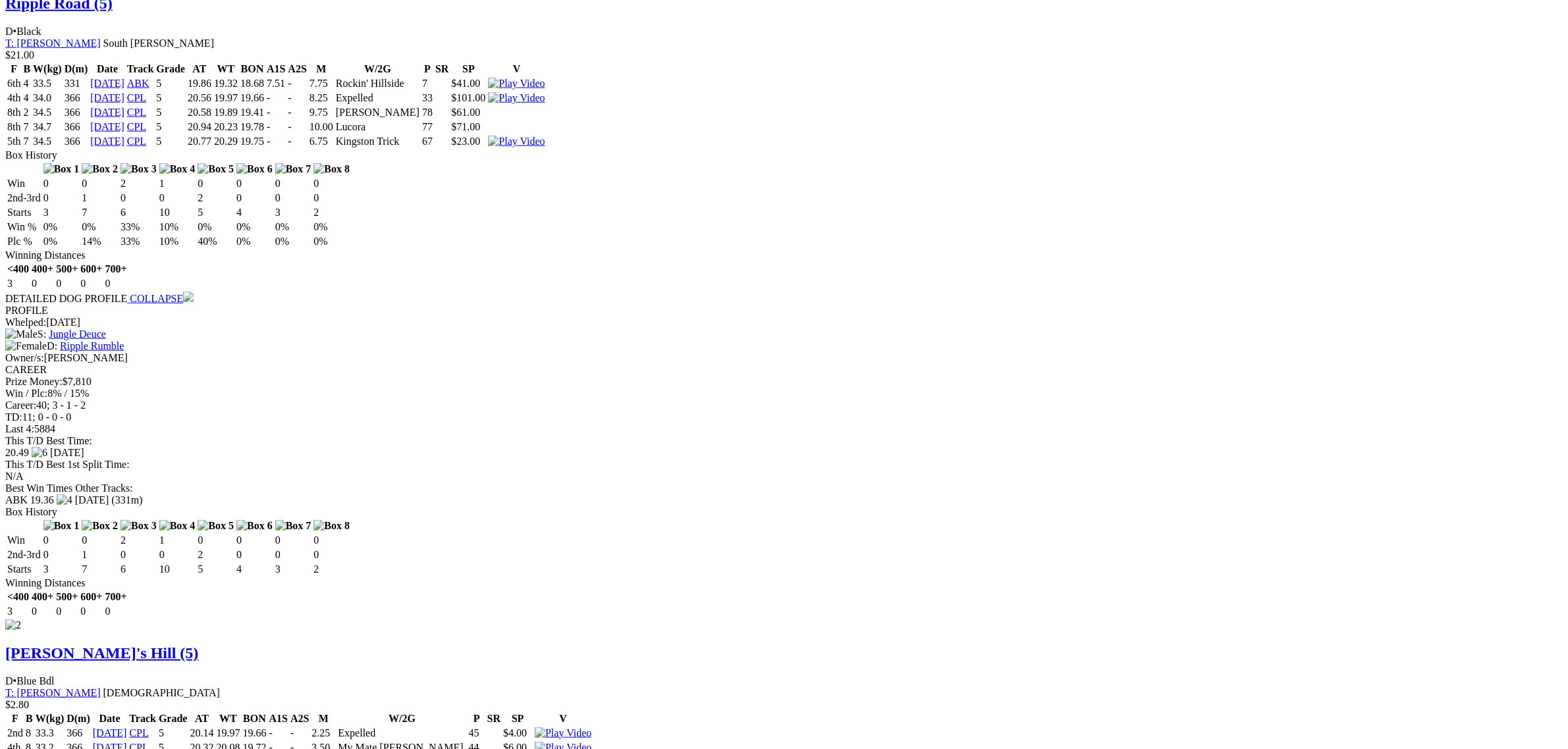
click link "Up Beat (5)"
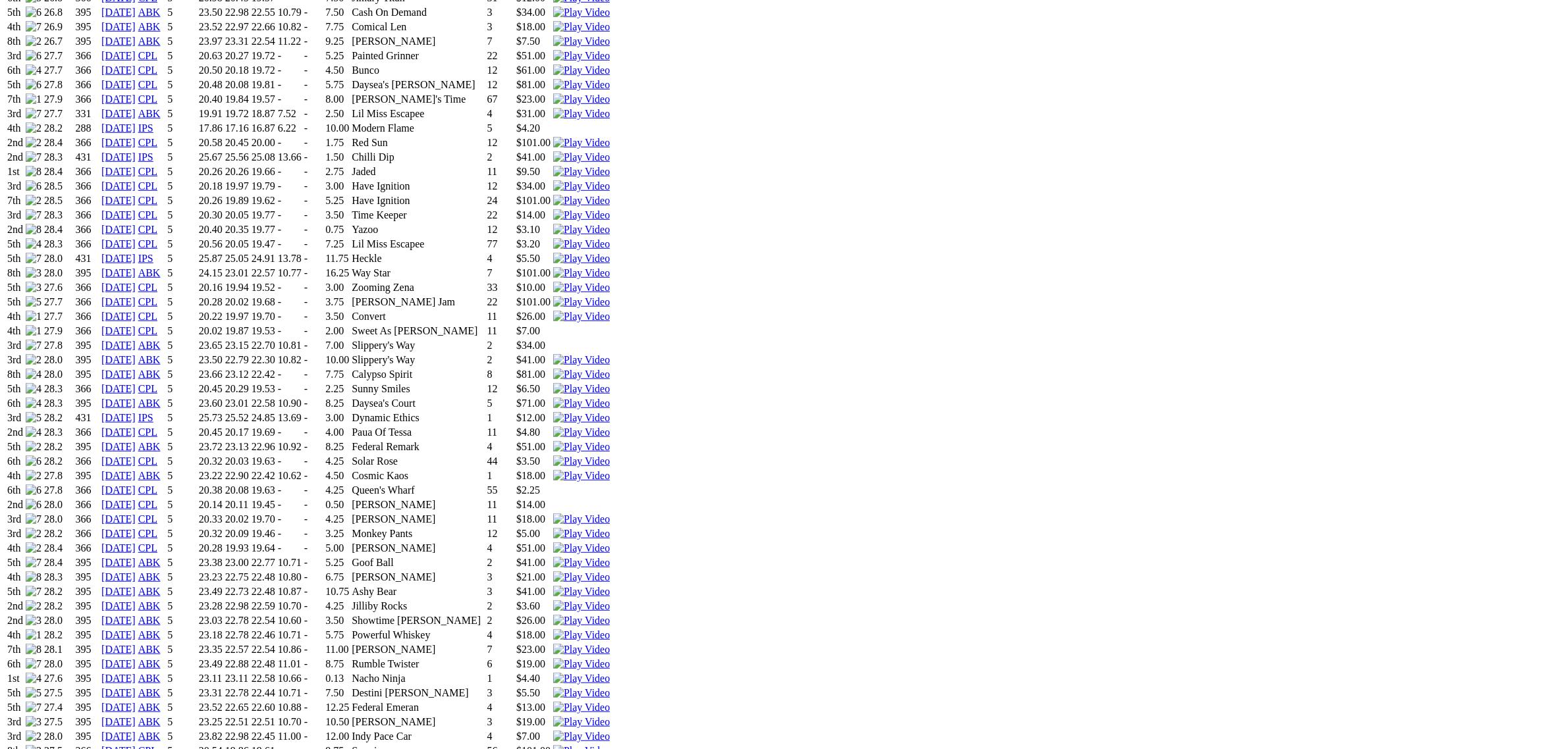
scroll to position [1317, 0]
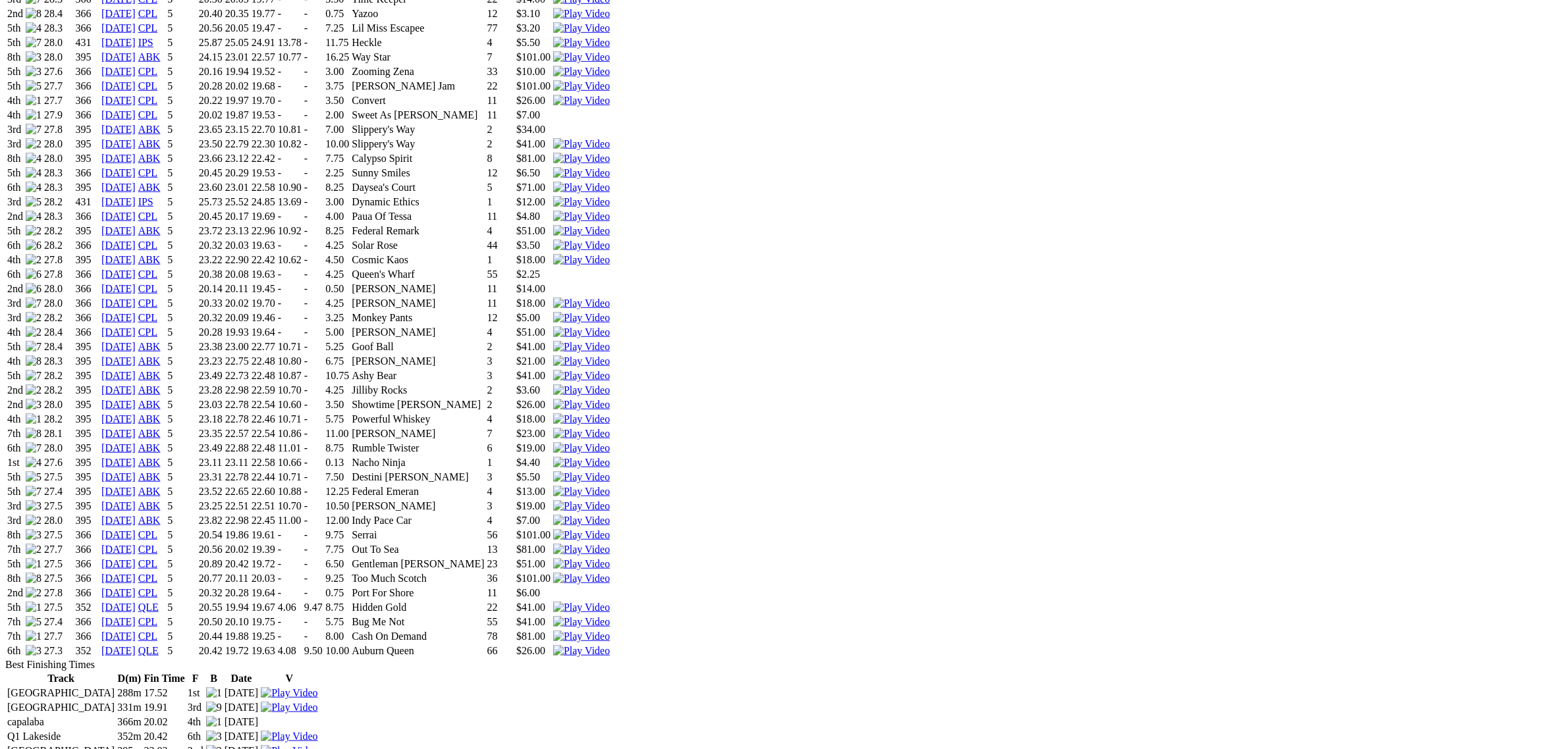
click at [610, 573] on img at bounding box center [582, 579] width 57 height 12
click at [610, 544] on img at bounding box center [582, 549] width 57 height 12
click at [610, 297] on td at bounding box center [582, 303] width 58 height 13
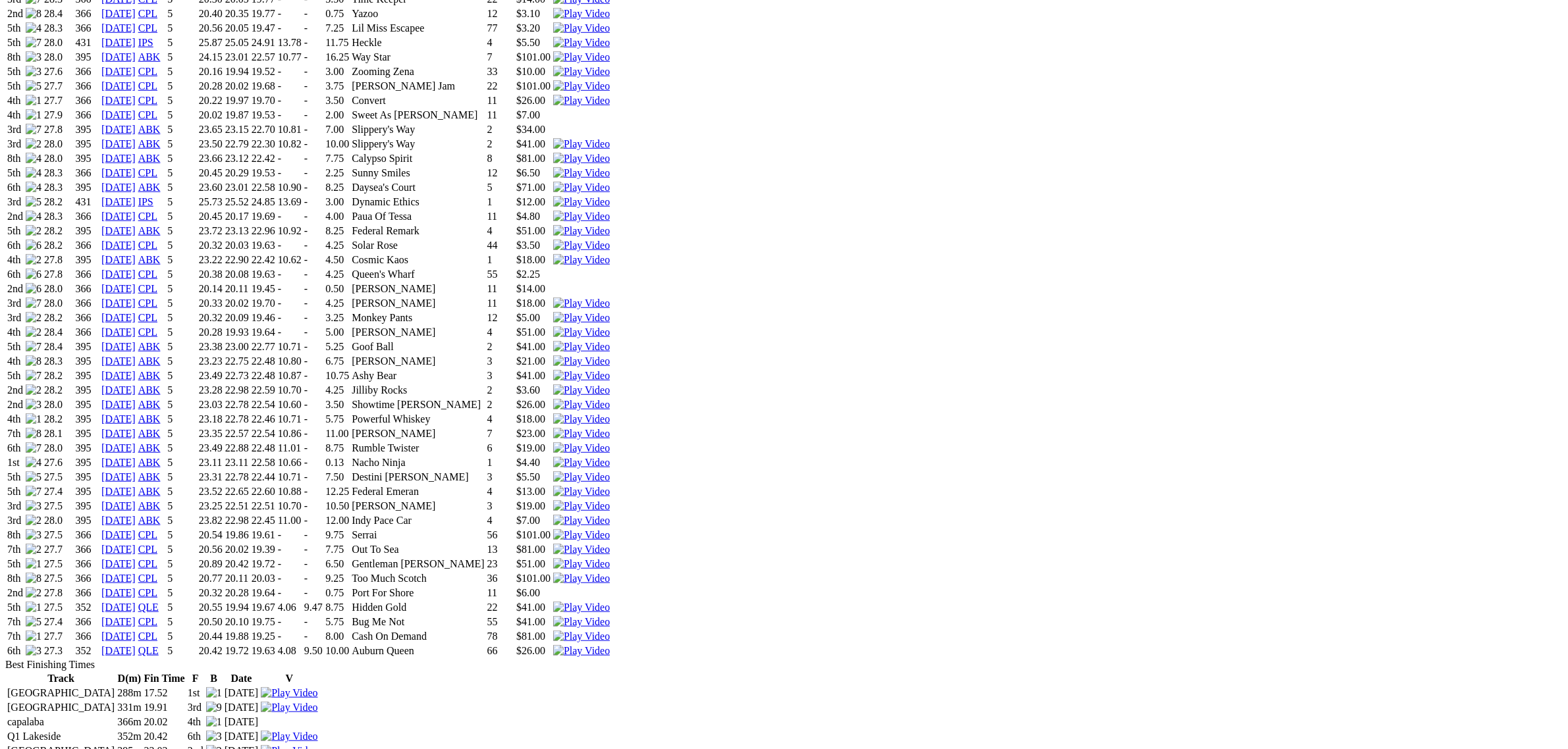
click at [610, 297] on img at bounding box center [582, 303] width 57 height 12
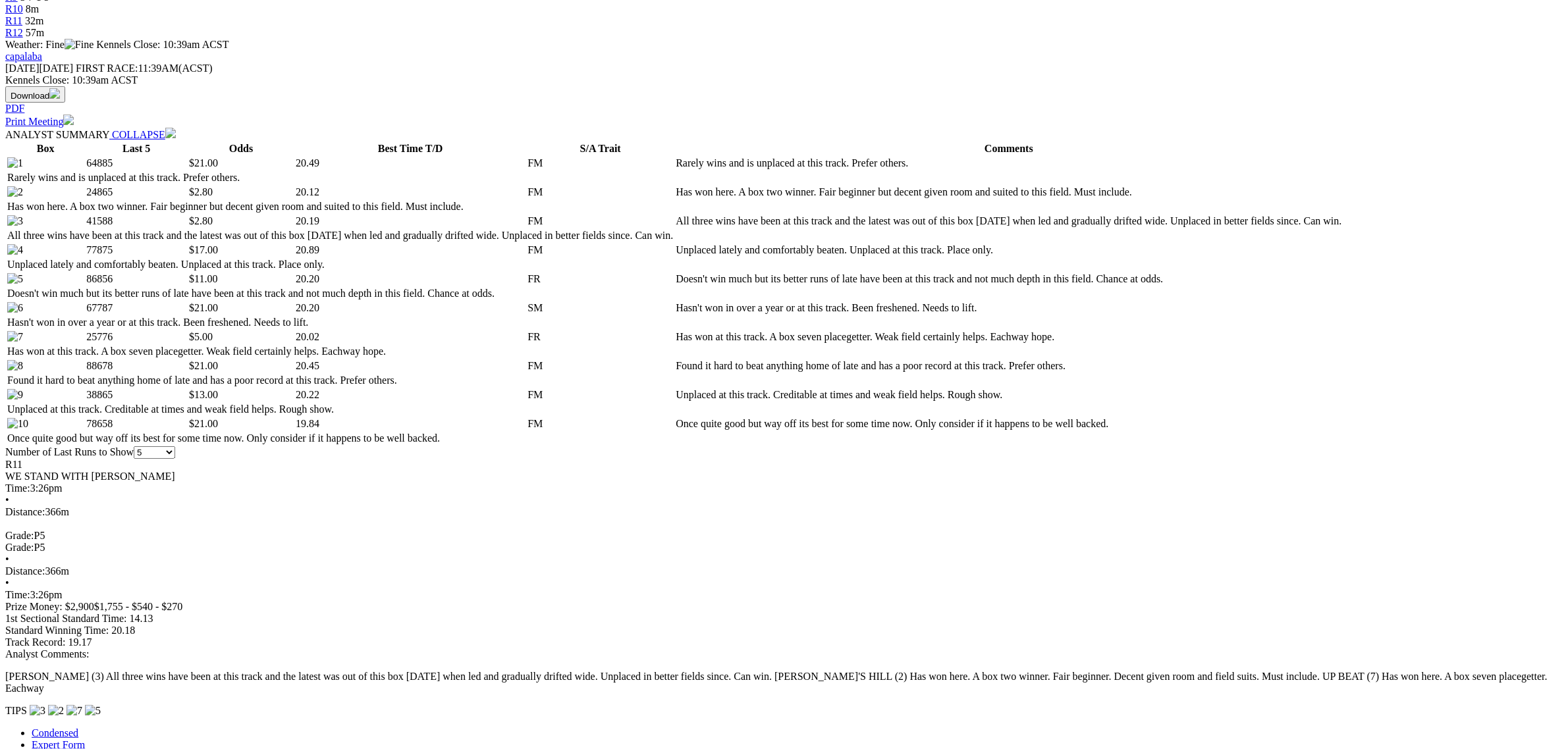
scroll to position [576, 0]
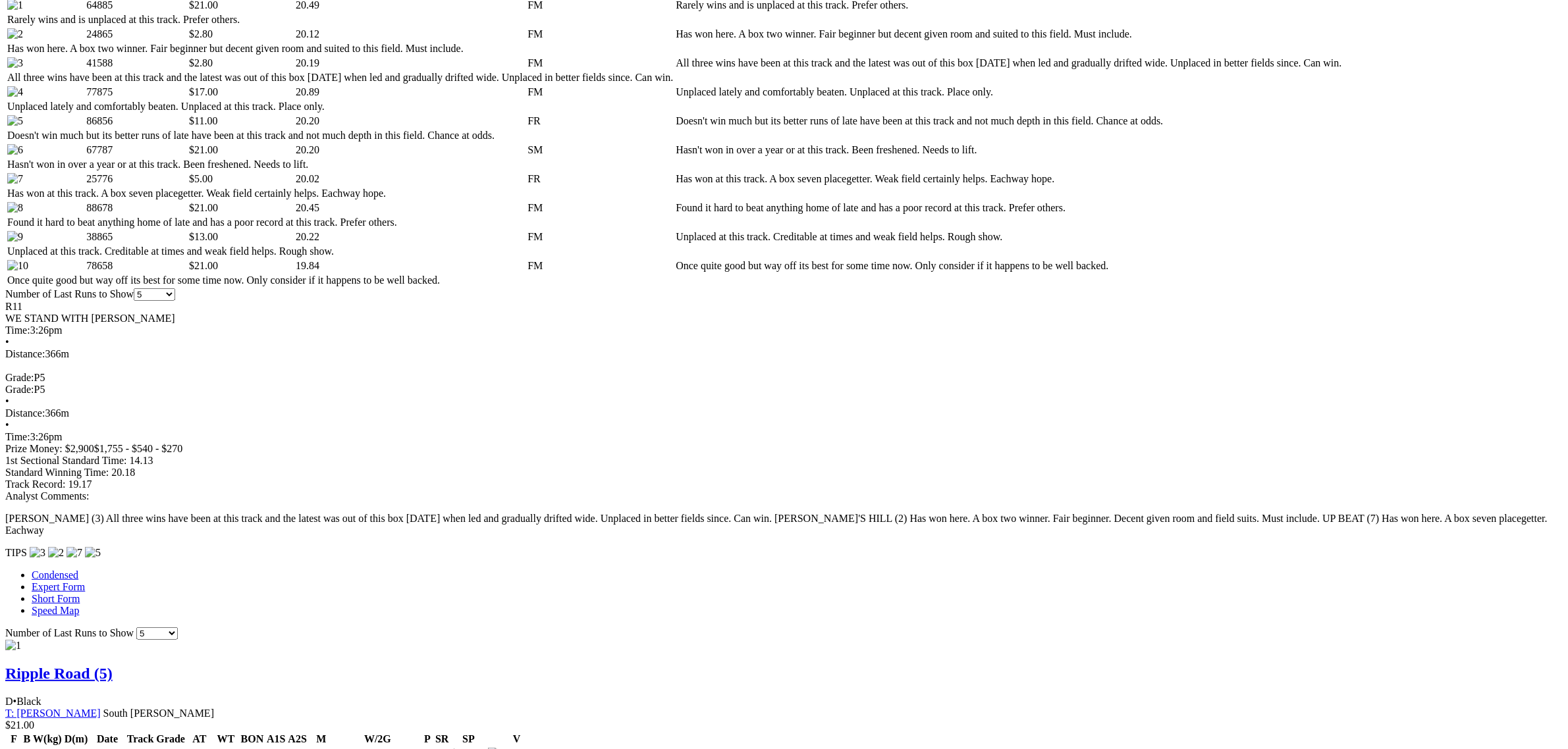
scroll to position [740, 0]
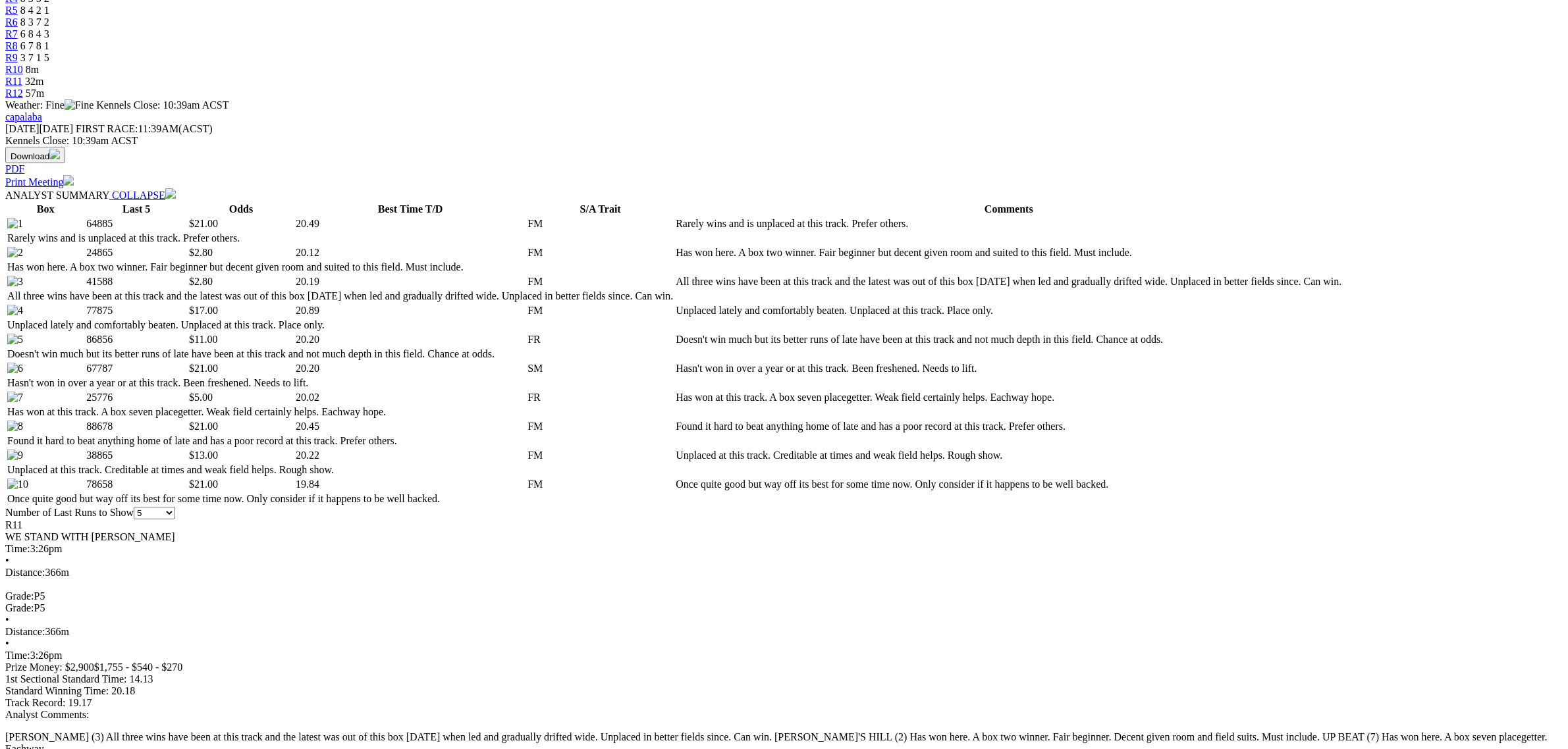
scroll to position [494, 0]
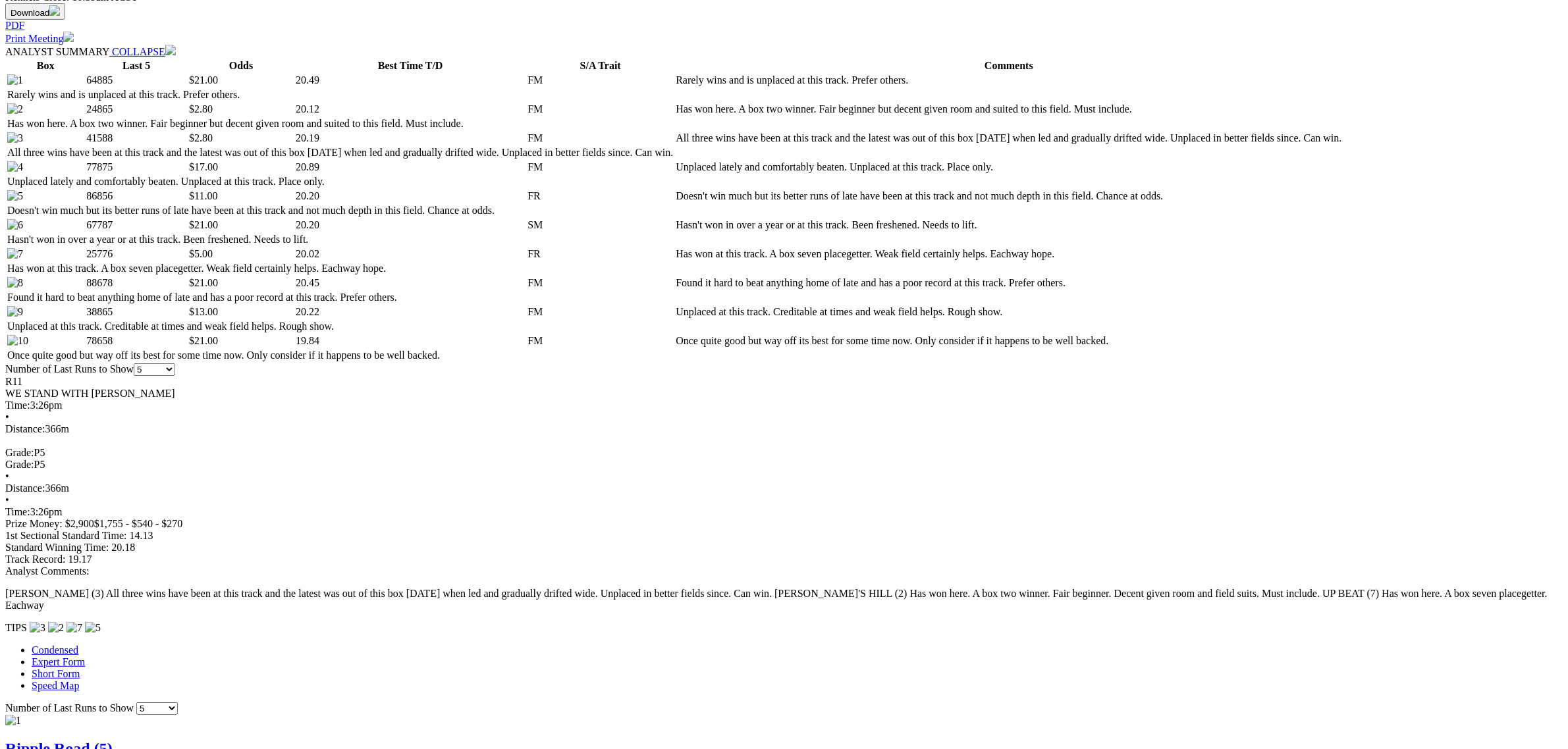
scroll to position [658, 0]
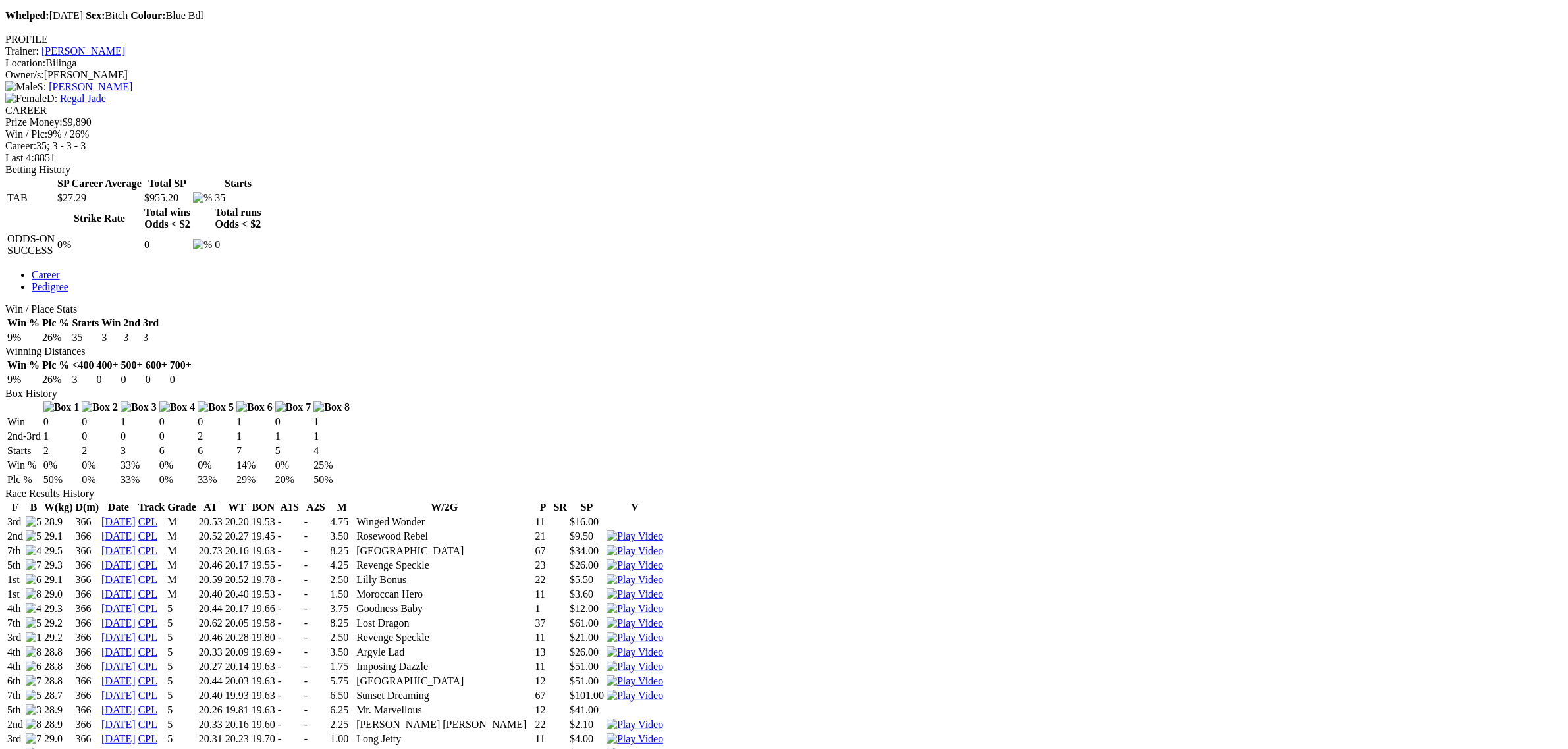
scroll to position [640, 0]
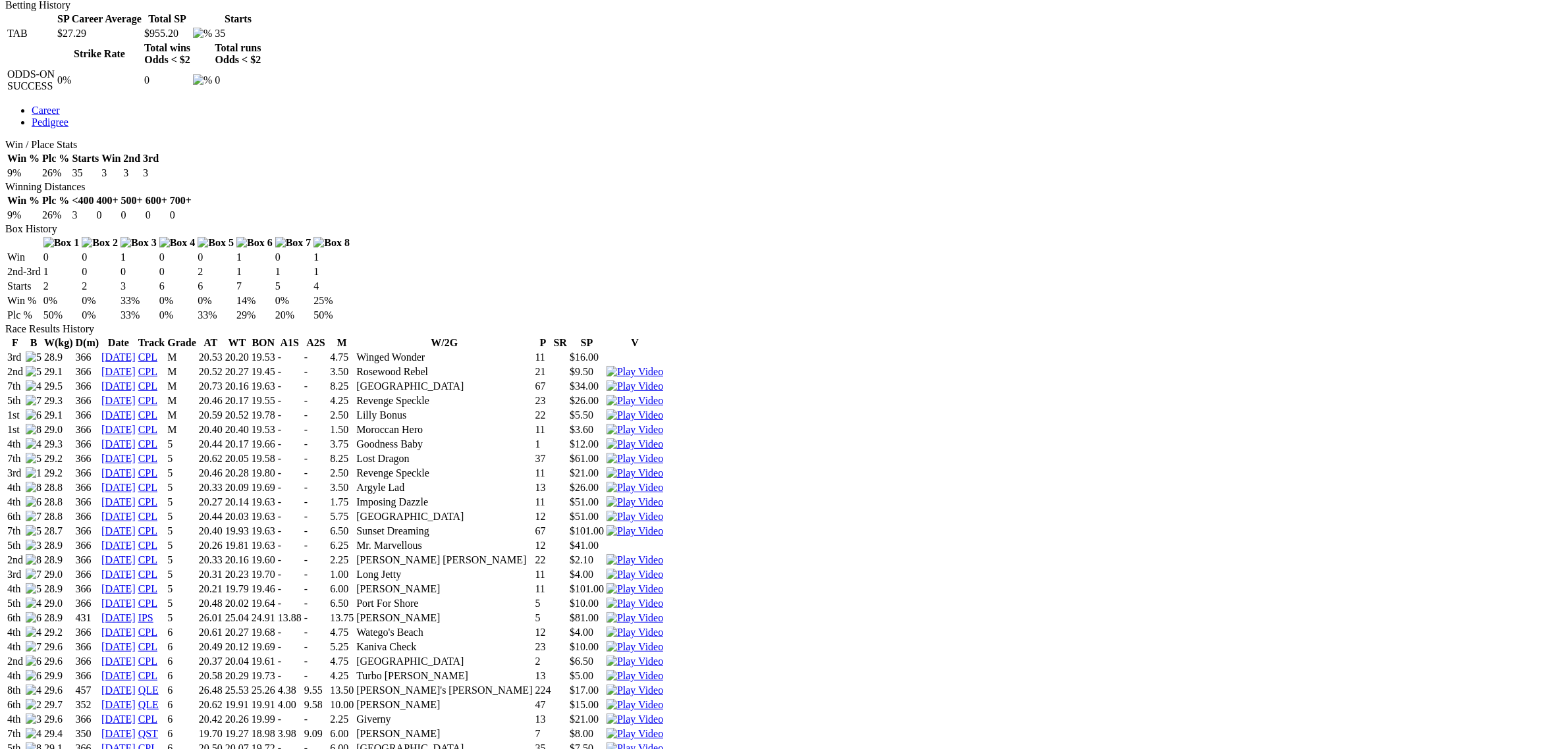
click at [663, 713] on img at bounding box center [635, 719] width 57 height 12
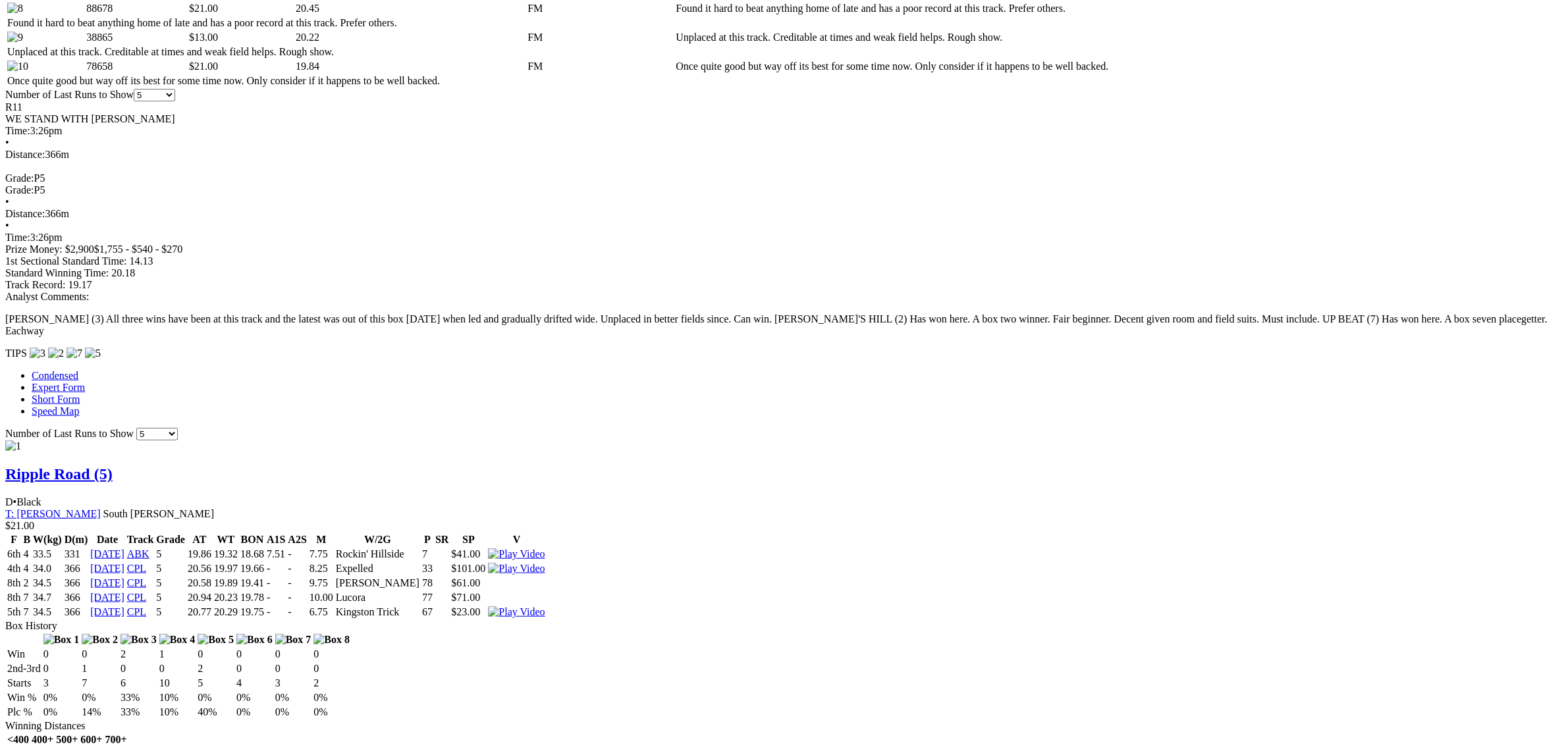
scroll to position [905, 0]
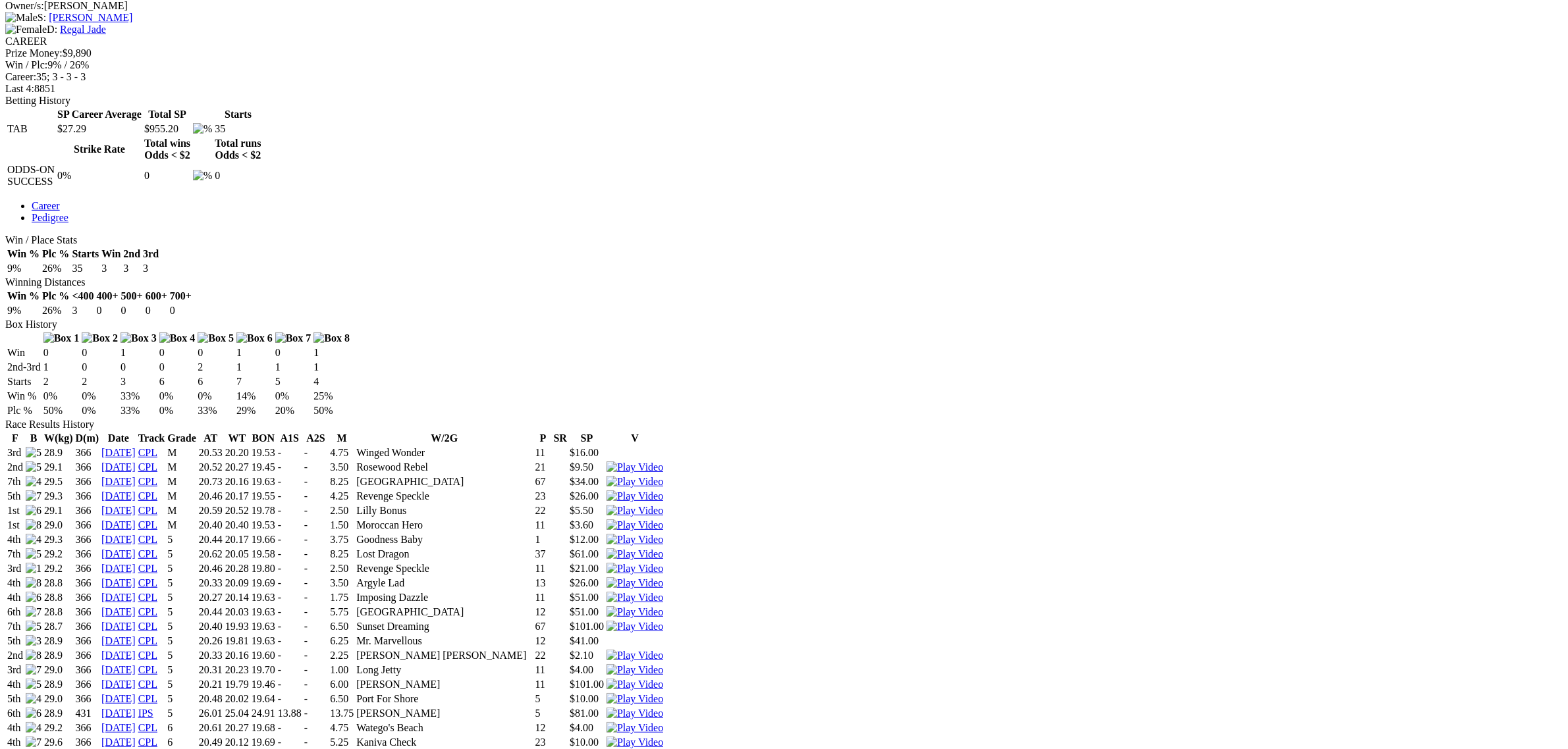
scroll to position [576, 0]
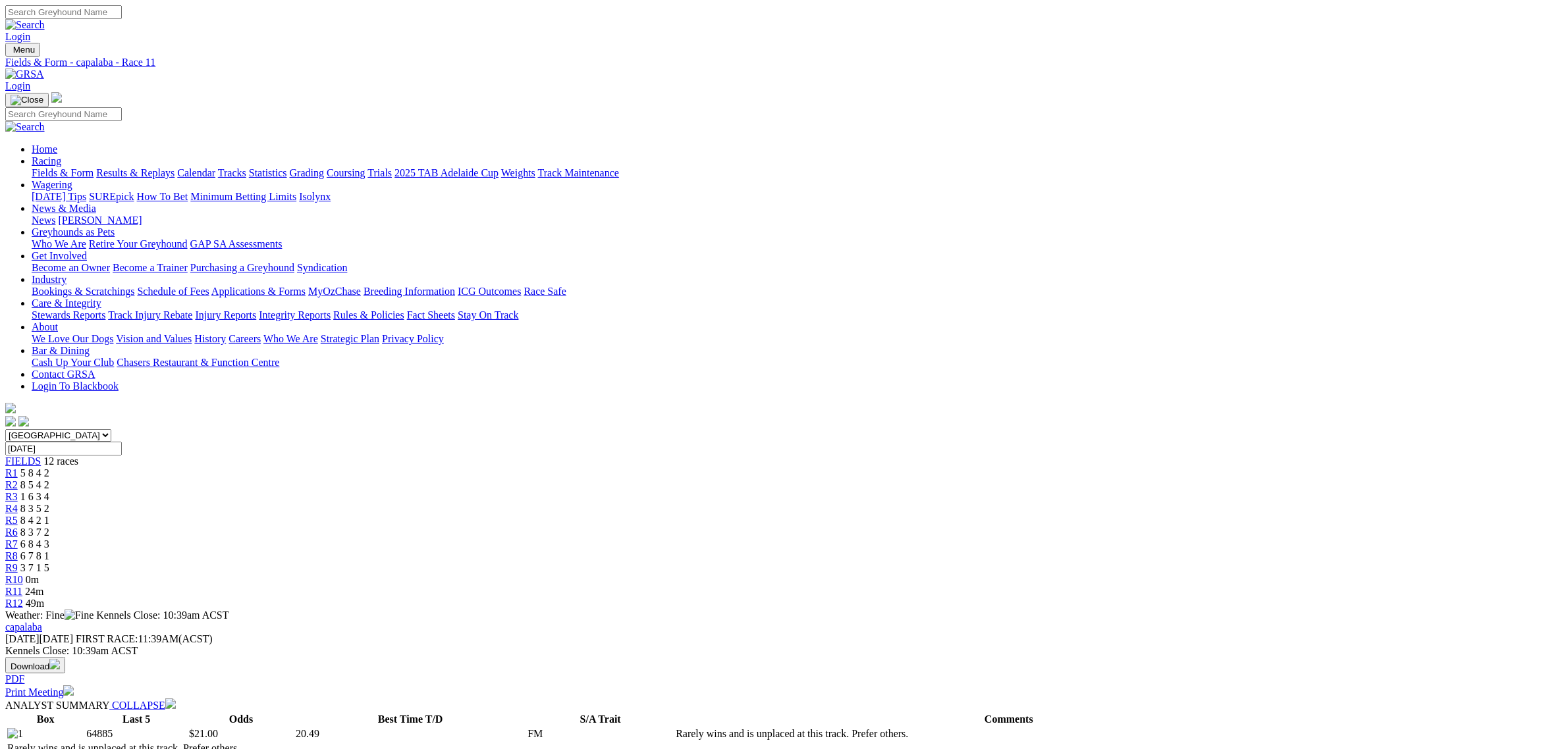
click at [93, 167] on link "Fields & Form" at bounding box center [62, 172] width 62 height 11
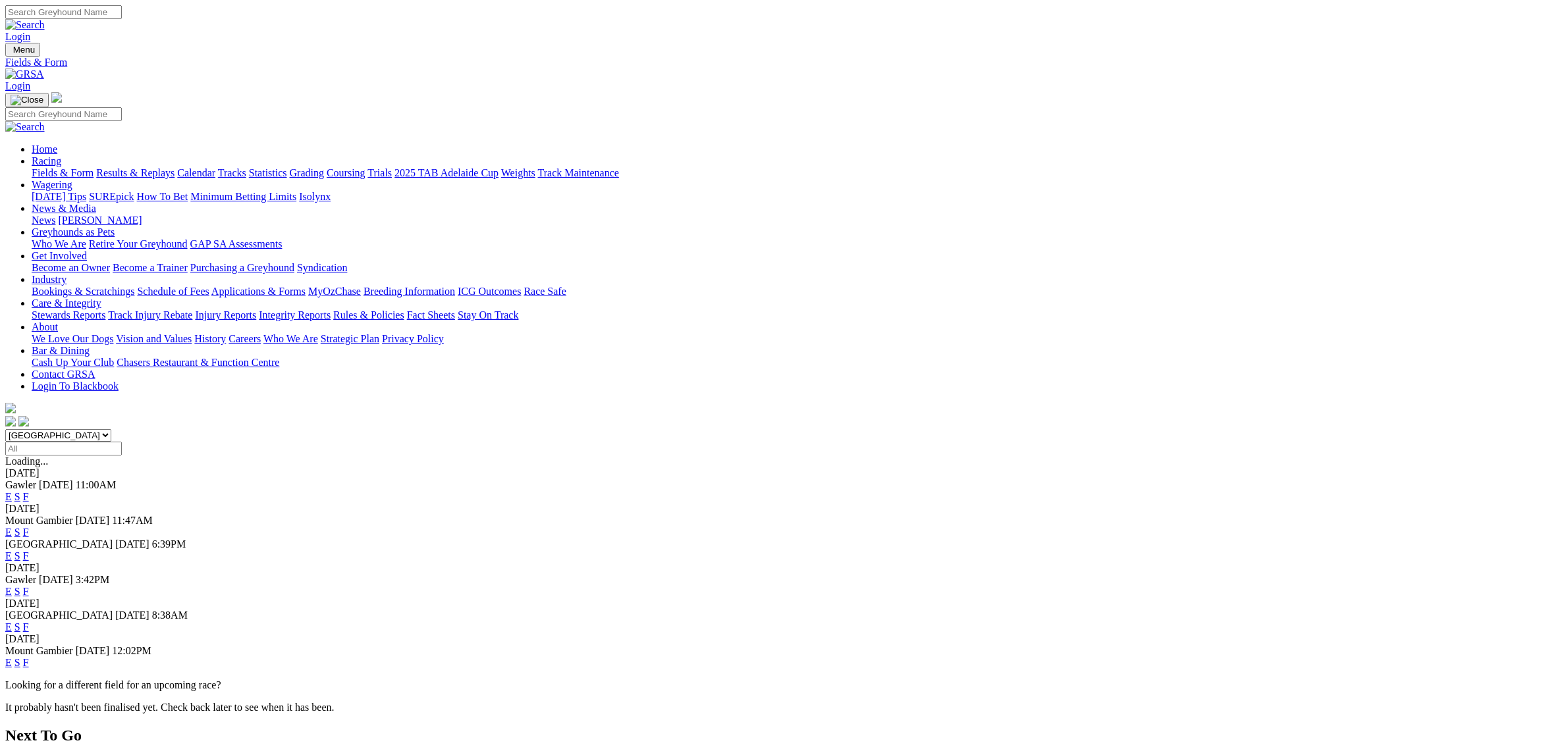
click at [112, 429] on select "[GEOGRAPHIC_DATA] [GEOGRAPHIC_DATA] [GEOGRAPHIC_DATA] [GEOGRAPHIC_DATA] [GEOGRA…" at bounding box center [58, 435] width 106 height 12
select select "QLD"
click at [112, 429] on select "South Australia New South Wales Northern Territory Queensland Tasmania Victoria…" at bounding box center [58, 435] width 106 height 12
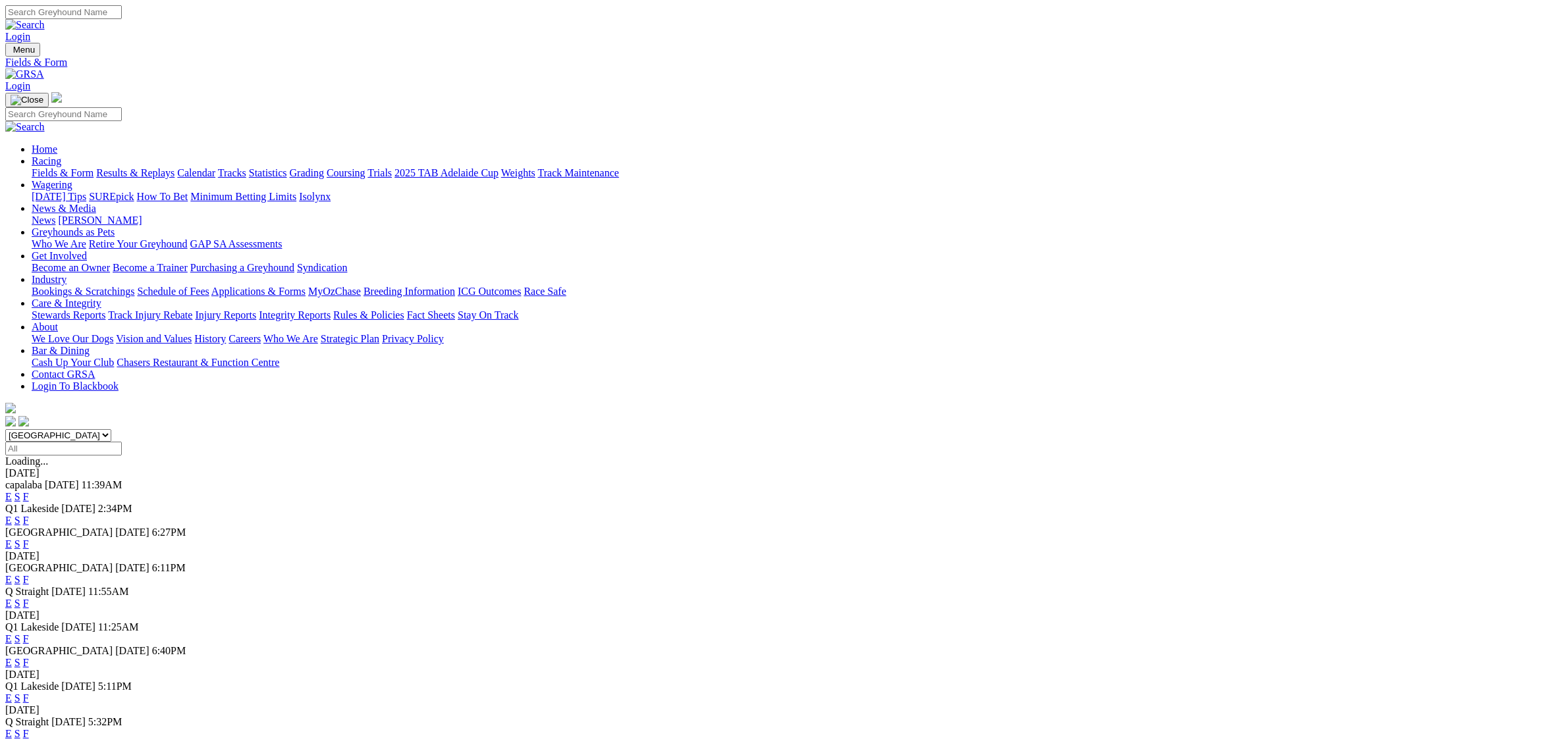
click at [12, 514] on link "E" at bounding box center [8, 519] width 7 height 11
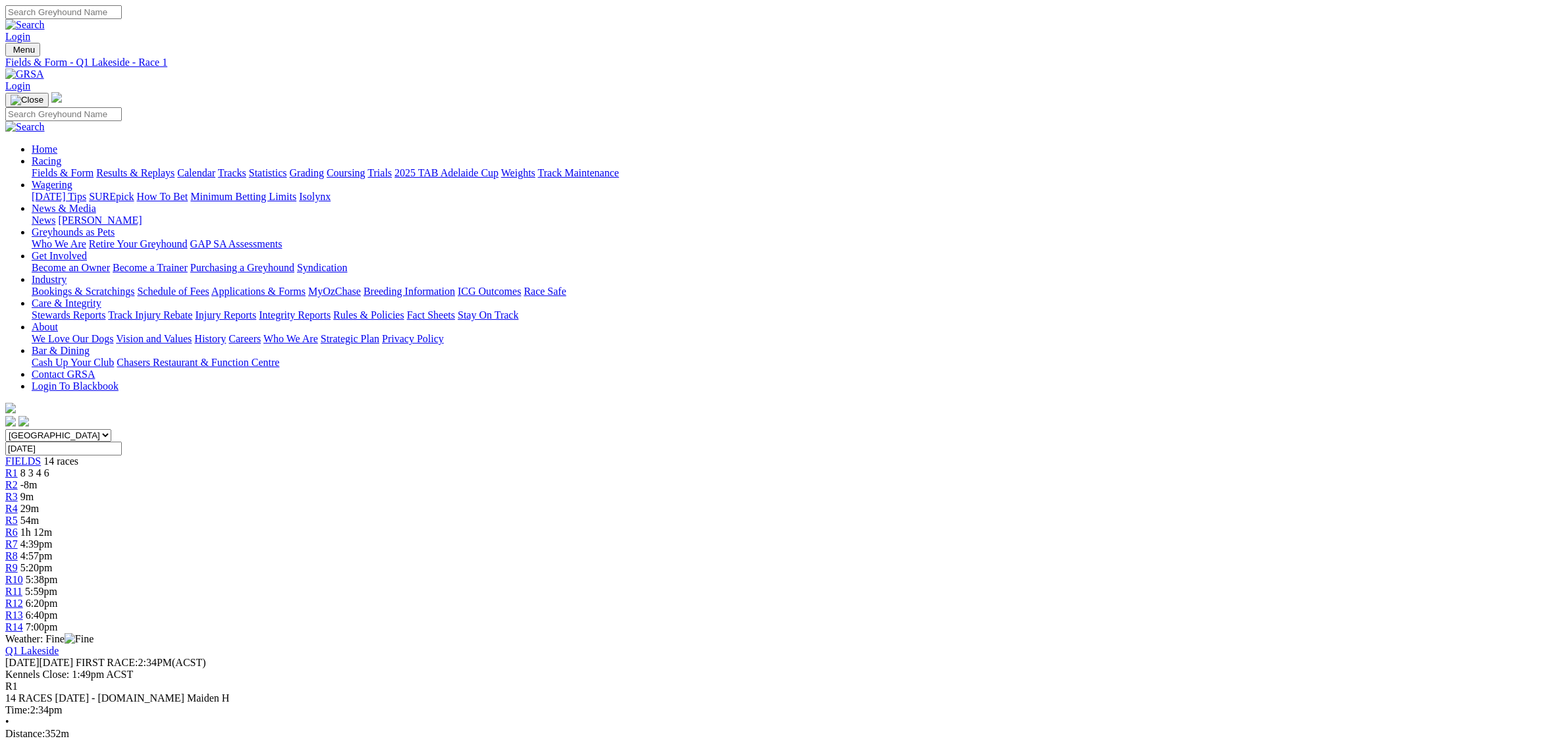
click at [23, 597] on span "R12" at bounding box center [14, 603] width 17 height 11
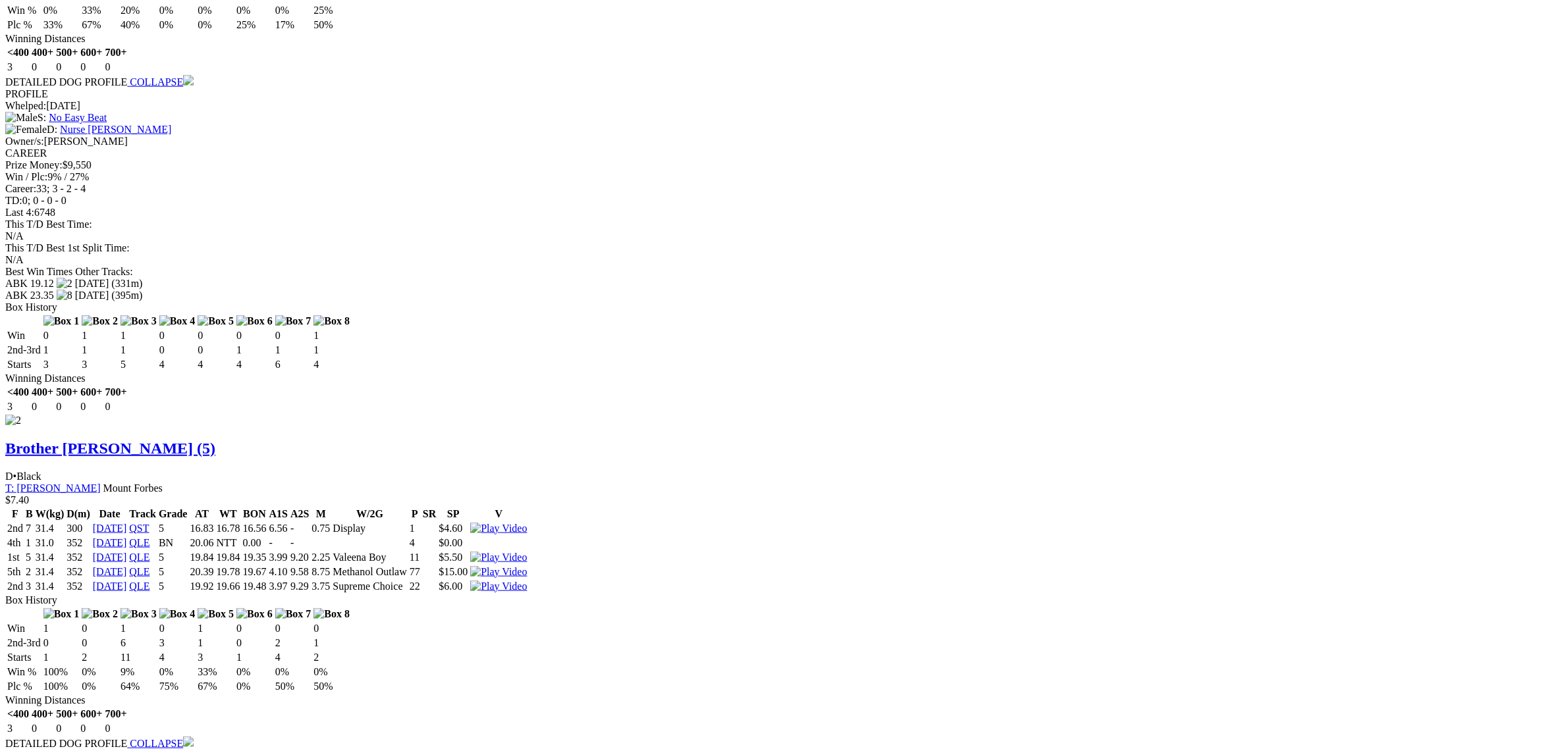
scroll to position [1810, 0]
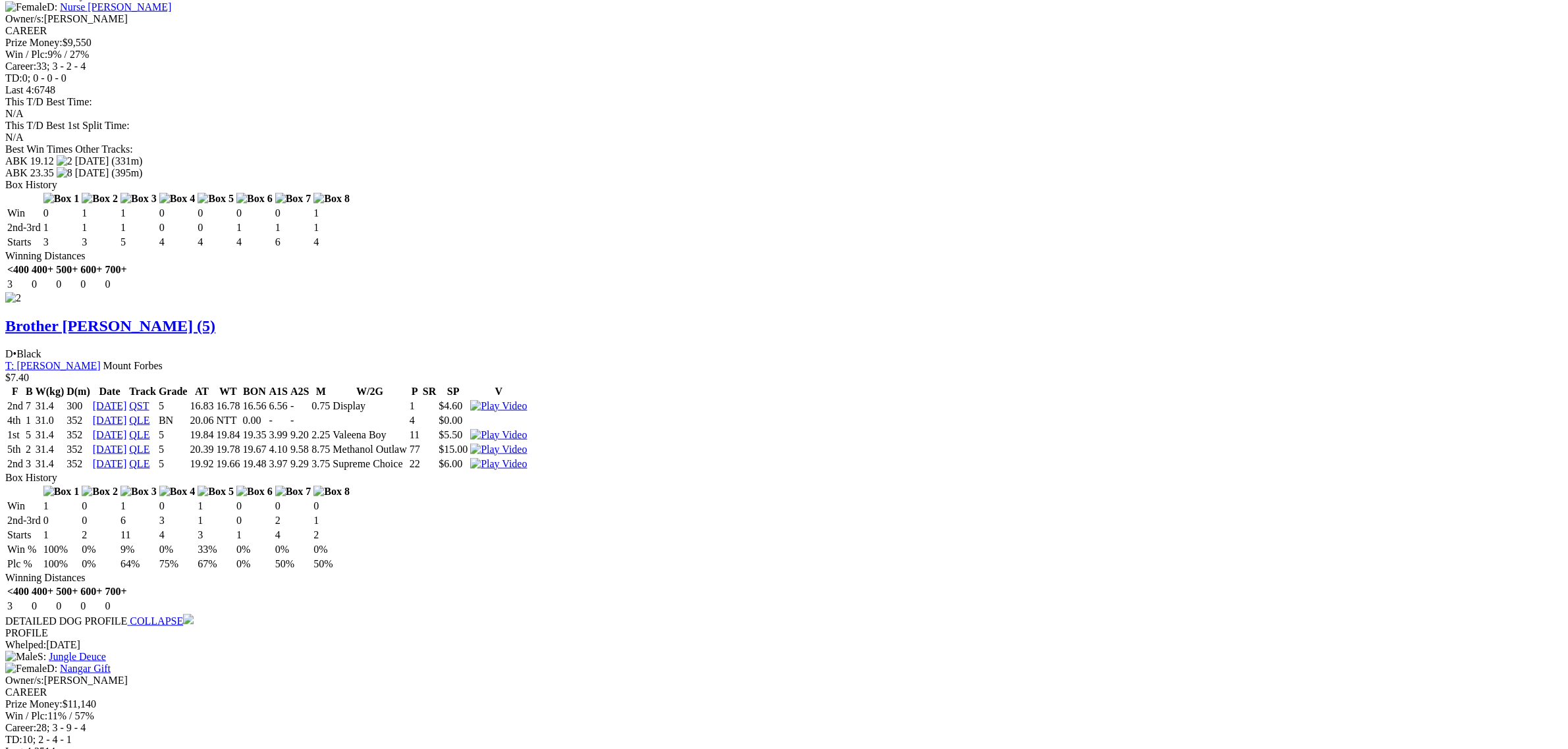
scroll to position [1728, 0]
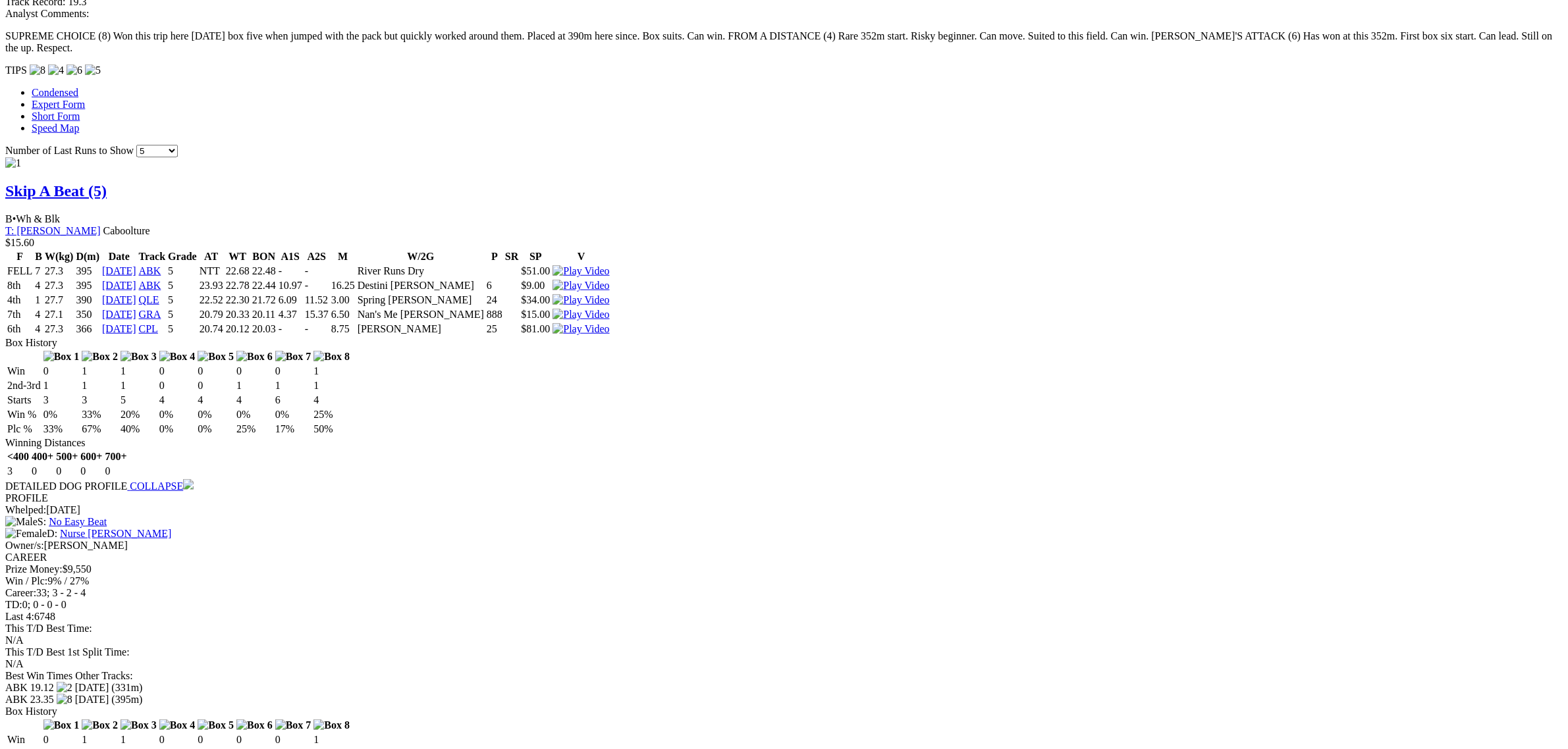
scroll to position [1234, 0]
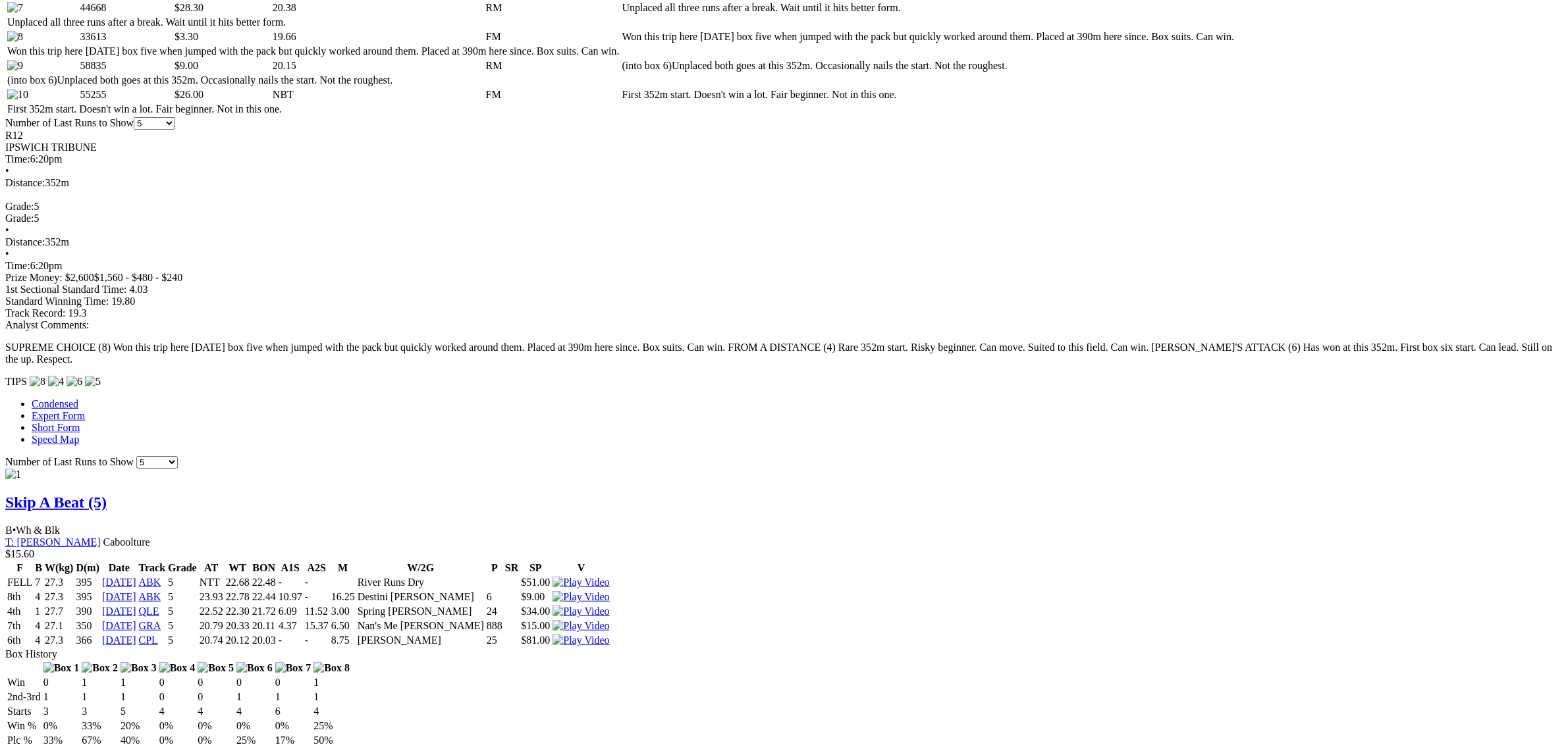
scroll to position [905, 0]
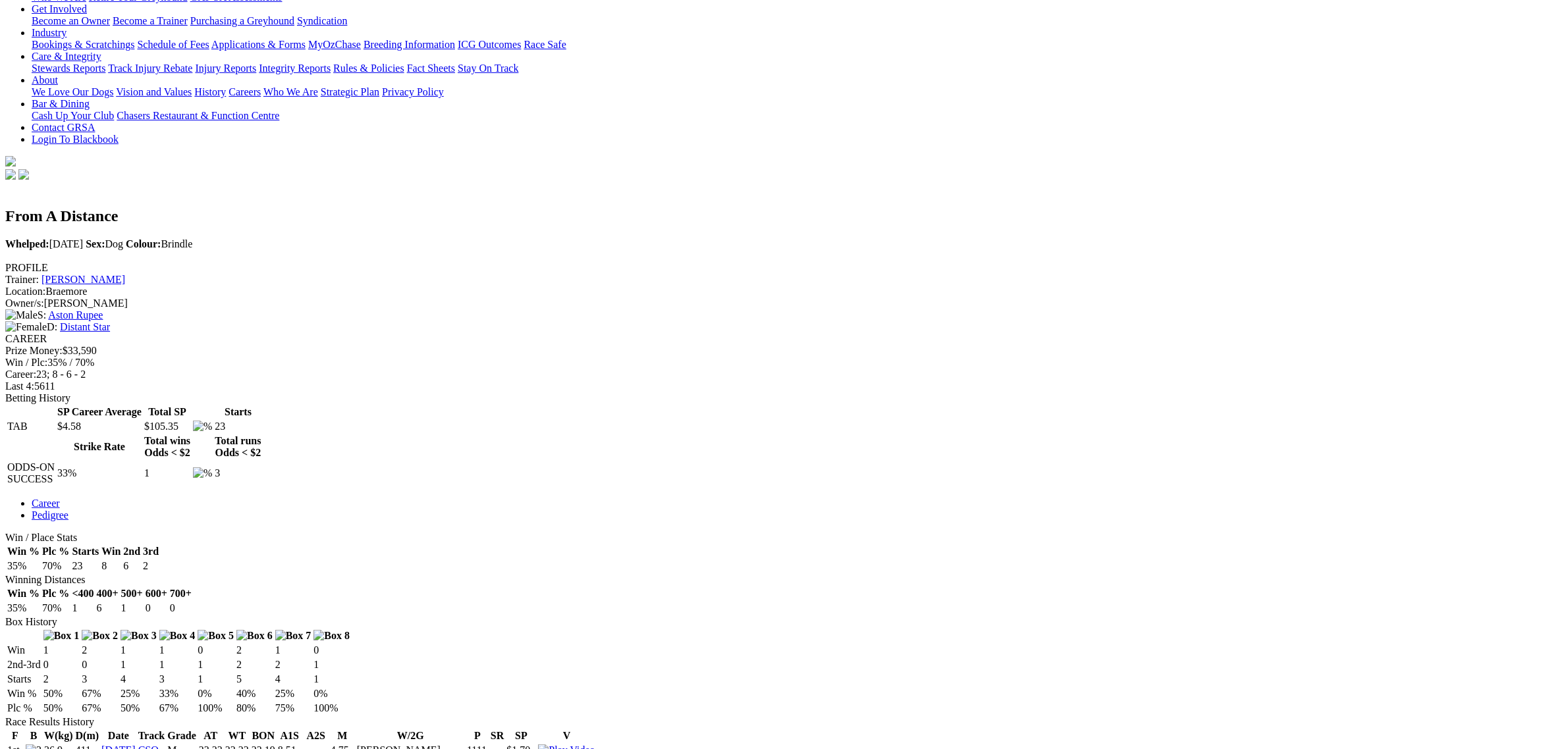
scroll to position [412, 0]
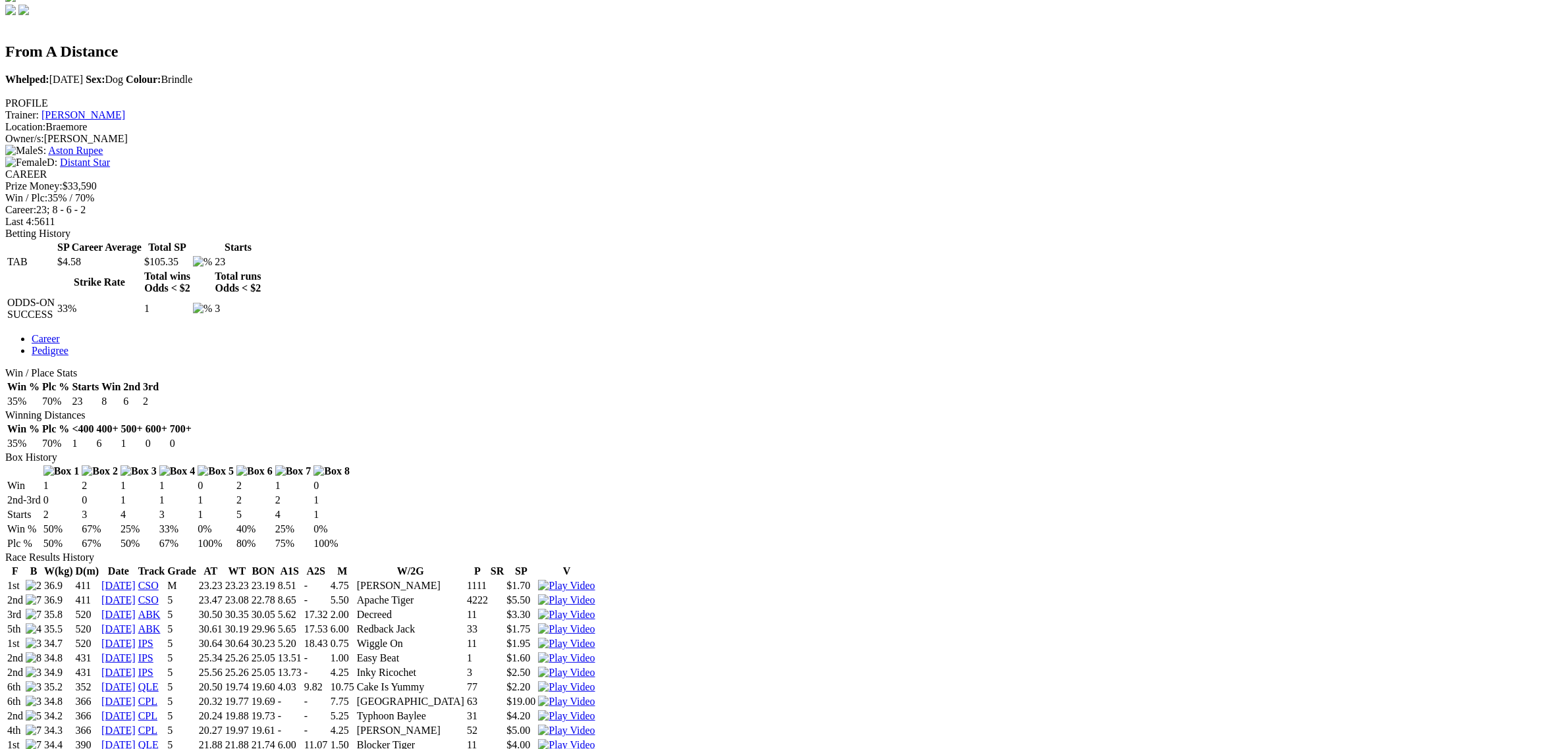
click at [595, 681] on img at bounding box center [566, 687] width 57 height 12
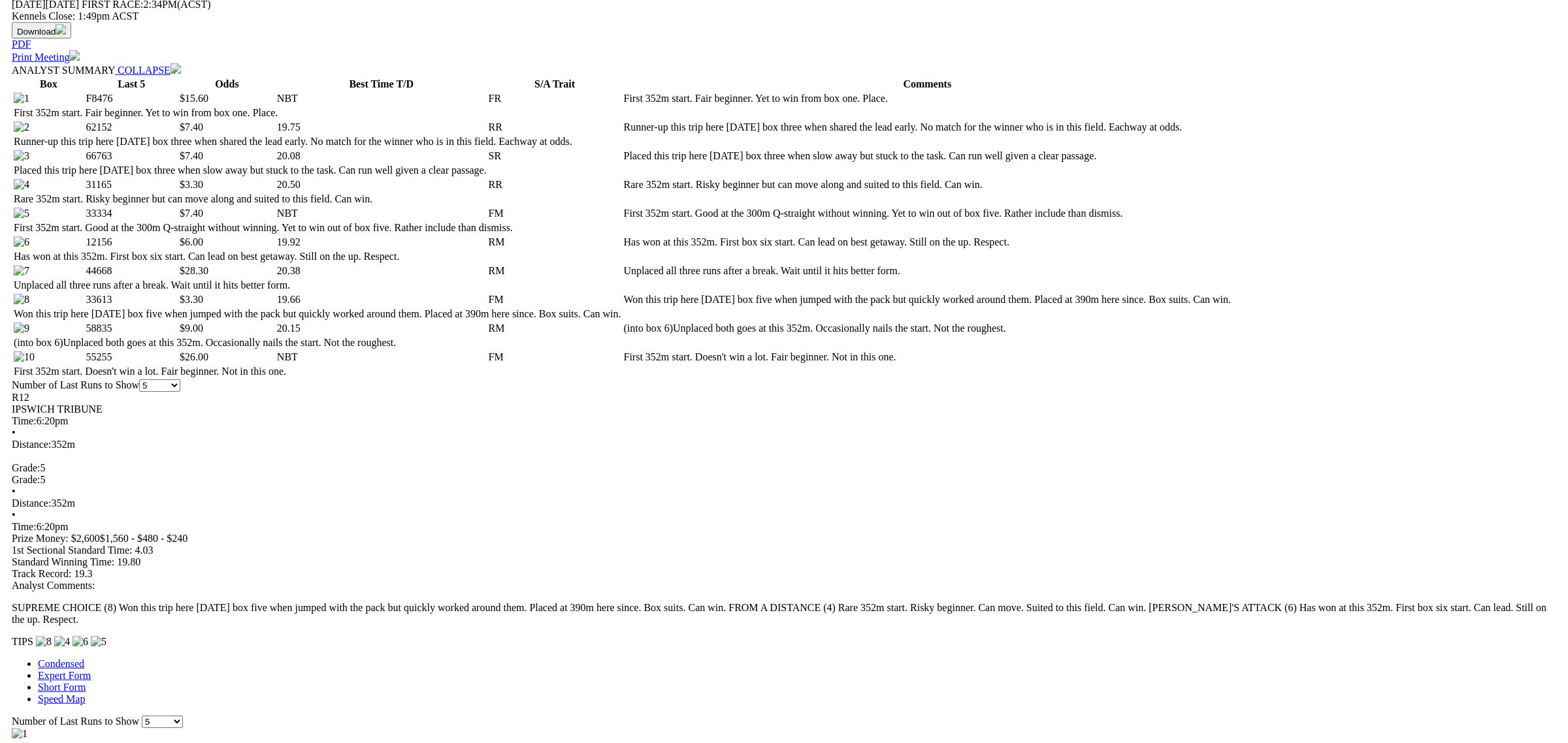
scroll to position [734, 0]
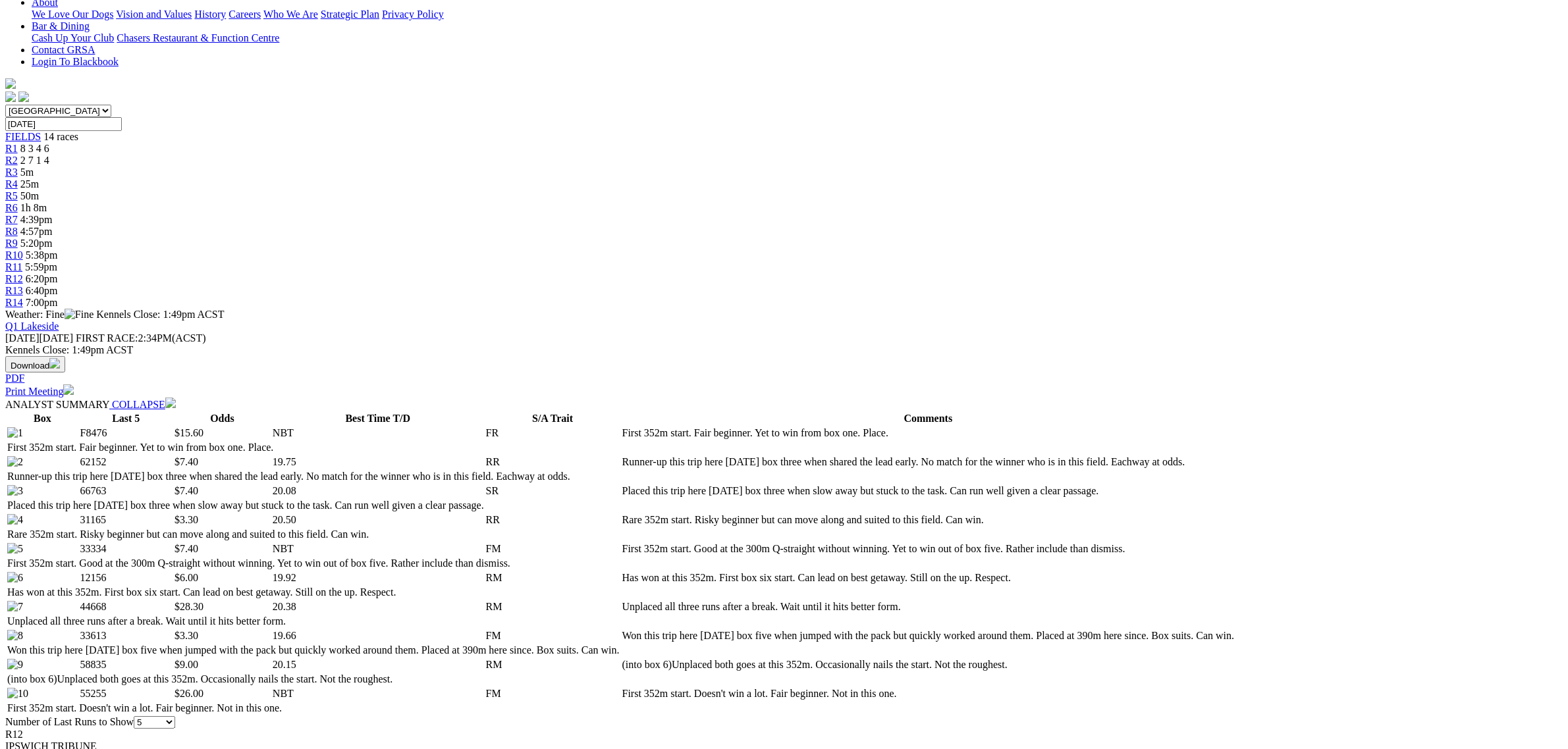
scroll to position [0, 0]
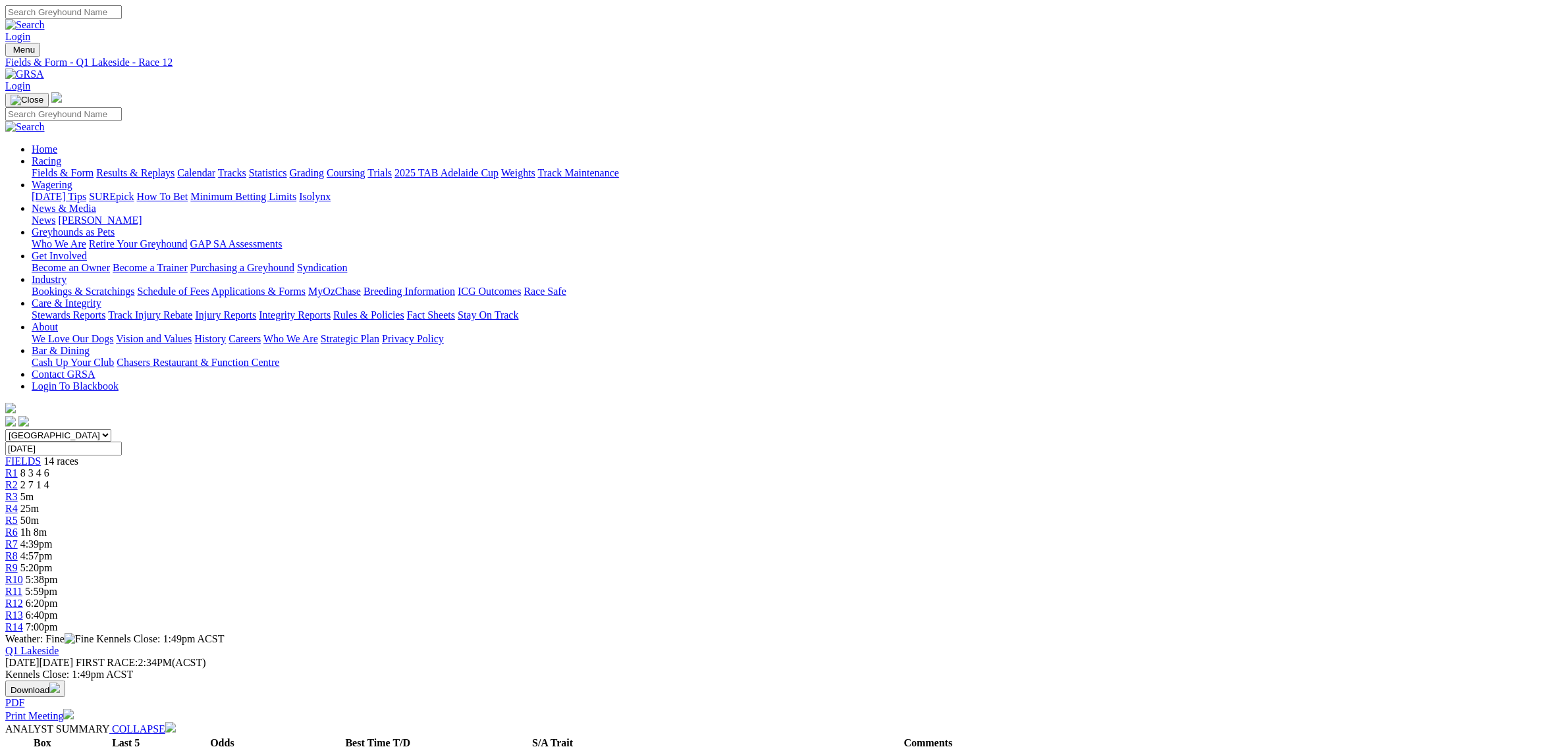
click at [1107, 610] on div "R13 6:40pm" at bounding box center [784, 616] width 1558 height 12
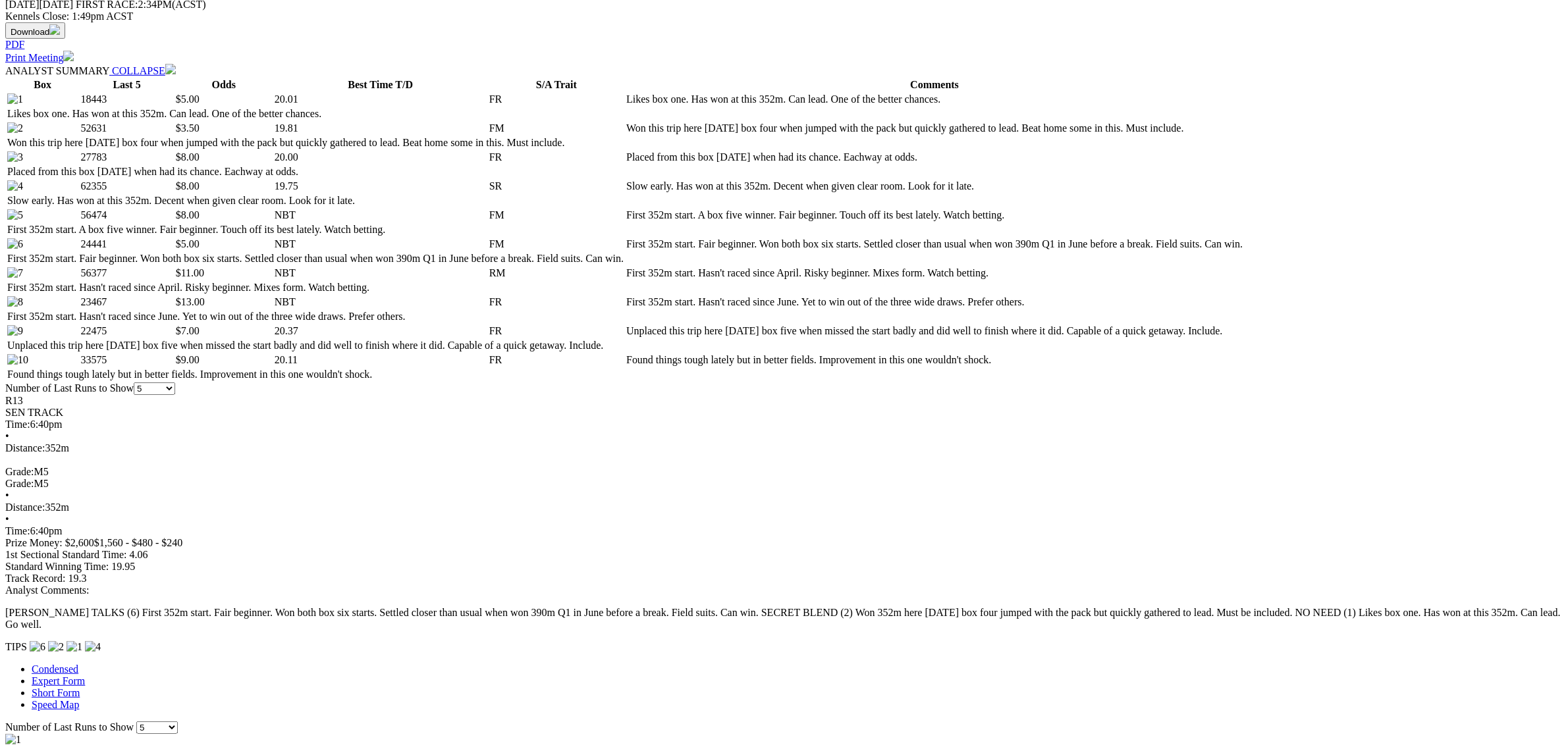
scroll to position [494, 0]
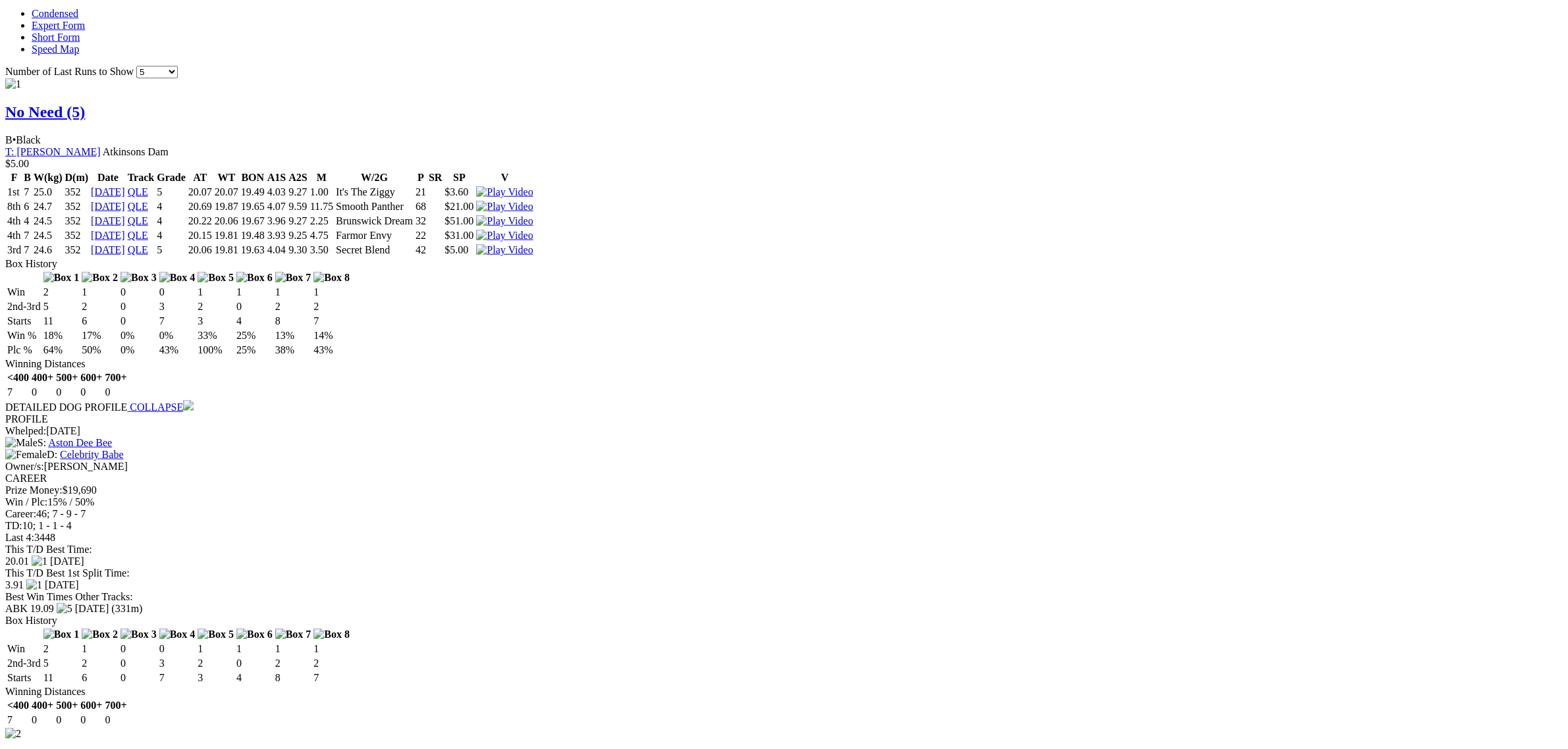
scroll to position [1317, 0]
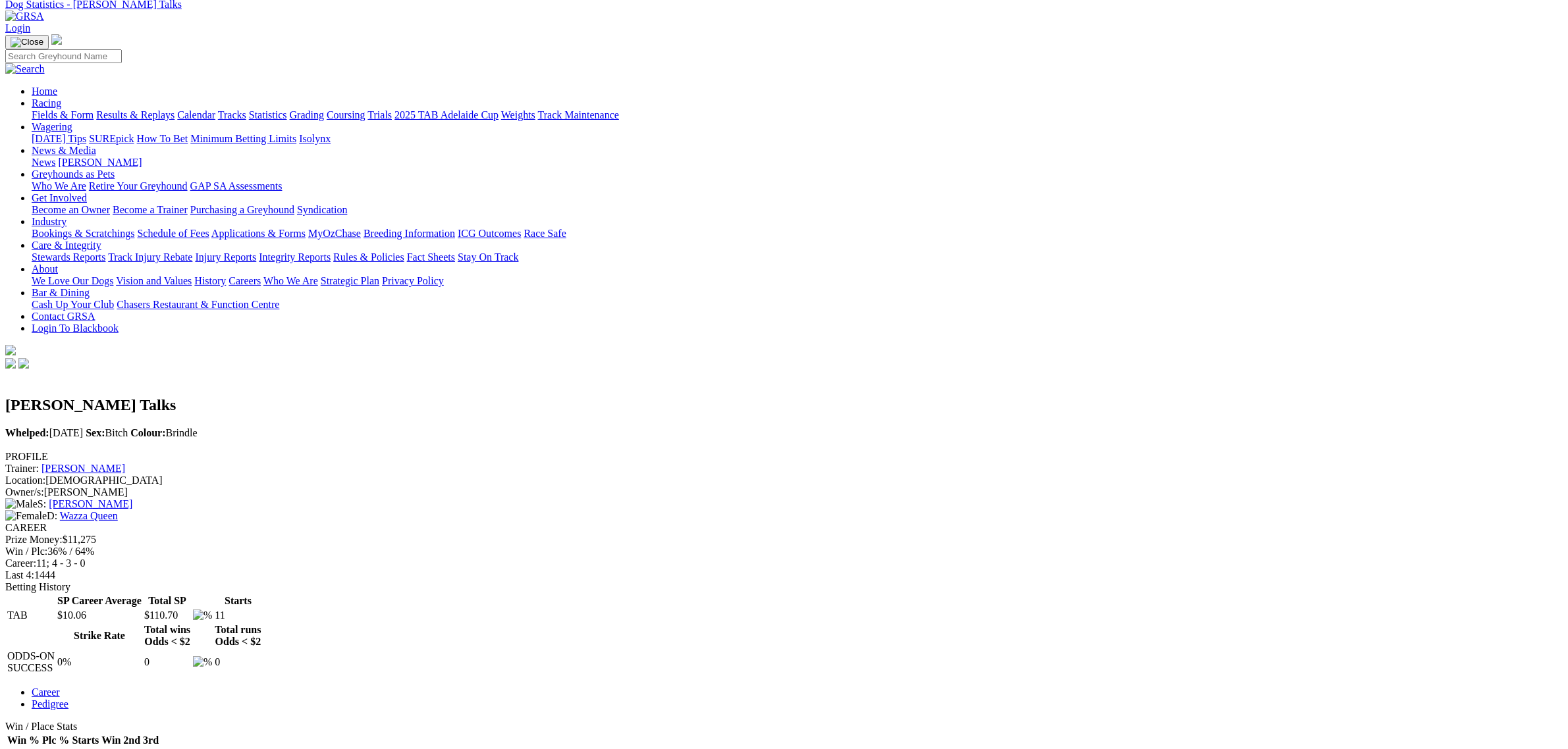
scroll to position [82, 0]
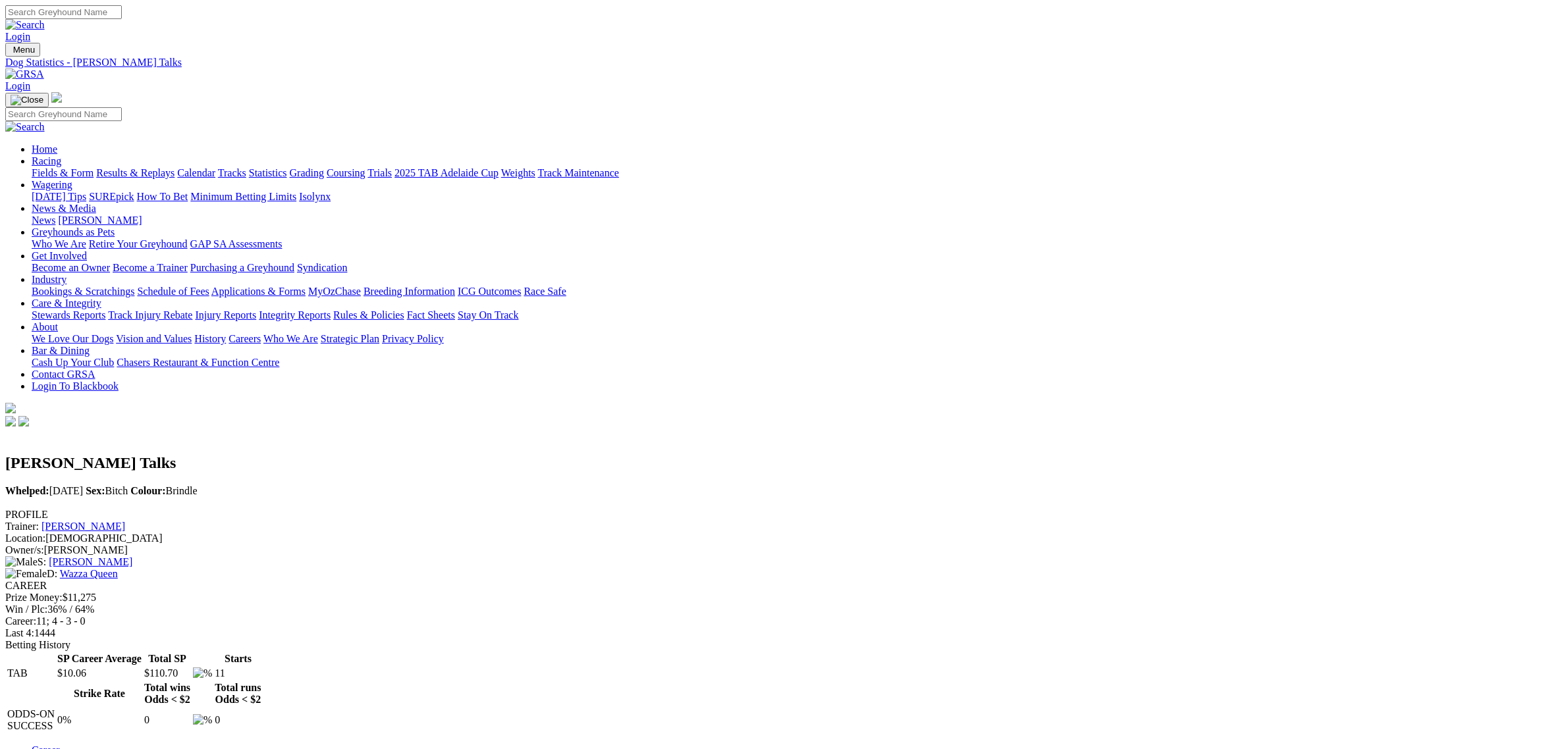
click at [93, 167] on link "Fields & Form" at bounding box center [62, 172] width 62 height 11
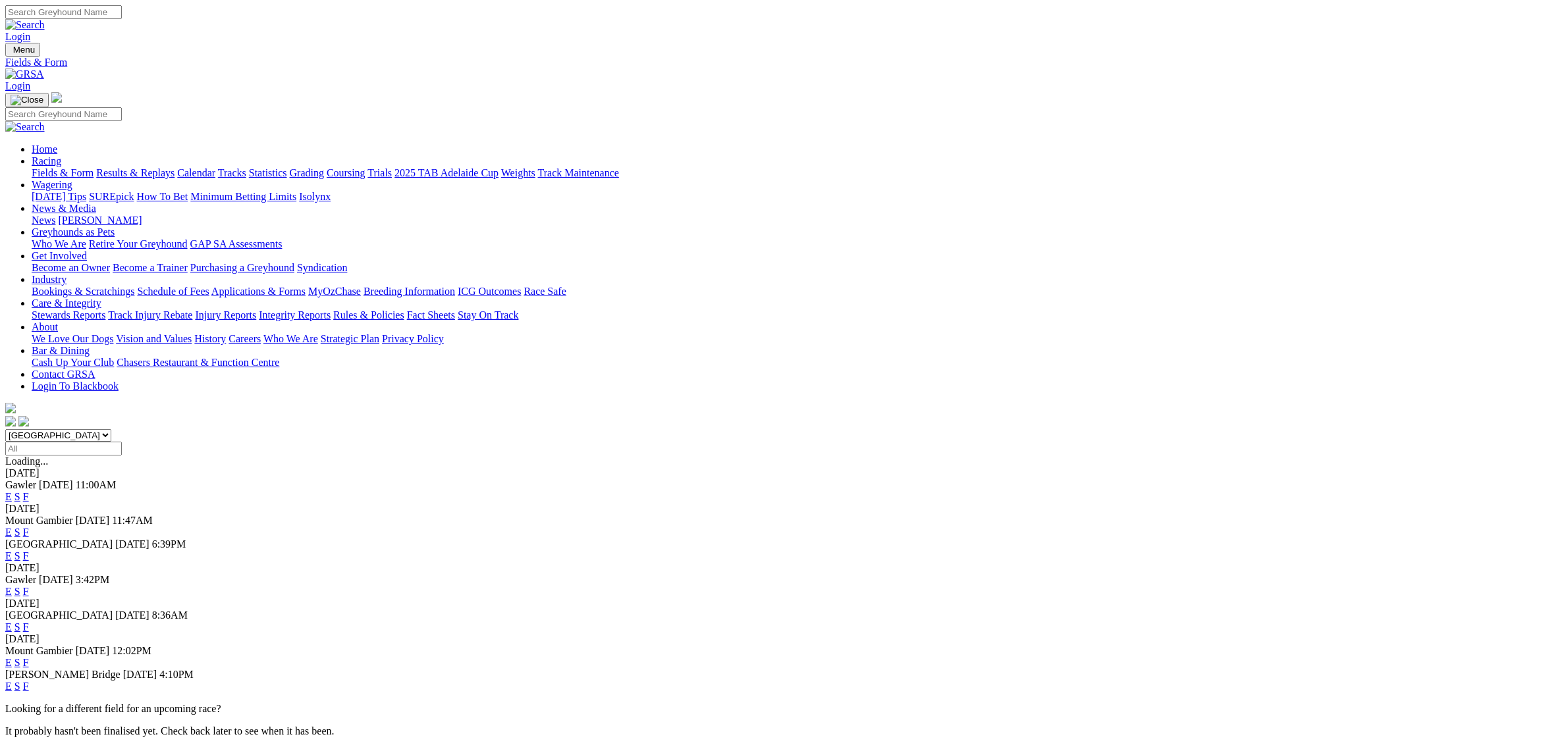
drag, startPoint x: 619, startPoint y: 167, endPoint x: 619, endPoint y: 180, distance: 13.0
click at [112, 429] on select "[GEOGRAPHIC_DATA] [GEOGRAPHIC_DATA] [GEOGRAPHIC_DATA] [GEOGRAPHIC_DATA] [GEOGRA…" at bounding box center [58, 435] width 106 height 12
select select "[GEOGRAPHIC_DATA]"
click at [112, 429] on select "[GEOGRAPHIC_DATA] [GEOGRAPHIC_DATA] [GEOGRAPHIC_DATA] [GEOGRAPHIC_DATA] [GEOGRA…" at bounding box center [58, 435] width 106 height 12
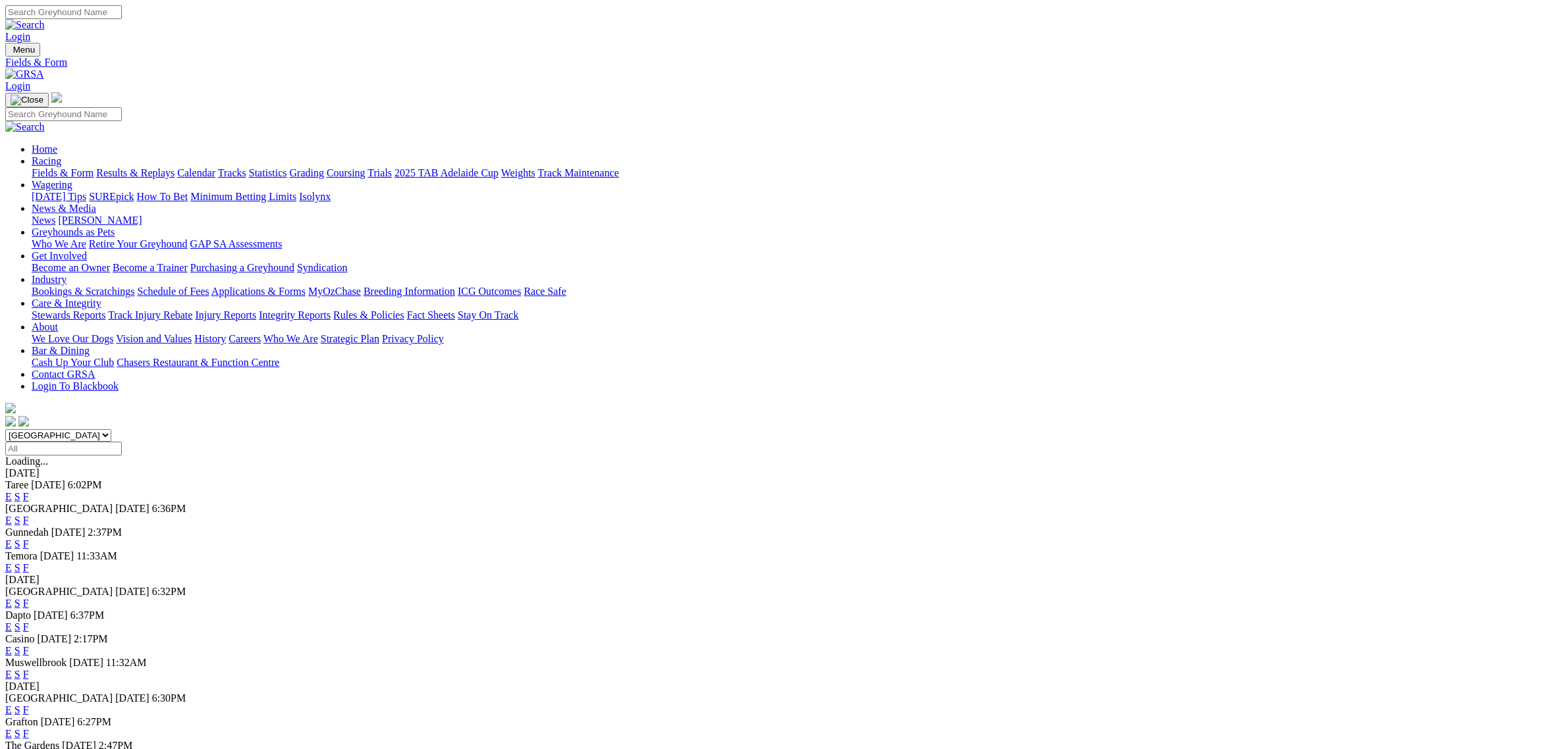
click at [12, 621] on link "E" at bounding box center [8, 627] width 7 height 11
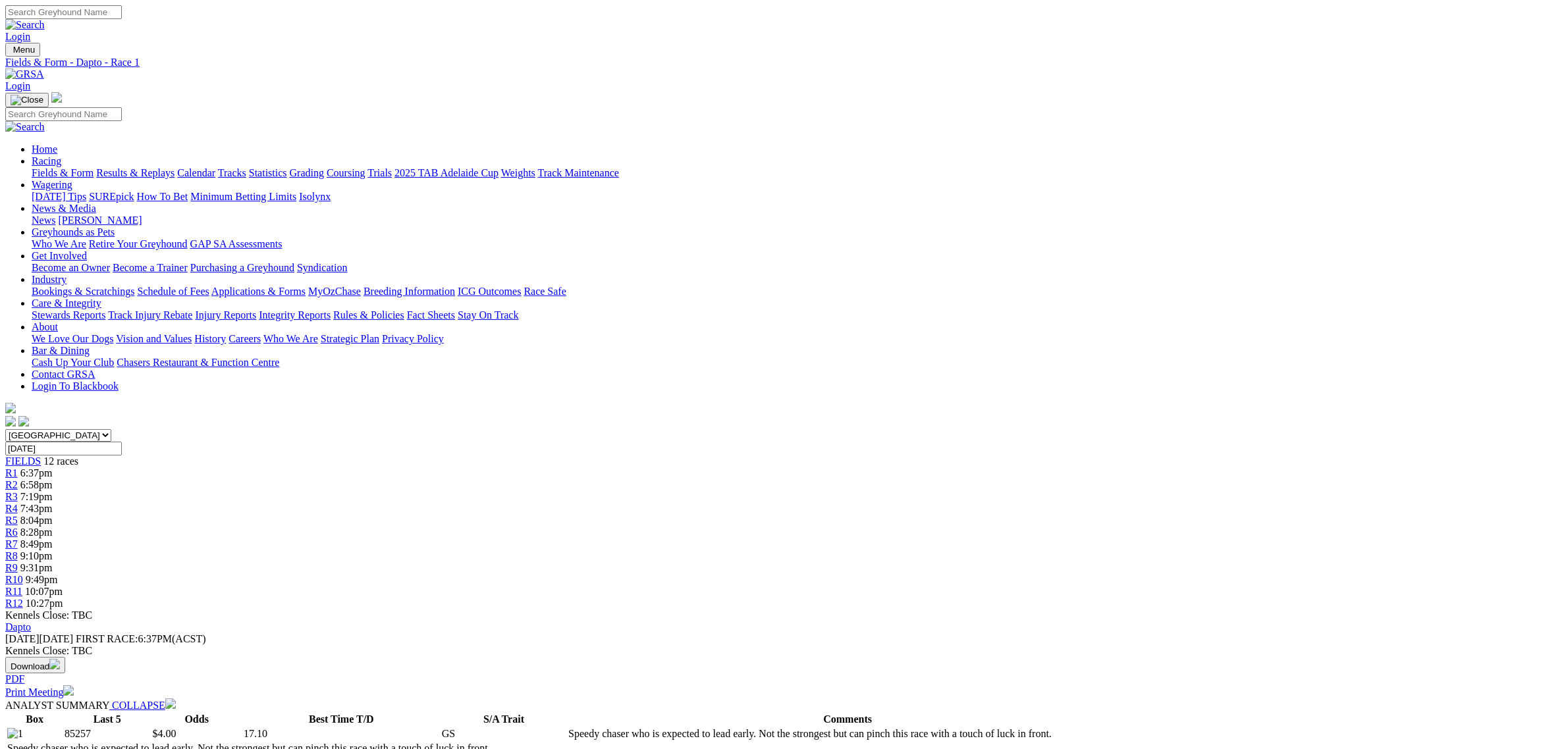
click at [900, 550] on div "R8 9:10pm" at bounding box center [784, 556] width 1558 height 12
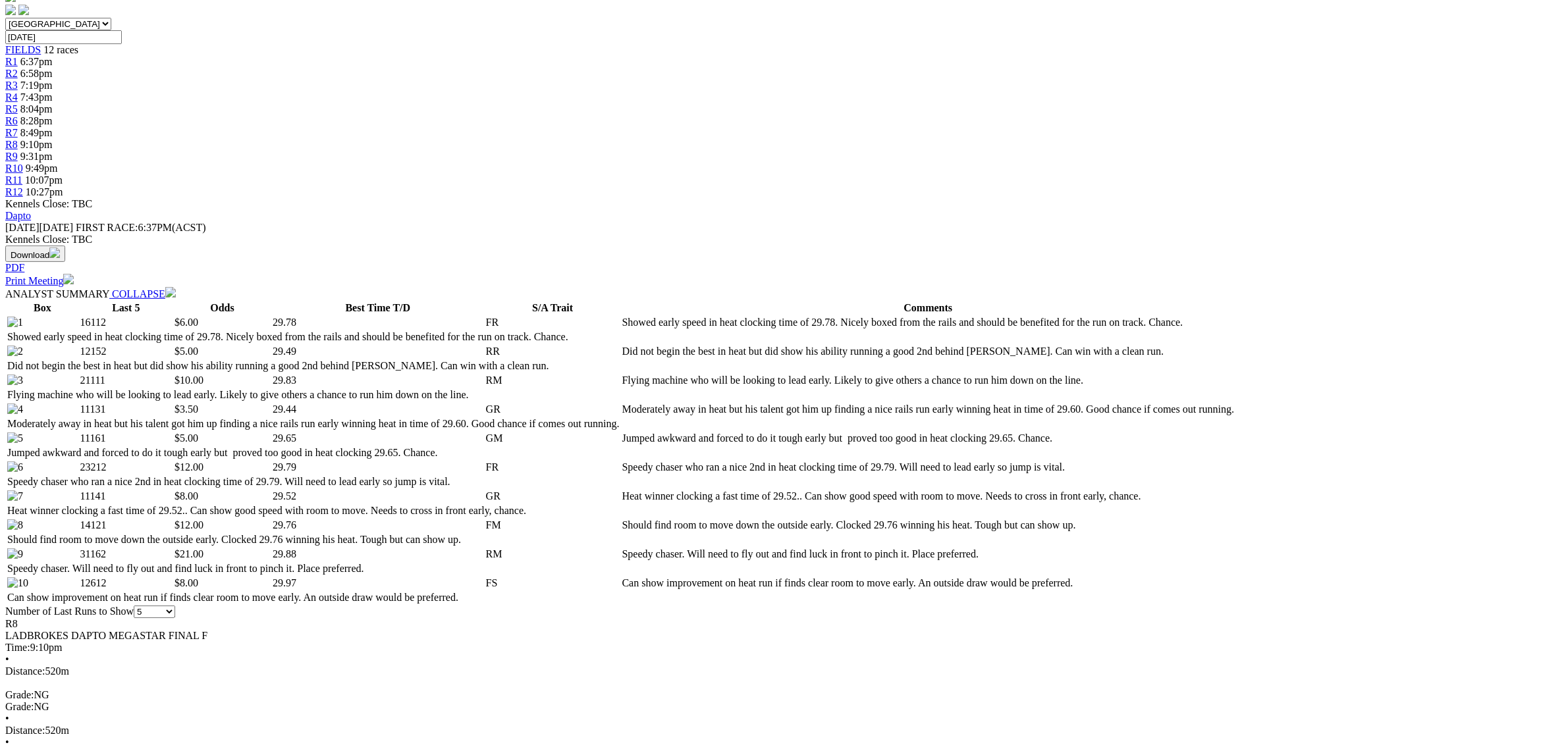
scroll to position [494, 0]
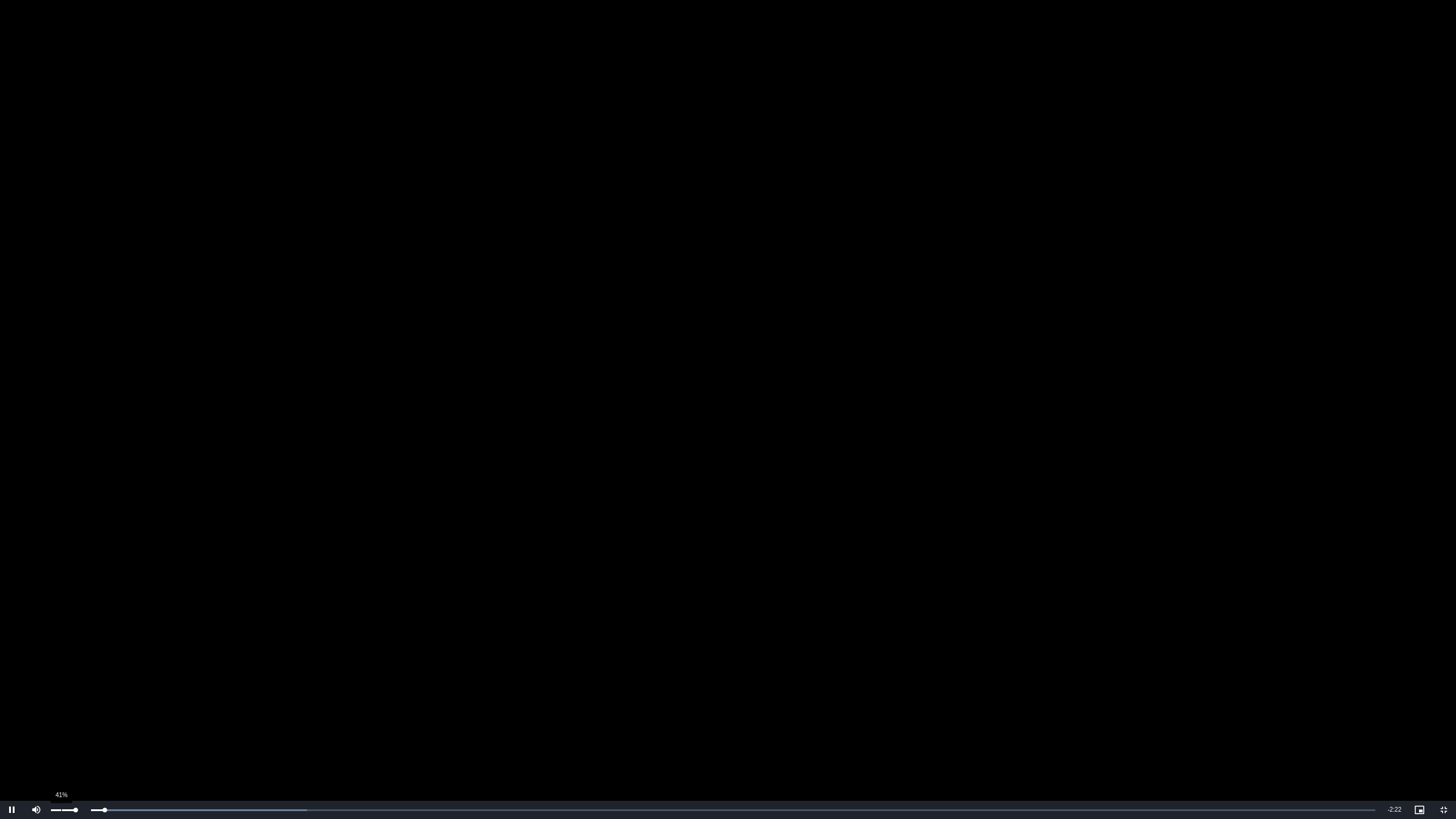
click at [60, 689] on div "41%" at bounding box center [62, 810] width 30 height 18
drag, startPoint x: 118, startPoint y: 818, endPoint x: 152, endPoint y: 813, distance: 34.4
click at [118, 689] on div "Loaded : 25.20% 0:06 0:03" at bounding box center [715, 810] width 1333 height 18
click at [174, 689] on div "Loaded : 25.20% 0:12 0:06" at bounding box center [715, 810] width 1333 height 18
click at [212, 689] on div "Loaded : 29.40% 0:13 0:13" at bounding box center [715, 810] width 1333 height 18
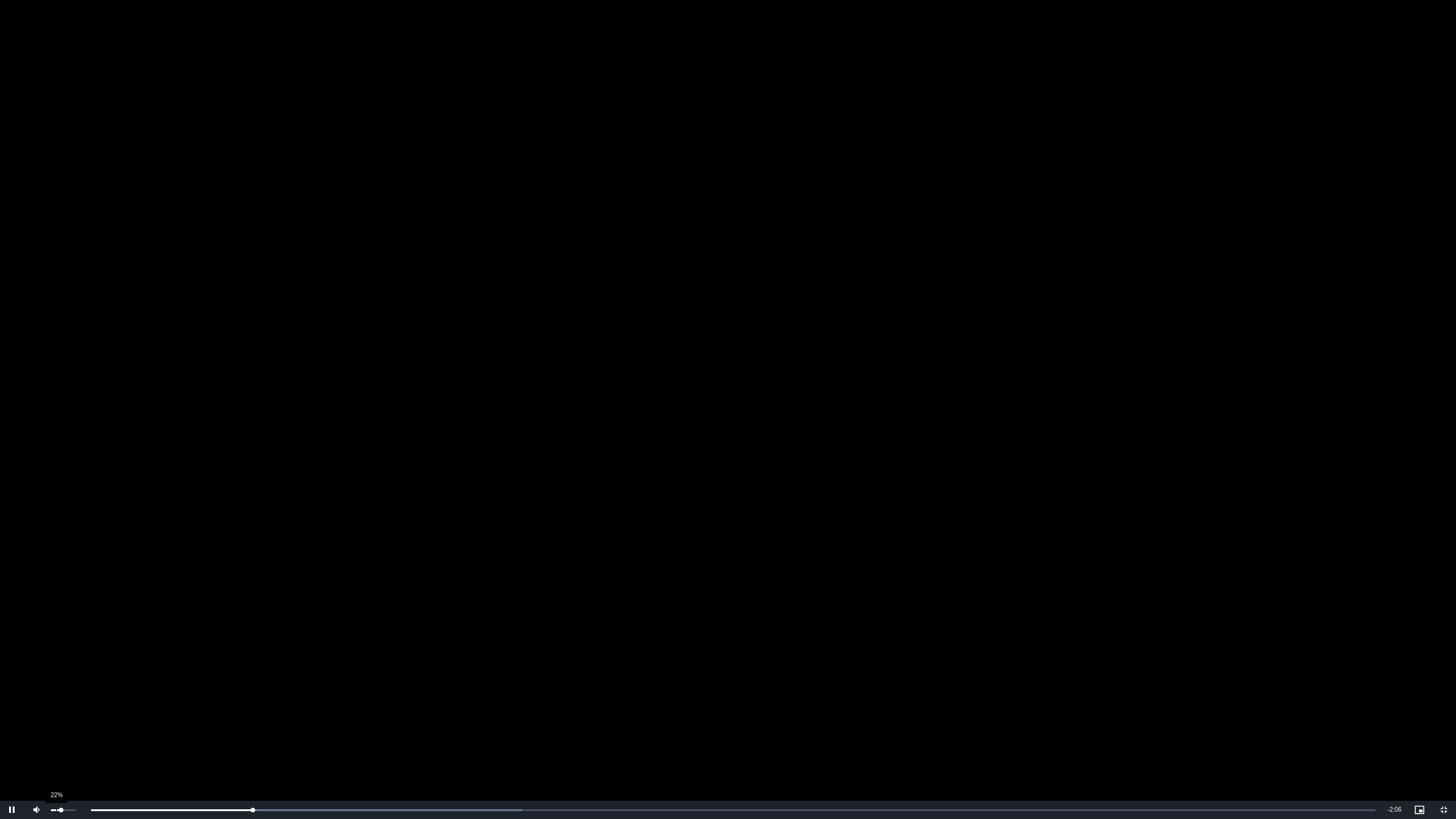
click at [56, 689] on div "22%" at bounding box center [63, 810] width 25 height 2
click at [53, 689] on div "Volume Level" at bounding box center [54, 810] width 5 height 2
click at [658, 550] on video "To view this video please enable JavaScript, and consider upgrading to a web br…" at bounding box center [728, 410] width 1456 height 819
click at [590, 391] on video "To view this video please enable JavaScript, and consider upgrading to a web br…" at bounding box center [728, 410] width 1456 height 819
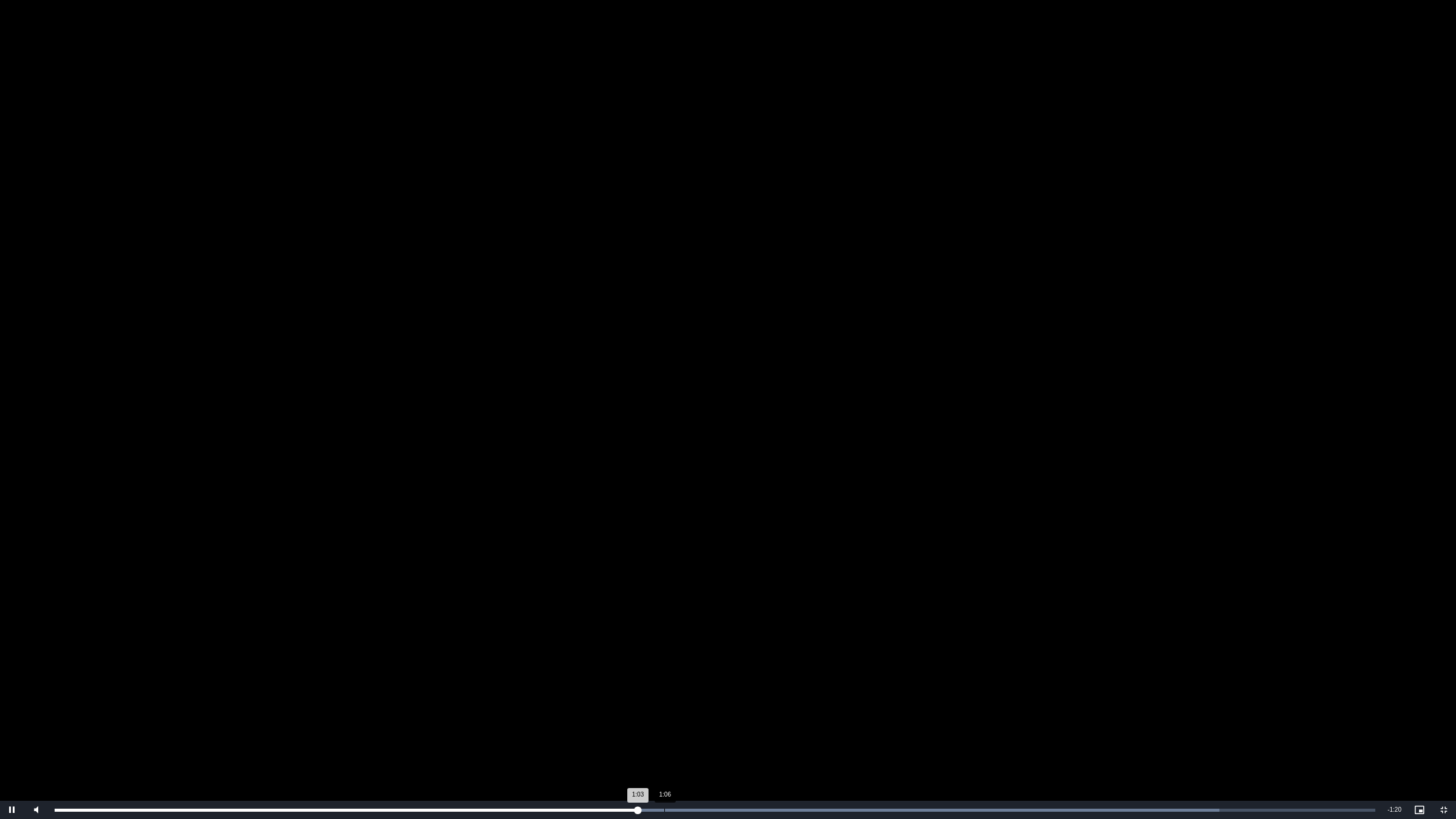
click at [668, 689] on div "Loaded : 88.20% 1:06 1:03" at bounding box center [715, 810] width 1333 height 18
click at [700, 689] on div "Loaded : 88.20% 1:08 1:06" at bounding box center [715, 810] width 1333 height 18
click at [729, 689] on div "Loaded : 92.40% 1:11 1:10" at bounding box center [715, 810] width 1333 height 18
click at [747, 689] on div "Loaded : 92.40% 1:15 1:13" at bounding box center [715, 810] width 1333 height 18
click at [768, 689] on div "Loaded : 96.60% 1:17 1:15" at bounding box center [715, 810] width 1333 height 18
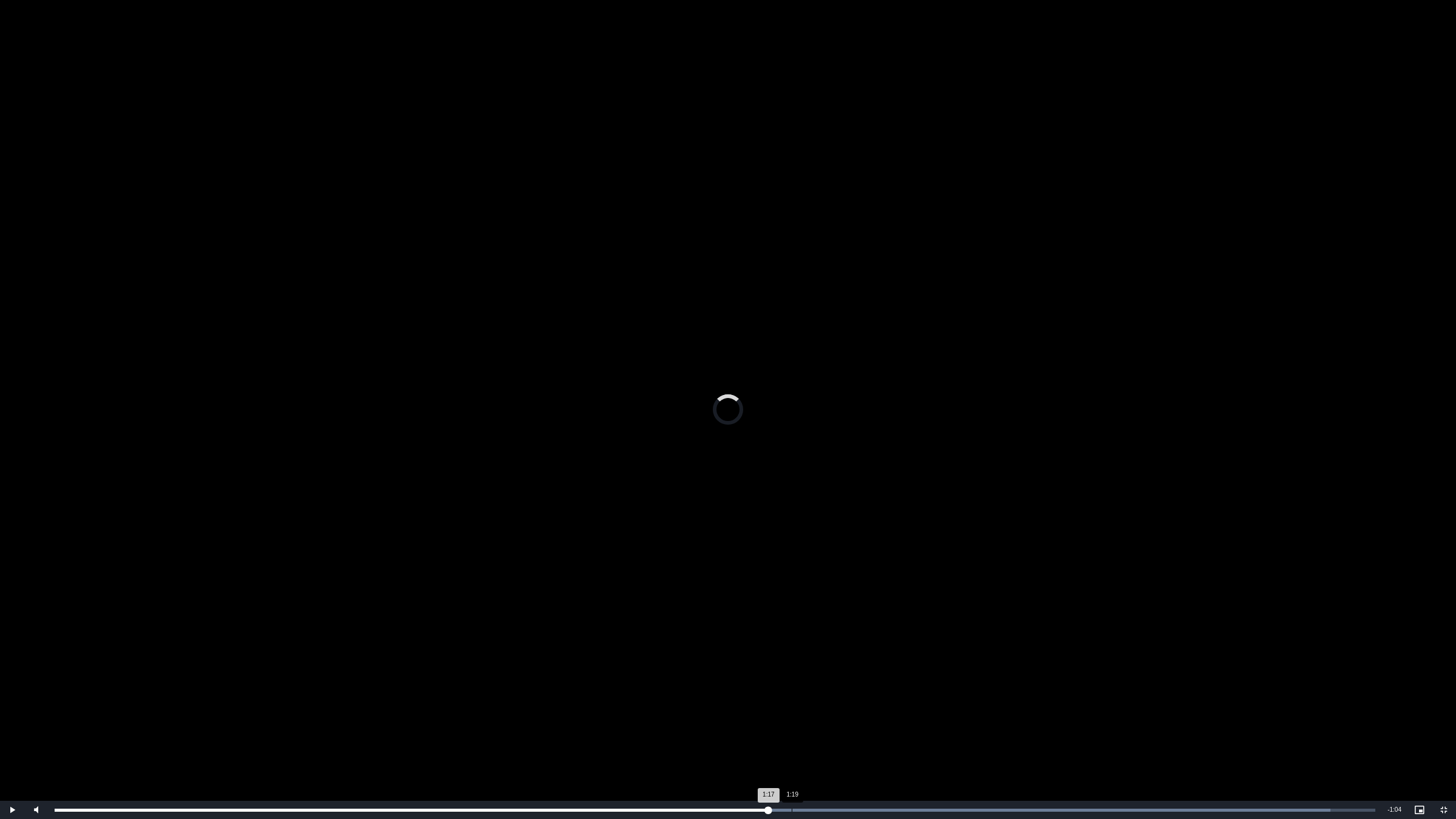
click at [792, 689] on div "Loaded : 96.60% 1:19 1:17" at bounding box center [715, 810] width 1333 height 18
click at [829, 689] on div "Loaded : 96.60% 1:23 1:20" at bounding box center [715, 810] width 1333 height 18
click at [870, 689] on div "Loaded : 100.00% 1:24 1:23" at bounding box center [715, 810] width 1333 height 18
click at [910, 689] on div "Loaded : 100.00% 1:32 1:28" at bounding box center [715, 810] width 1333 height 18
click at [940, 689] on div "Loaded : 100.00% 1:35 1:32" at bounding box center [715, 810] width 1333 height 18
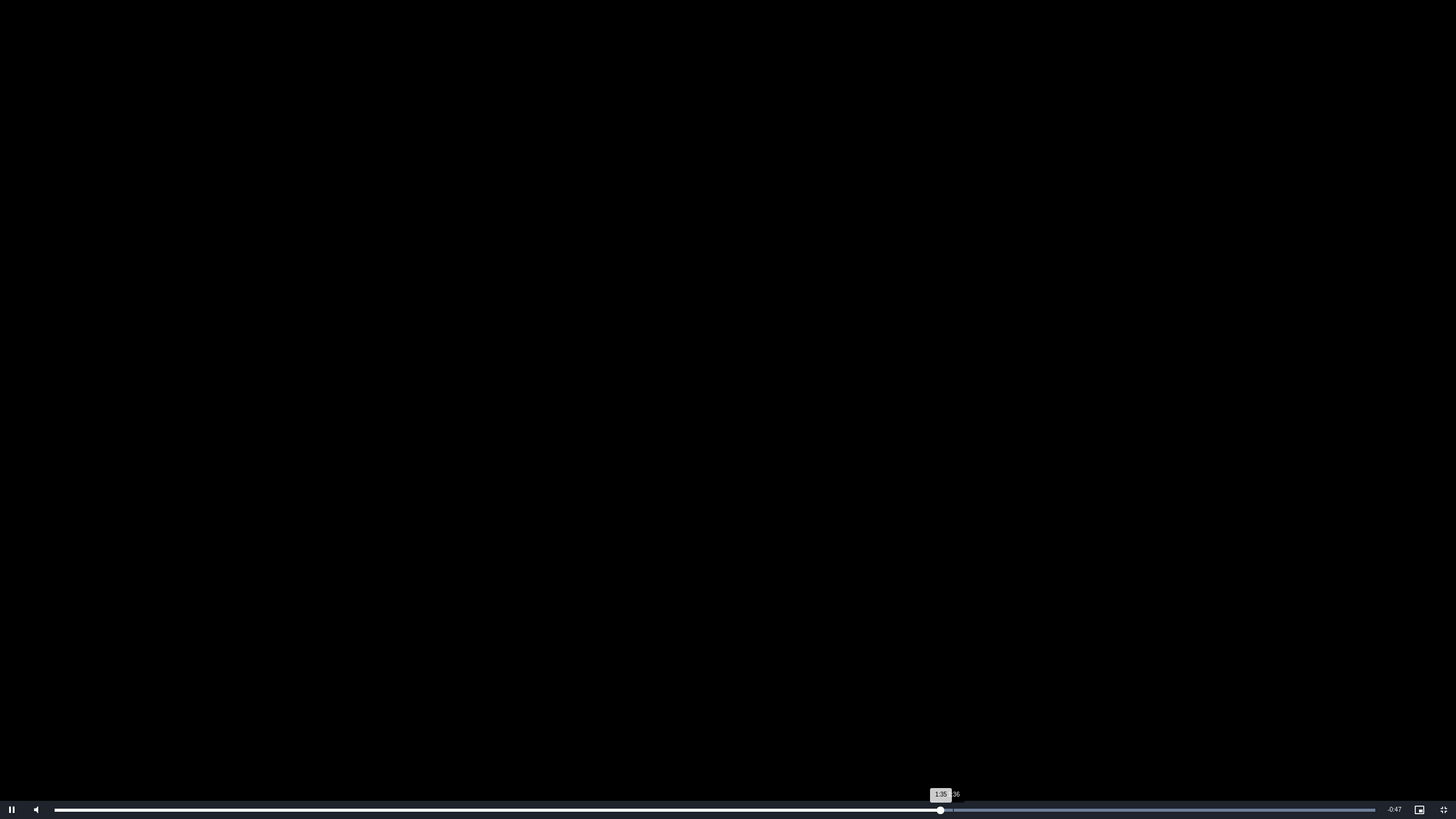
click at [953, 689] on div "Loaded : 100.00% 1:36 1:35" at bounding box center [715, 810] width 1333 height 18
click at [975, 689] on div "Loaded : 100.00% 1:37 1:37" at bounding box center [715, 810] width 1333 height 18
click at [987, 689] on div "Loaded : 100.00% 1:39 1:39" at bounding box center [715, 810] width 1333 height 18
click at [1005, 689] on div "Loaded : 100.00% 1:42 1:40" at bounding box center [715, 810] width 1333 height 18
click at [1029, 689] on div "Loaded : 100.00% 1:43 1:42" at bounding box center [715, 810] width 1333 height 18
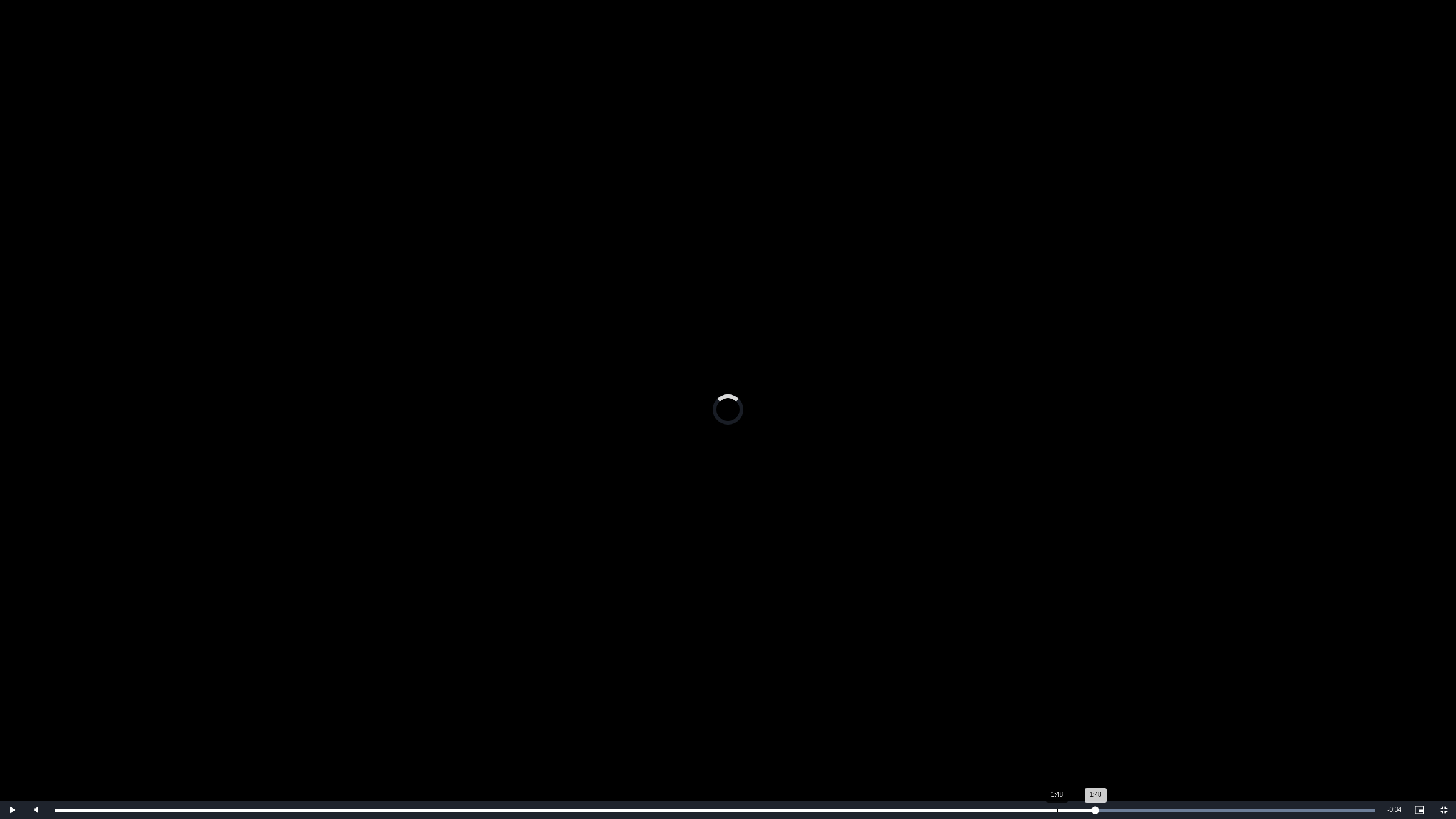
click at [1057, 689] on div "Loaded : 100.00% 1:48 1:48" at bounding box center [715, 810] width 1333 height 18
click at [1058, 689] on div "1:48" at bounding box center [1058, 810] width 1 height 3
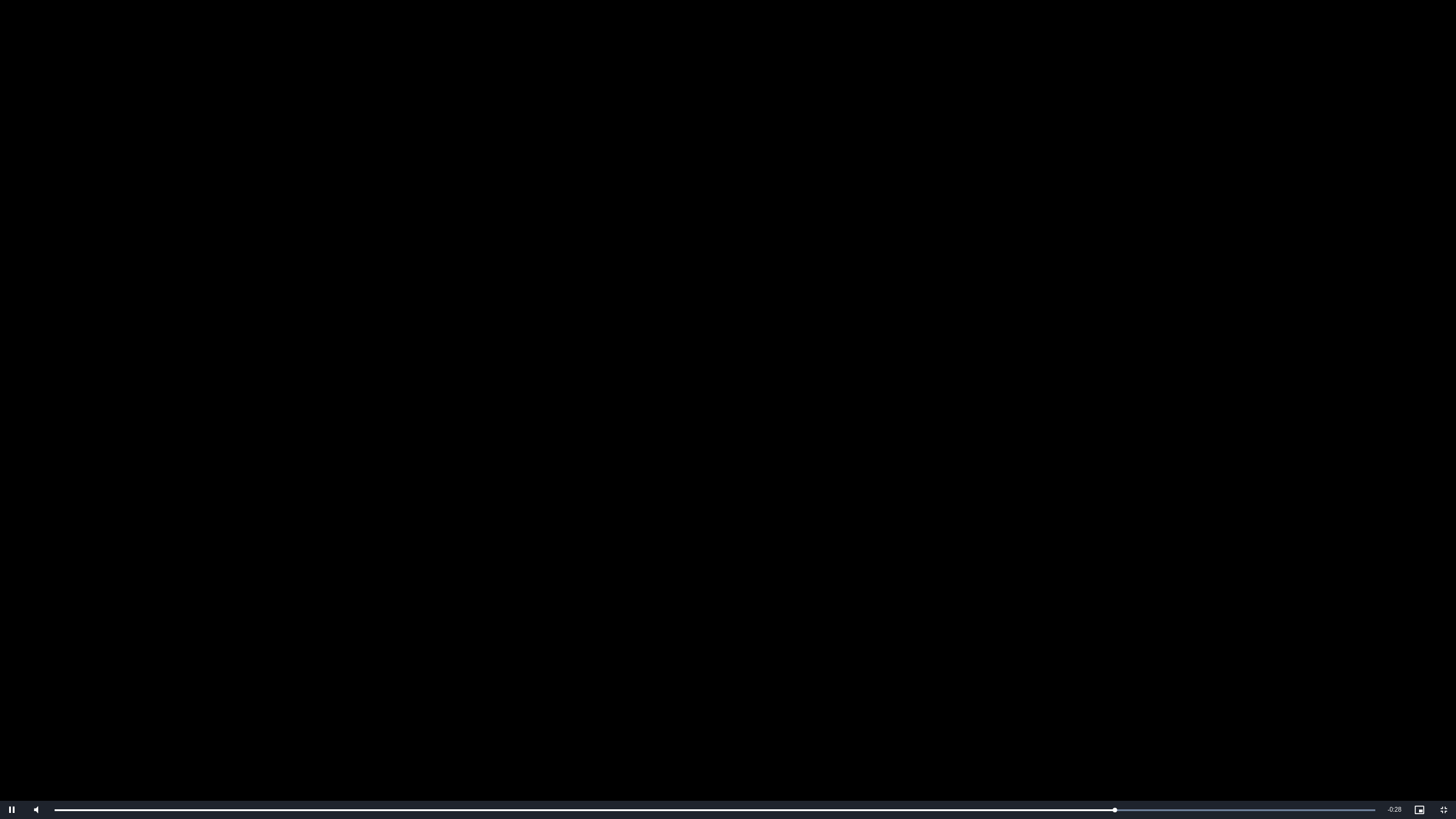
click at [525, 499] on video "To view this video please enable JavaScript, and consider upgrading to a web br…" at bounding box center [728, 410] width 1456 height 819
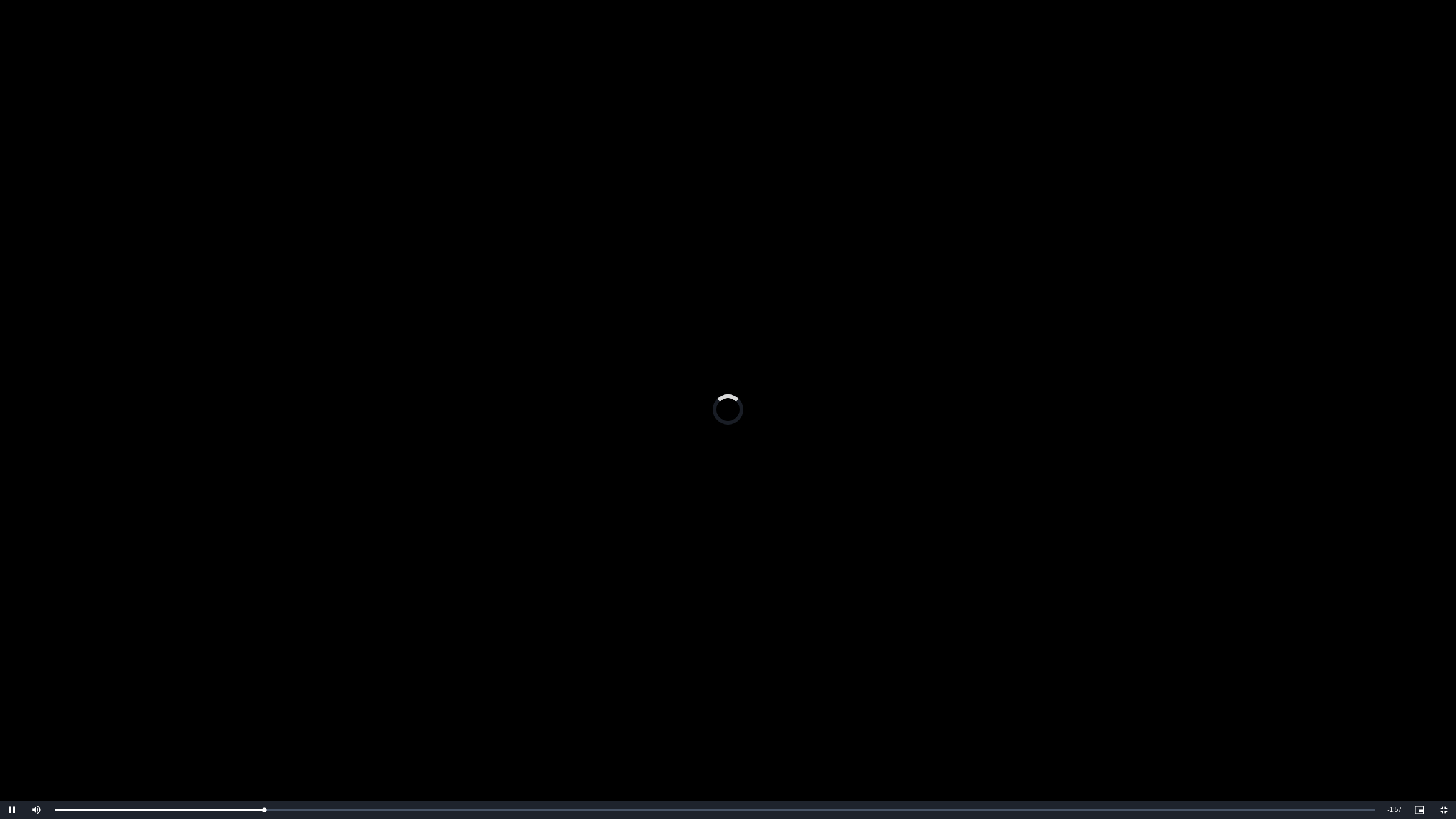
click at [494, 475] on video "To view this video please enable JavaScript, and consider upgrading to a web br…" at bounding box center [728, 410] width 1456 height 819
click at [635, 289] on video "To view this video please enable JavaScript, and consider upgrading to a web br…" at bounding box center [728, 410] width 1456 height 819
click at [68, 689] on div "68%" at bounding box center [62, 810] width 30 height 18
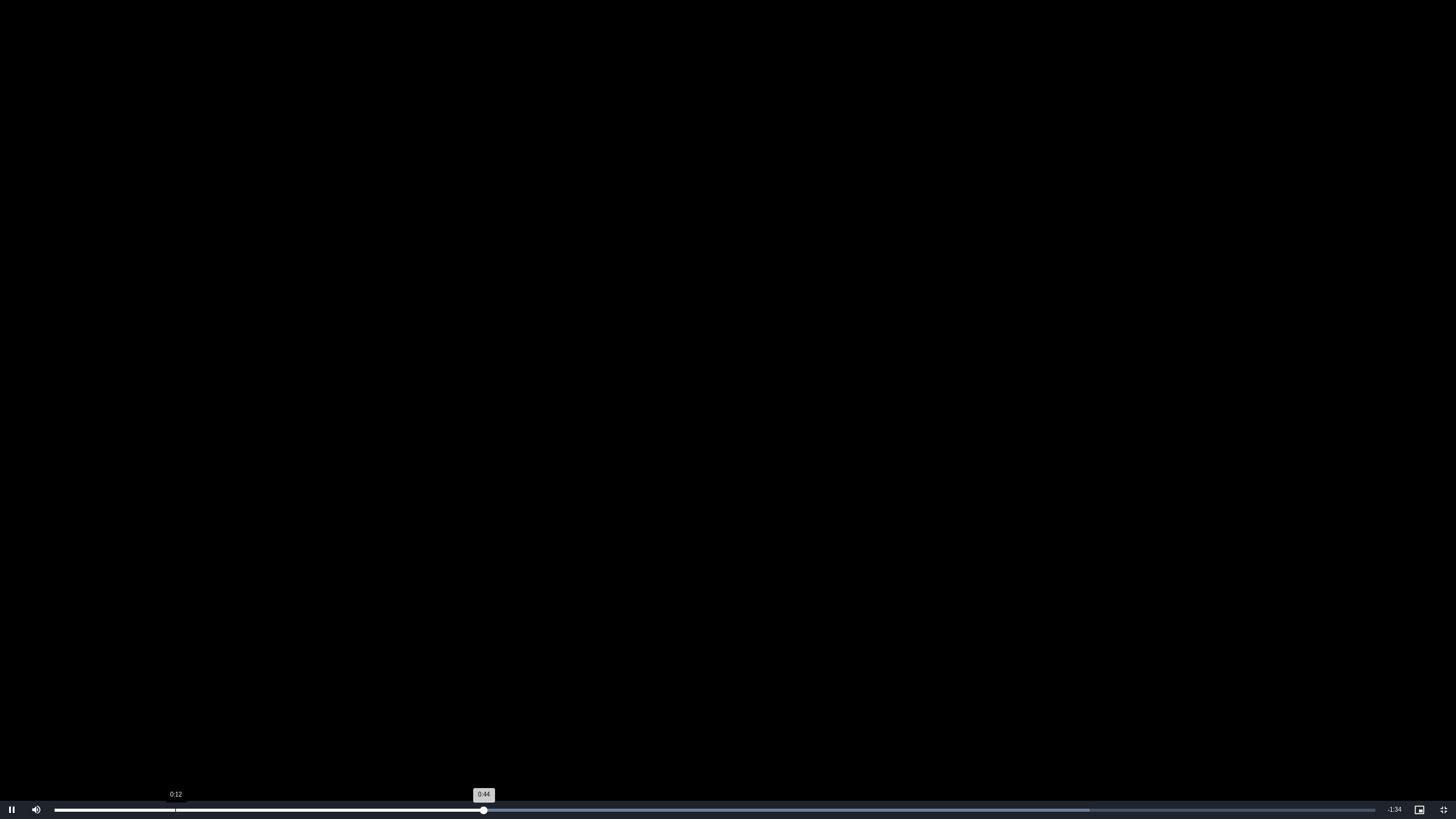
click at [176, 689] on div "Loaded : 78.34% 0:12 0:44" at bounding box center [715, 810] width 1333 height 18
click at [224, 689] on div "0:17" at bounding box center [223, 810] width 1 height 3
click at [285, 689] on div "Loaded : 47.87% 0:24 0:17" at bounding box center [715, 810] width 1333 height 18
click at [320, 689] on div "Loaded : 60.93% 0:27 0:27" at bounding box center [715, 810] width 1333 height 18
click at [344, 689] on div "Loaded : 65.28% 0:30 0:28" at bounding box center [715, 810] width 1333 height 18
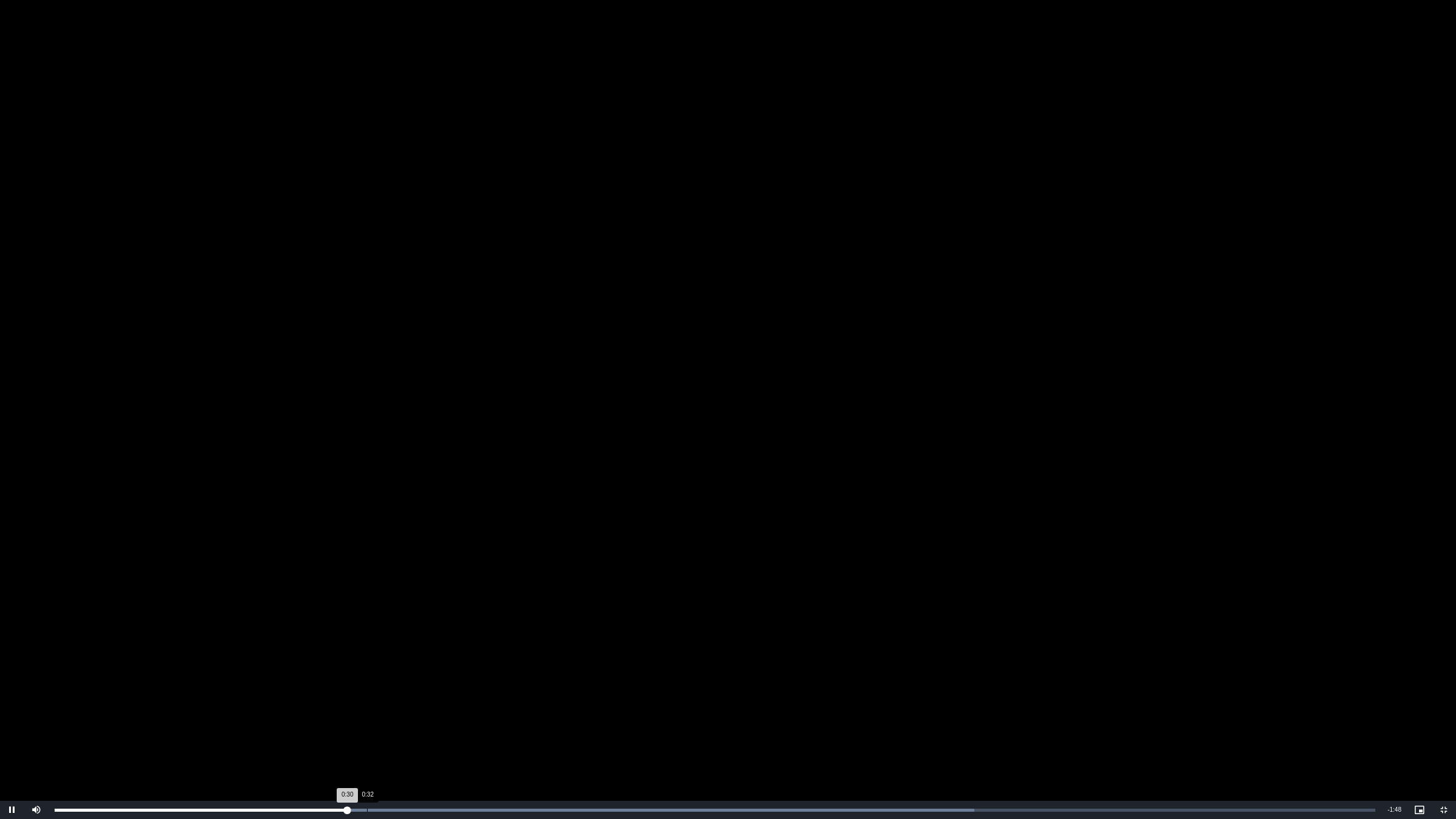
click at [368, 689] on div "Loaded : 69.63% 0:32 0:30" at bounding box center [715, 810] width 1333 height 18
click at [541, 574] on video "To view this video please enable JavaScript, and consider upgrading to a web br…" at bounding box center [728, 410] width 1456 height 819
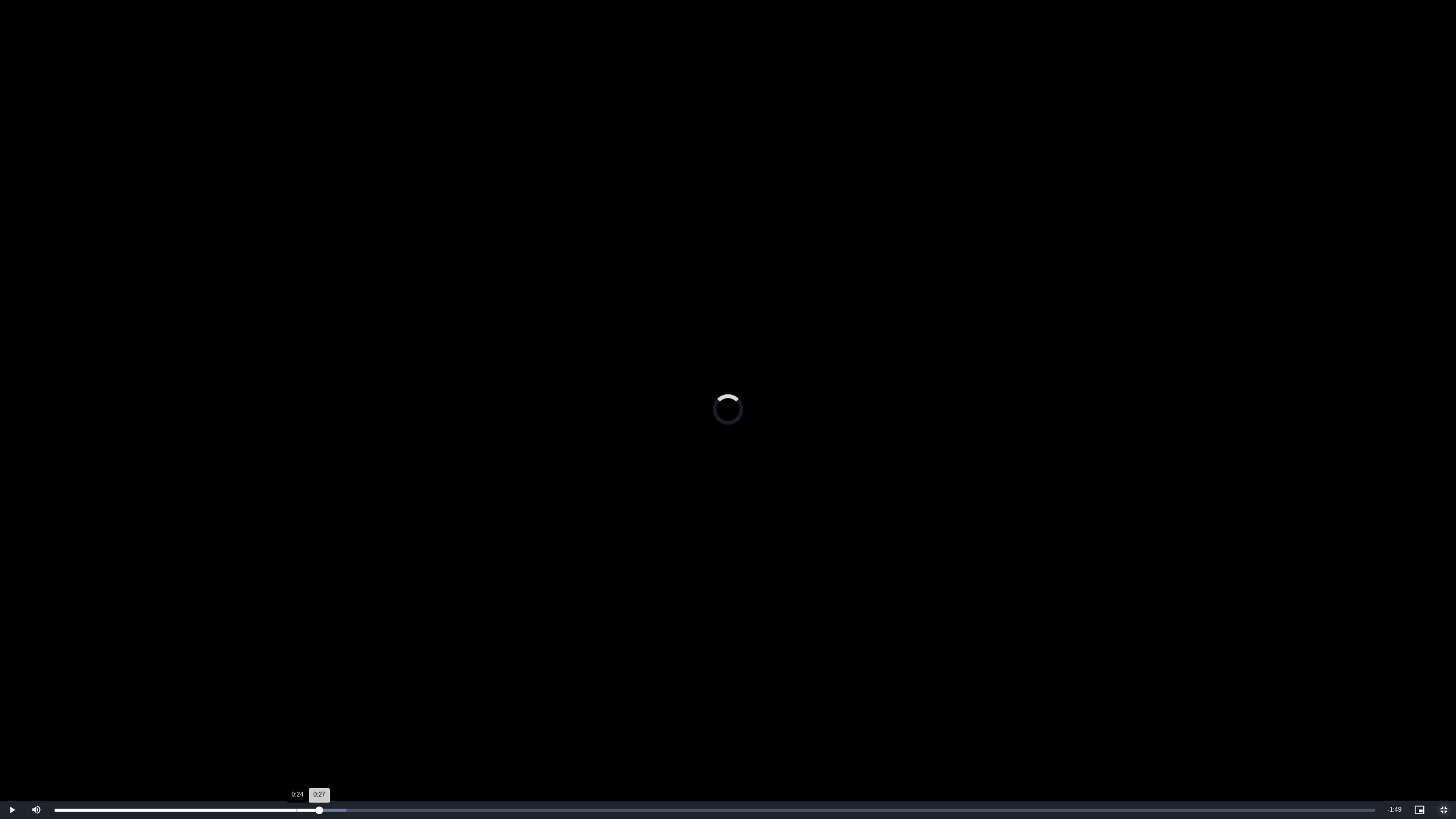
click at [296, 689] on div "Loaded : 22.08% 0:24 0:27" at bounding box center [715, 810] width 1333 height 18
click at [330, 689] on div "Loaded : 22.08% 0:28 0:25" at bounding box center [715, 810] width 1333 height 18
click at [365, 689] on div "Loaded : 26.50% 0:31 0:28" at bounding box center [715, 810] width 1333 height 18
click at [602, 546] on video "To view this video please enable JavaScript, and consider upgrading to a web br…" at bounding box center [728, 410] width 1456 height 819
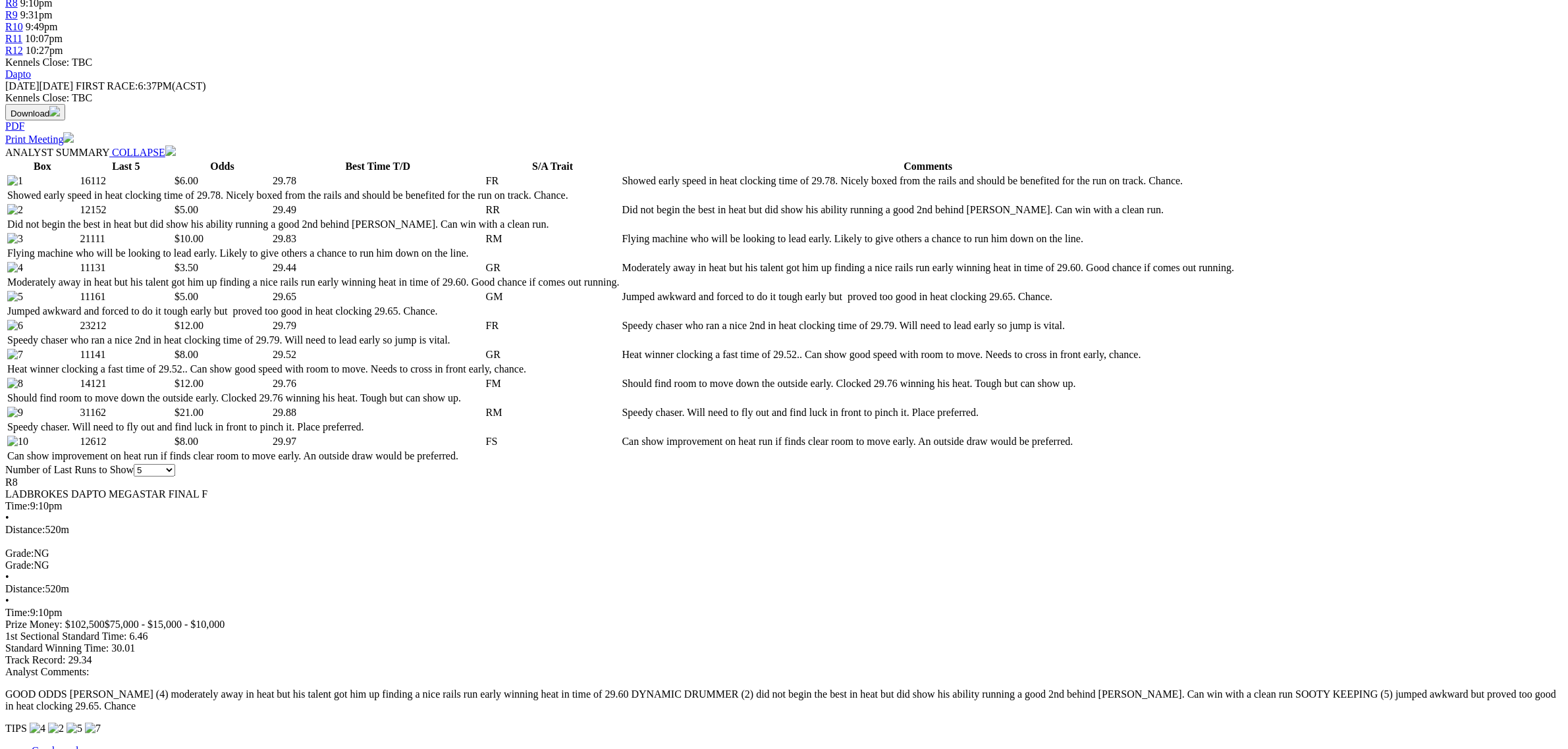
scroll to position [576, 0]
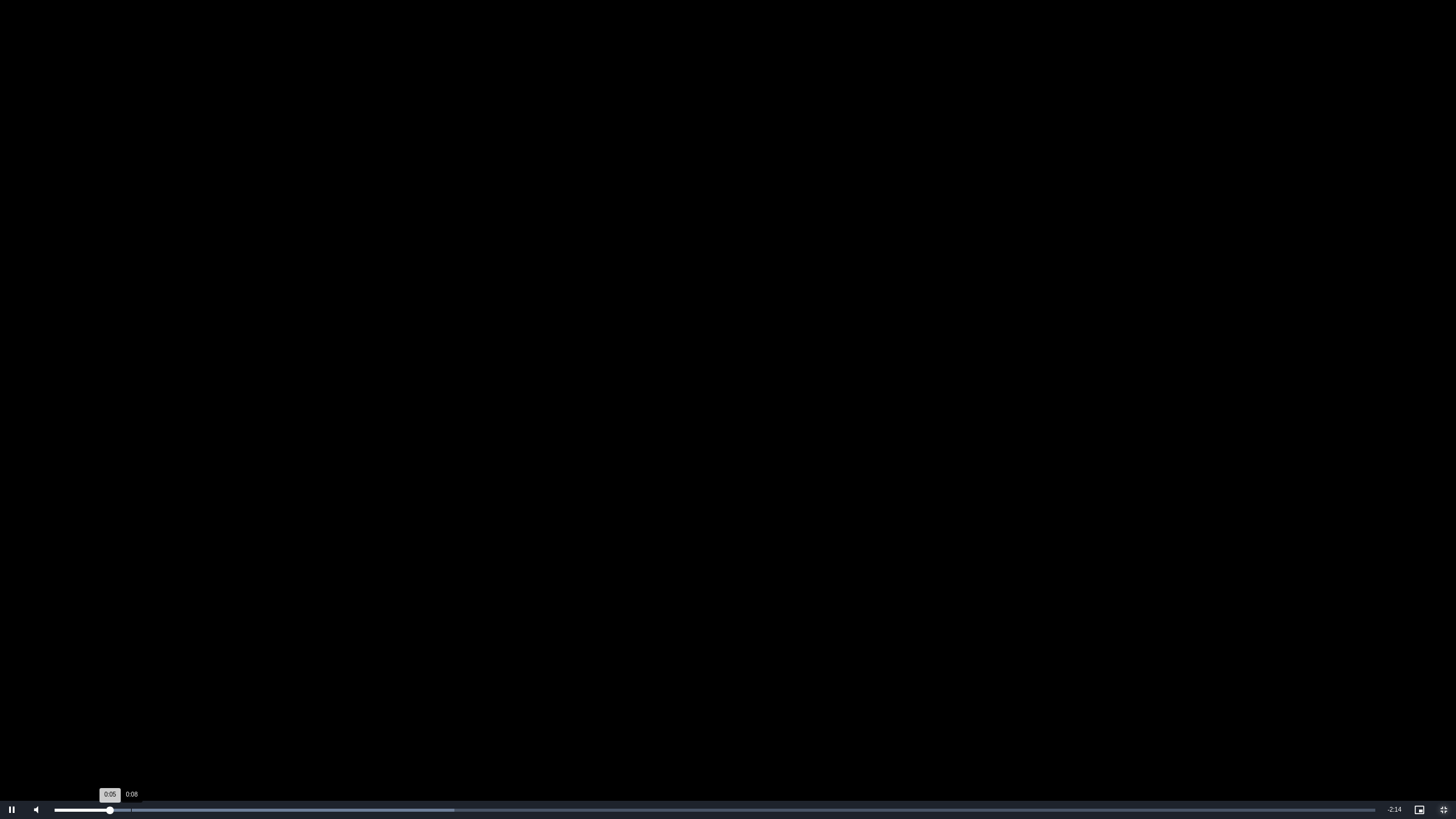
click at [135, 689] on div "Loaded : 30.25% 0:08 0:05" at bounding box center [715, 810] width 1333 height 18
click at [163, 689] on div "Loaded : 34.57% 0:11 0:09" at bounding box center [715, 810] width 1333 height 18
click at [188, 689] on div "Progress Bar" at bounding box center [283, 810] width 457 height 3
click at [210, 689] on div "Progress Bar" at bounding box center [311, 810] width 514 height 3
click at [232, 689] on div "0:18" at bounding box center [232, 810] width 1 height 3
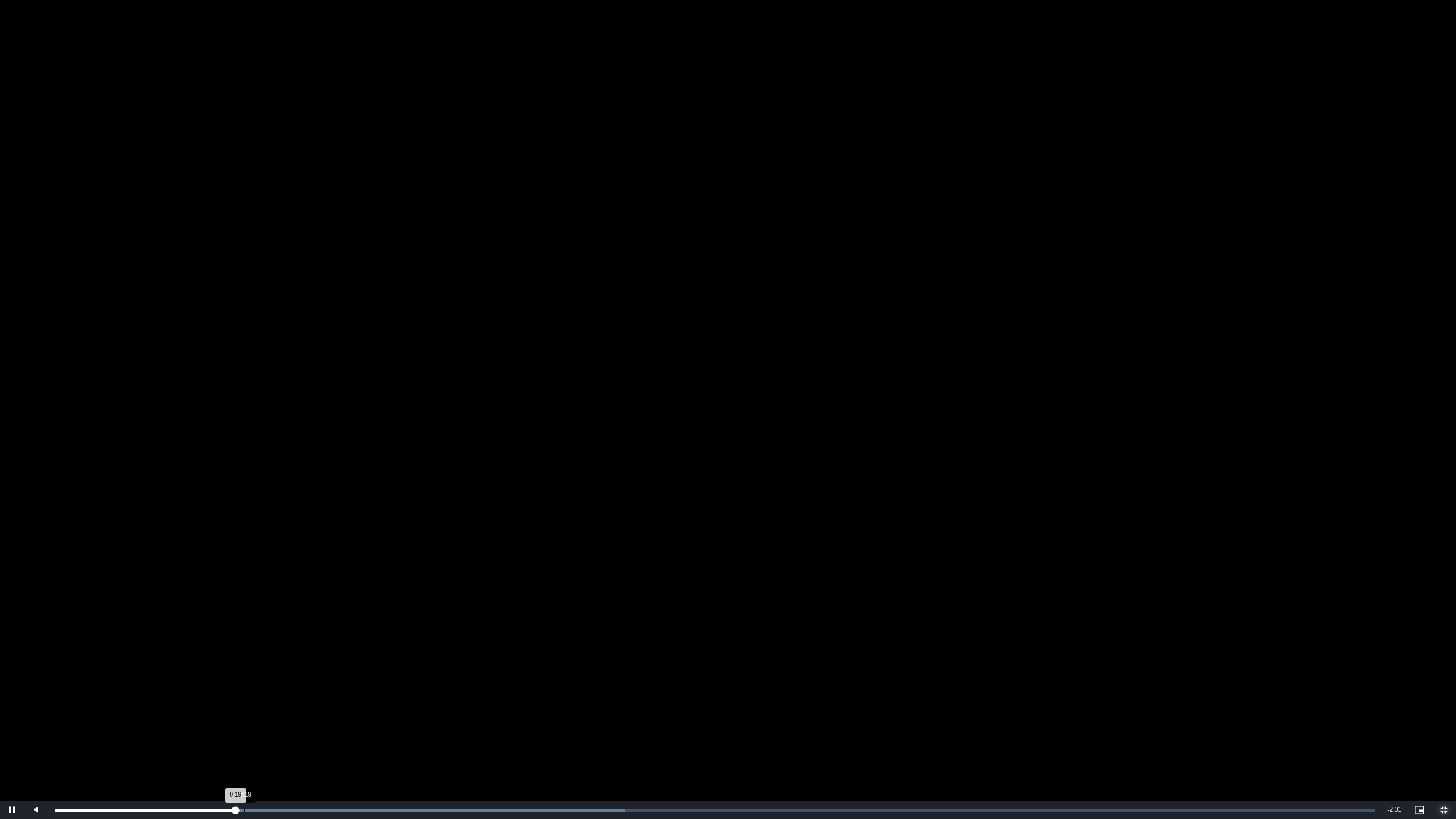
click at [244, 689] on div "0:19" at bounding box center [244, 810] width 1 height 3
click at [261, 689] on div "Loaded : 43.21% 0:21 0:19" at bounding box center [715, 810] width 1333 height 18
click at [274, 689] on div "Loaded : 47.53% 0:22 0:21" at bounding box center [715, 810] width 1333 height 18
click at [308, 689] on div "Loaded : 51.85% 0:26 0:23" at bounding box center [715, 810] width 1333 height 18
click at [356, 689] on div "Loaded : 51.85% 0:31 0:26" at bounding box center [715, 810] width 1333 height 18
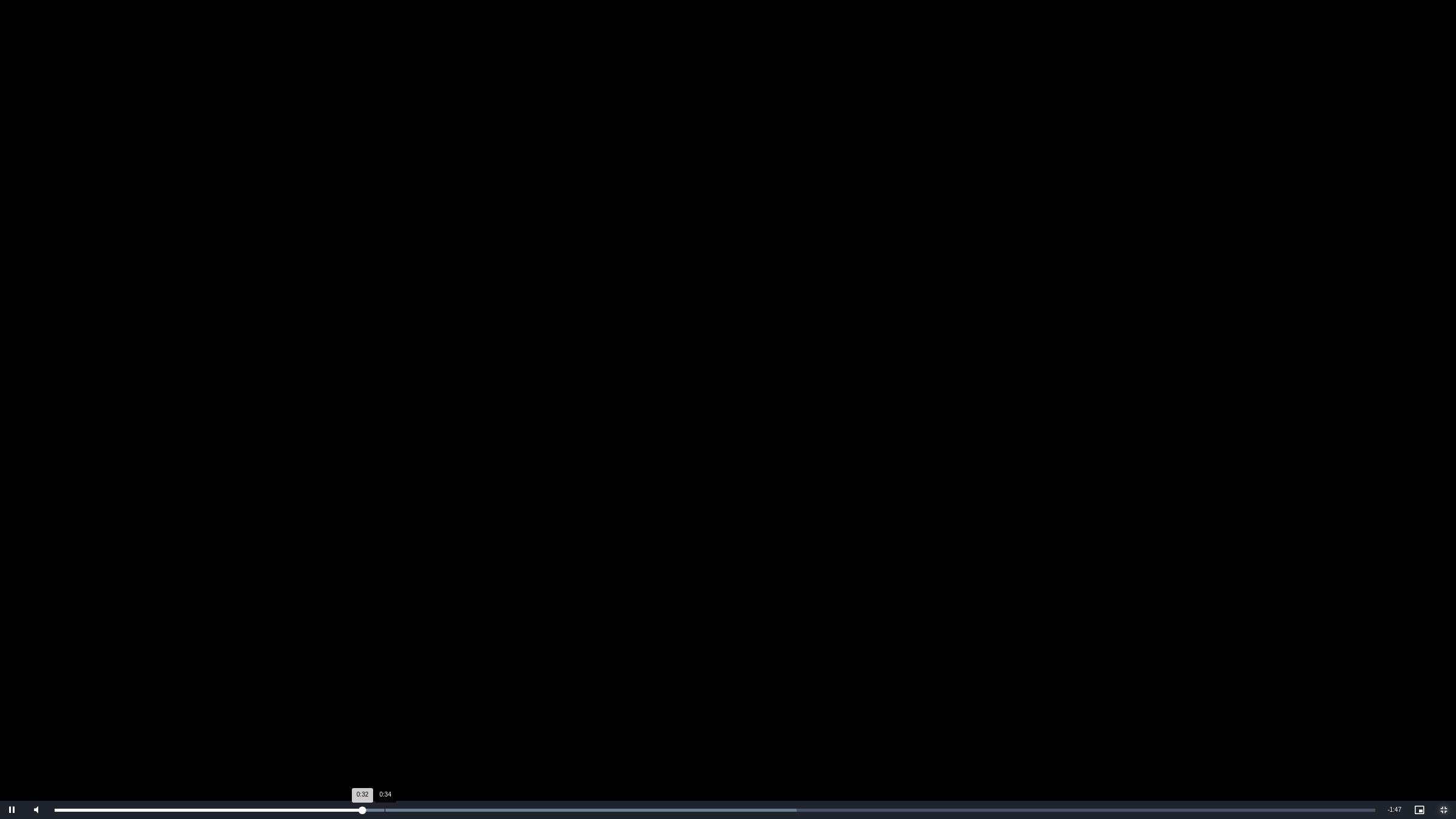
click at [385, 689] on div "0:34" at bounding box center [385, 810] width 1 height 3
click at [378, 689] on div "Loaded : 64.81% 0:34 0:35" at bounding box center [715, 810] width 1333 height 18
click at [374, 689] on div "Loaded : 69.13% 0:33 0:34" at bounding box center [715, 810] width 1333 height 18
click at [367, 689] on div "Loaded : 69.13% 0:32 0:34" at bounding box center [715, 810] width 1333 height 18
click at [367, 689] on div "Loaded : 73.45% 0:32 0:41" at bounding box center [715, 810] width 1333 height 18
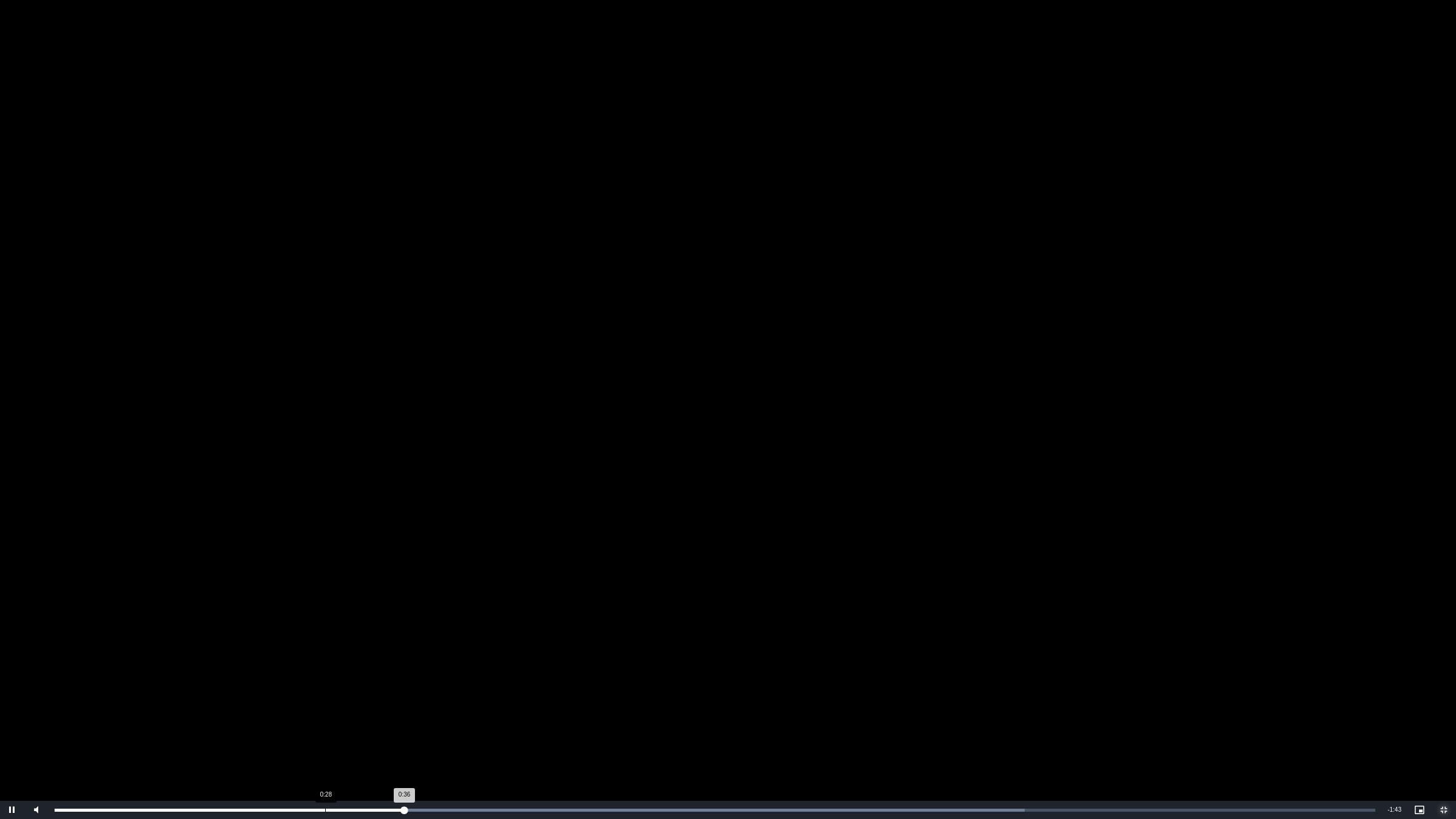
click at [325, 689] on div "Loaded : 73.45% 0:28 0:36" at bounding box center [715, 810] width 1333 height 18
click at [326, 689] on div "0:28" at bounding box center [325, 810] width 1 height 3
click at [733, 619] on video "To view this video please enable JavaScript, and consider upgrading to a web br…" at bounding box center [728, 410] width 1456 height 819
click at [1323, 341] on video "To view this video please enable JavaScript, and consider upgrading to a web br…" at bounding box center [728, 410] width 1456 height 819
click at [774, 520] on video "To view this video please enable JavaScript, and consider upgrading to a web br…" at bounding box center [728, 410] width 1456 height 819
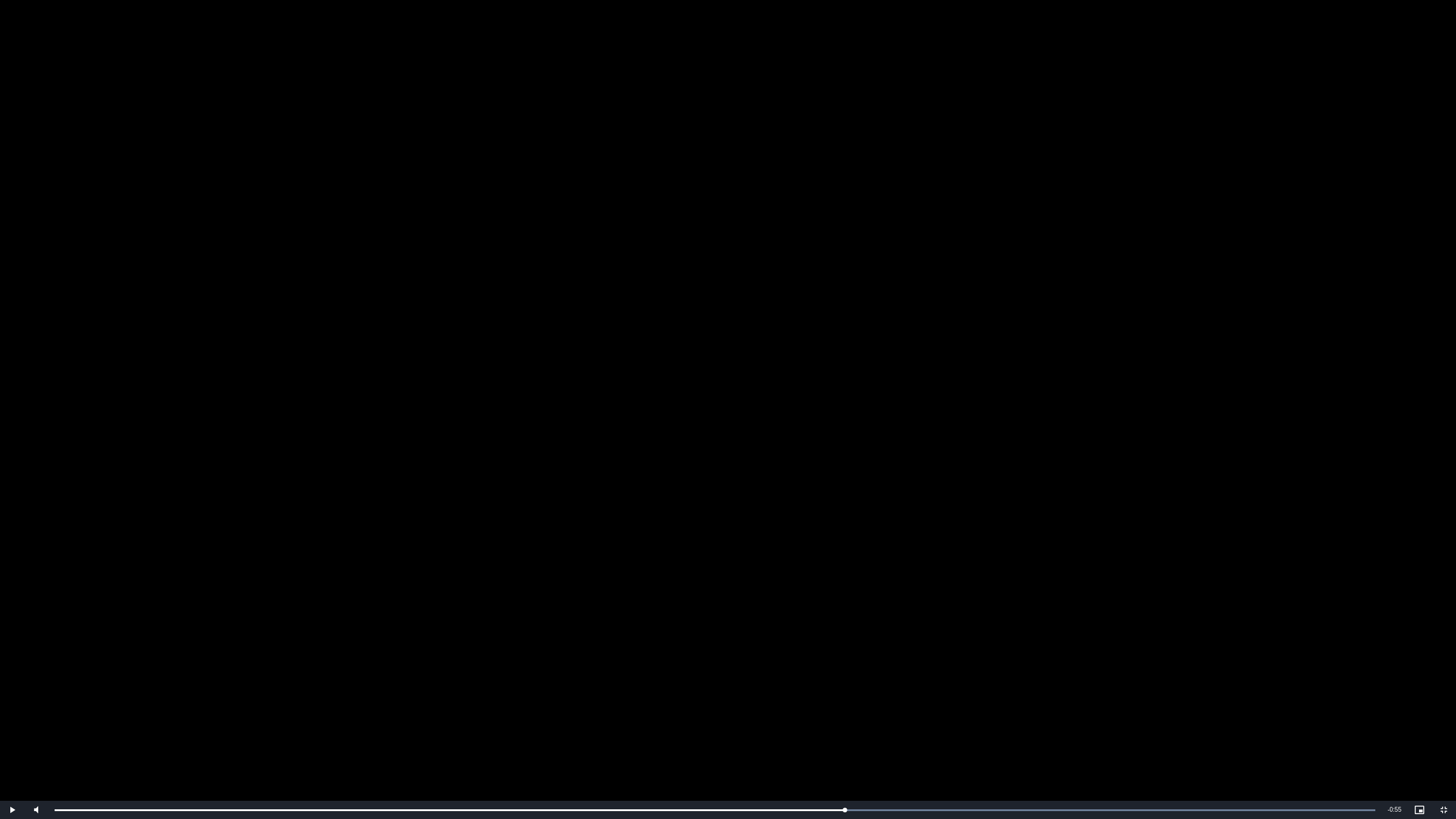
click at [774, 520] on video "To view this video please enable JavaScript, and consider upgrading to a web br…" at bounding box center [728, 410] width 1456 height 819
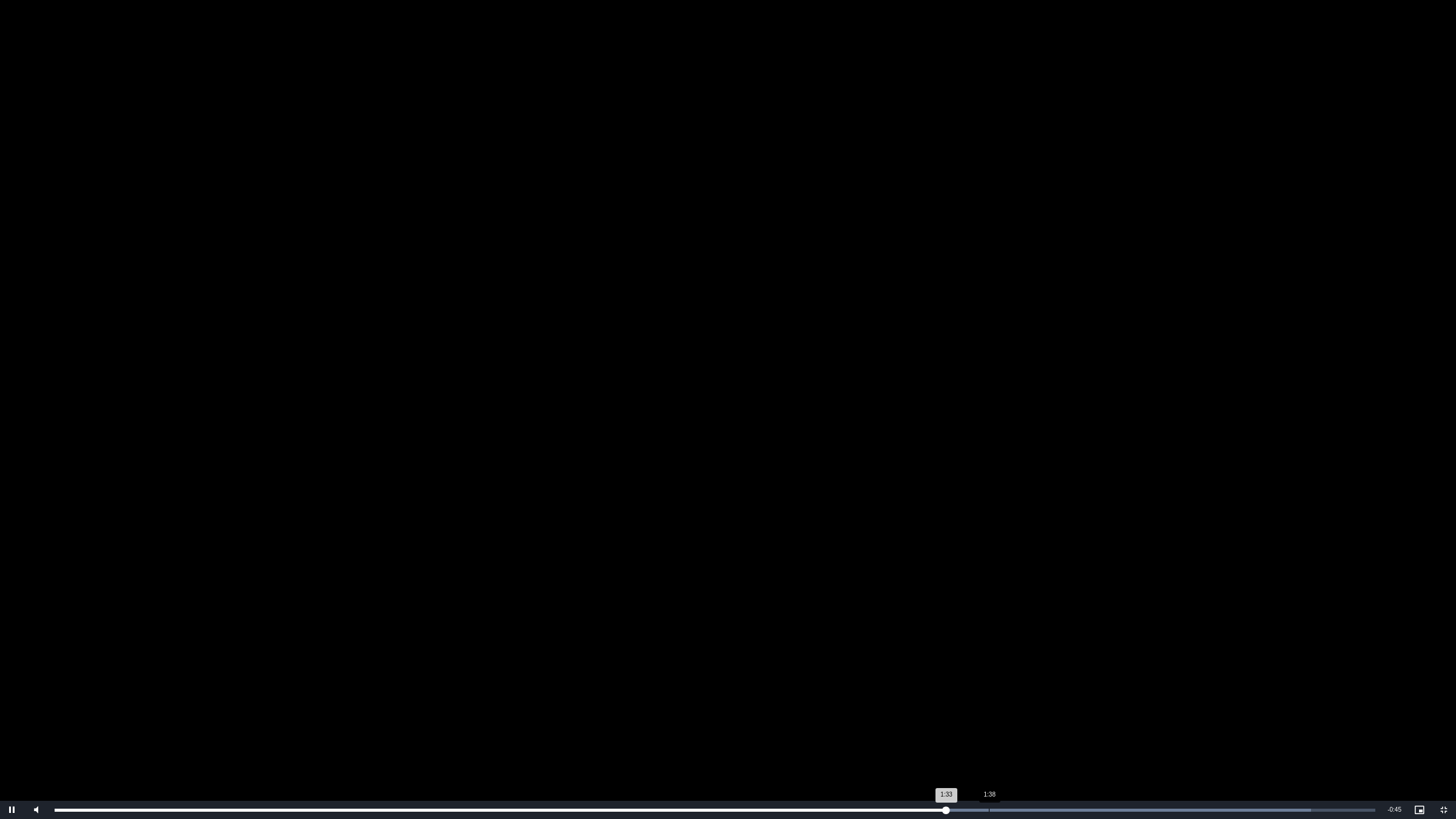
click at [989, 689] on div "Loaded : 95.12% 1:38 1:33" at bounding box center [715, 810] width 1333 height 18
click at [1015, 689] on div "1:41" at bounding box center [1015, 810] width 1 height 3
click at [1040, 689] on div "1:43" at bounding box center [1040, 810] width 1 height 3
click at [1036, 689] on div "1:43" at bounding box center [1036, 810] width 1 height 3
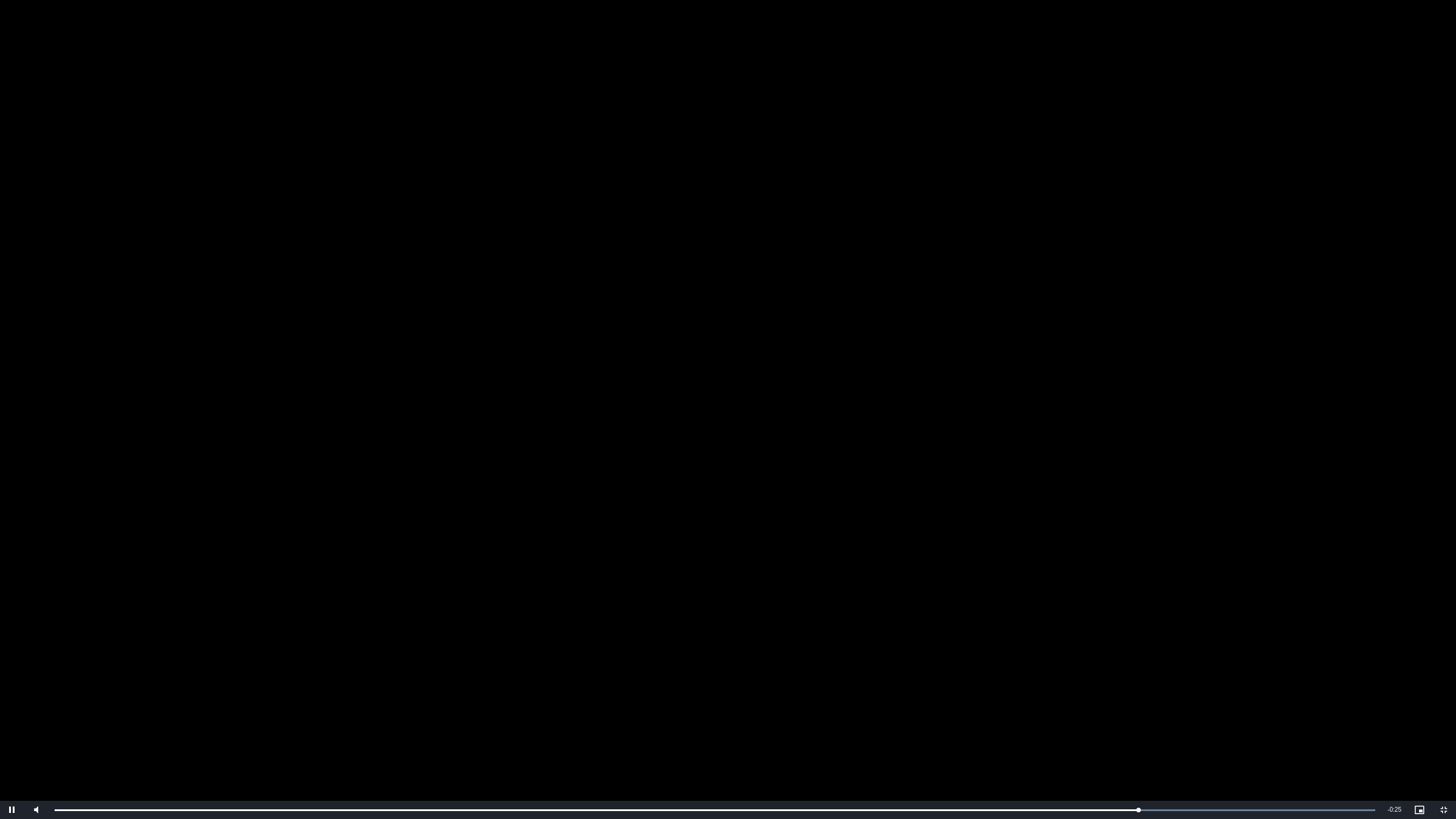
click at [596, 610] on video "To view this video please enable JavaScript, and consider upgrading to a web br…" at bounding box center [728, 410] width 1456 height 819
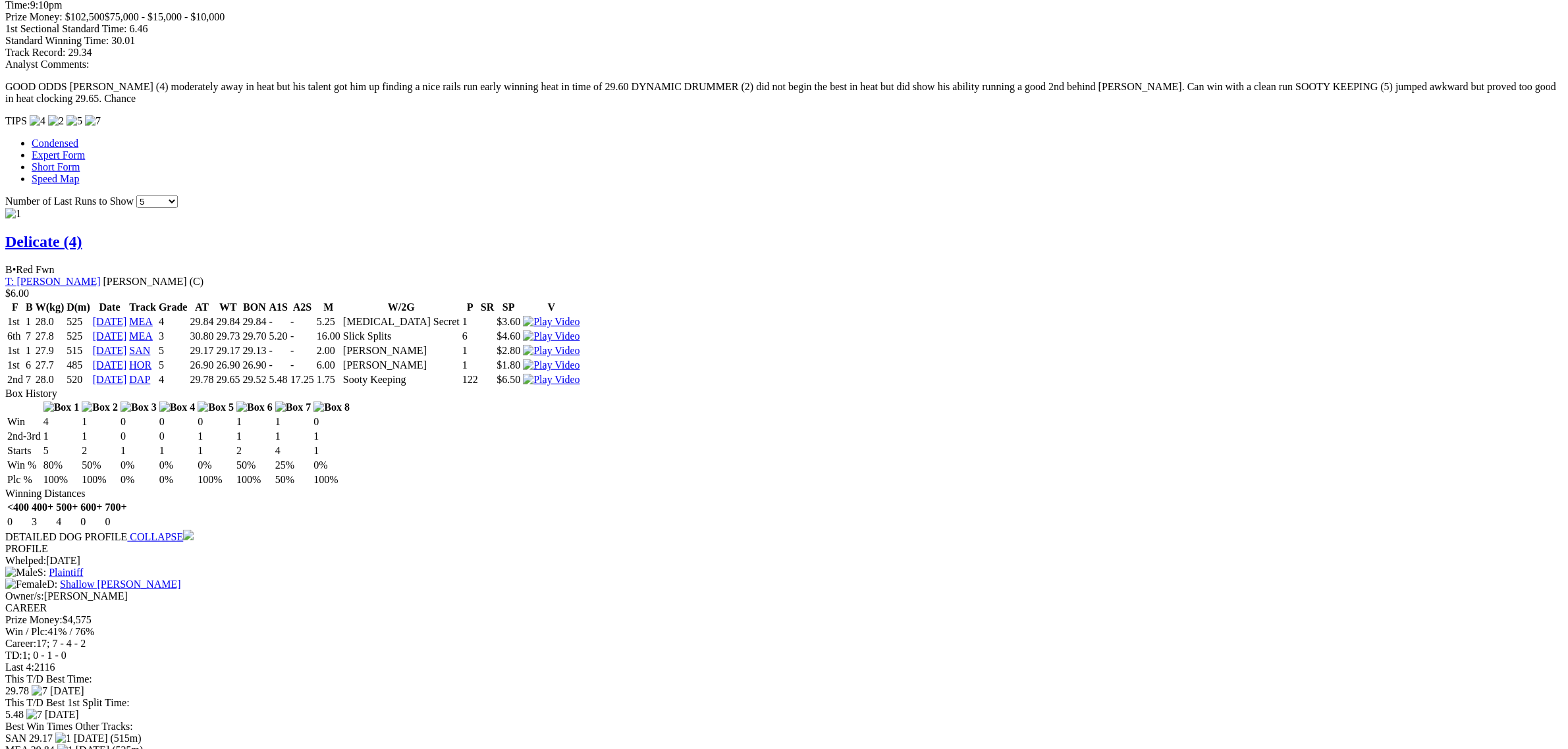
scroll to position [1317, 0]
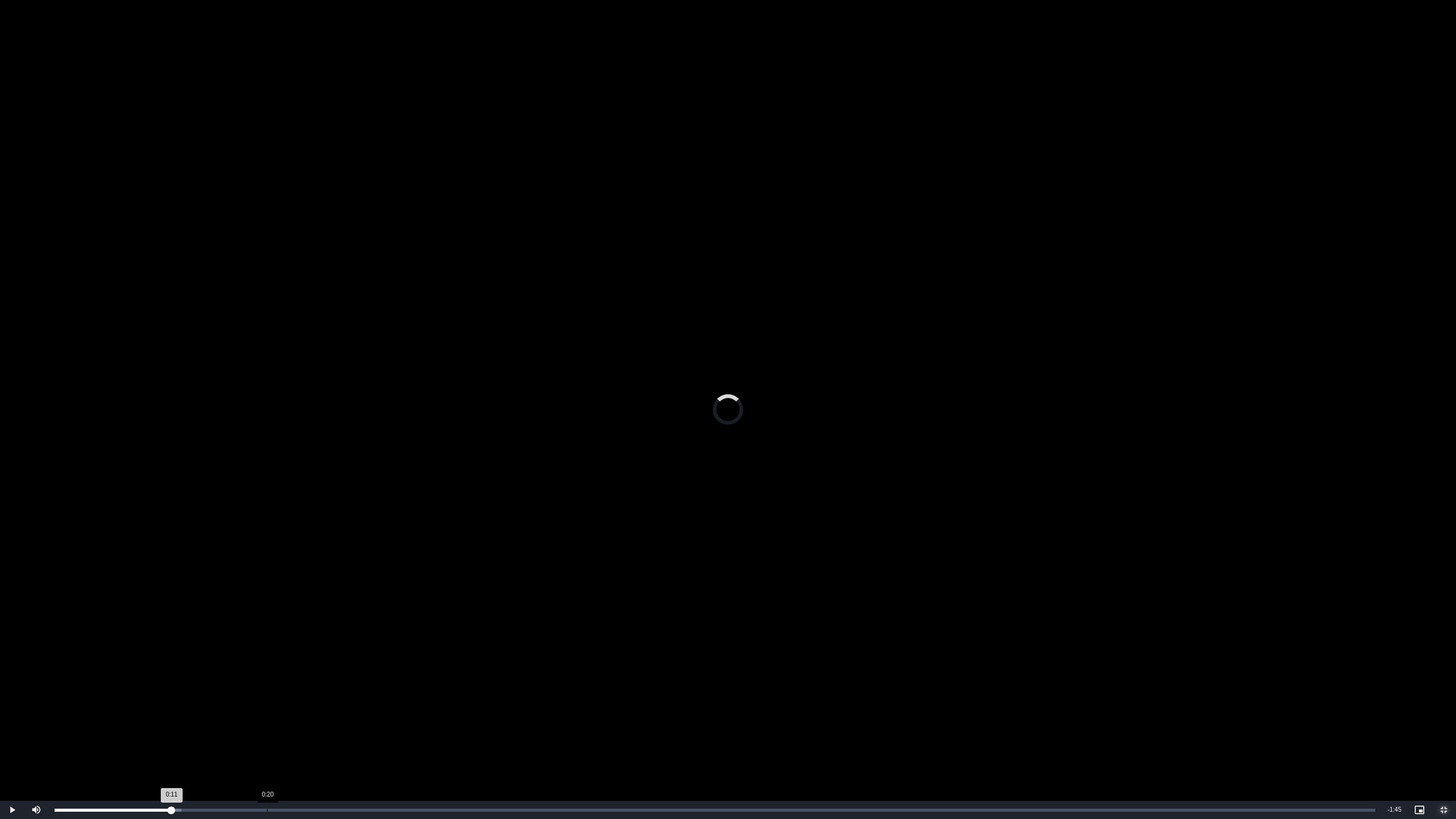
click at [267, 689] on div "Loaded : 9.61% 0:20 0:11" at bounding box center [715, 810] width 1333 height 18
click at [302, 689] on div "Loaded : 28.83% 0:23 0:20" at bounding box center [715, 810] width 1333 height 18
click at [332, 689] on div "Loaded : 33.63% 0:24 0:23" at bounding box center [715, 810] width 1333 height 18
click at [43, 689] on span "Video Player" at bounding box center [36, 810] width 24 height 0
click at [377, 689] on div "Loaded : 43.24% 0:30 0:28" at bounding box center [715, 810] width 1333 height 18
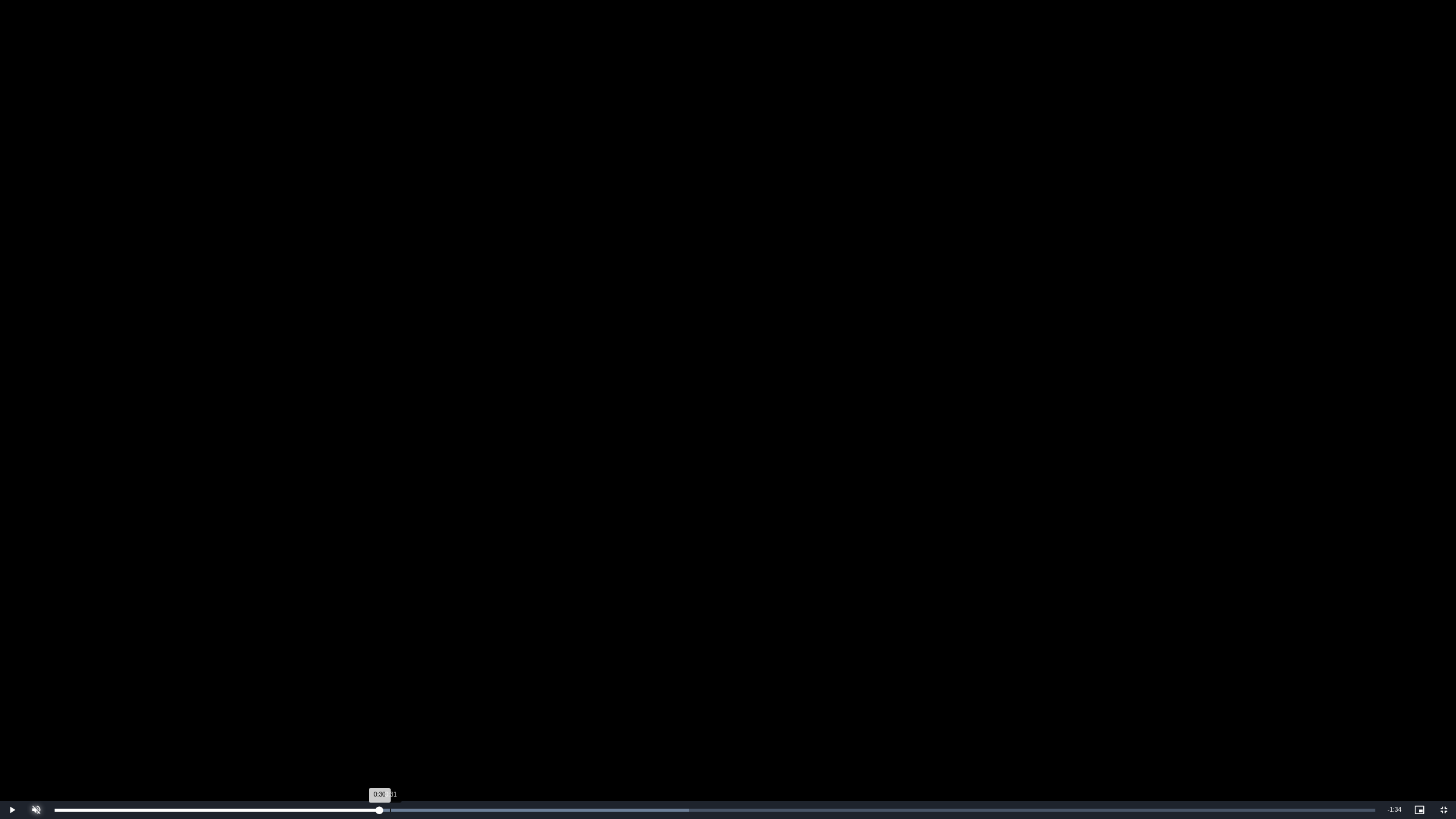
click at [390, 689] on div "Loaded : 48.05% 0:31 0:30" at bounding box center [715, 810] width 1333 height 18
click at [380, 689] on div "Loaded : 48.05% 0:30 0:32" at bounding box center [715, 810] width 1333 height 18
click at [52, 689] on div "Volume Level" at bounding box center [52, 810] width 2 height 2
click at [58, 689] on div "10%" at bounding box center [62, 810] width 30 height 18
click at [384, 689] on div "Loaded : 57.66% 0:31 0:33" at bounding box center [715, 810] width 1333 height 18
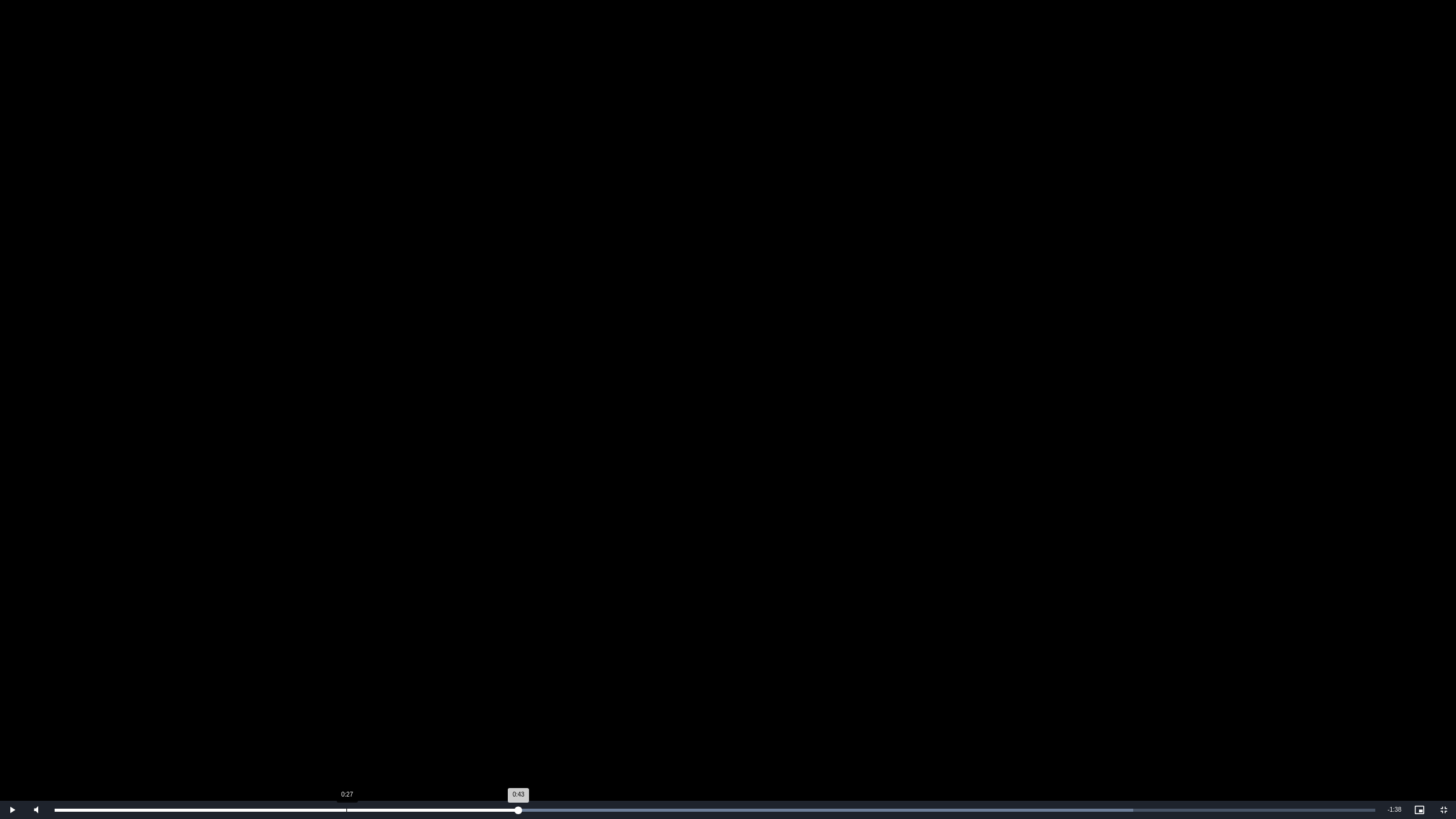
click at [347, 689] on div "Loaded : 81.68% 0:27 0:43" at bounding box center [715, 810] width 1333 height 18
click at [336, 689] on div "Loaded : 86.49% 0:26 0:26" at bounding box center [715, 810] width 1333 height 18
click at [677, 689] on div "Loaded : 86.49% 1:00 0:43" at bounding box center [715, 810] width 1333 height 18
click at [744, 689] on div "Loaded : 86.49% 1:05 0:59" at bounding box center [715, 810] width 1333 height 18
click at [792, 689] on div "Loaded : 86.49% 1:09 1:05" at bounding box center [715, 810] width 1333 height 18
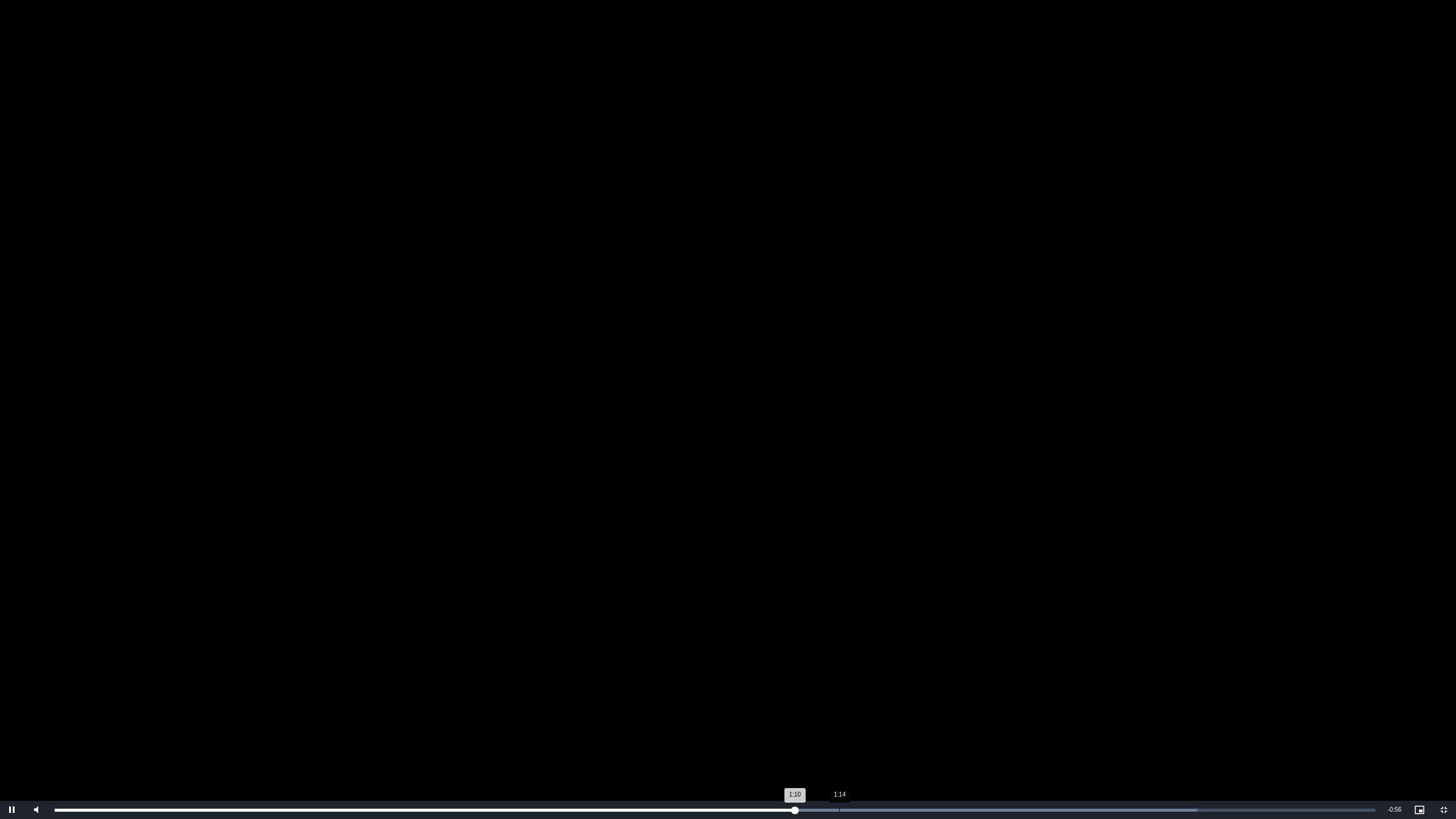
click at [839, 689] on div "Loaded : 86.49% 1:14 1:10" at bounding box center [715, 810] width 1333 height 18
click at [862, 689] on div "Loaded : 91.29% 1:15 1:14" at bounding box center [715, 810] width 1333 height 18
click at [893, 689] on div "Loaded : 91.29% 1:19 1:16" at bounding box center [715, 810] width 1333 height 18
click at [908, 689] on div "Loaded : 91.29% 1:20 1:19" at bounding box center [715, 810] width 1333 height 18
click at [927, 689] on div "Loaded : 91.29% 1:21 1:20" at bounding box center [715, 810] width 1333 height 18
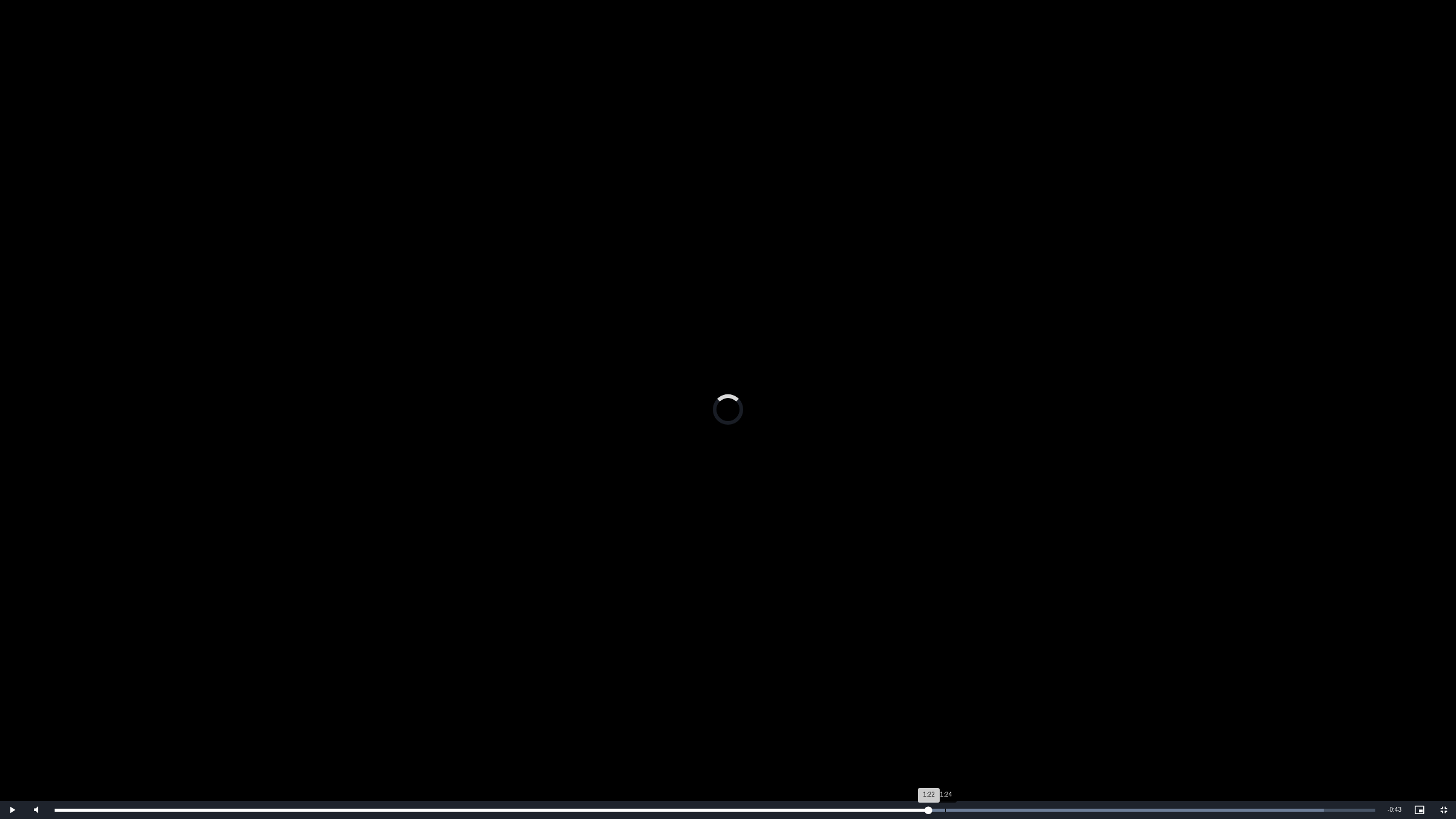
click at [946, 689] on div "Loaded : 96.10% 1:24 1:22" at bounding box center [715, 810] width 1333 height 18
click at [1016, 689] on div "Loaded : 96.10% 1:24 1:24" at bounding box center [715, 810] width 1333 height 18
click at [1023, 689] on div "1:30" at bounding box center [1023, 810] width 1 height 3
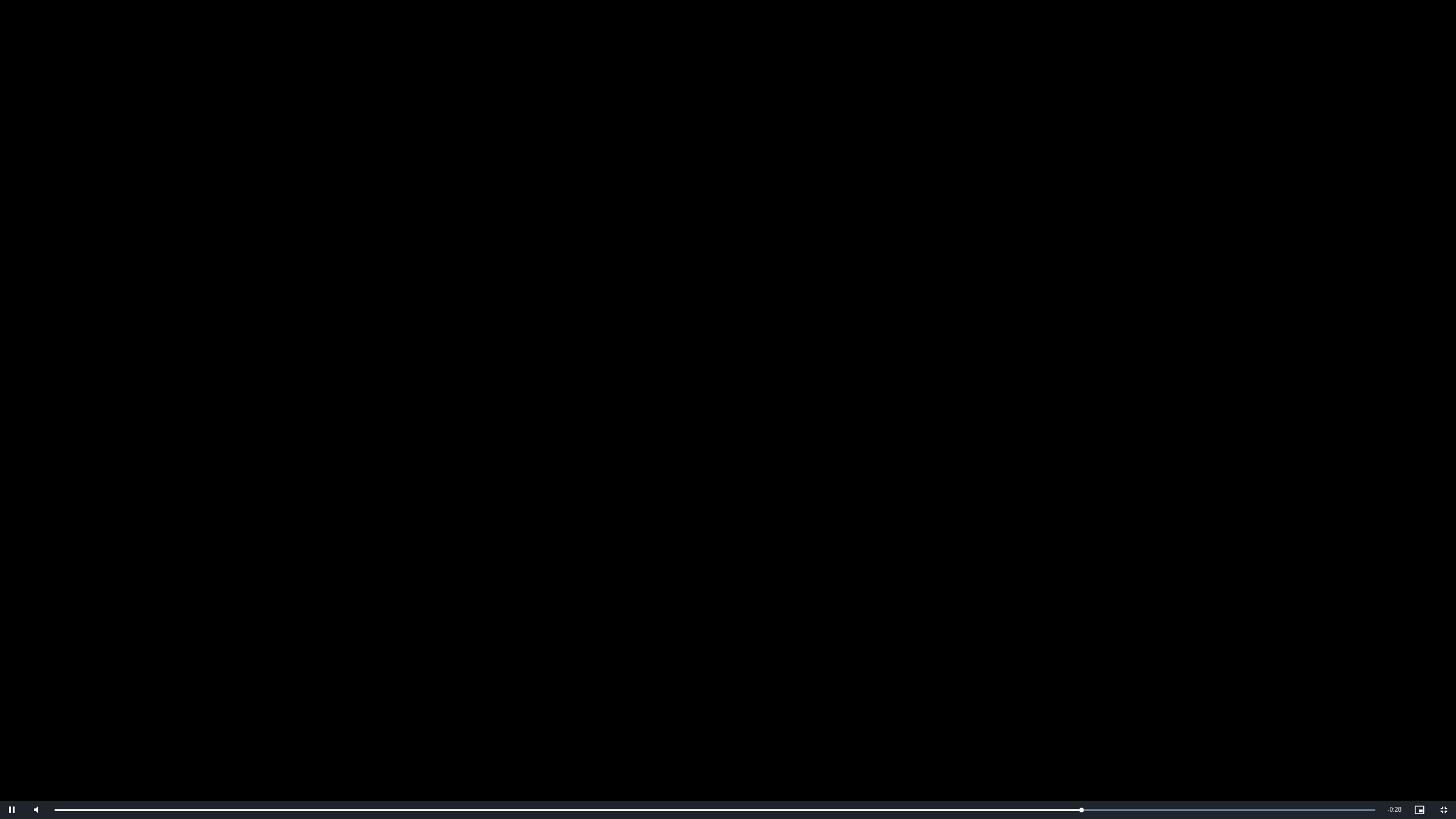
click at [783, 367] on video "To view this video please enable JavaScript, and consider upgrading to a web br…" at bounding box center [728, 410] width 1456 height 819
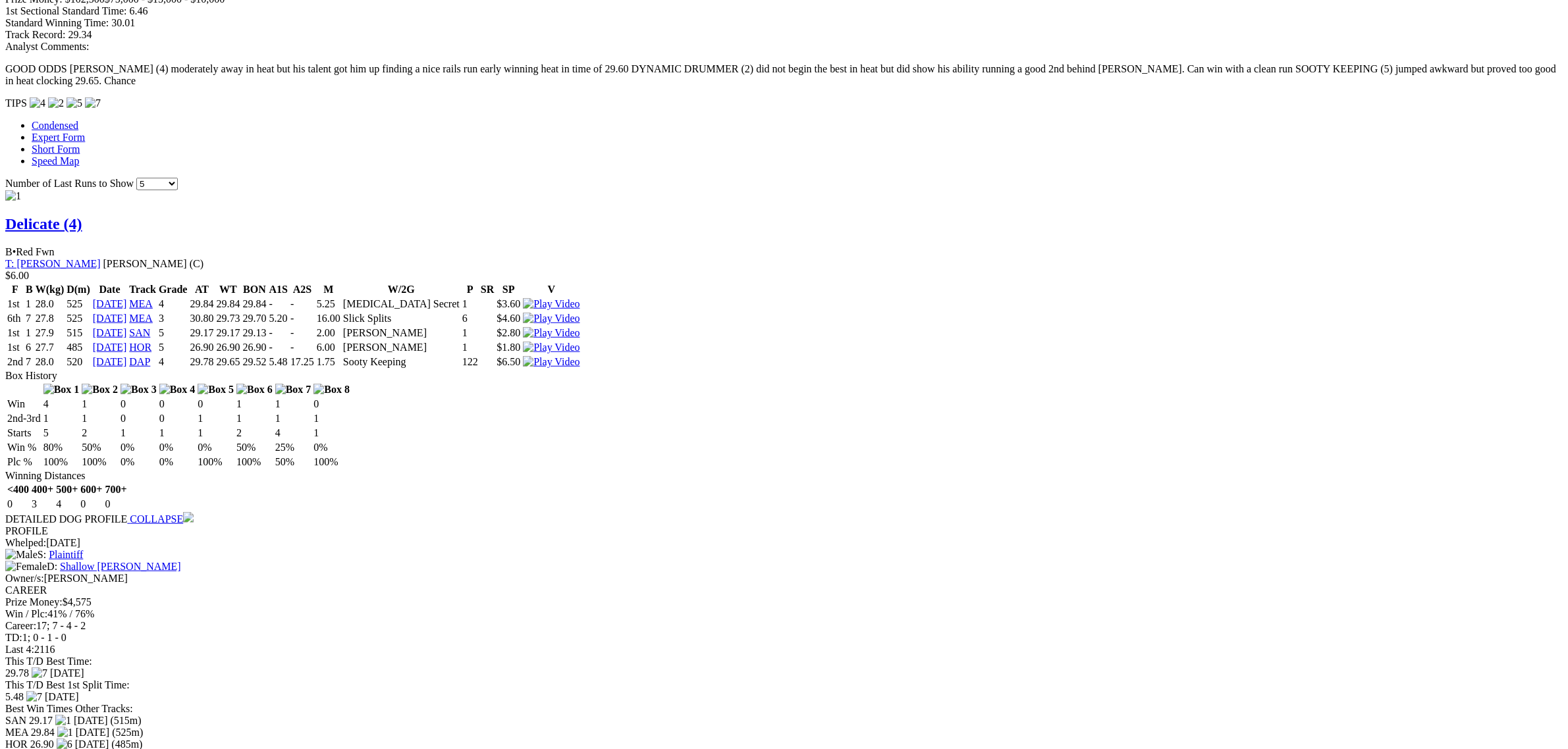
scroll to position [823, 0]
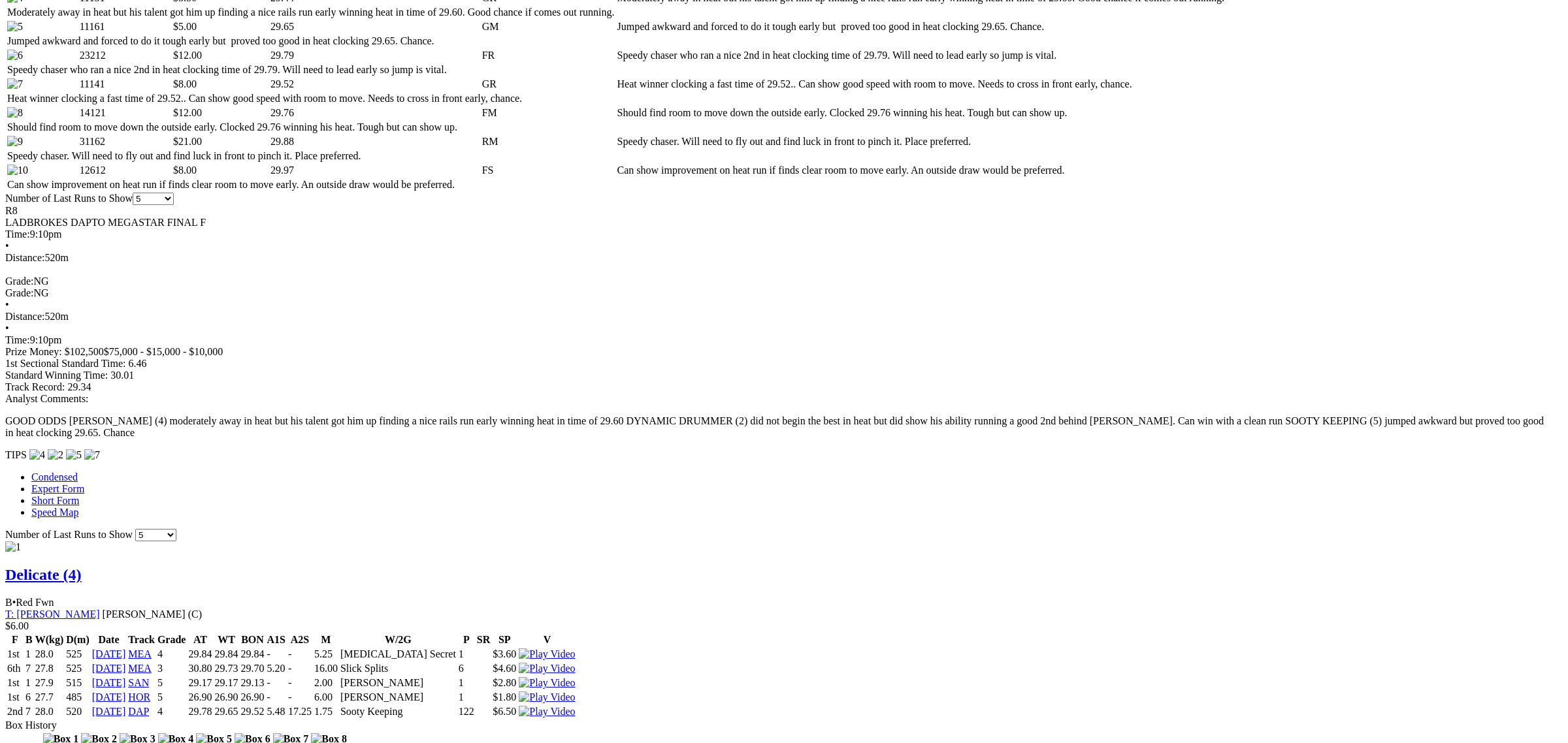
drag, startPoint x: 916, startPoint y: 259, endPoint x: 838, endPoint y: 383, distance: 146.5
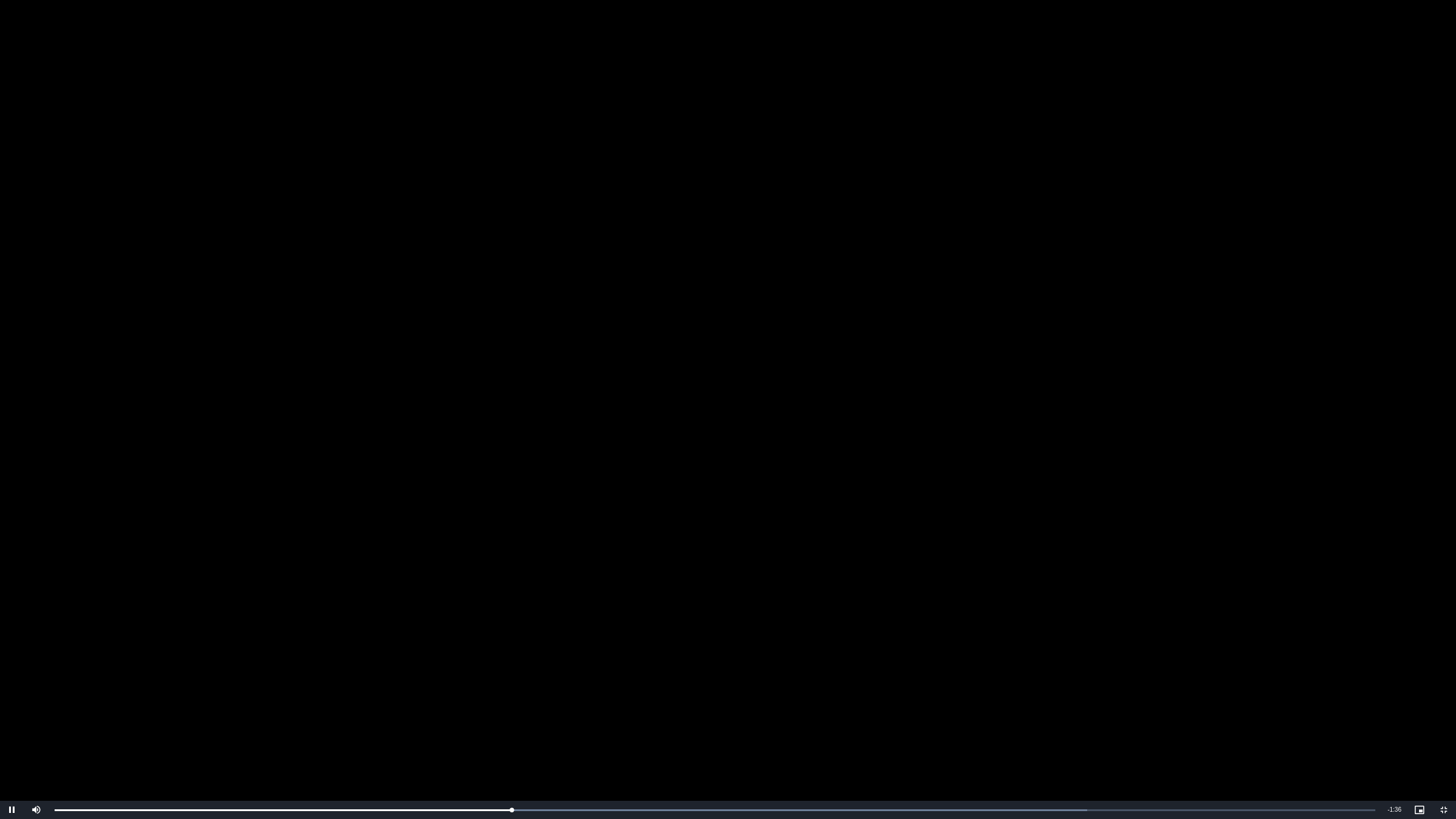
click at [277, 450] on video "To view this video please enable JavaScript, and consider upgrading to a web br…" at bounding box center [728, 410] width 1456 height 819
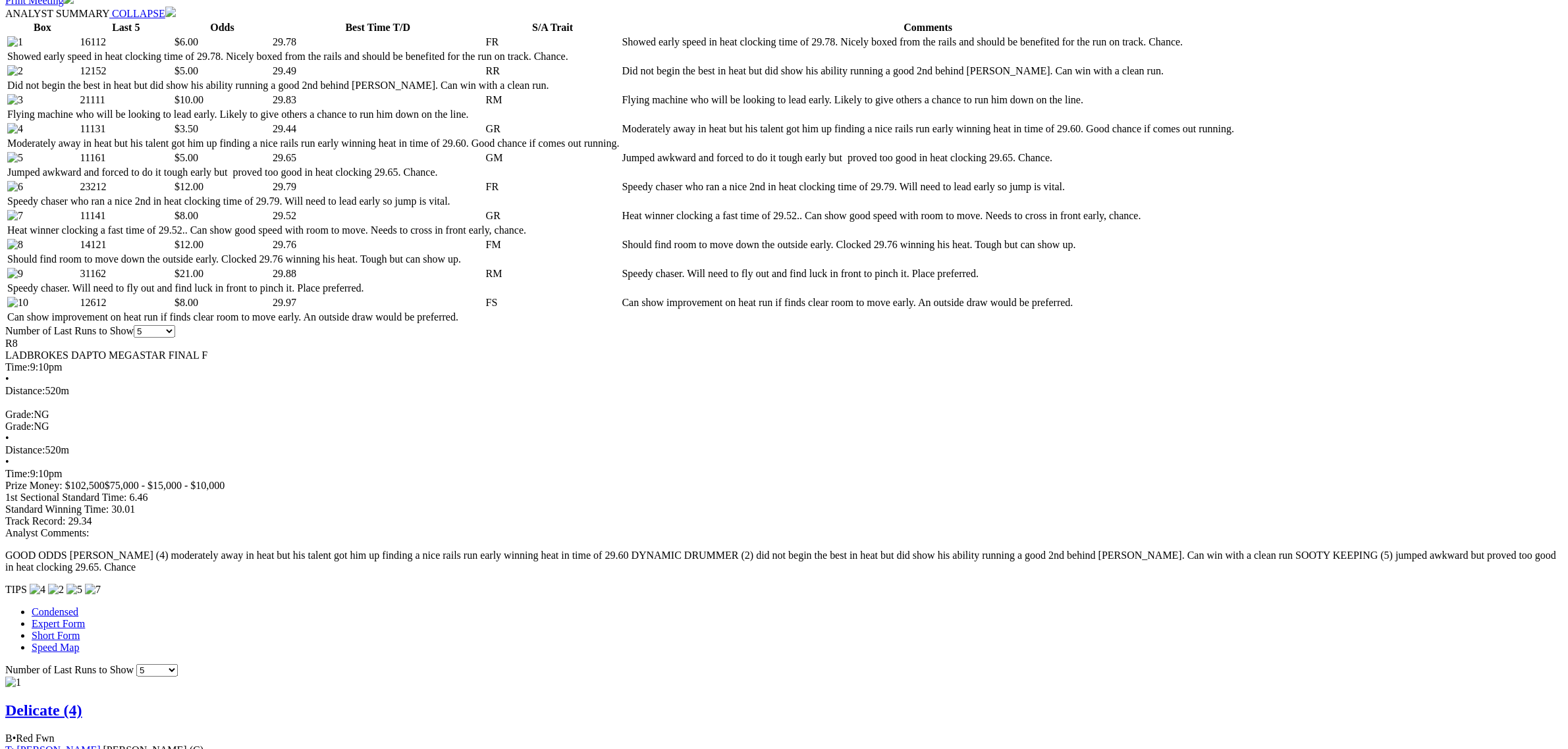
scroll to position [658, 0]
